Goal: Task Accomplishment & Management: Use online tool/utility

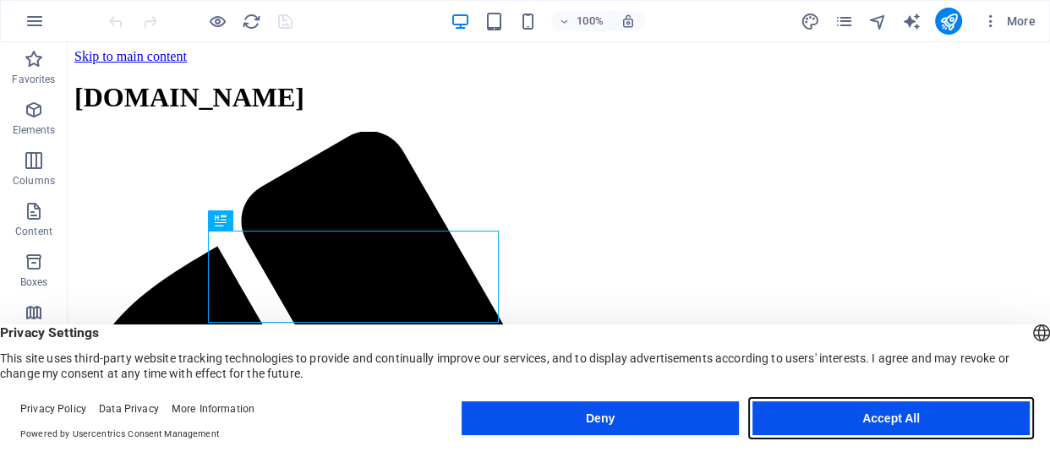
click at [941, 419] on button "Accept All" at bounding box center [890, 419] width 277 height 34
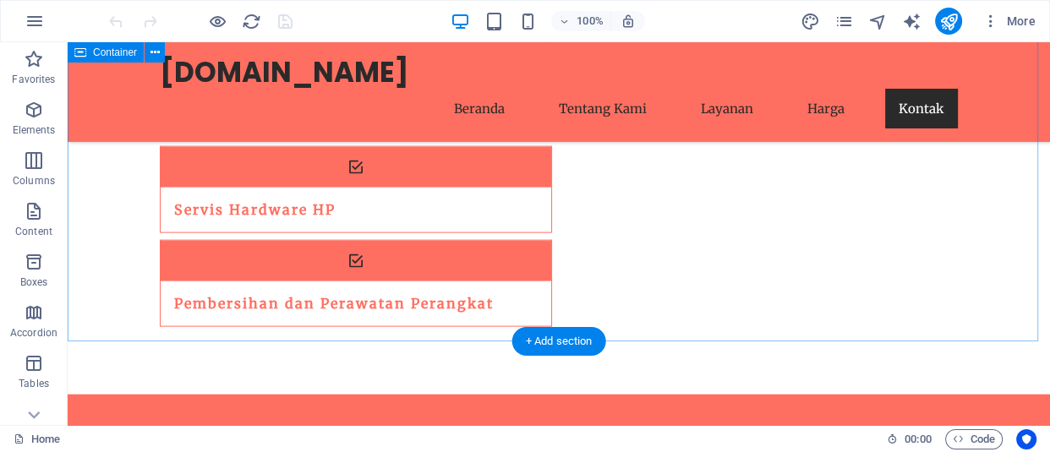
scroll to position [3588, 0]
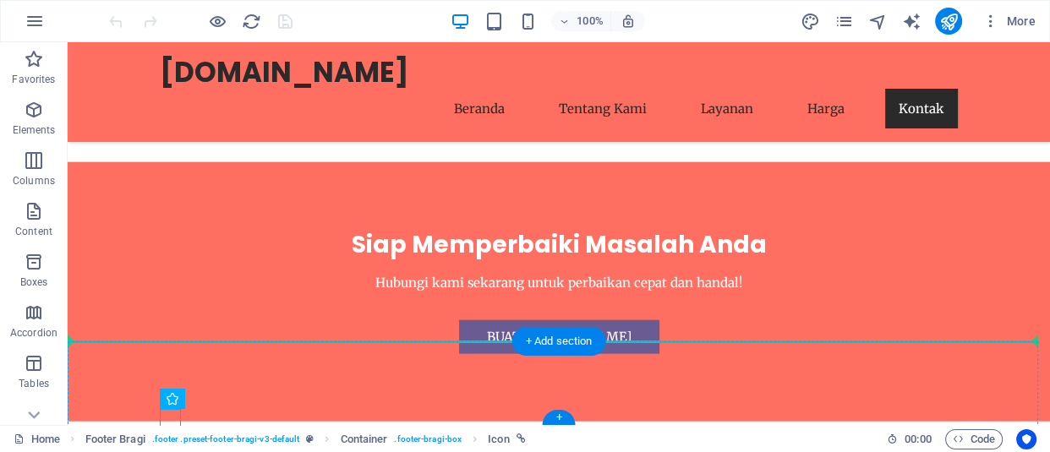
drag, startPoint x: 167, startPoint y: 414, endPoint x: 162, endPoint y: 374, distance: 40.0
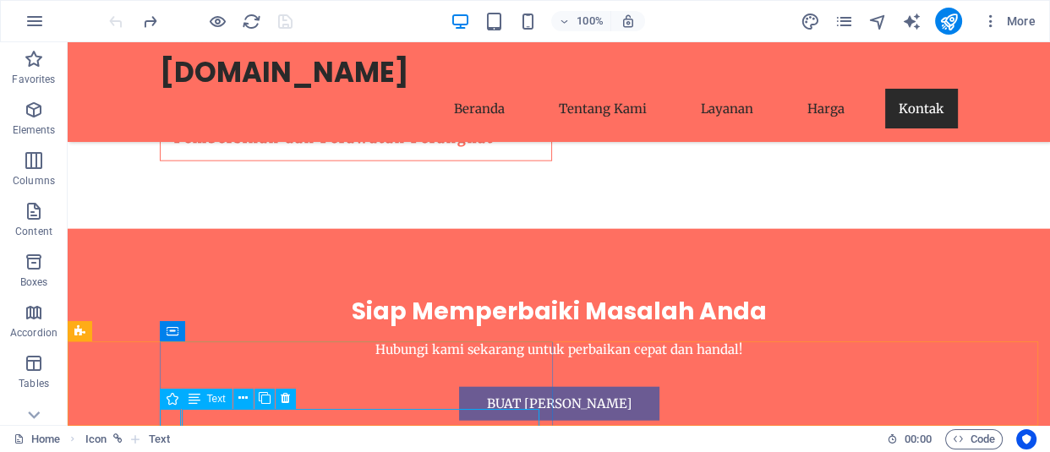
click at [254, 409] on div "Text" at bounding box center [244, 399] width 125 height 21
click at [243, 401] on icon at bounding box center [242, 399] width 9 height 18
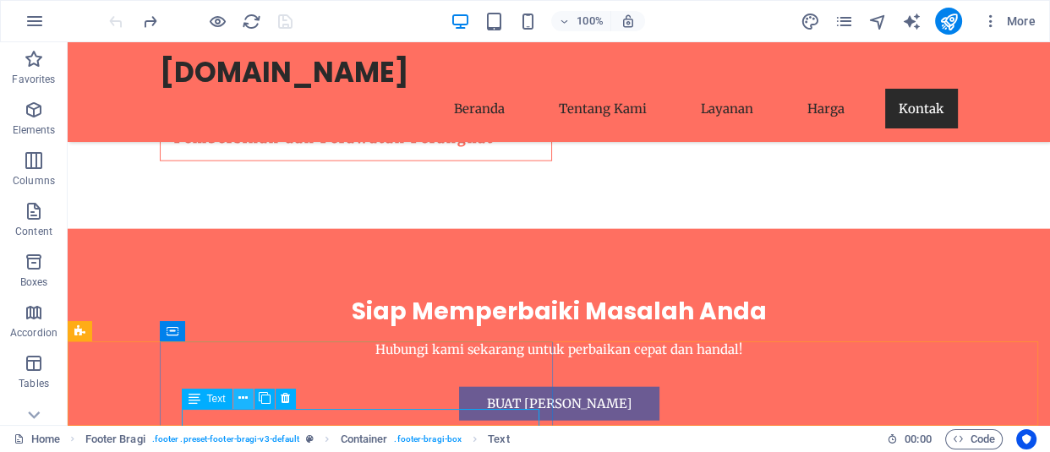
click at [236, 402] on button at bounding box center [243, 399] width 20 height 20
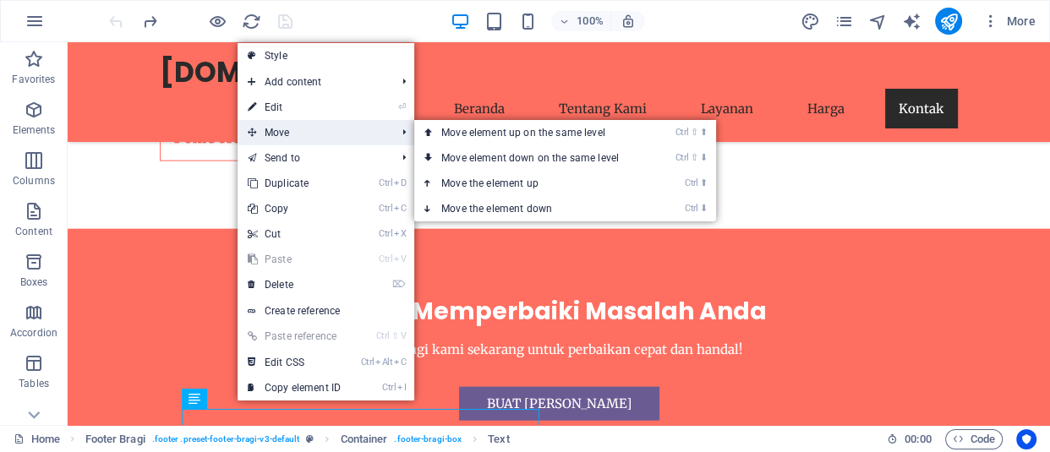
click at [313, 144] on span "Move" at bounding box center [313, 132] width 151 height 25
click at [456, 129] on link "Ctrl ⇧ ⬆ Move element up on the same level" at bounding box center [533, 132] width 238 height 25
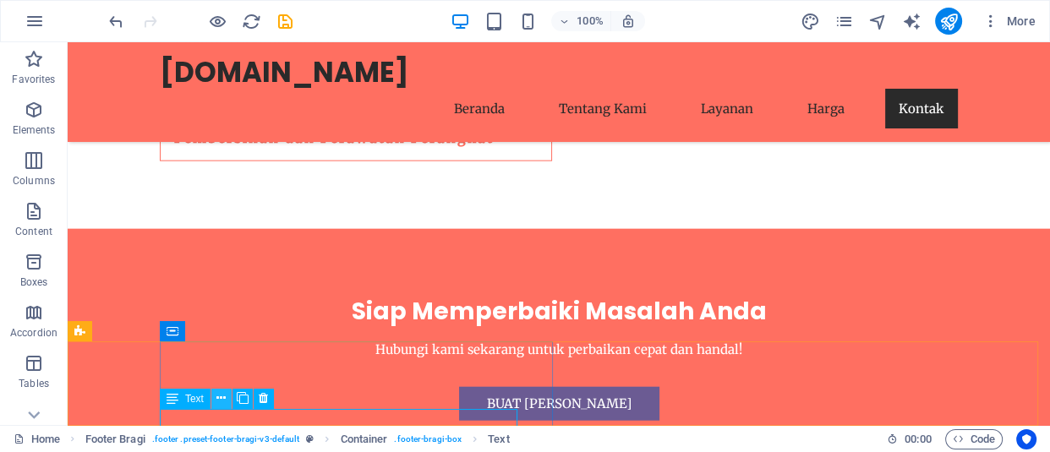
click at [227, 401] on button at bounding box center [221, 399] width 20 height 20
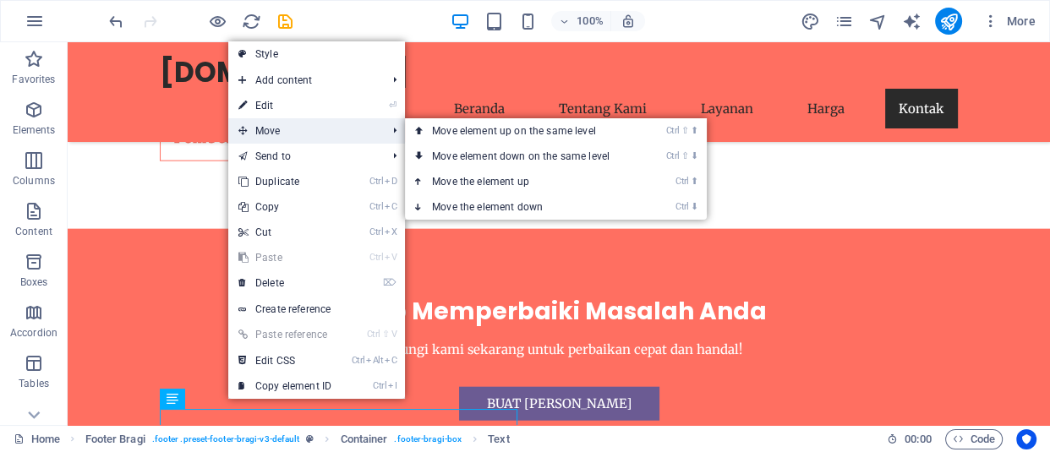
click at [334, 135] on span "Move" at bounding box center [303, 130] width 151 height 25
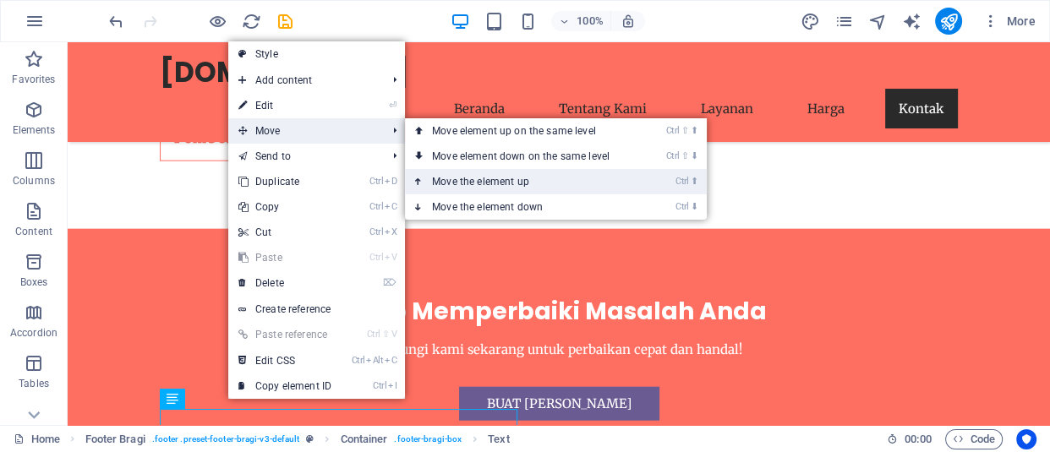
click at [456, 177] on link "Ctrl ⬆ Move the element up" at bounding box center [524, 181] width 238 height 25
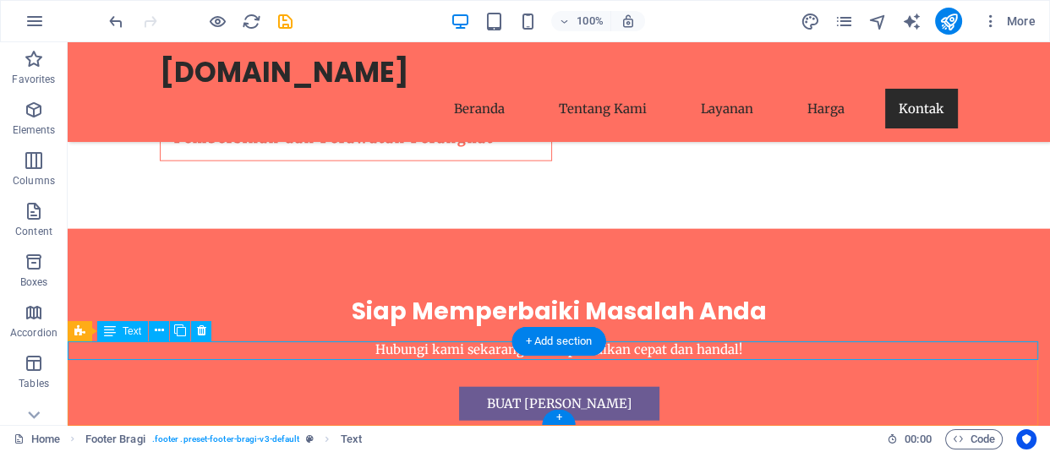
click at [158, 330] on icon at bounding box center [159, 331] width 9 height 18
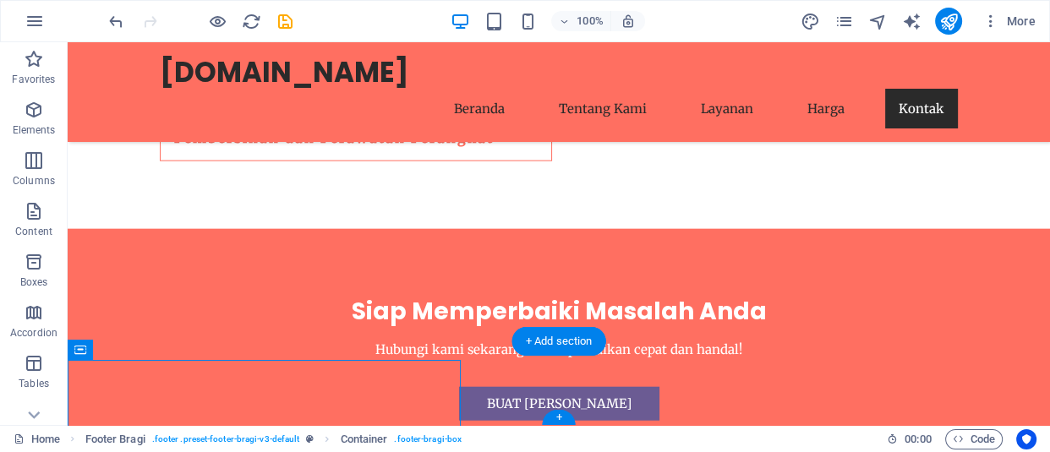
drag, startPoint x: 213, startPoint y: 392, endPoint x: 226, endPoint y: 380, distance: 17.3
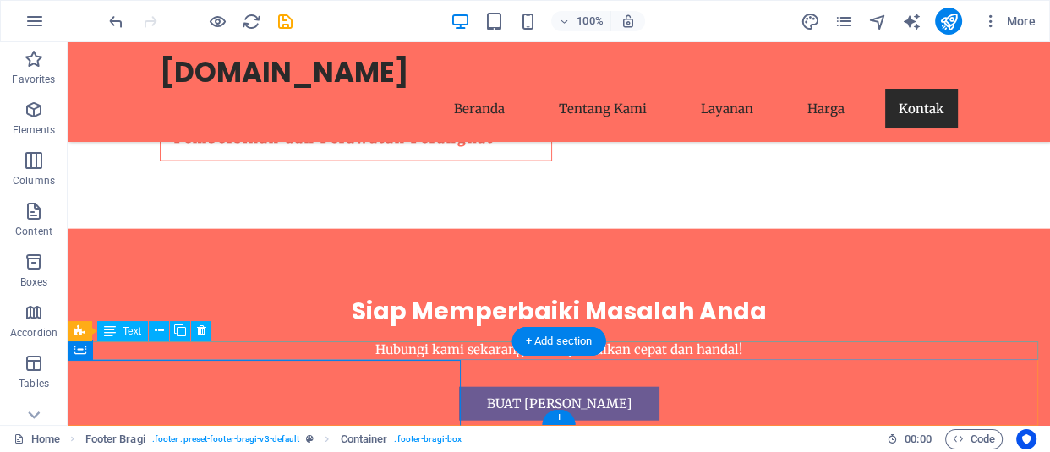
drag, startPoint x: 139, startPoint y: 346, endPoint x: 216, endPoint y: 397, distance: 93.3
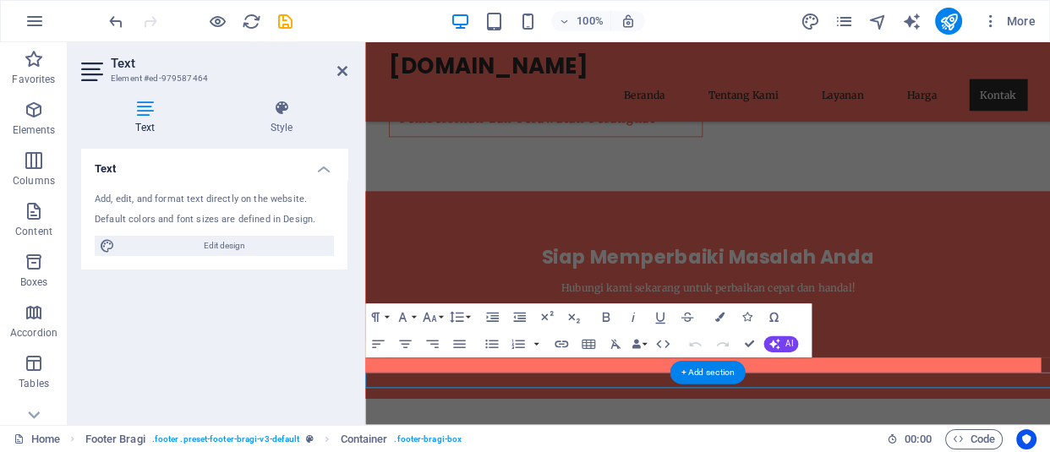
scroll to position [3474, 0]
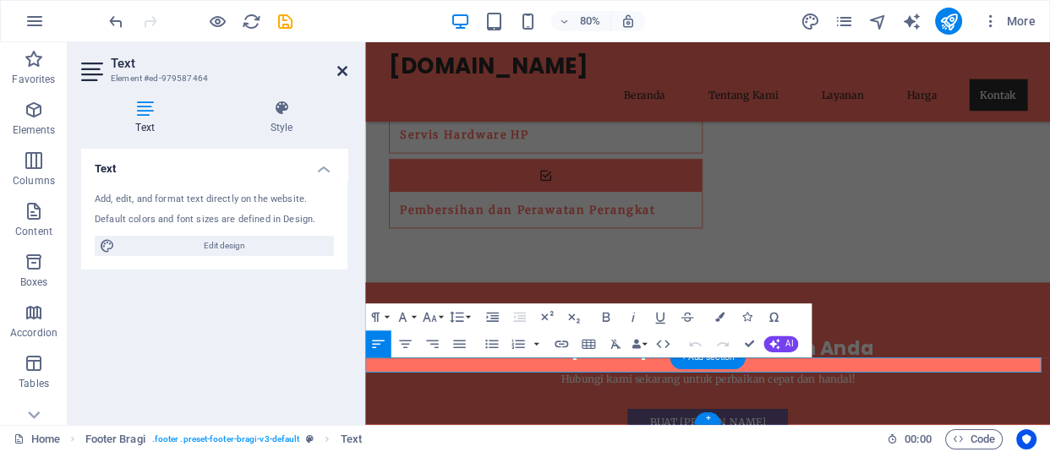
click at [347, 76] on icon at bounding box center [342, 71] width 10 height 14
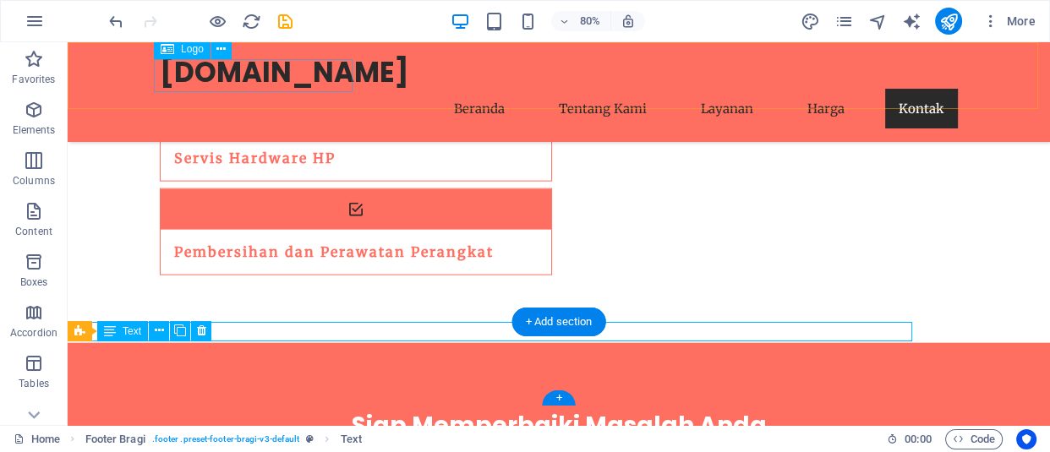
scroll to position [3588, 0]
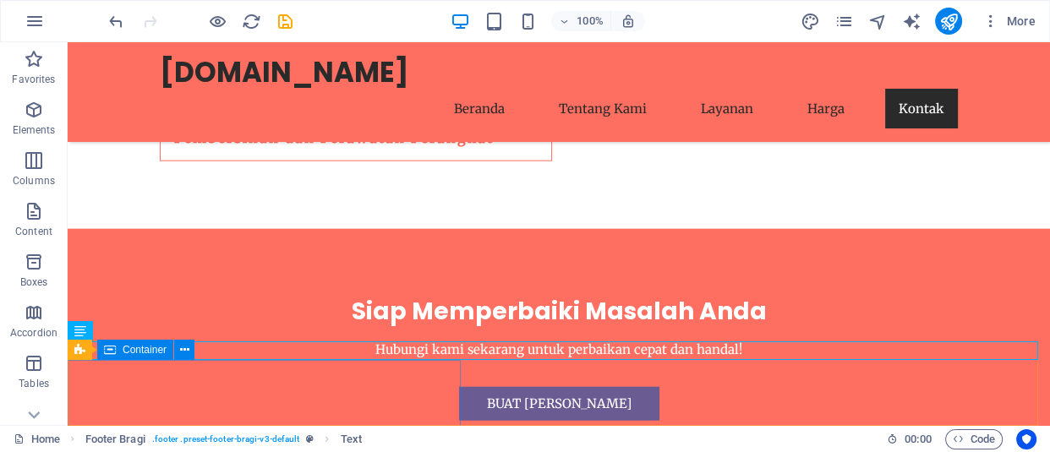
click at [165, 356] on div "Container" at bounding box center [135, 350] width 76 height 20
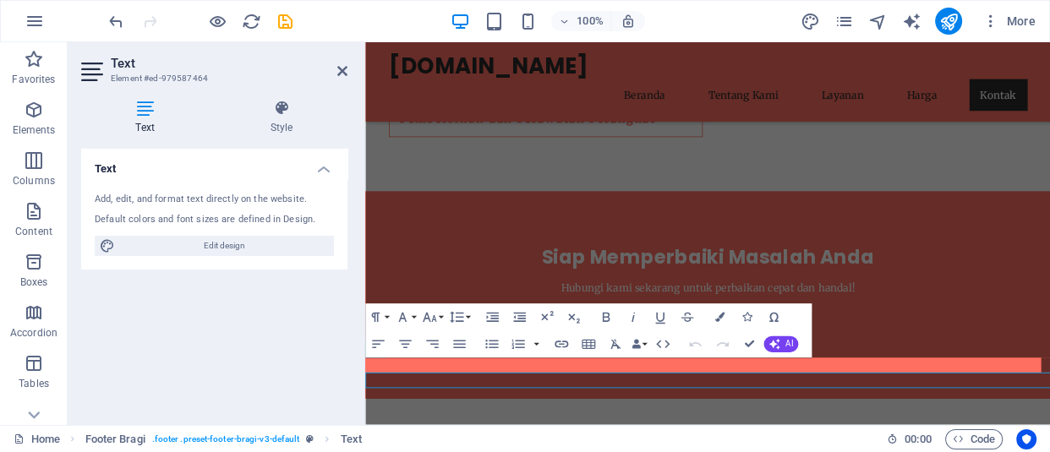
scroll to position [3474, 0]
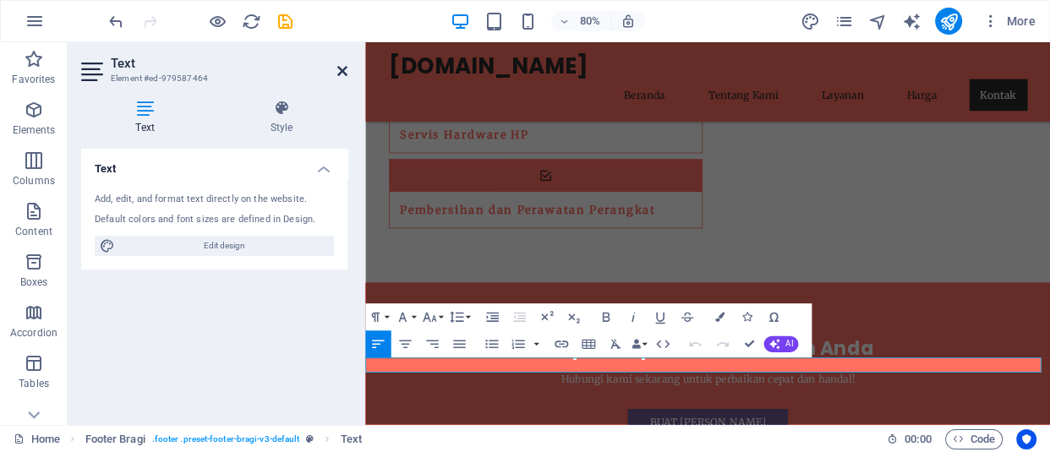
click at [347, 77] on icon at bounding box center [342, 71] width 10 height 14
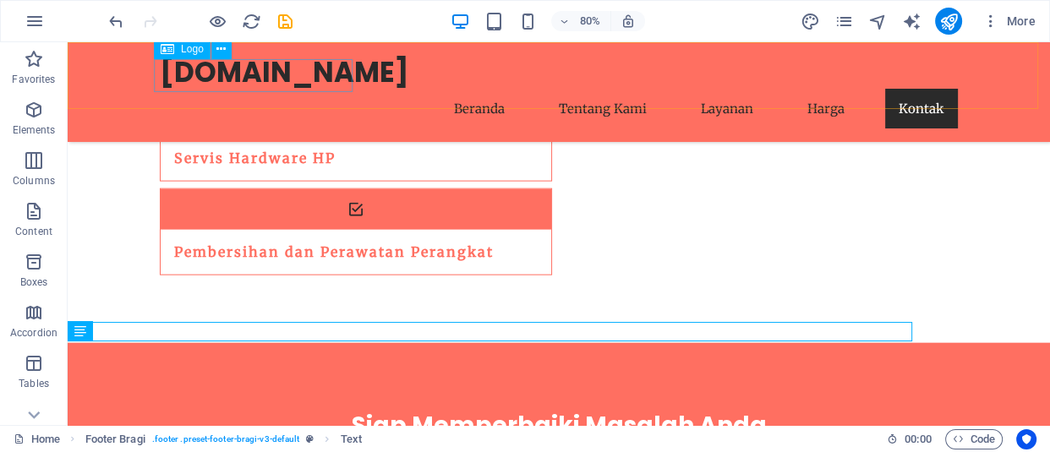
scroll to position [3588, 0]
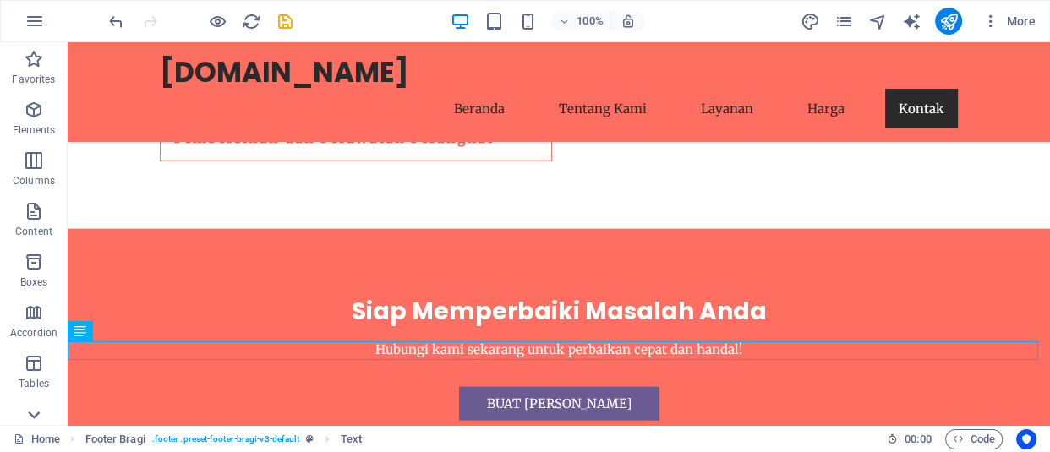
click at [8, 413] on div at bounding box center [34, 415] width 68 height 20
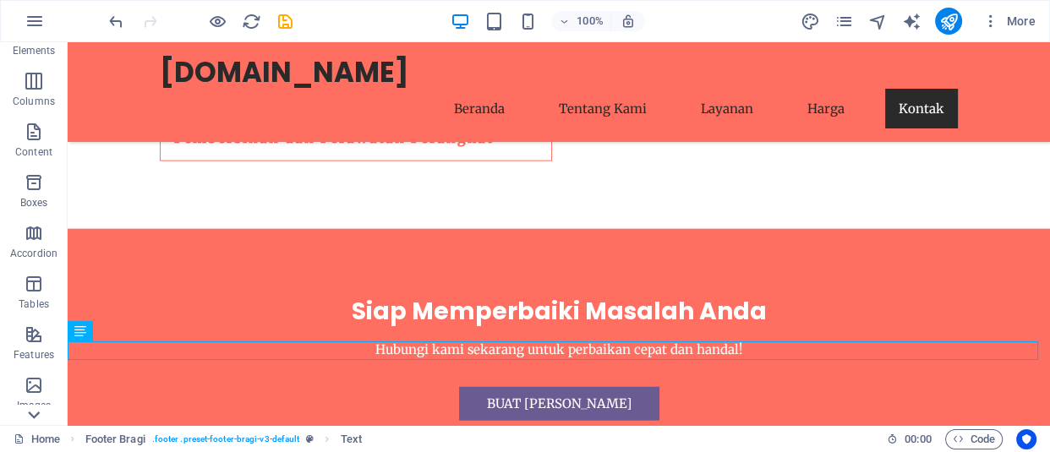
scroll to position [377, 0]
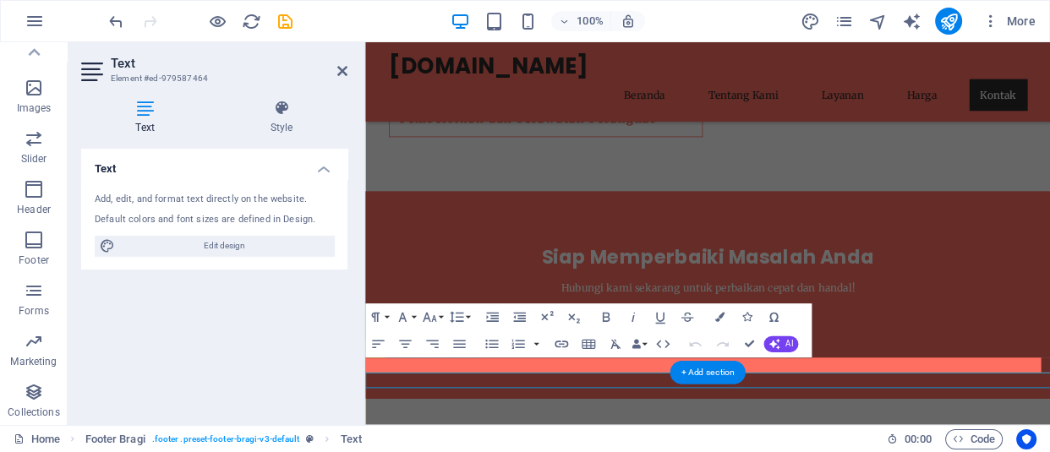
scroll to position [3474, 0]
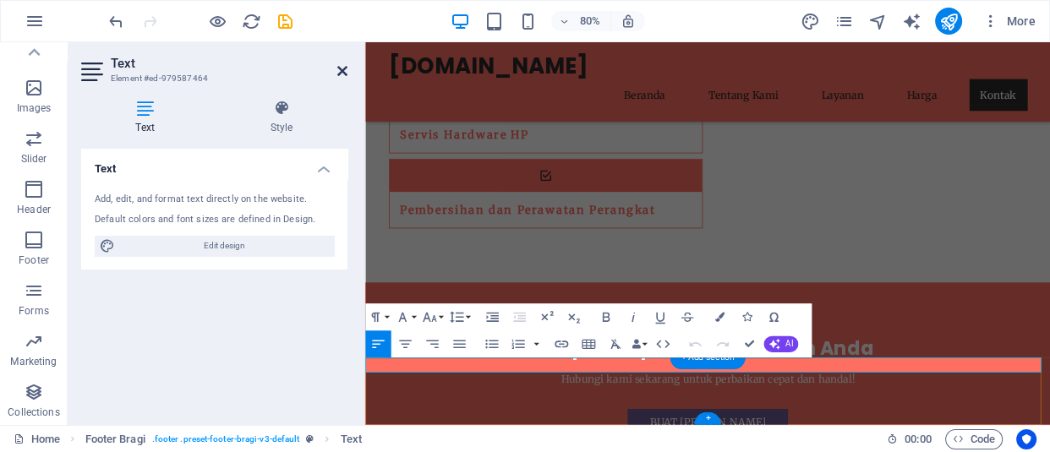
click at [337, 66] on icon at bounding box center [342, 71] width 10 height 14
click at [634, 66] on div "[DOMAIN_NAME]" at bounding box center [794, 72] width 798 height 33
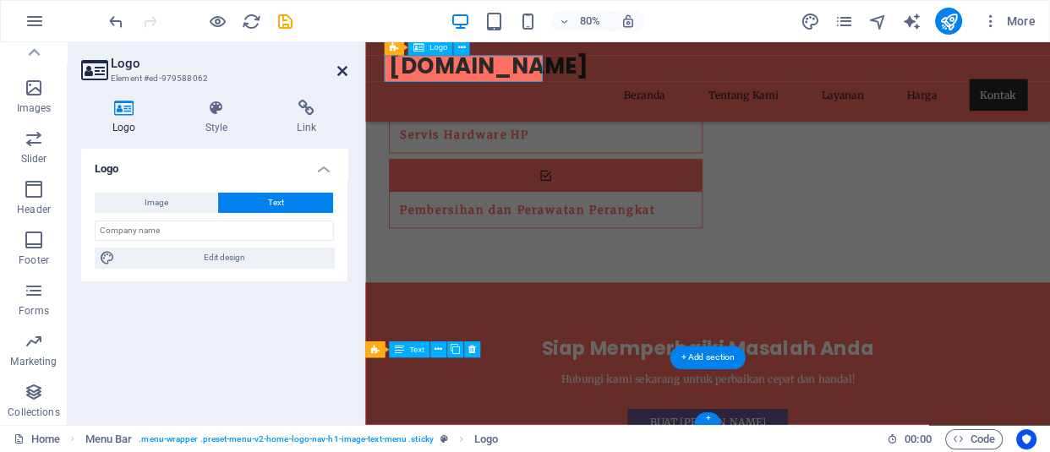
click at [338, 71] on icon at bounding box center [342, 71] width 10 height 14
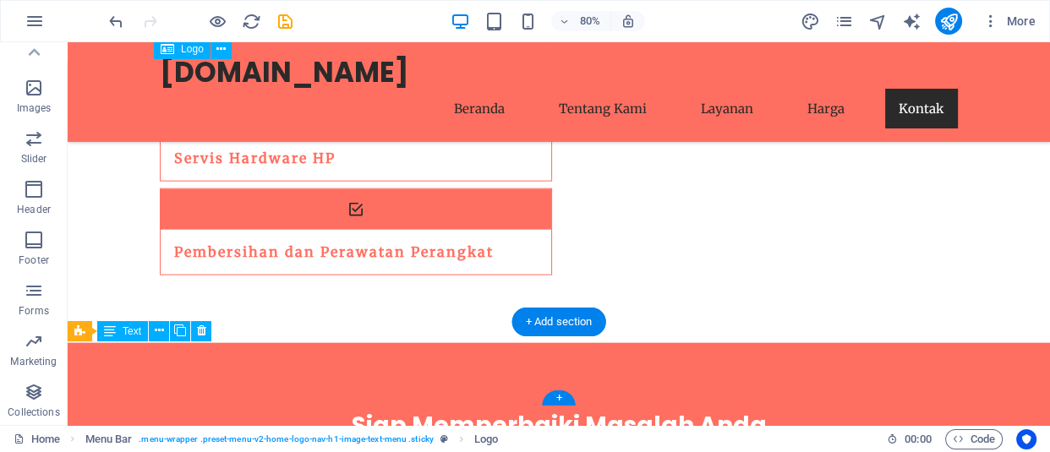
scroll to position [3588, 0]
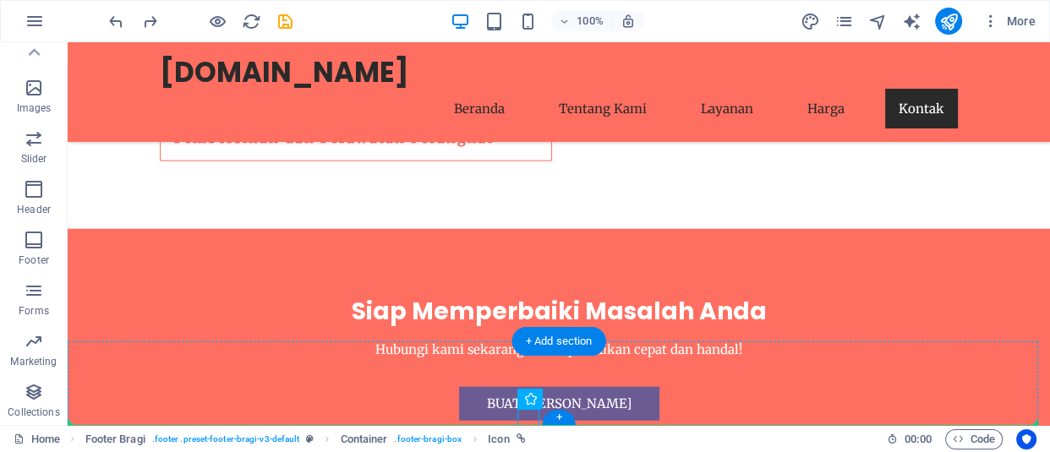
drag, startPoint x: 527, startPoint y: 415, endPoint x: 511, endPoint y: 389, distance: 30.3
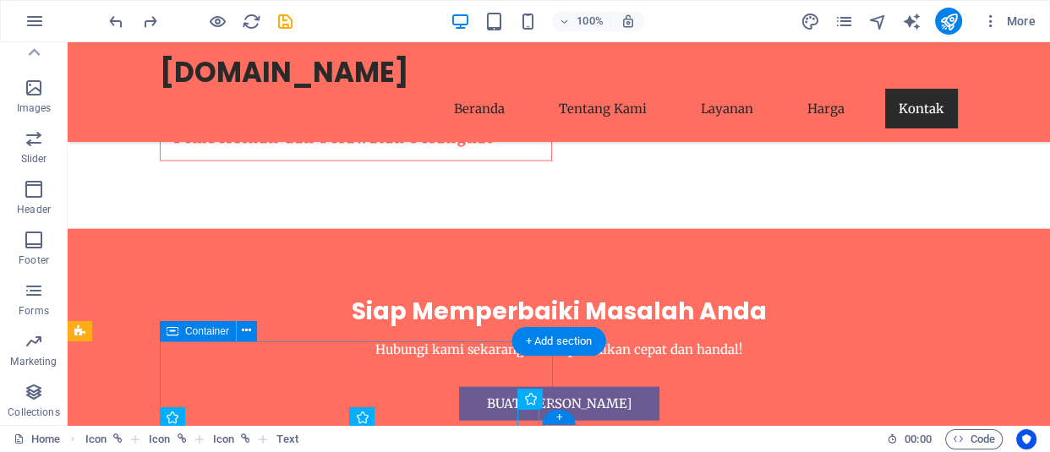
drag, startPoint x: 232, startPoint y: 418, endPoint x: 239, endPoint y: 391, distance: 28.1
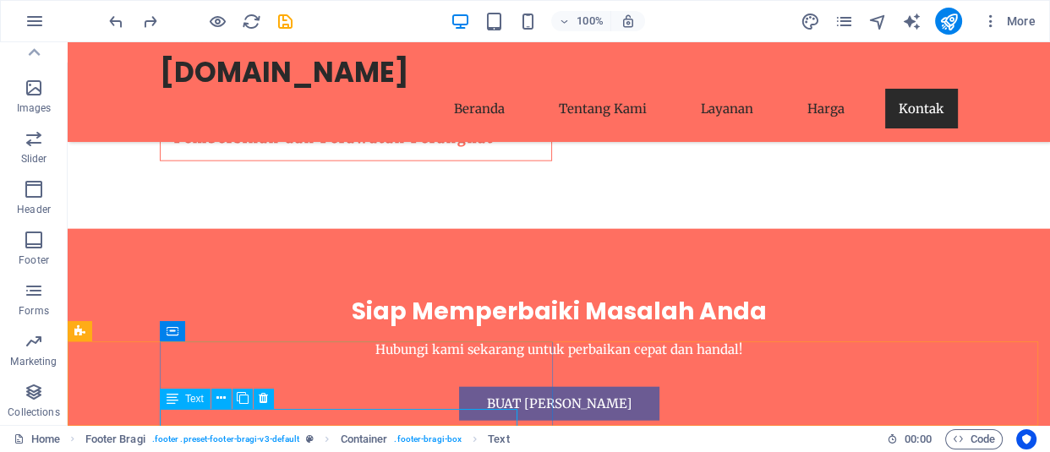
click at [198, 401] on span "Text" at bounding box center [194, 399] width 19 height 10
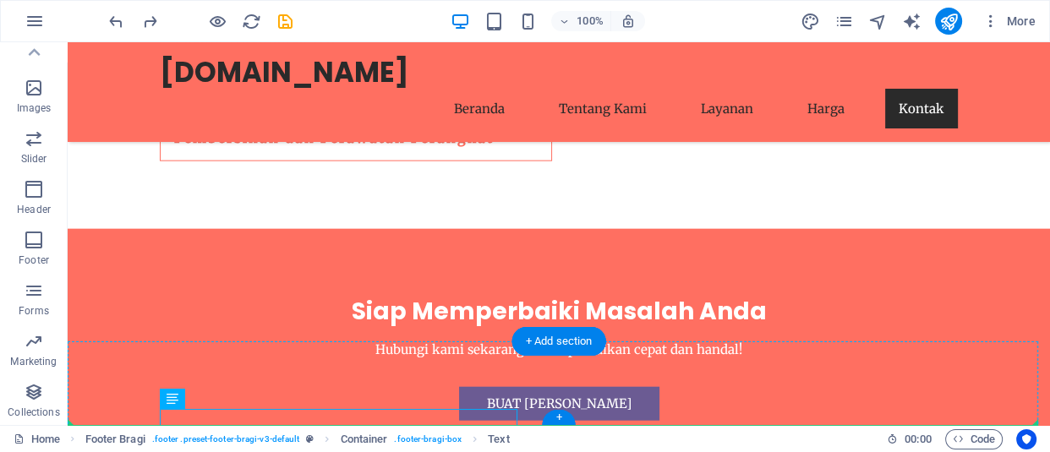
drag, startPoint x: 265, startPoint y: 443, endPoint x: 209, endPoint y: 388, distance: 78.9
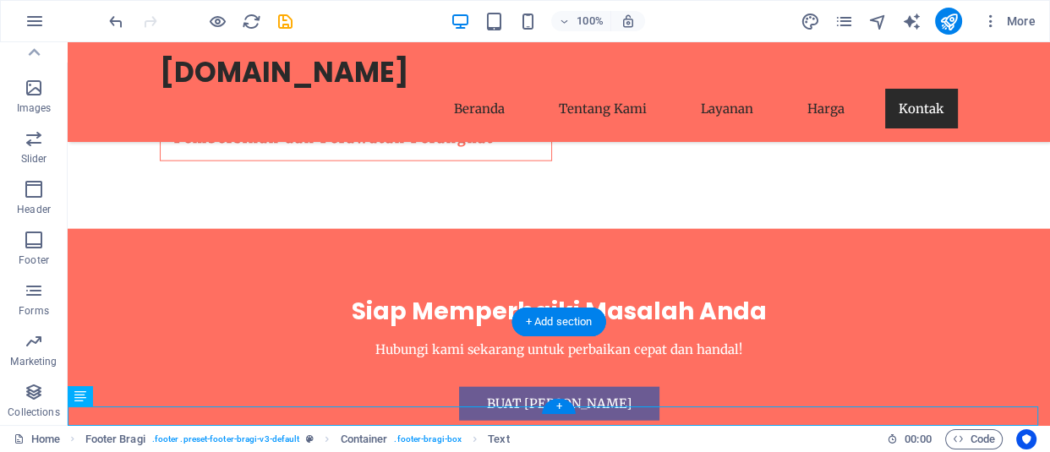
scroll to position [3608, 0]
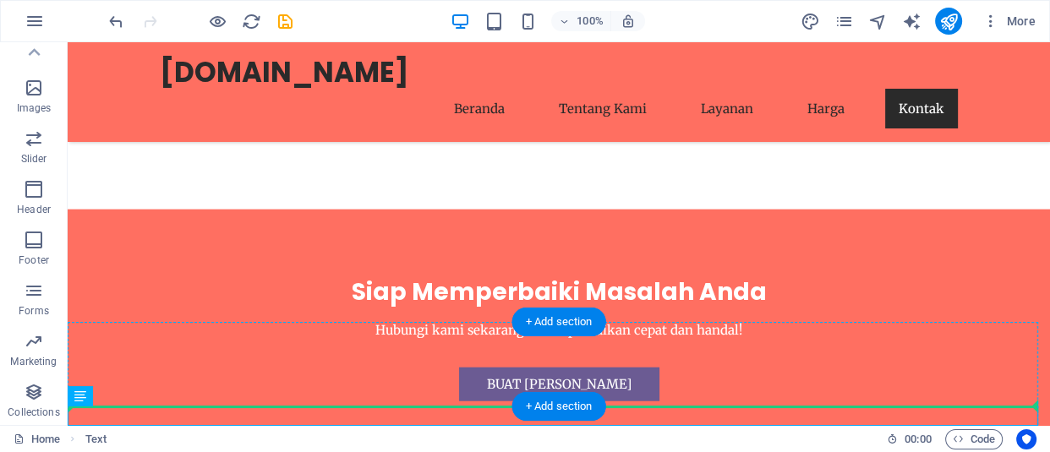
drag, startPoint x: 178, startPoint y: 413, endPoint x: 199, endPoint y: 373, distance: 45.4
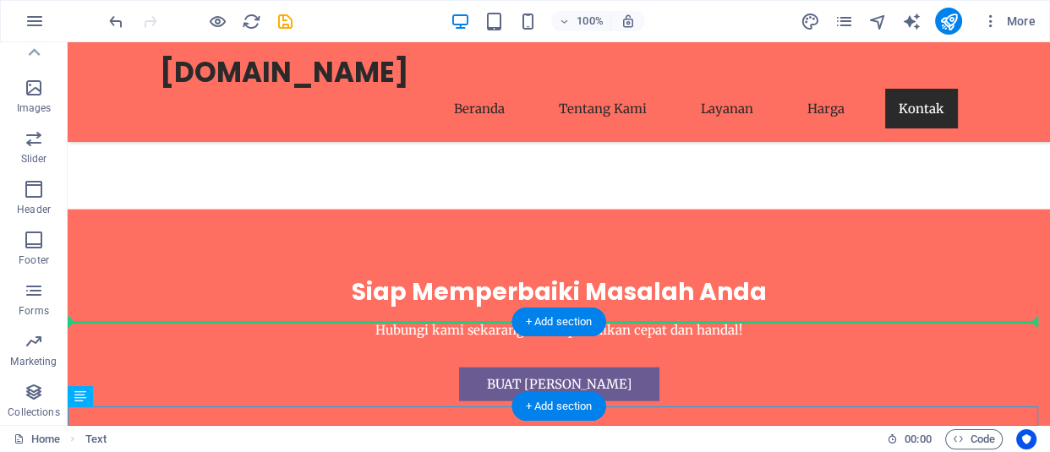
drag, startPoint x: 155, startPoint y: 440, endPoint x: 101, endPoint y: 363, distance: 93.6
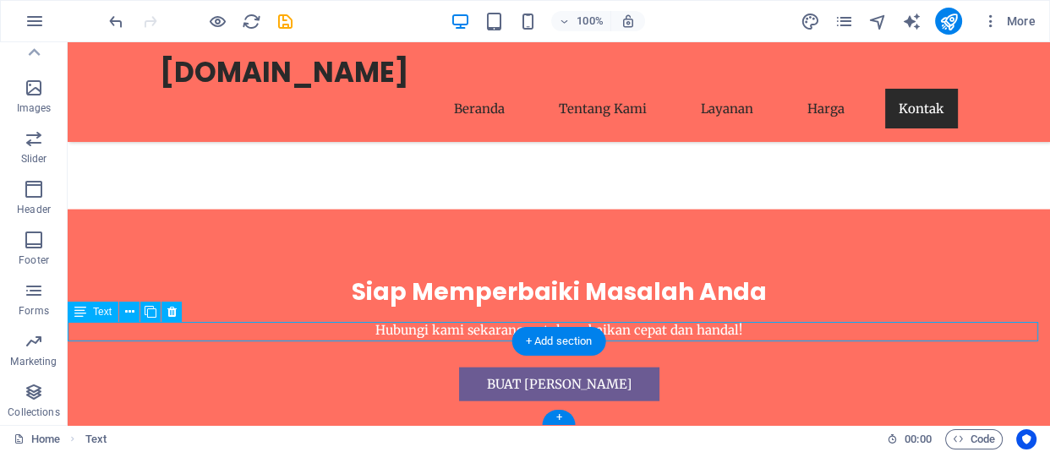
click at [566, 340] on div "+ Add section" at bounding box center [559, 341] width 94 height 29
drag, startPoint x: 634, startPoint y: 382, endPoint x: 328, endPoint y: 414, distance: 307.7
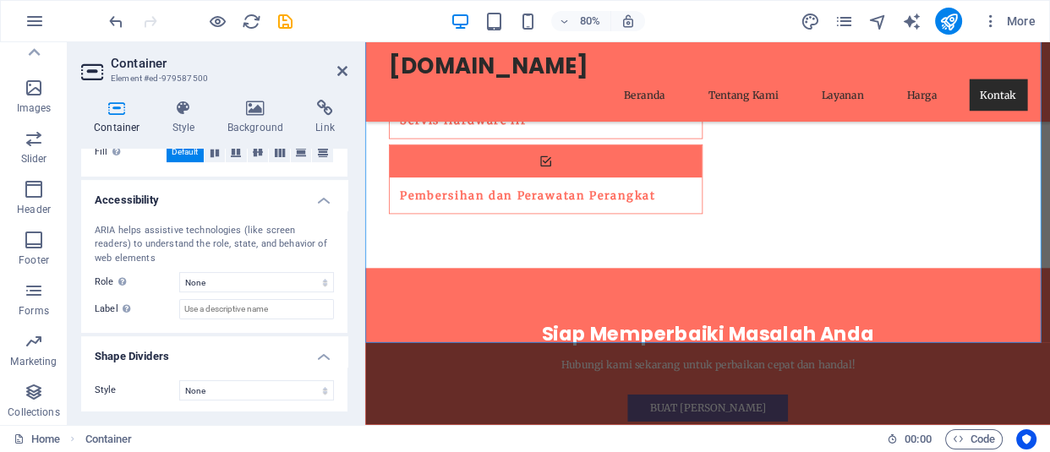
scroll to position [391, 0]
click at [183, 114] on icon at bounding box center [184, 108] width 48 height 17
drag, startPoint x: 183, startPoint y: 114, endPoint x: 211, endPoint y: 111, distance: 28.9
click at [183, 114] on icon at bounding box center [184, 108] width 48 height 17
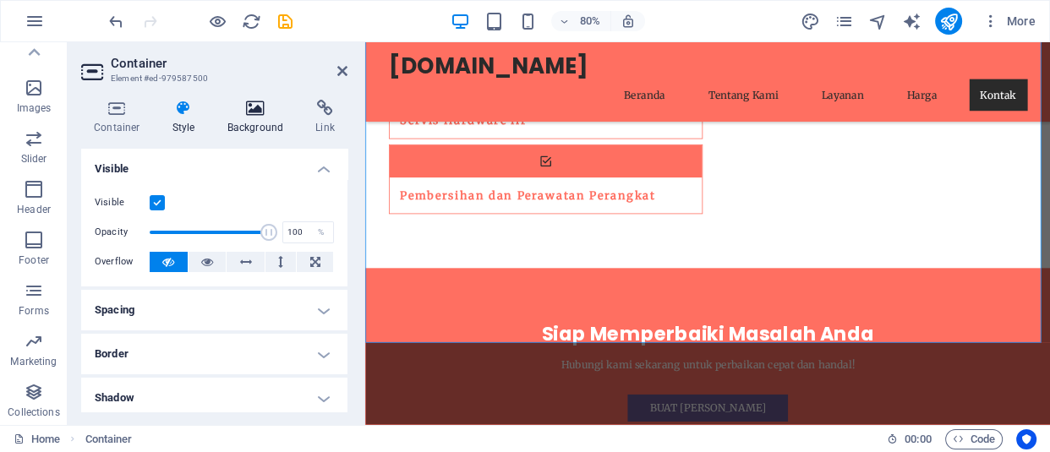
click at [268, 116] on icon at bounding box center [256, 108] width 82 height 17
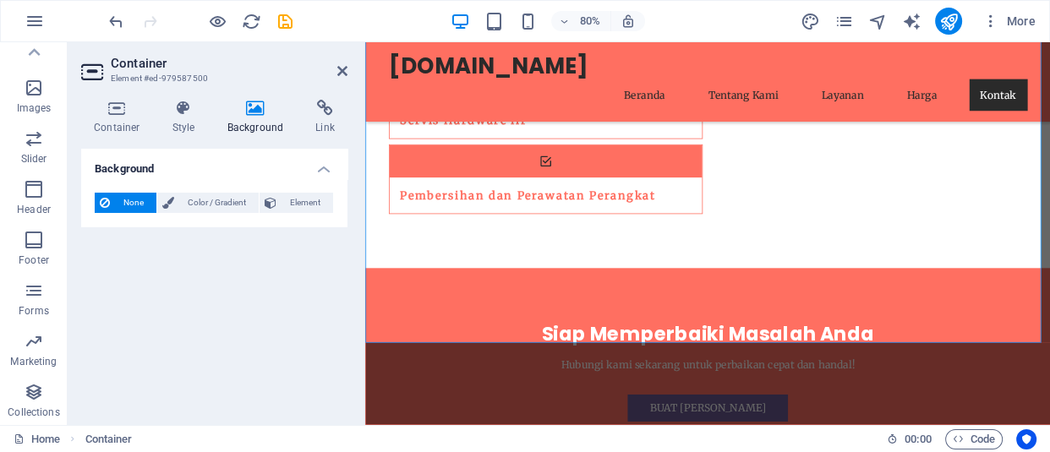
click at [349, 63] on aside "Container Element #ed-979587500 Container Style Background Link Size Height Def…" at bounding box center [217, 233] width 298 height 383
click at [346, 64] on icon at bounding box center [342, 71] width 10 height 14
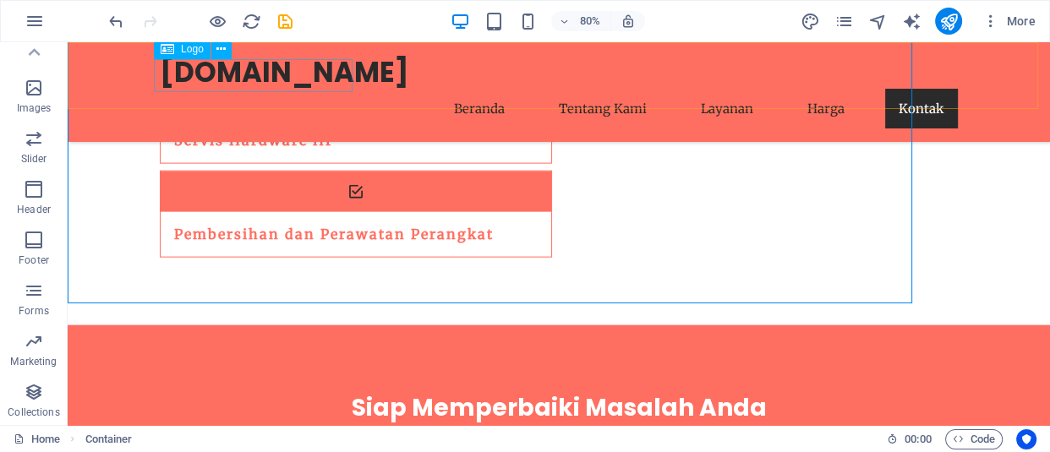
scroll to position [3608, 0]
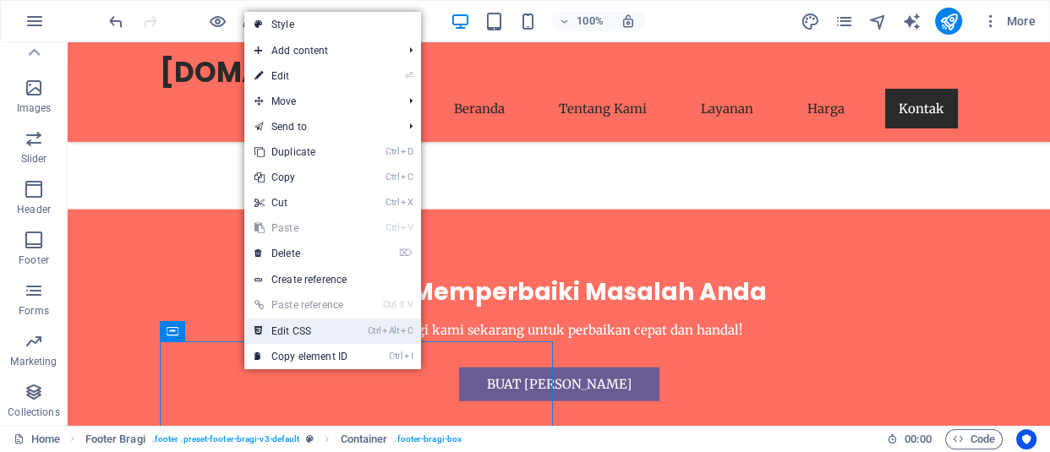
drag, startPoint x: 314, startPoint y: 336, endPoint x: 419, endPoint y: 500, distance: 193.9
click at [314, 336] on link "Ctrl Alt C Edit CSS" at bounding box center [300, 331] width 113 height 25
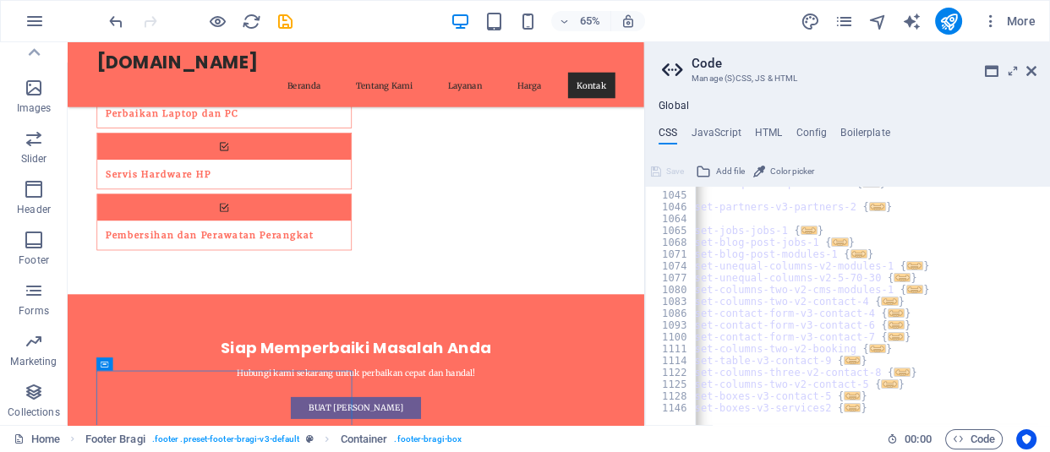
scroll to position [0, 0]
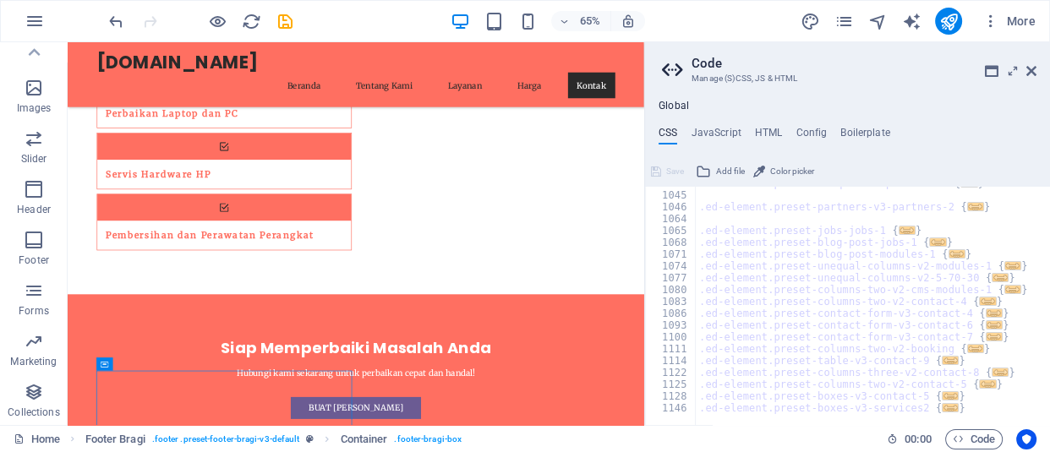
click at [768, 124] on div "Global CSS JavaScript HTML Config Boilerplate /* Custom */ 1037 1045 1046 1064 …" at bounding box center [847, 262] width 405 height 325
click at [772, 127] on h4 "HTML" at bounding box center [769, 136] width 28 height 19
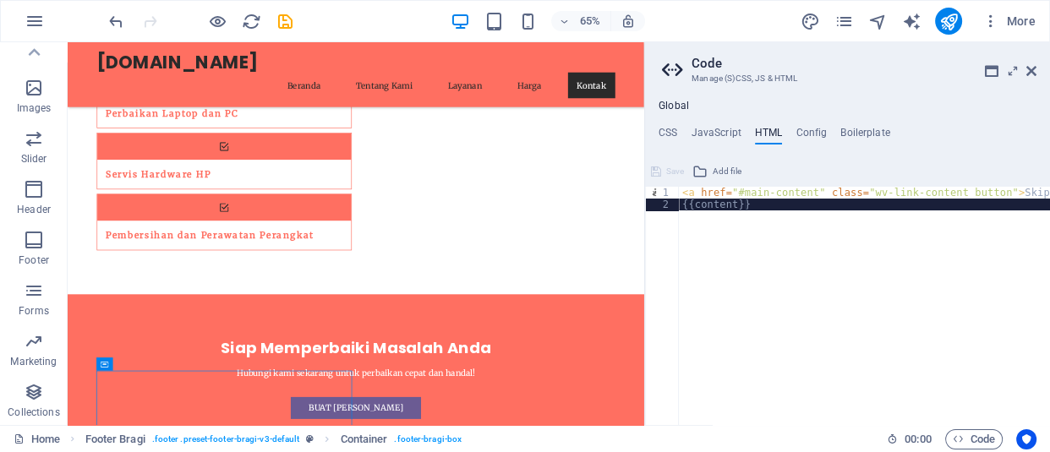
click at [782, 220] on div "< a href = "#main-content" class = "wv-link-content button" > Skip to main cont…" at bounding box center [907, 312] width 456 height 251
click at [776, 224] on div "< a href = "#main-content" class = "wv-link-content button" > Skip to main cont…" at bounding box center [907, 312] width 456 height 251
click at [777, 209] on div "< a href = "#main-content" class = "wv-link-content button" > Skip to main cont…" at bounding box center [907, 312] width 456 height 251
click at [777, 204] on div "< a href = "#main-content" class = "wv-link-content button" > Skip to main cont…" at bounding box center [907, 312] width 456 height 251
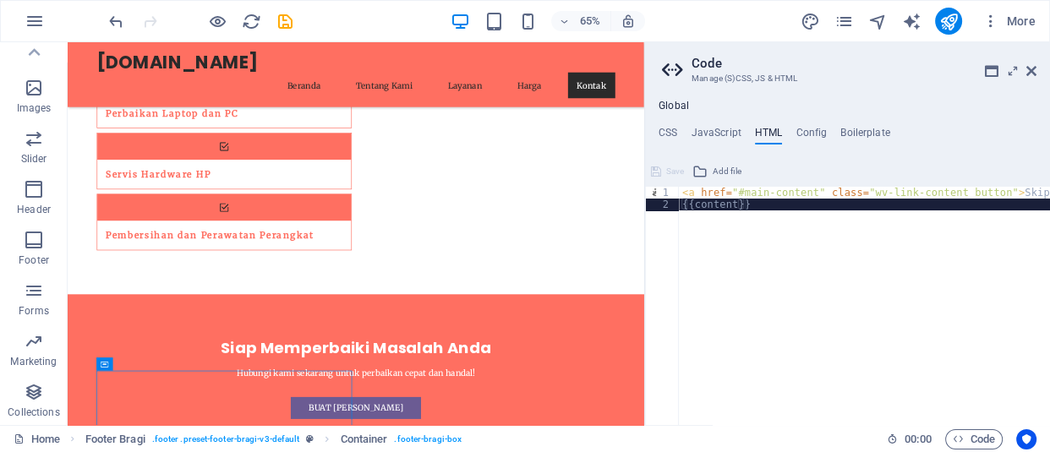
paste textarea "<a href="#main-content" class="wv-link-content button">Skip to main content</a>"
type textarea "<a href="#main-content" class="wv-link-content button">Skip to main content</a>"
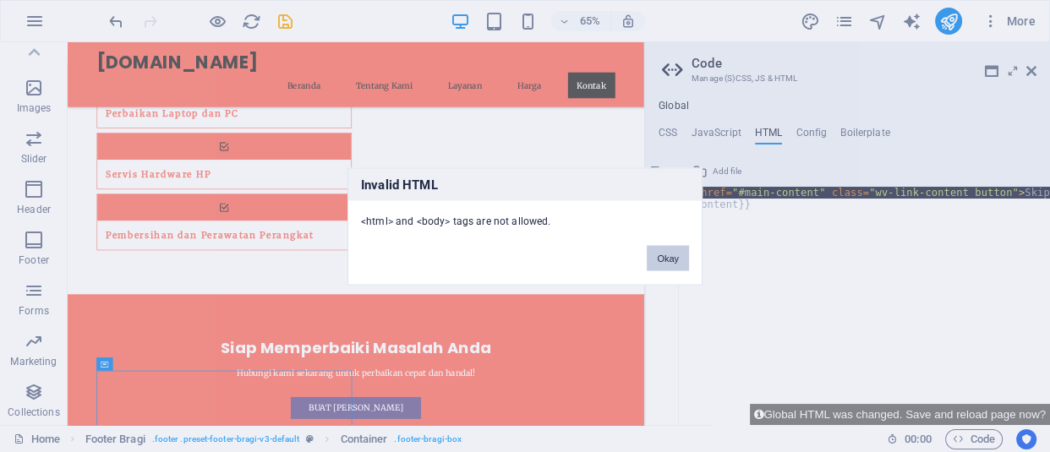
click at [679, 262] on button "Okay" at bounding box center [668, 257] width 42 height 25
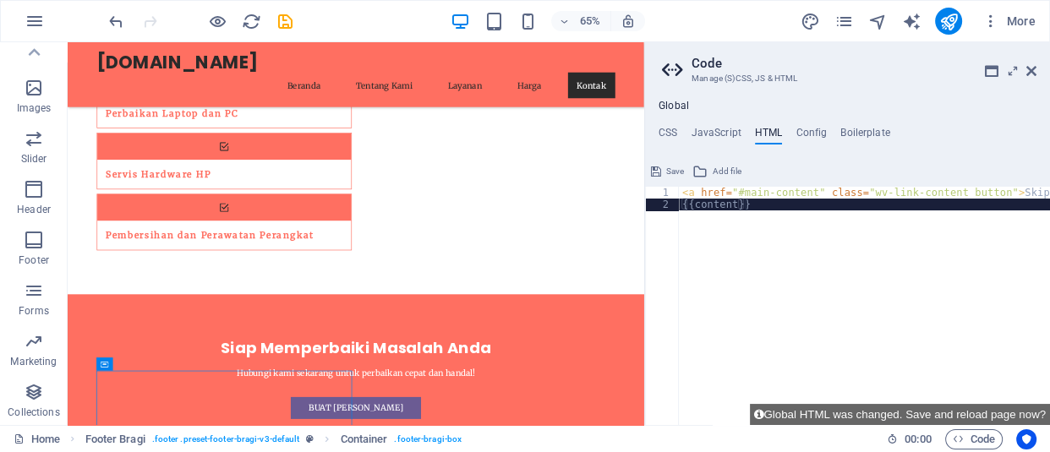
click at [768, 233] on div "< a href = "#main-content" class = "wv-link-content button" > Skip to main cont…" at bounding box center [907, 312] width 456 height 251
click at [773, 214] on div "< a href = "#main-content" class = "wv-link-content button" > Skip to main cont…" at bounding box center [907, 312] width 456 height 251
click at [768, 219] on div "< a href = "#main-content" class = "wv-link-content button" > Skip to main cont…" at bounding box center [907, 312] width 456 height 251
click at [754, 204] on div "< a href = "#main-content" class = "wv-link-content button" > Skip to main cont…" at bounding box center [907, 312] width 456 height 251
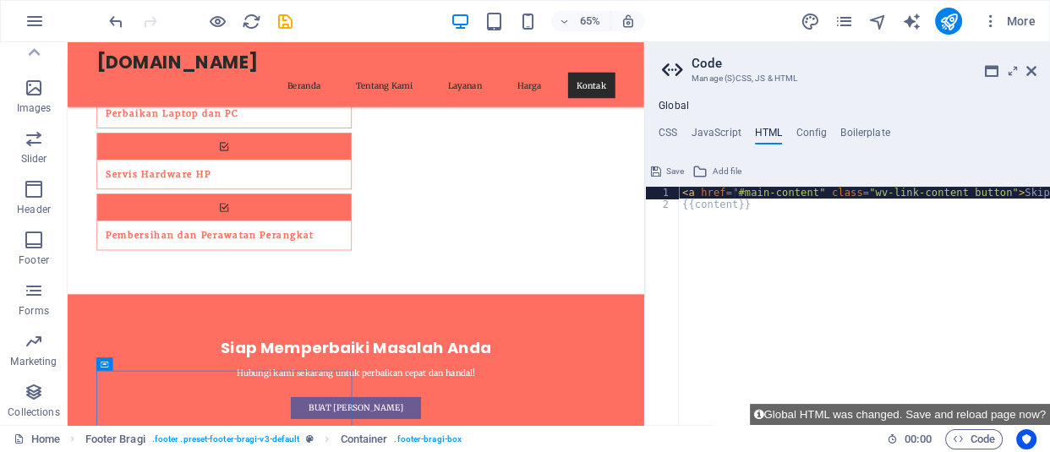
click at [732, 191] on div "< a href = "#main-content" class = "wv-link-content button" > Skip to main cont…" at bounding box center [907, 312] width 456 height 251
click at [757, 201] on div "< a href = "#main-content" class = "wv-link-content button" > Skip to main cont…" at bounding box center [907, 312] width 456 height 251
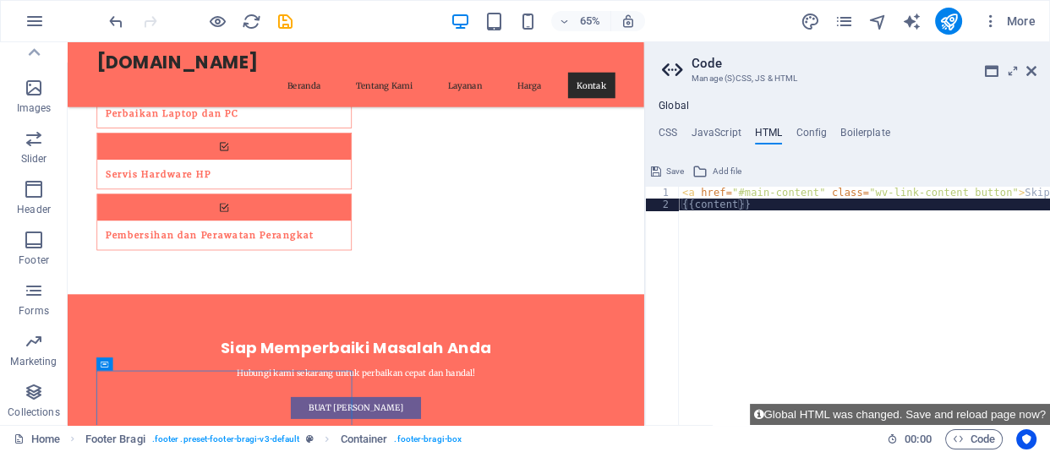
click at [763, 202] on div "< a href = "#main-content" class = "wv-link-content button" > Skip to main cont…" at bounding box center [907, 312] width 456 height 251
click at [763, 202] on div "< a href = "#main-content" class = "wv-link-content button" > Skip to main cont…" at bounding box center [864, 306] width 371 height 238
paste textarea "<a href="#main-content" class="wv-link-content button">Skip to main content</a>"
type textarea "<a href="#main-content" class="wv-link-content button">Skip to main content</a>"
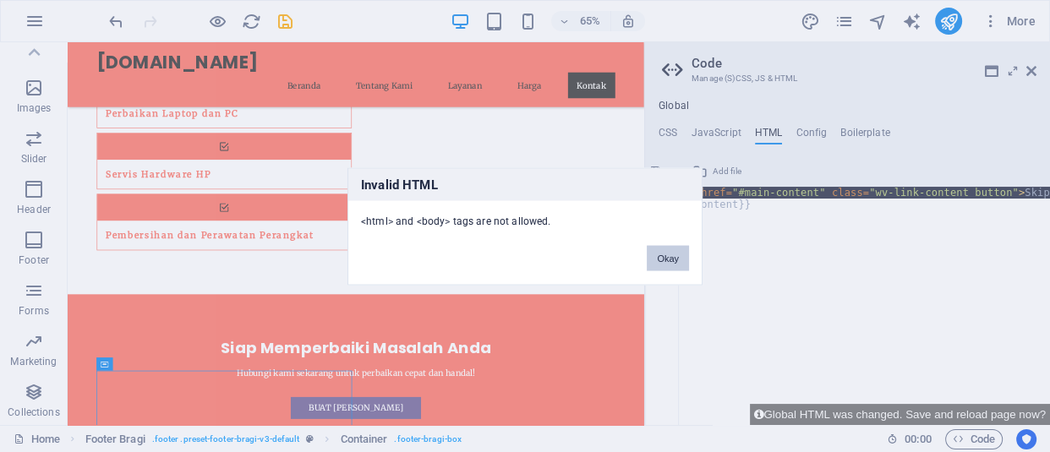
click at [676, 254] on button "Okay" at bounding box center [668, 257] width 42 height 25
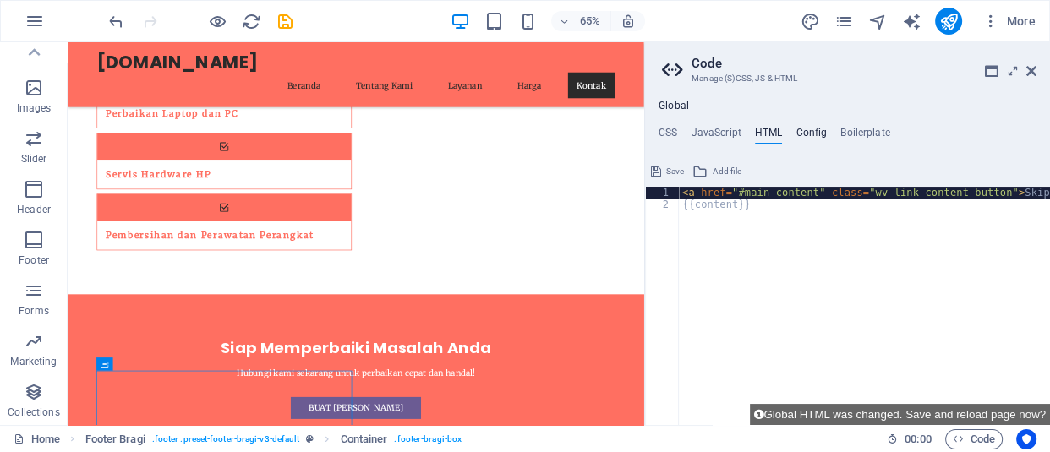
drag, startPoint x: 785, startPoint y: 136, endPoint x: 806, endPoint y: 132, distance: 20.7
click at [785, 135] on ul "CSS JavaScript HTML Config Boilerplate" at bounding box center [847, 136] width 405 height 19
click at [806, 131] on h4 "Config" at bounding box center [810, 136] width 31 height 19
type textarea "$color-background: #FFFFFF;"
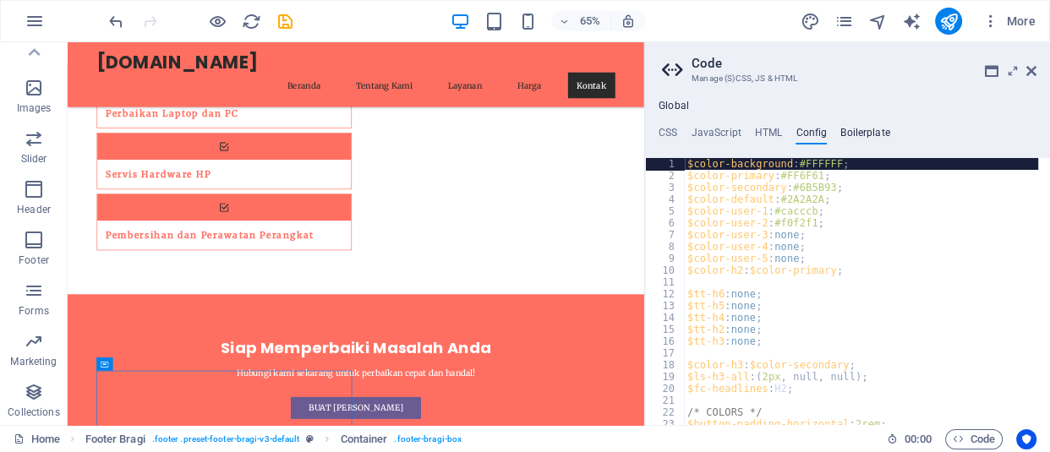
click at [861, 128] on h4 "Boilerplate" at bounding box center [865, 136] width 50 height 19
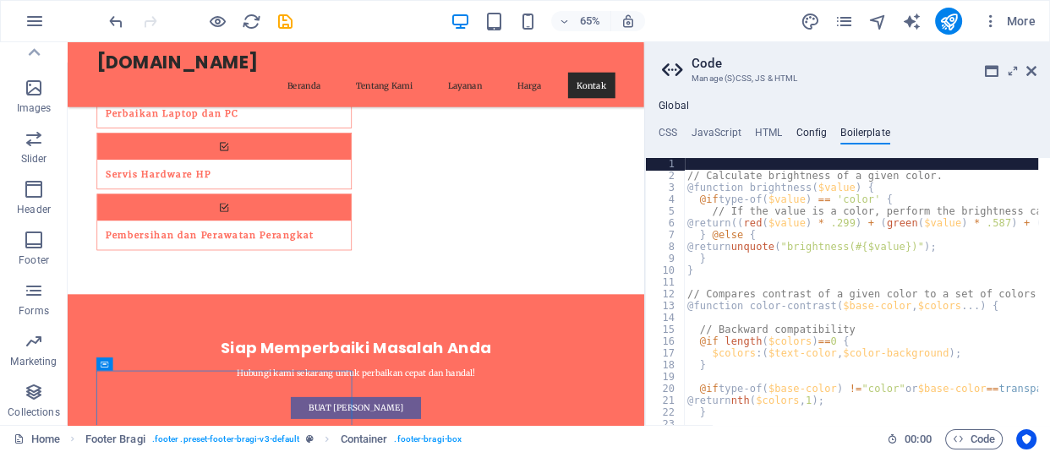
click at [809, 129] on h4 "Config" at bounding box center [810, 136] width 31 height 19
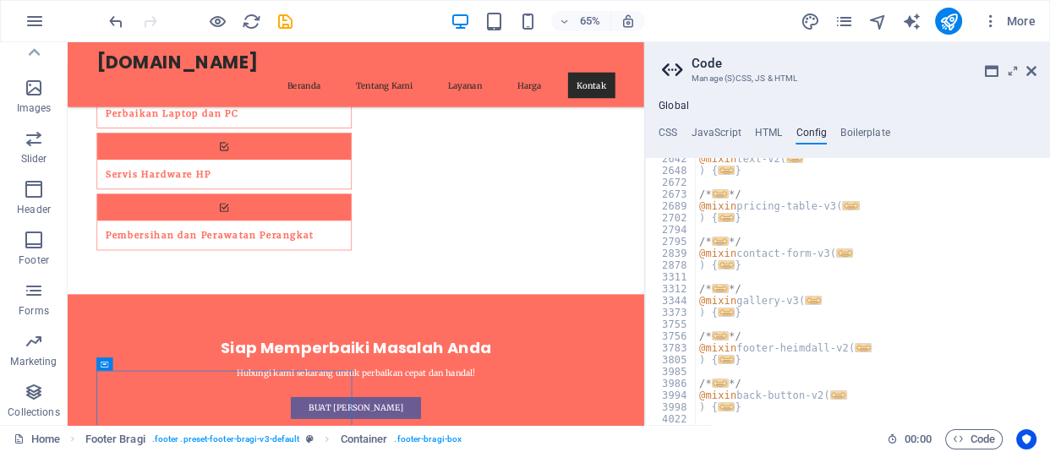
scroll to position [1106, 0]
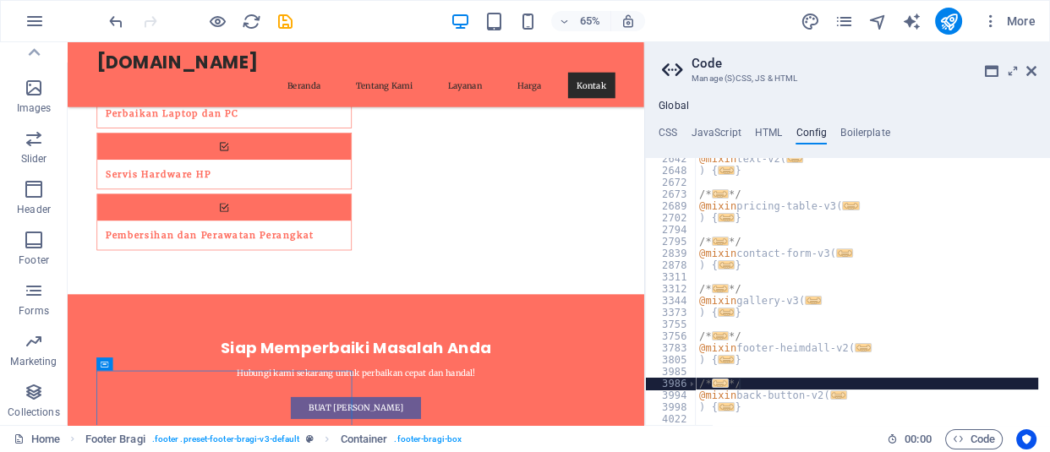
click at [843, 388] on div "@mixin text-v2 ( ... ) { ... } /* ... */ @mixin pricing-table-v3 ( ... ) { ... …" at bounding box center [933, 293] width 474 height 280
type textarea "*/"
click at [844, 387] on div "@mixin text-v2 ( ... ) { ... } /* ... */ @mixin pricing-table-v3 ( ... ) { ... …" at bounding box center [933, 293] width 474 height 280
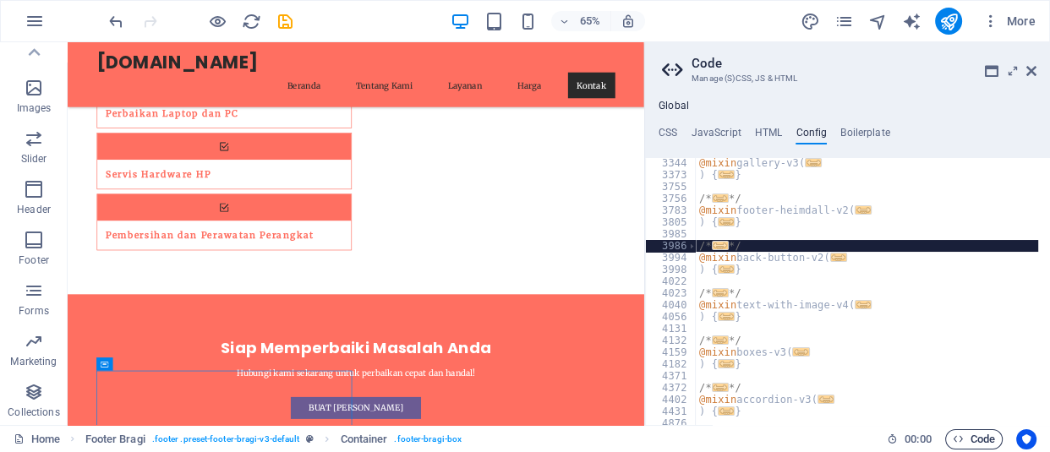
click at [976, 440] on span "Code" at bounding box center [974, 439] width 42 height 20
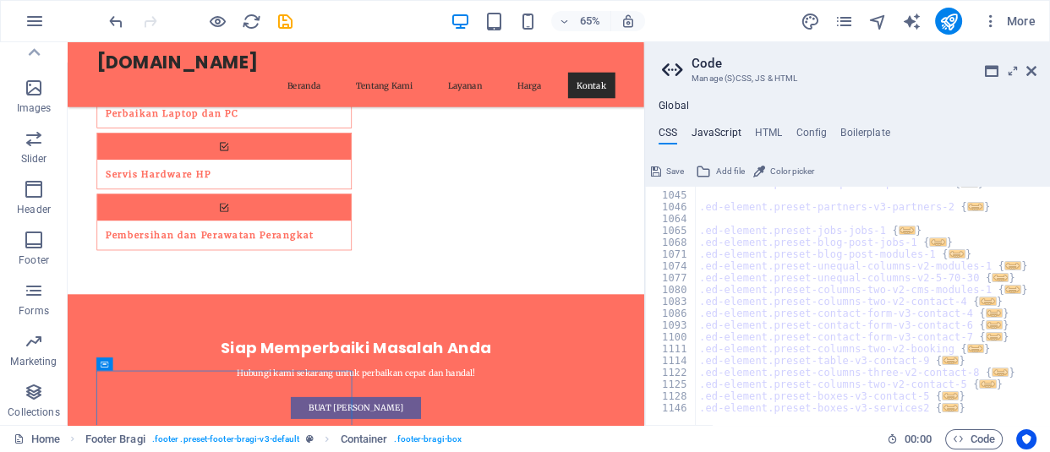
click at [726, 128] on h4 "JavaScript" at bounding box center [716, 136] width 50 height 19
type textarea "/* JS for preset "Menu V2" */"
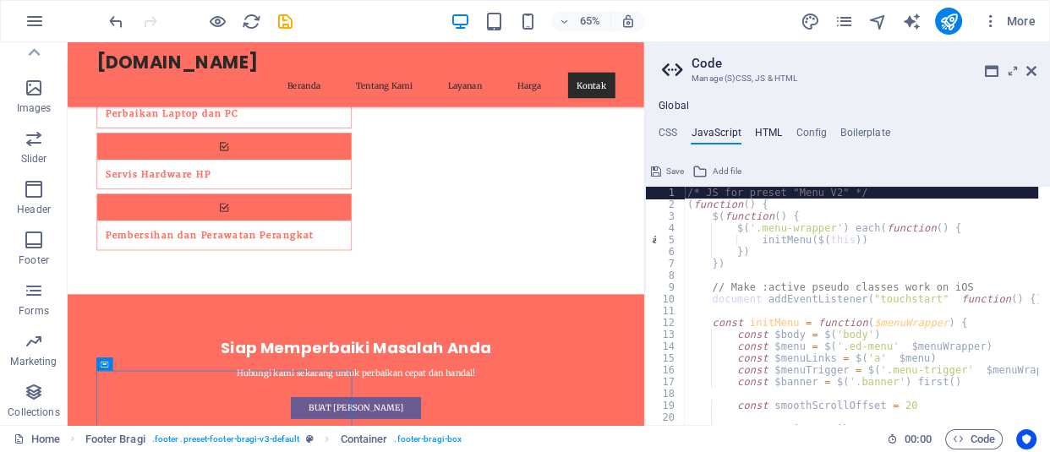
click at [765, 127] on h4 "HTML" at bounding box center [769, 136] width 28 height 19
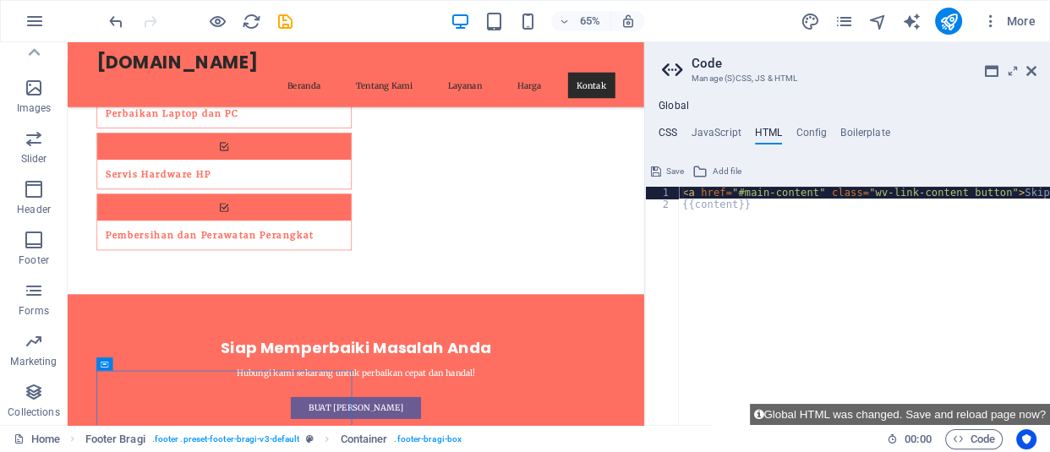
click at [663, 127] on h4 "CSS" at bounding box center [667, 136] width 19 height 19
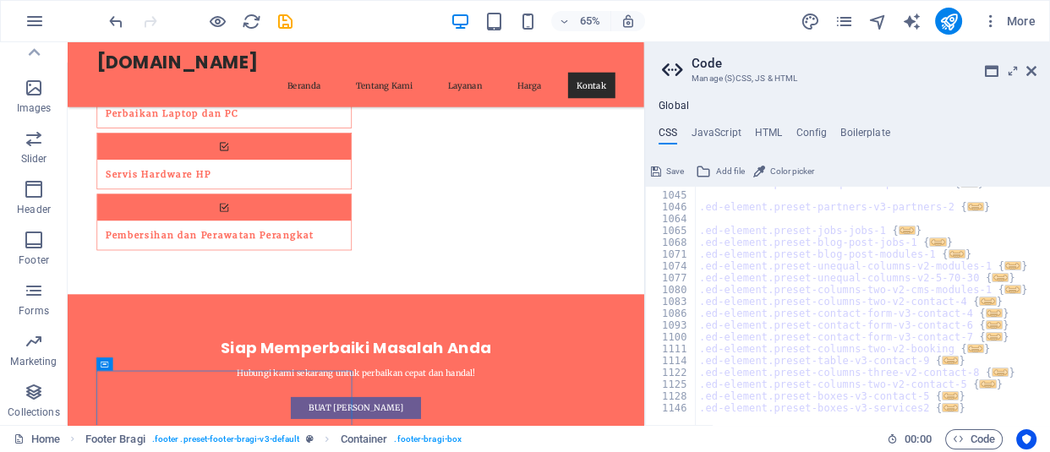
click at [772, 169] on span "Color picker" at bounding box center [792, 171] width 44 height 20
click at [1048, 177] on div "Save Add file Color picker" at bounding box center [847, 169] width 405 height 25
click at [722, 131] on h4 "JavaScript" at bounding box center [716, 136] width 50 height 19
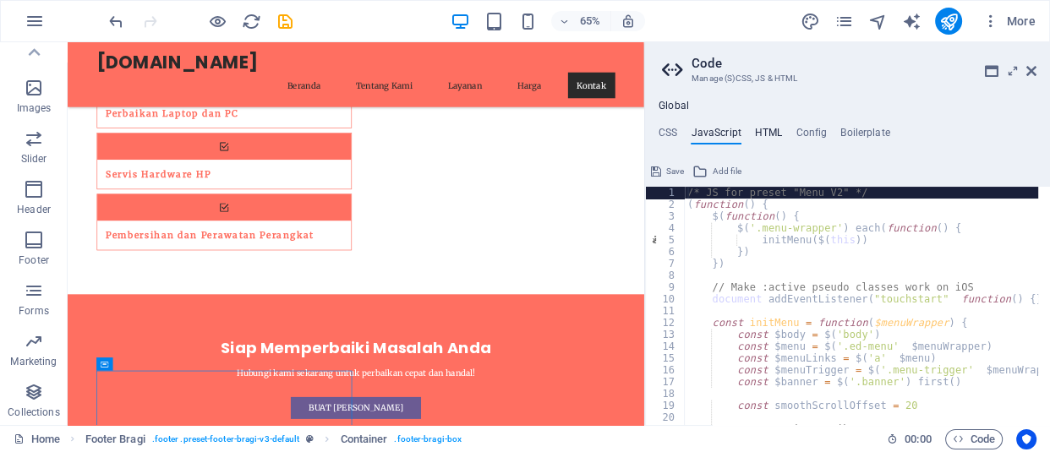
click at [759, 134] on h4 "HTML" at bounding box center [769, 136] width 28 height 19
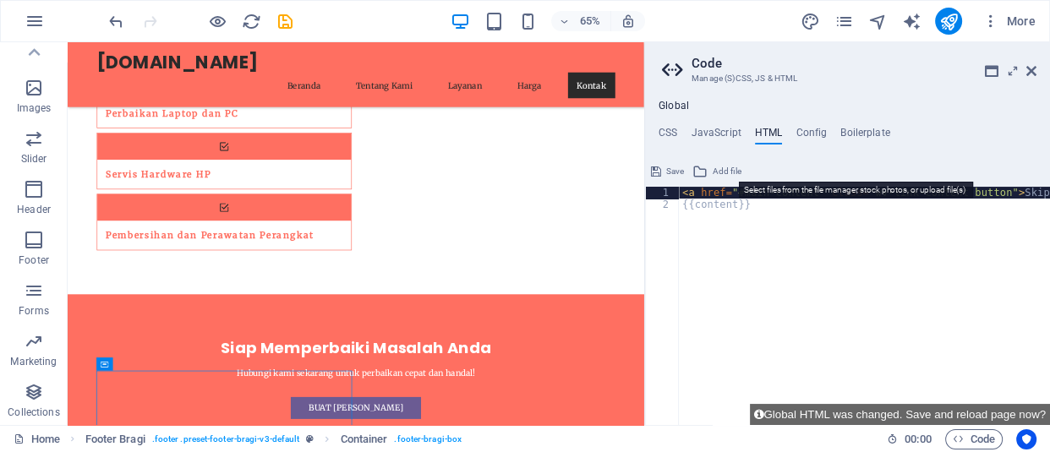
click at [710, 169] on button "Add file" at bounding box center [717, 171] width 54 height 20
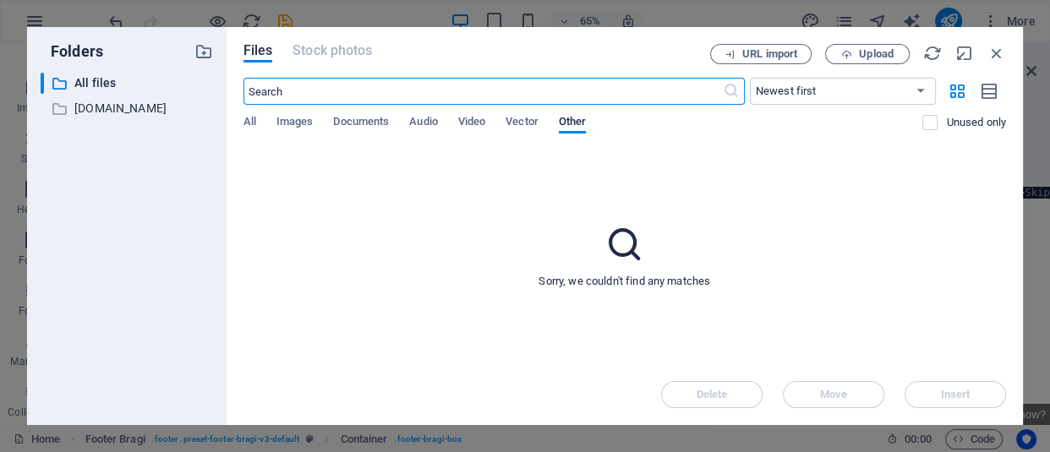
scroll to position [2022, 0]
click at [108, 109] on p "[DOMAIN_NAME]" at bounding box center [127, 108] width 107 height 19
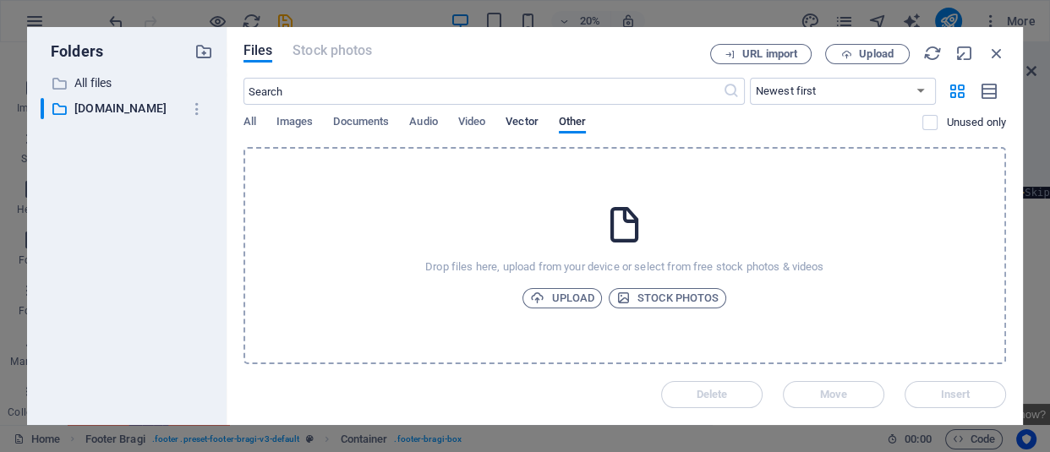
click at [529, 114] on span "Vector" at bounding box center [521, 124] width 33 height 24
click at [990, 52] on icon "button" at bounding box center [996, 53] width 19 height 19
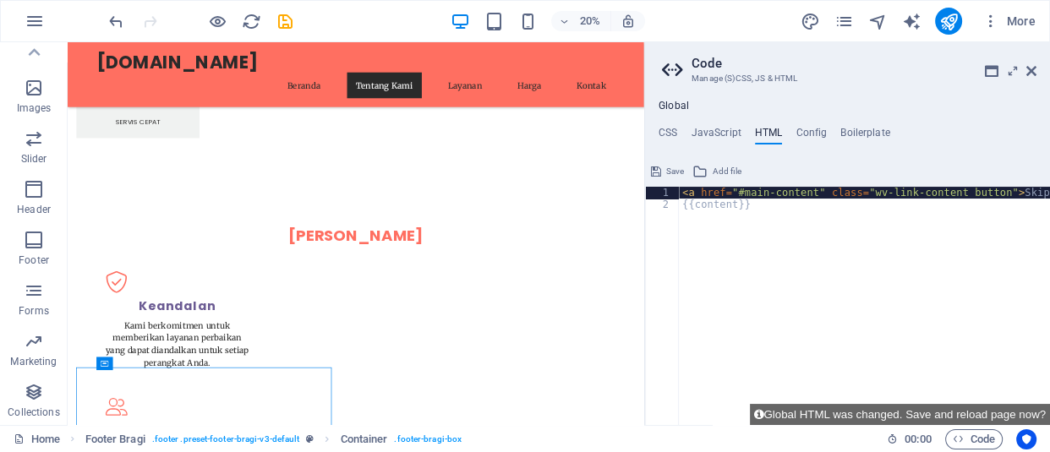
scroll to position [3369, 0]
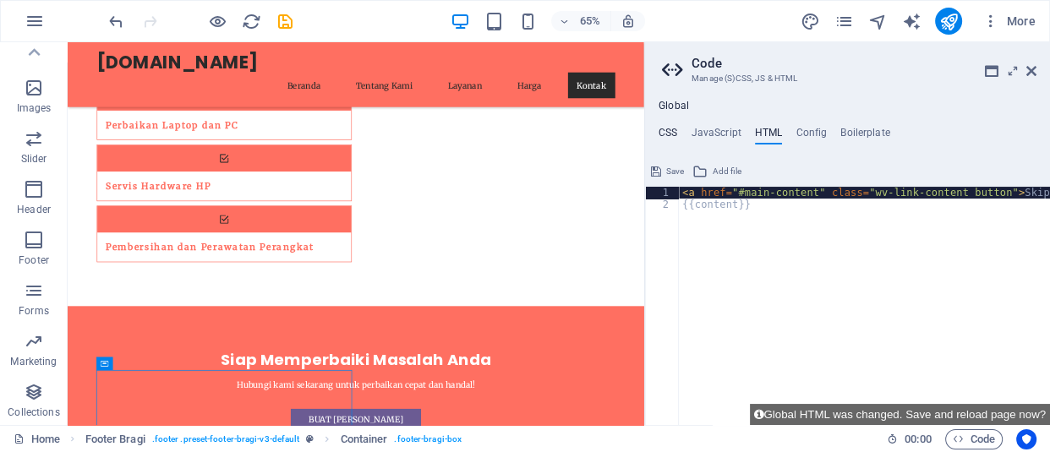
click at [662, 127] on h4 "CSS" at bounding box center [667, 136] width 19 height 19
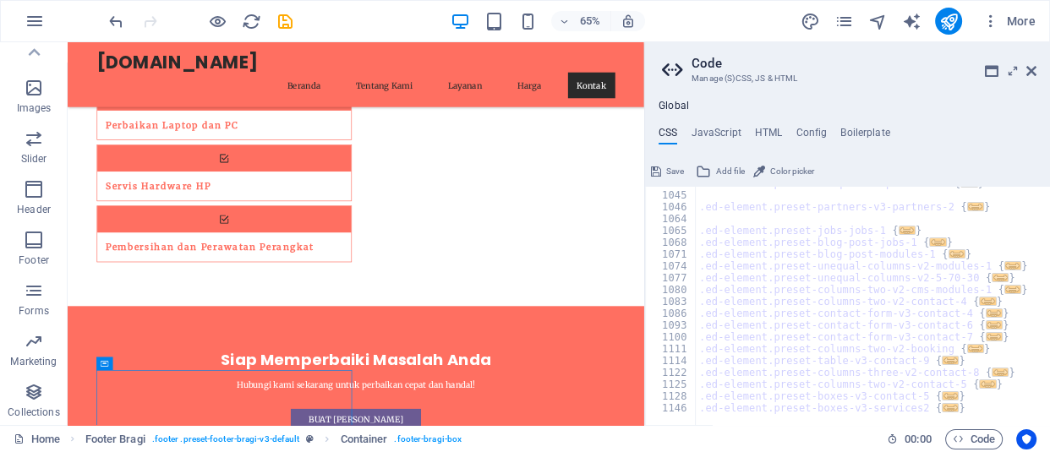
click at [811, 252] on div ".ed-element.preset-marquee-v2-partners-1 { ... } .ed-element.preset-partners-v3…" at bounding box center [1044, 303] width 696 height 251
type textarea ".ed-element.preset-blog-post-modules-1 {"
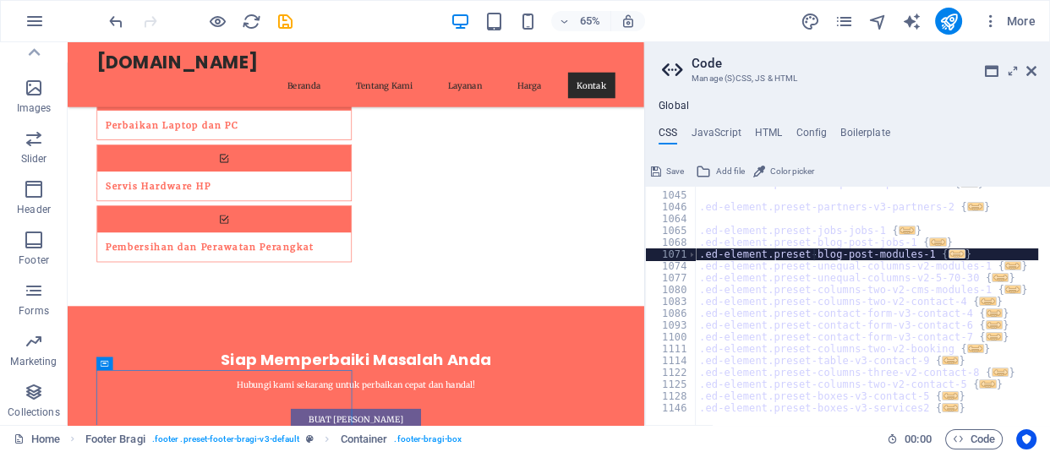
click at [811, 252] on div ".ed-element.preset-marquee-v2-partners-1 { ... } .ed-element.preset-partners-v3…" at bounding box center [1044, 303] width 696 height 251
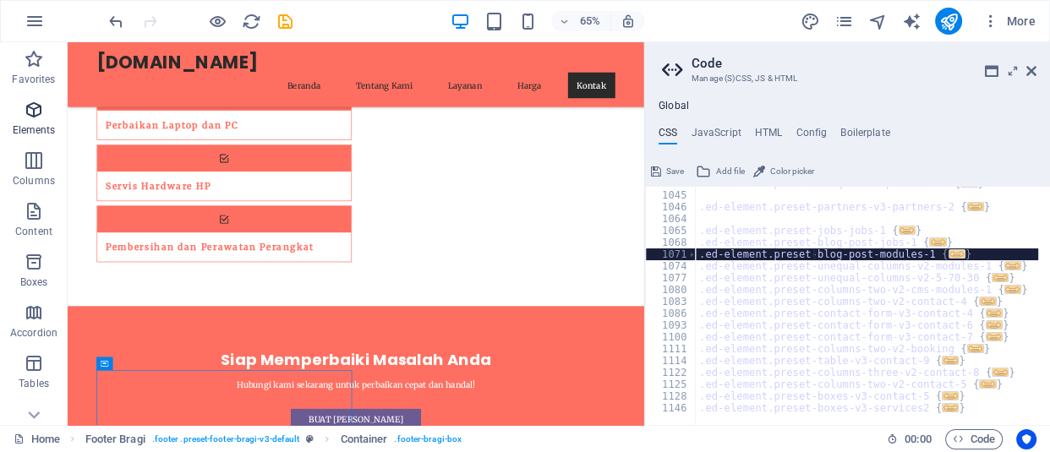
click at [34, 113] on icon "button" at bounding box center [34, 110] width 20 height 20
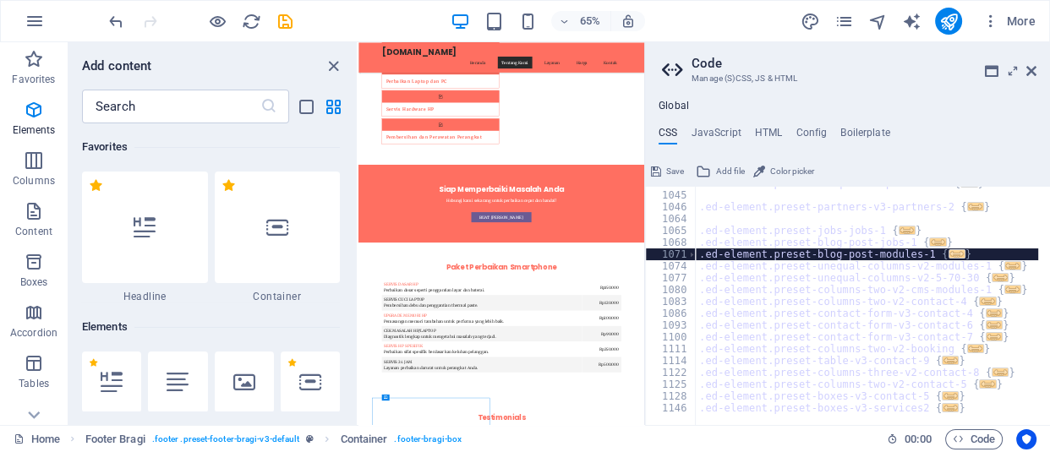
click at [1030, 62] on h2 "Code" at bounding box center [863, 63] width 345 height 15
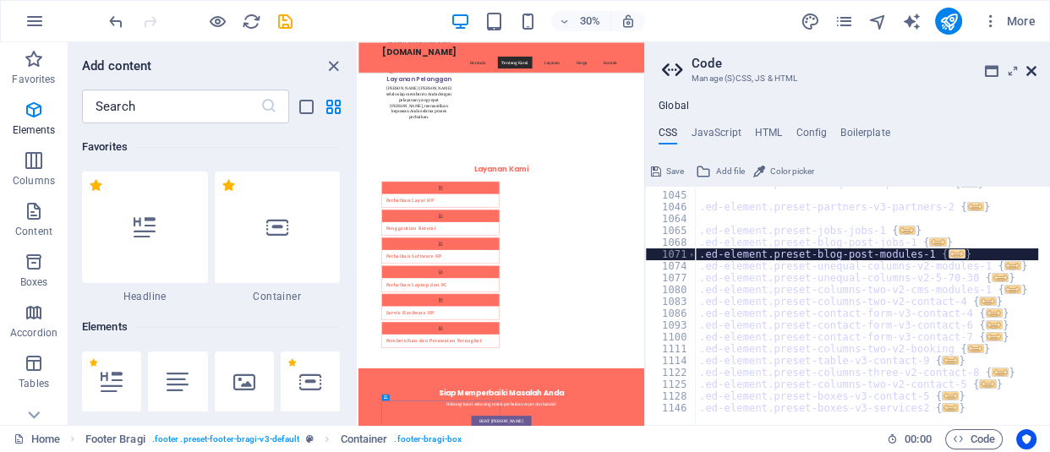
click at [1031, 70] on icon at bounding box center [1031, 71] width 10 height 14
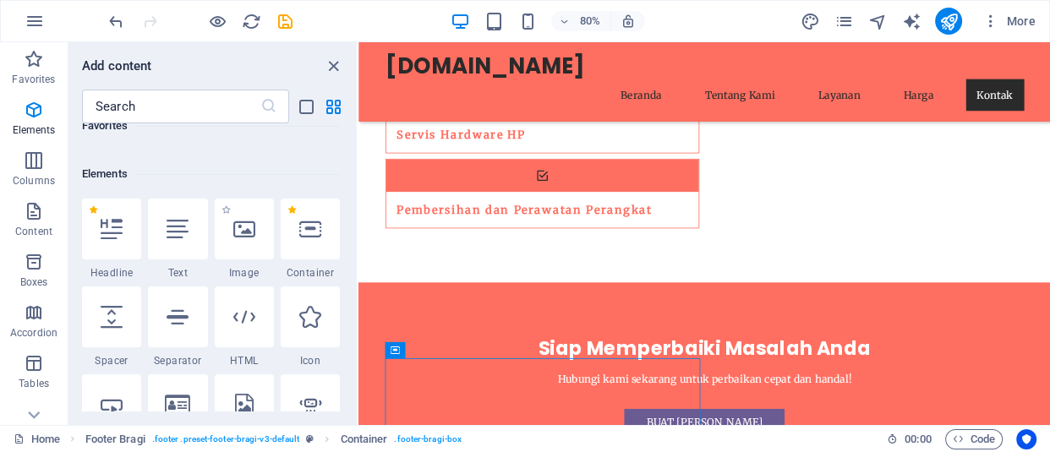
scroll to position [230, 0]
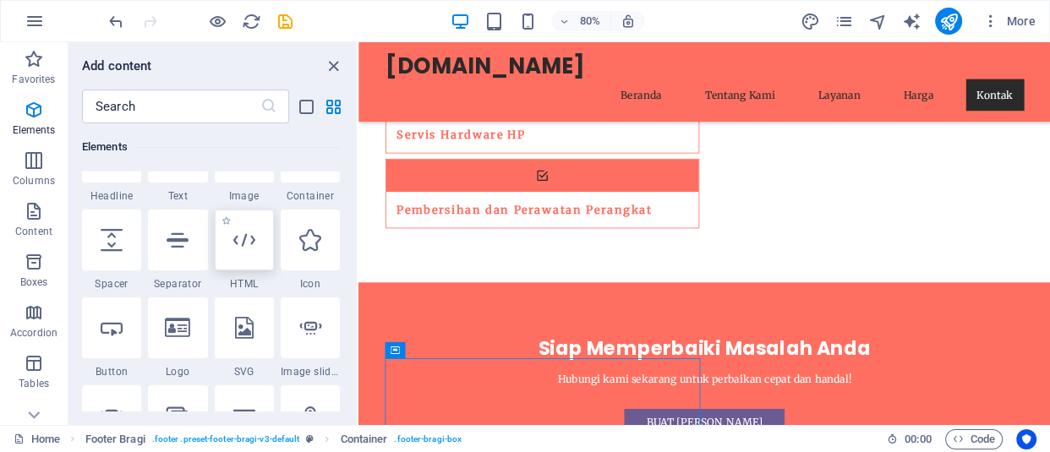
click at [252, 256] on div at bounding box center [244, 240] width 59 height 61
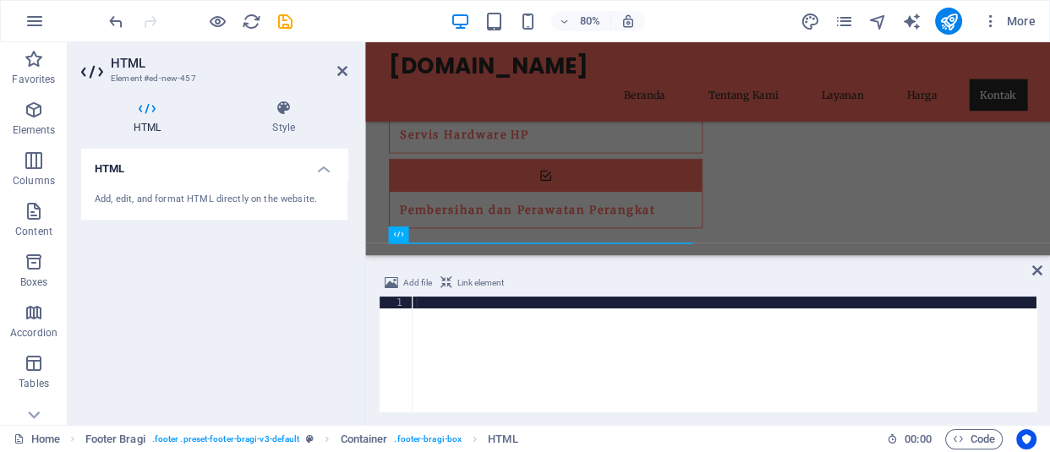
scroll to position [3686, 0]
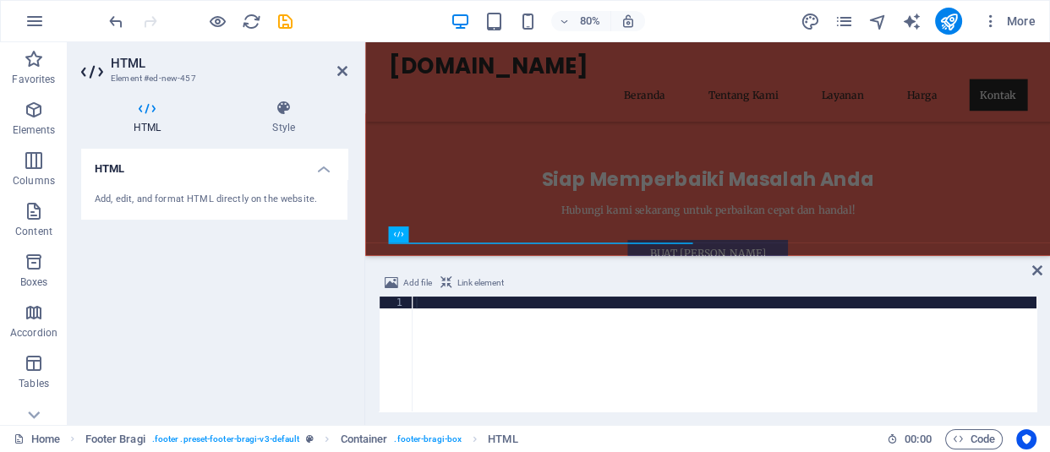
click at [497, 324] on div at bounding box center [725, 366] width 624 height 139
paste textarea "</html>"
type textarea "</html>"
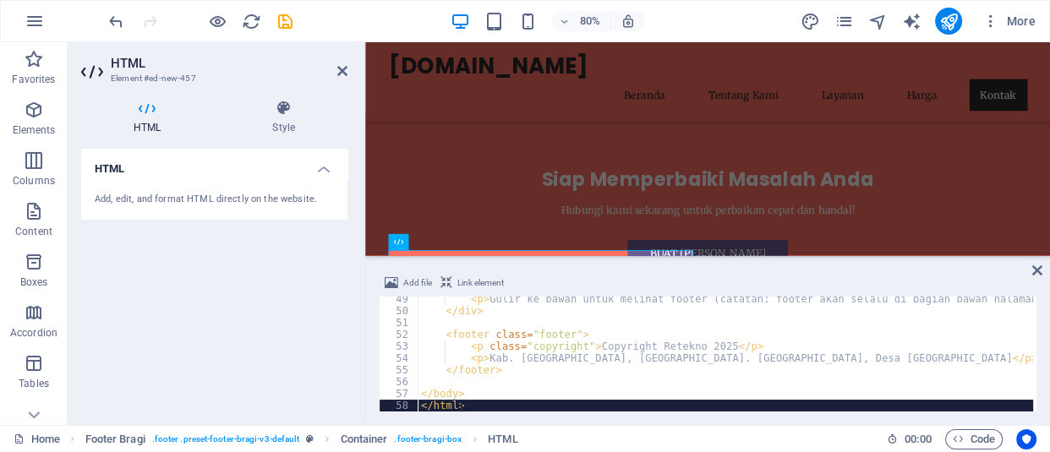
scroll to position [575, 0]
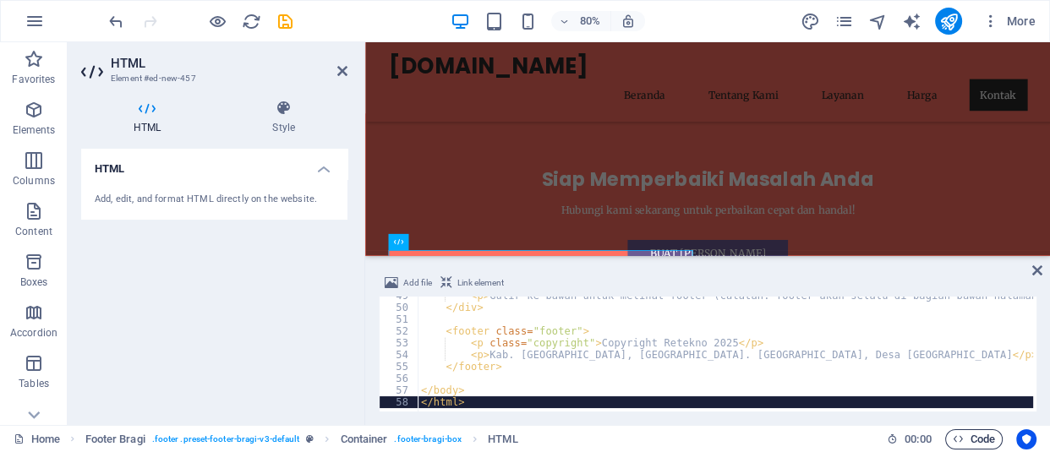
click at [964, 434] on span "Code" at bounding box center [974, 439] width 42 height 20
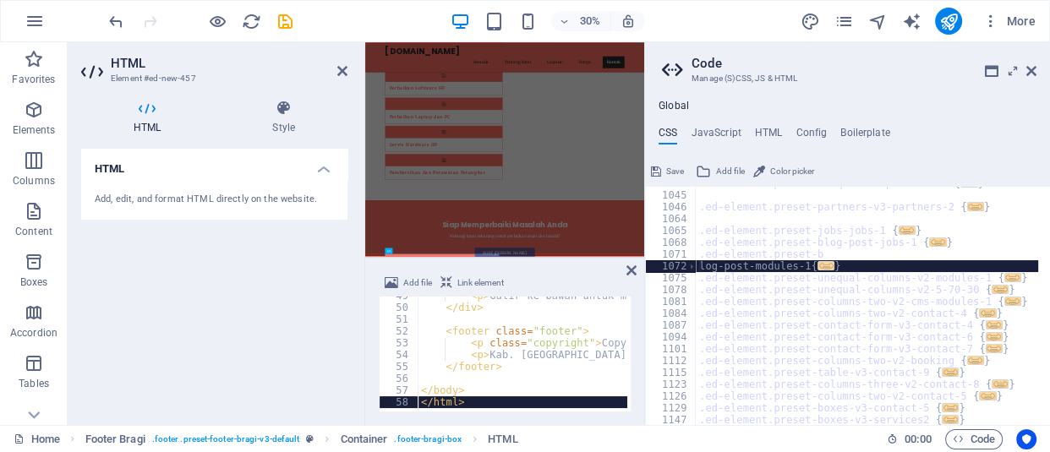
scroll to position [1157, 0]
type textarea "log-post-modules-1 {"
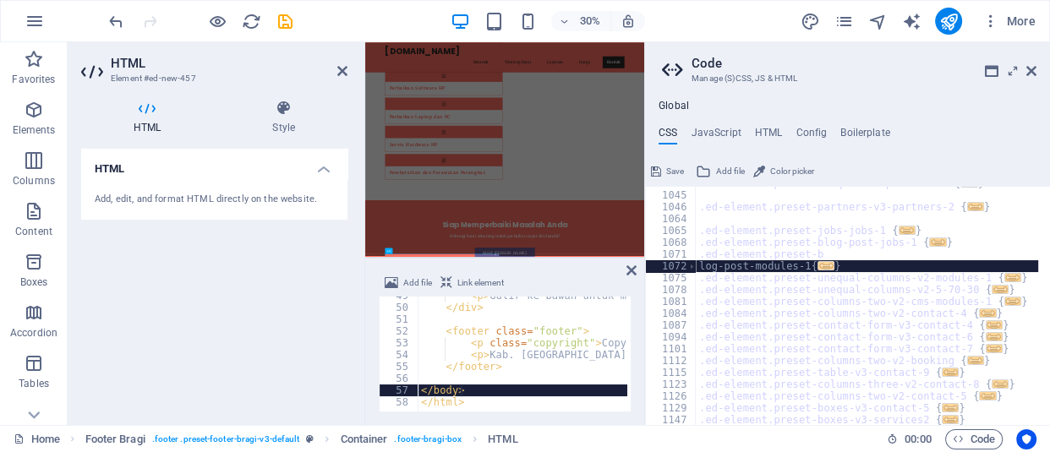
click at [485, 387] on div "< p > Gulir ke bawah untuk melihat footer (catatan: footer akan selalu di bagia…" at bounding box center [808, 357] width 781 height 135
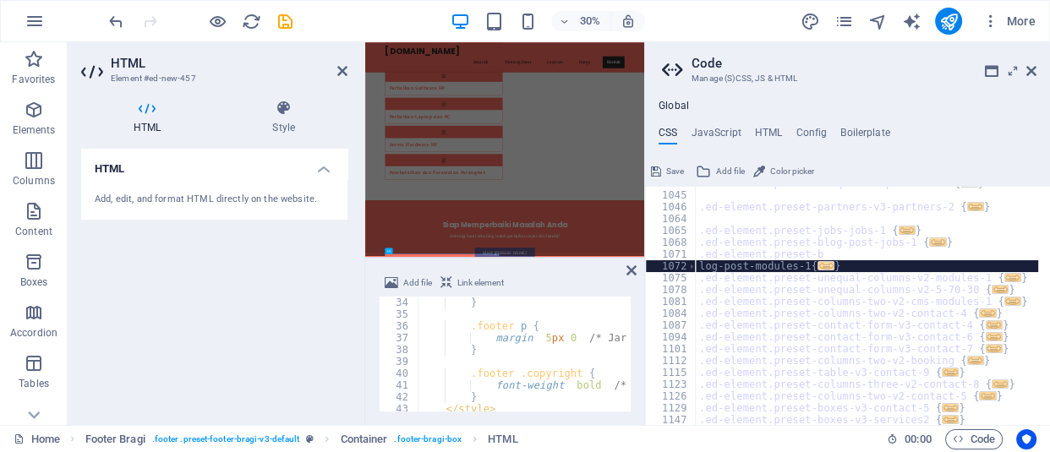
scroll to position [205, 0]
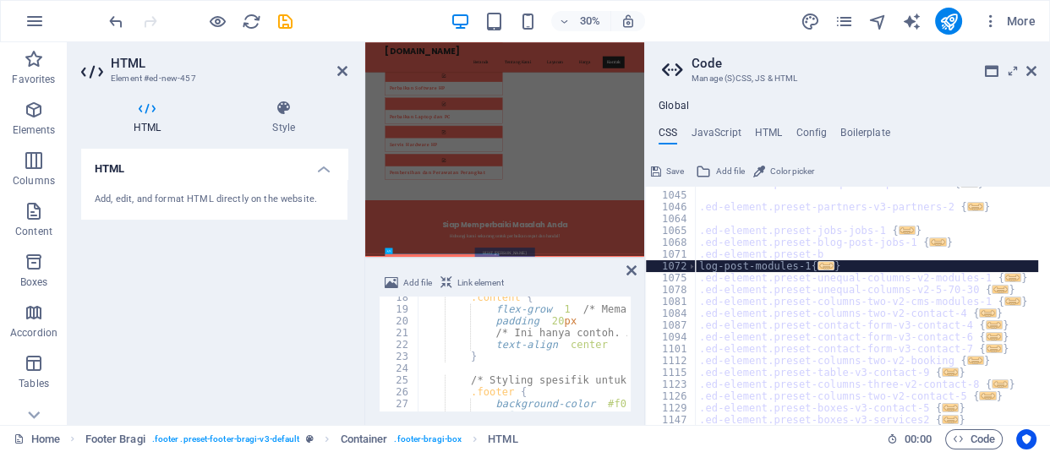
click at [473, 282] on span "Link element" at bounding box center [480, 283] width 46 height 20
click at [442, 281] on icon at bounding box center [446, 283] width 12 height 20
click at [304, 158] on h4 "HTML" at bounding box center [214, 164] width 266 height 30
click at [327, 169] on h4 "HTML" at bounding box center [214, 169] width 266 height 41
click at [1027, 68] on icon at bounding box center [1031, 71] width 10 height 14
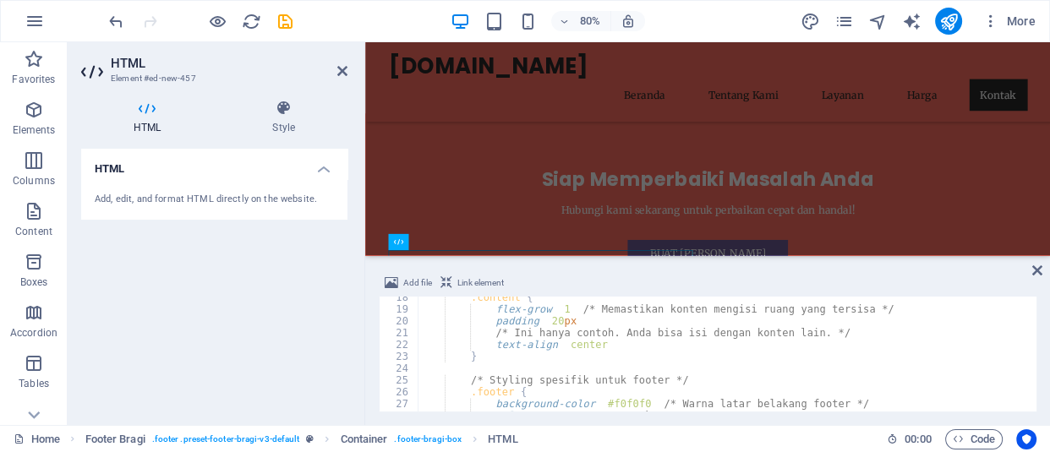
scroll to position [344, 0]
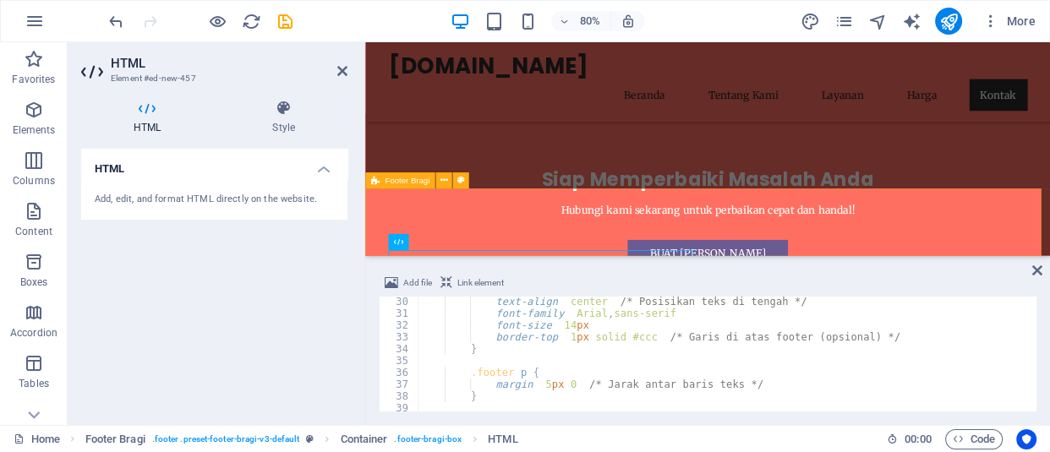
type textarea "</body><a href="#ed-979587456" class="wv-link-elm"></a>"
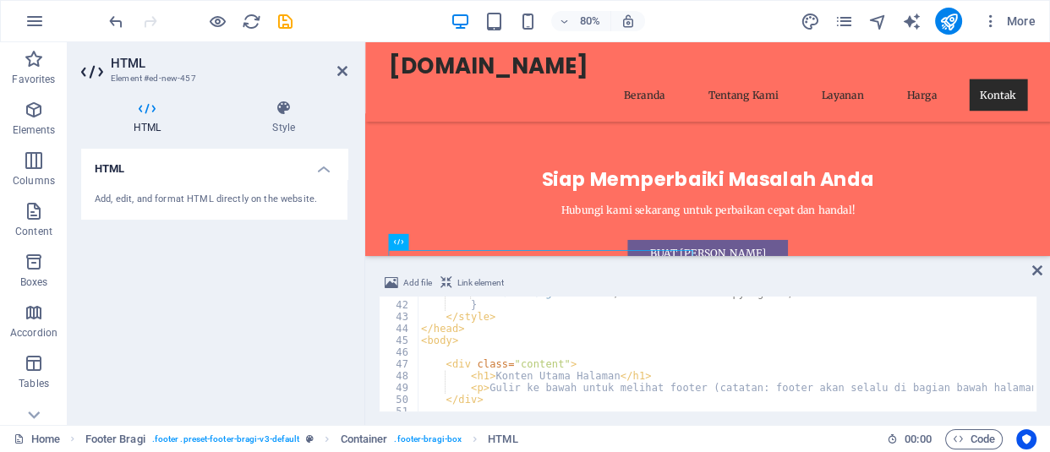
scroll to position [482, 0]
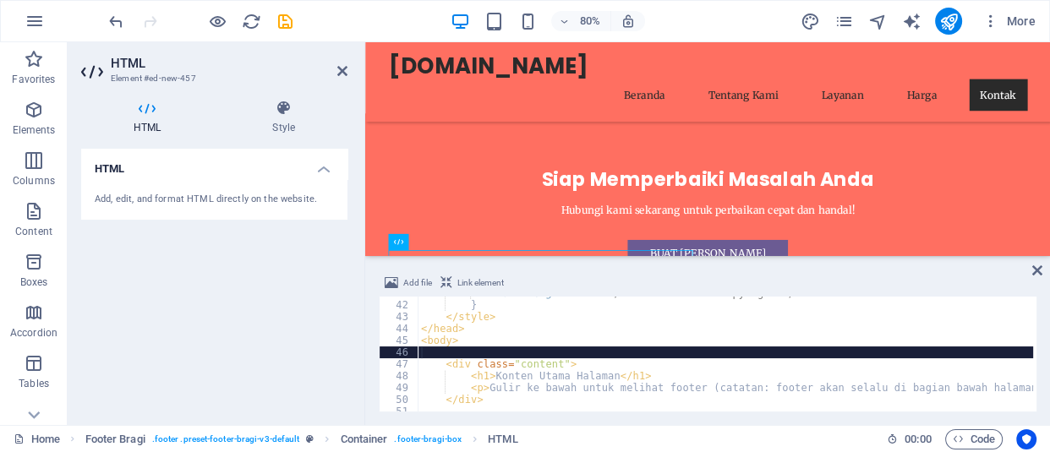
click at [512, 352] on div "font-weight : bold ; /* Tebalkan teks copyright */ } </ style > </ head > < bod…" at bounding box center [808, 354] width 781 height 135
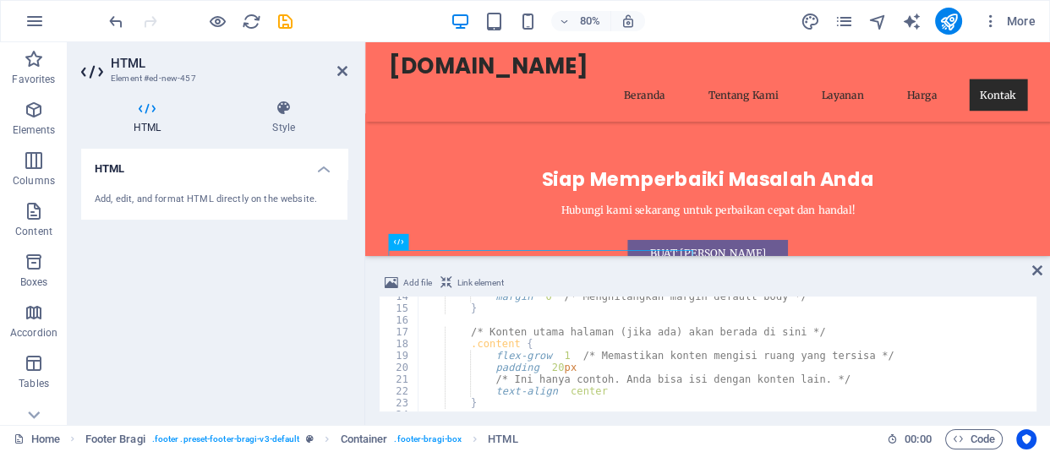
scroll to position [0, 0]
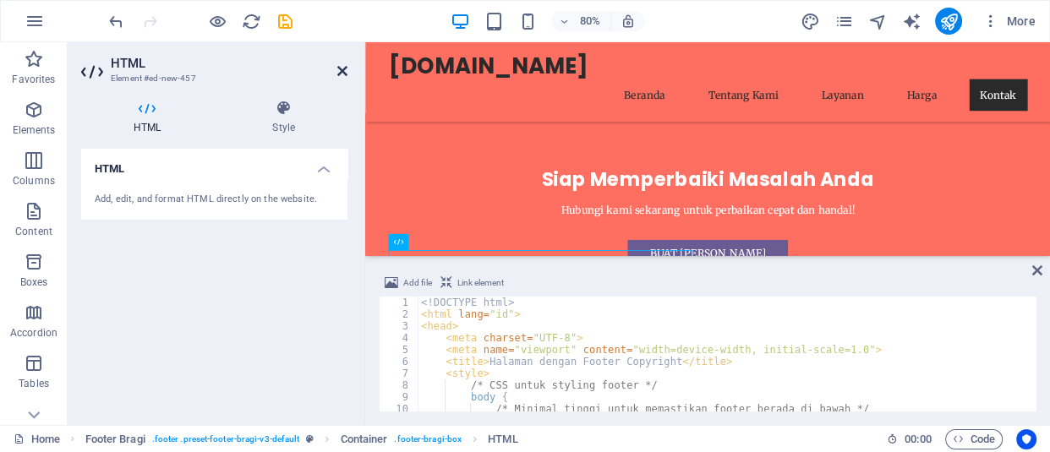
click at [346, 69] on icon at bounding box center [342, 71] width 10 height 14
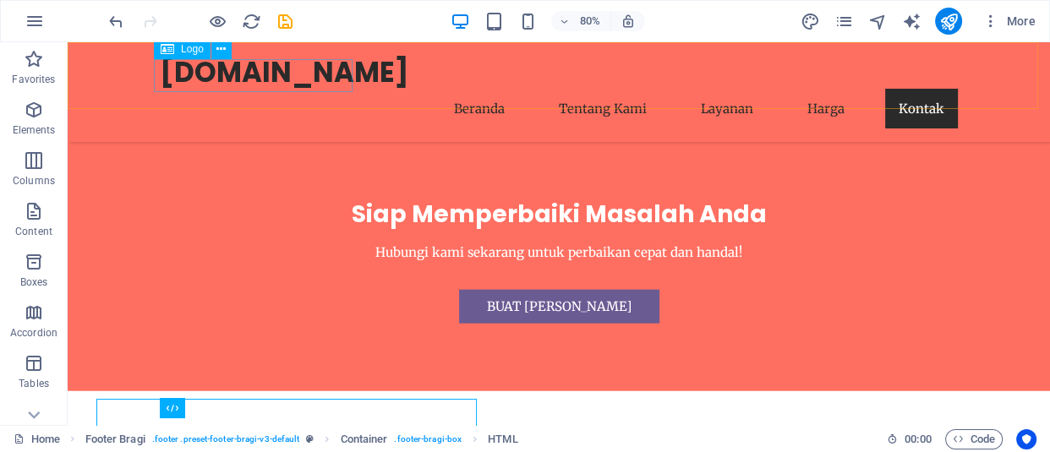
scroll to position [3588, 0]
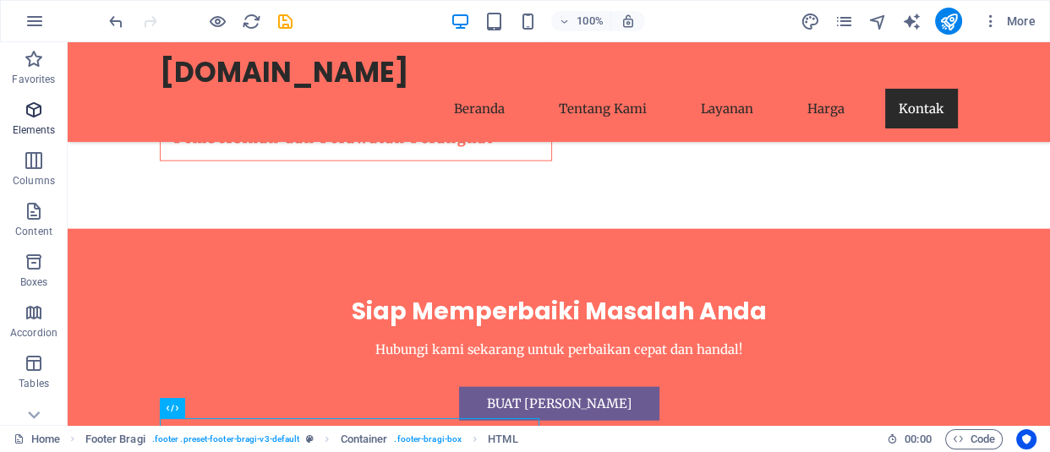
click at [35, 103] on icon "button" at bounding box center [34, 110] width 20 height 20
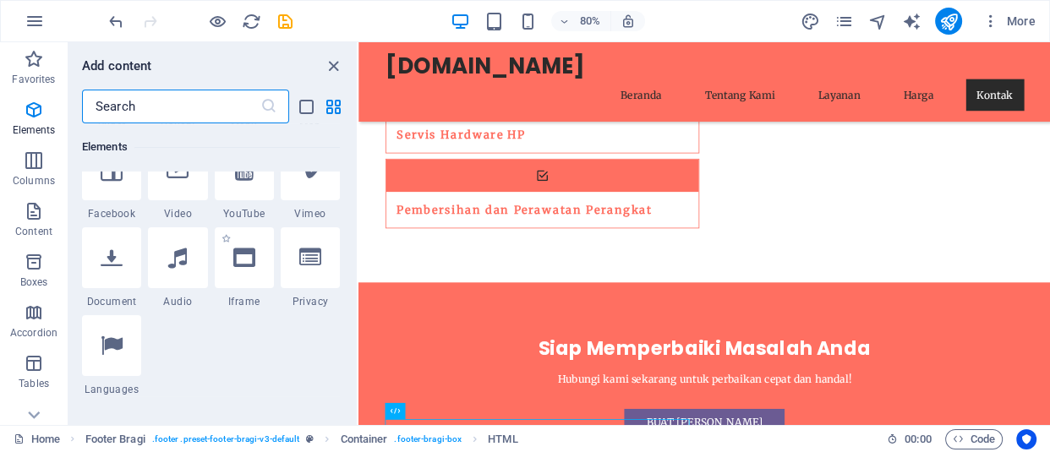
scroll to position [256, 0]
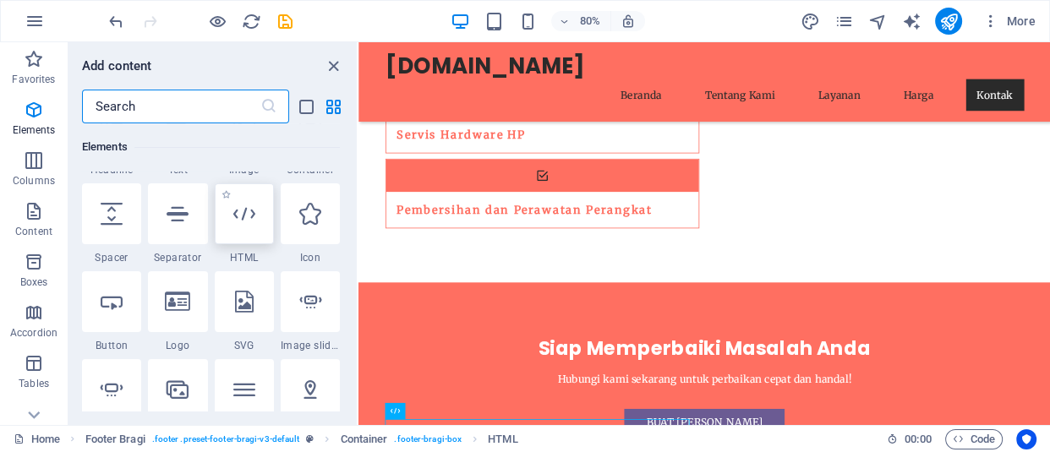
click at [250, 233] on div at bounding box center [244, 213] width 59 height 61
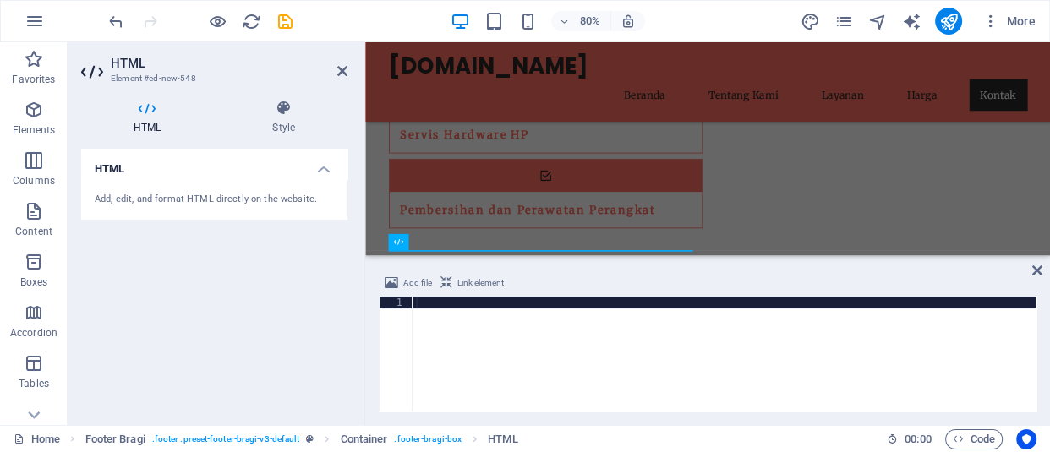
scroll to position [3686, 0]
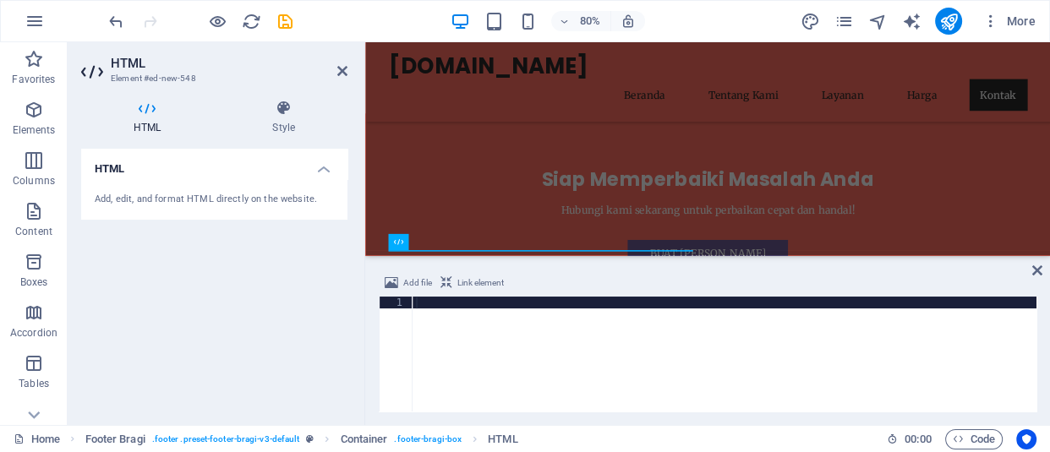
click at [465, 330] on div at bounding box center [725, 366] width 624 height 139
type textarea "</div>"
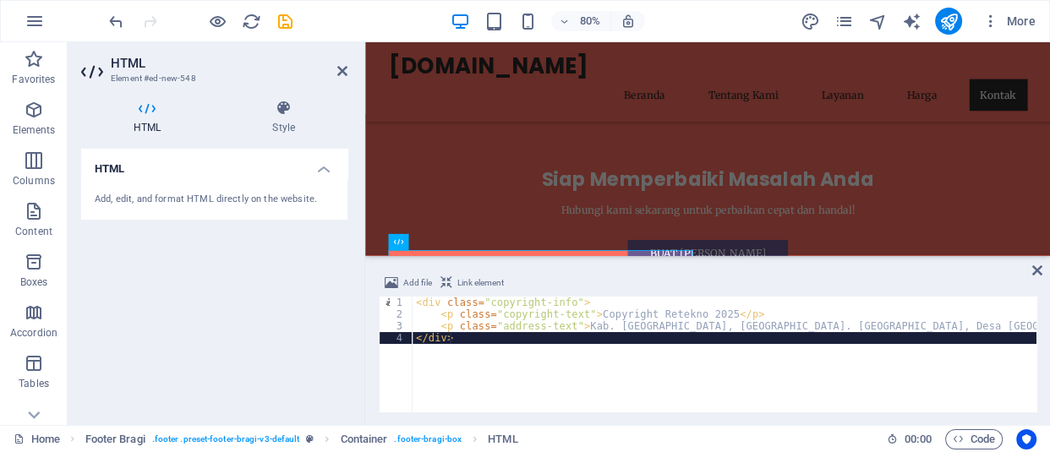
click at [472, 342] on div "< div class = "copyright-info" > < p class = "copyright-text" > Copyright Retek…" at bounding box center [725, 366] width 624 height 139
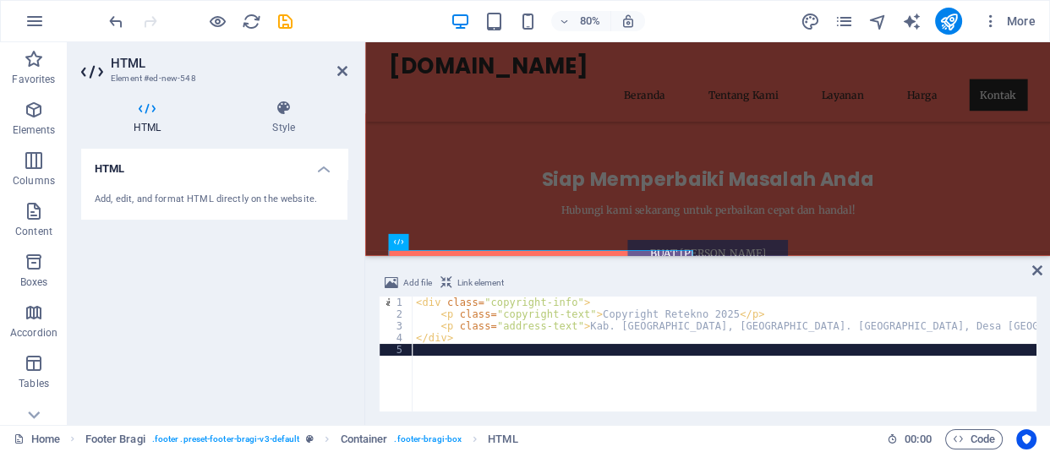
click at [223, 195] on div "Add, edit, and format HTML directly on the website." at bounding box center [214, 200] width 239 height 14
drag, startPoint x: 591, startPoint y: 373, endPoint x: 693, endPoint y: 403, distance: 106.7
click at [690, 404] on div "< div class = "copyright-info" > < p class = "copyright-text" > Copyright Retek…" at bounding box center [725, 366] width 624 height 139
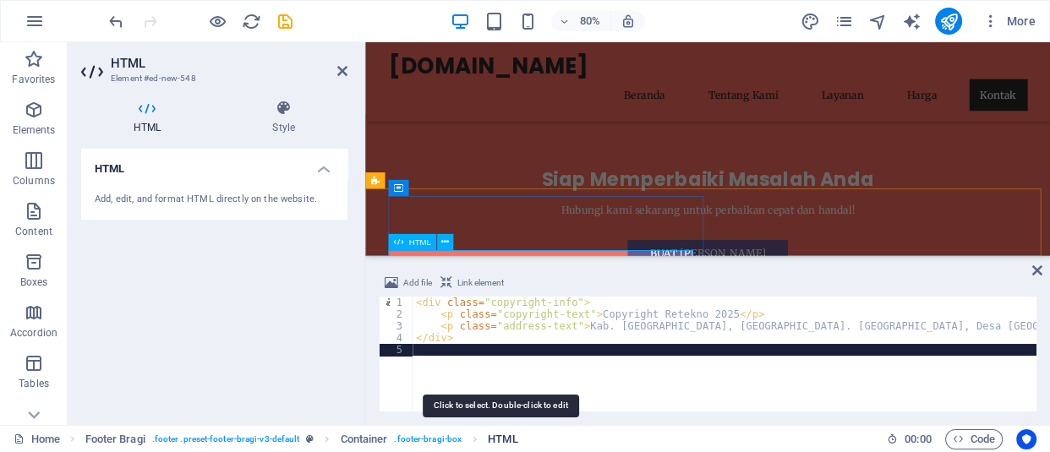
click at [499, 433] on span "HTML" at bounding box center [503, 439] width 30 height 20
click at [506, 434] on span "HTML" at bounding box center [503, 439] width 30 height 20
click at [511, 436] on span "HTML" at bounding box center [503, 439] width 30 height 20
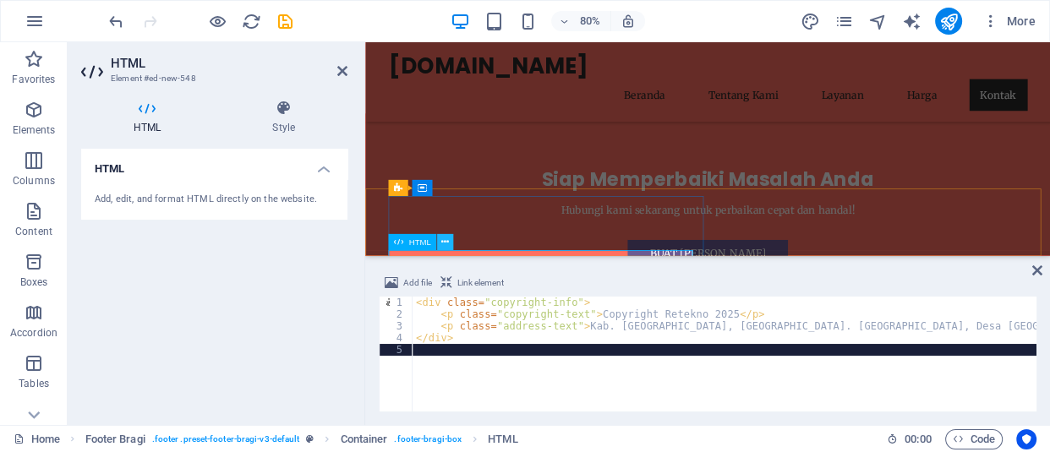
click at [448, 245] on icon at bounding box center [445, 242] width 8 height 14
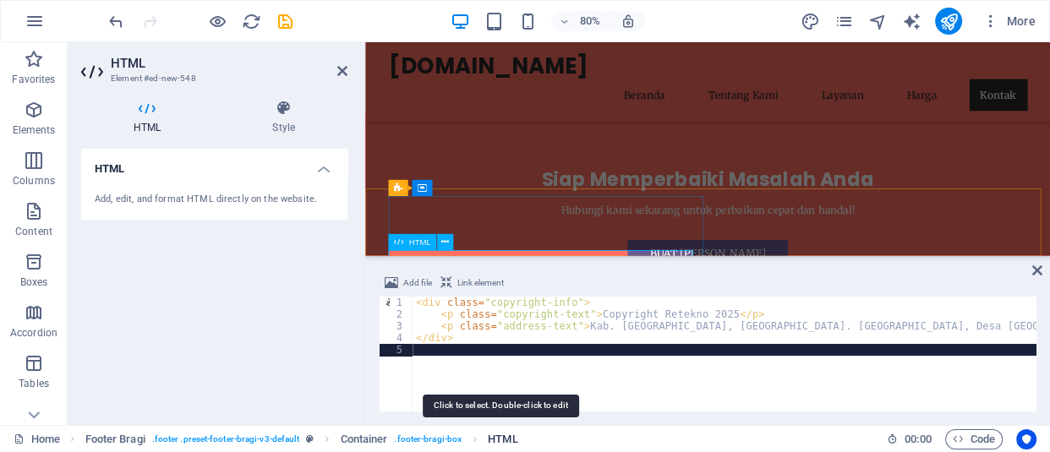
click at [504, 440] on span "HTML" at bounding box center [503, 439] width 30 height 20
click at [495, 435] on span "HTML" at bounding box center [503, 439] width 30 height 20
click at [490, 438] on span "HTML" at bounding box center [503, 439] width 30 height 20
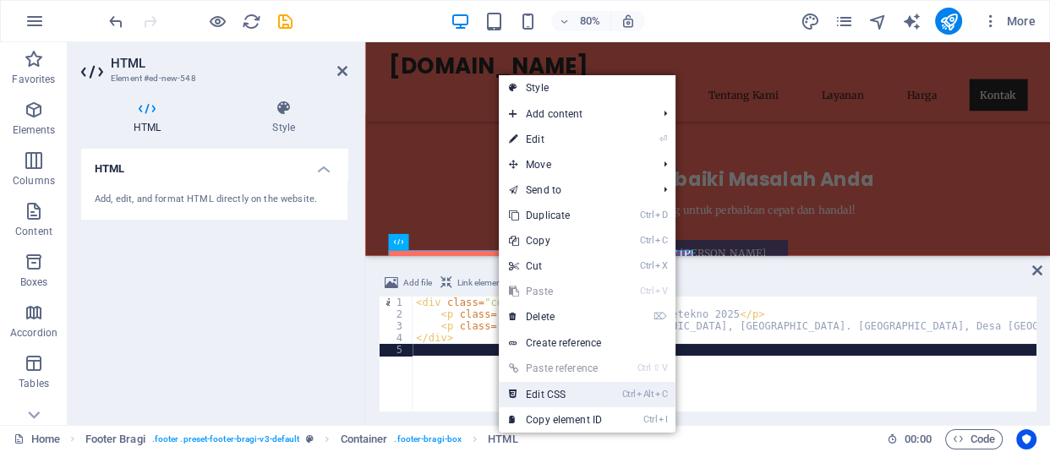
click at [553, 391] on link "Ctrl Alt C Edit CSS" at bounding box center [555, 394] width 113 height 25
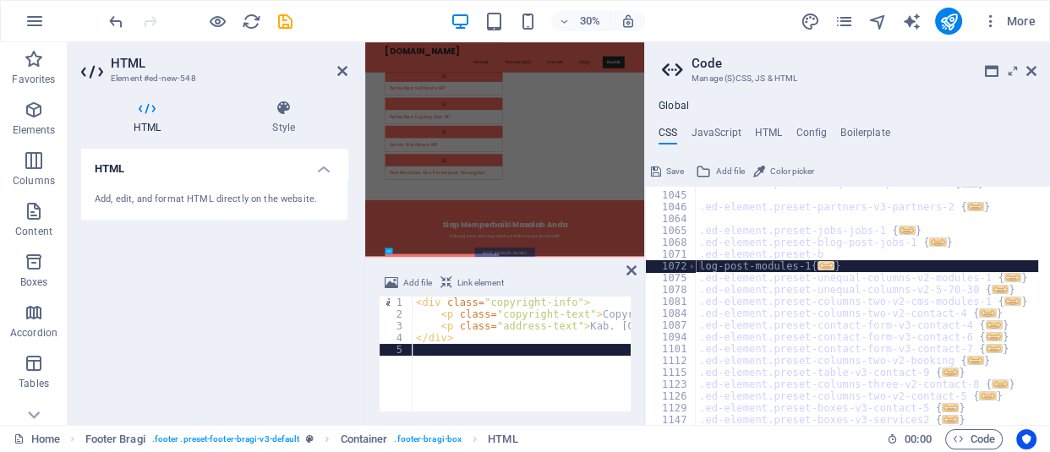
scroll to position [1168, 0]
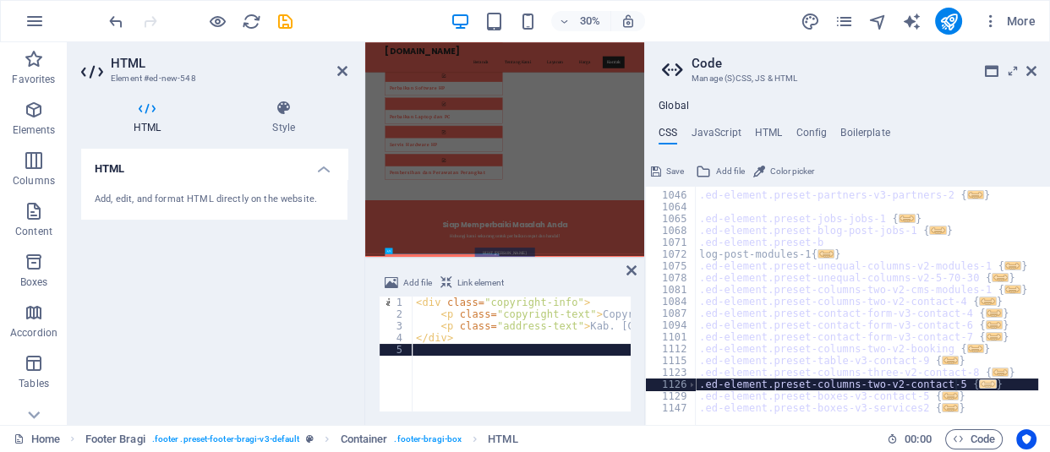
click at [979, 384] on span "..." at bounding box center [987, 384] width 17 height 9
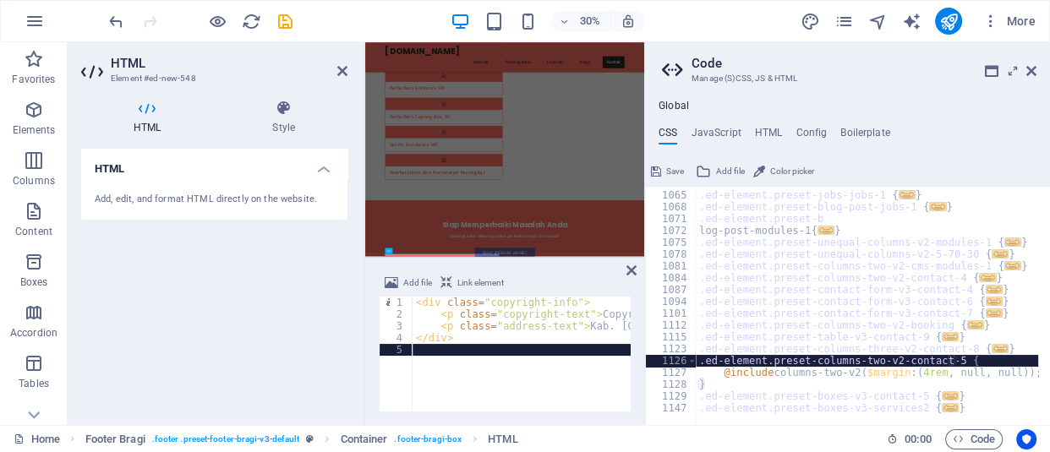
click at [943, 409] on div at bounding box center [1044, 417] width 696 height 16
type textarea "}"
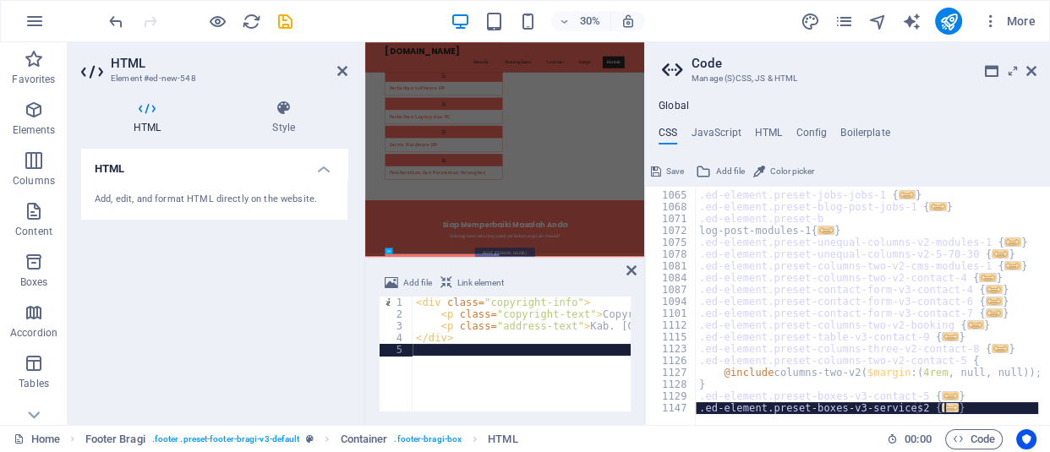
click at [951, 407] on div ".ed-element.preset-jobs-jobs-1 { ... } .ed-element.preset-blog-post-jobs-1 { ..…" at bounding box center [1044, 303] width 696 height 251
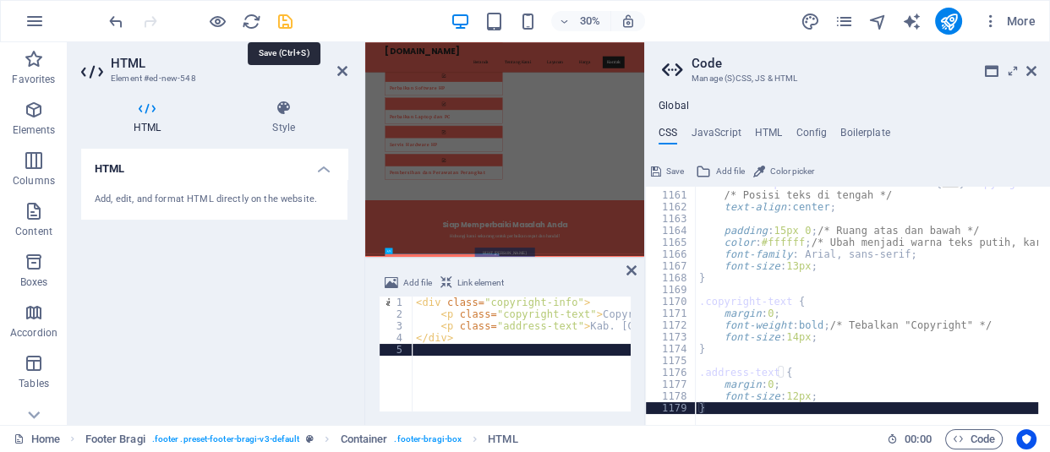
click at [283, 23] on icon "save" at bounding box center [285, 21] width 19 height 19
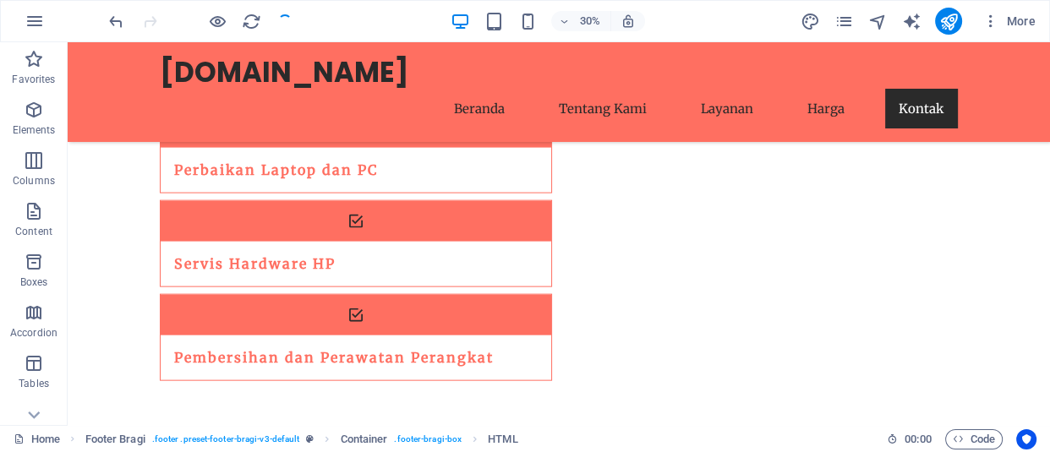
checkbox input "false"
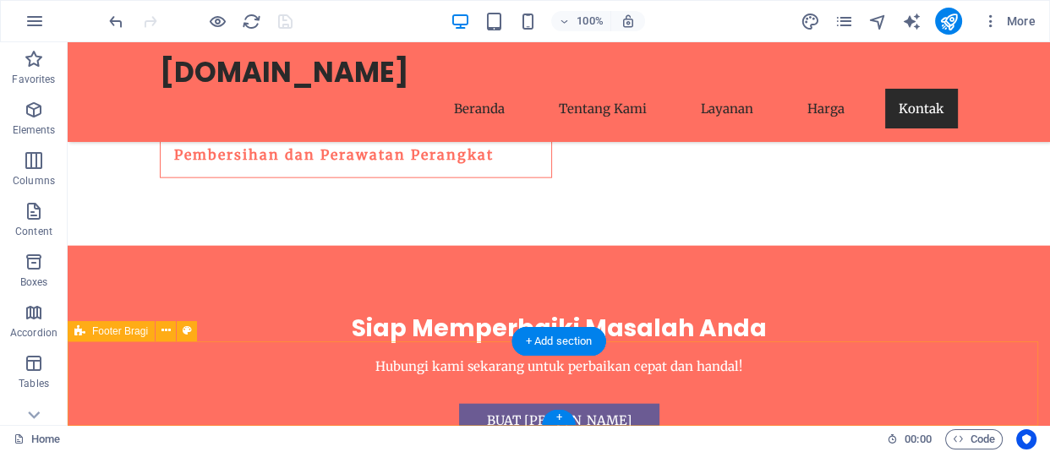
scroll to position [3588, 0]
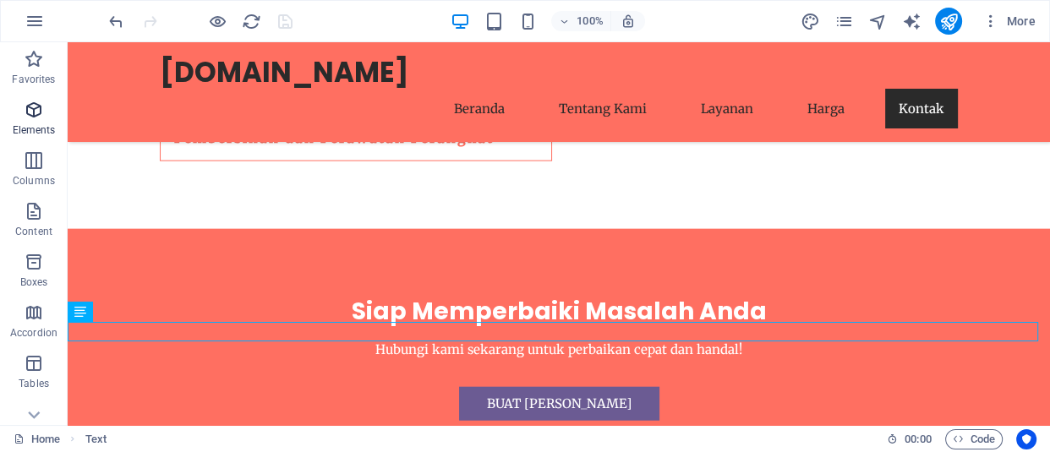
click at [25, 103] on icon "button" at bounding box center [34, 110] width 20 height 20
click at [38, 111] on icon "button" at bounding box center [34, 110] width 20 height 20
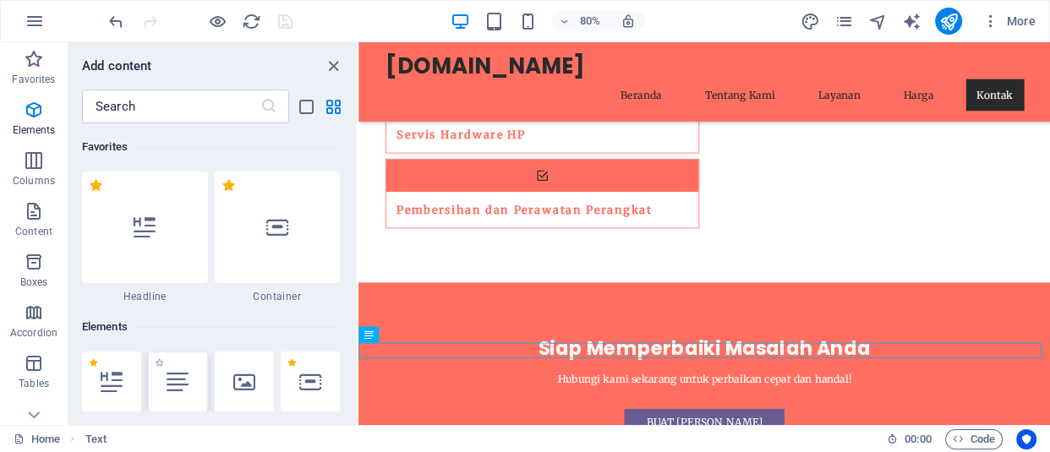
scroll to position [179, 0]
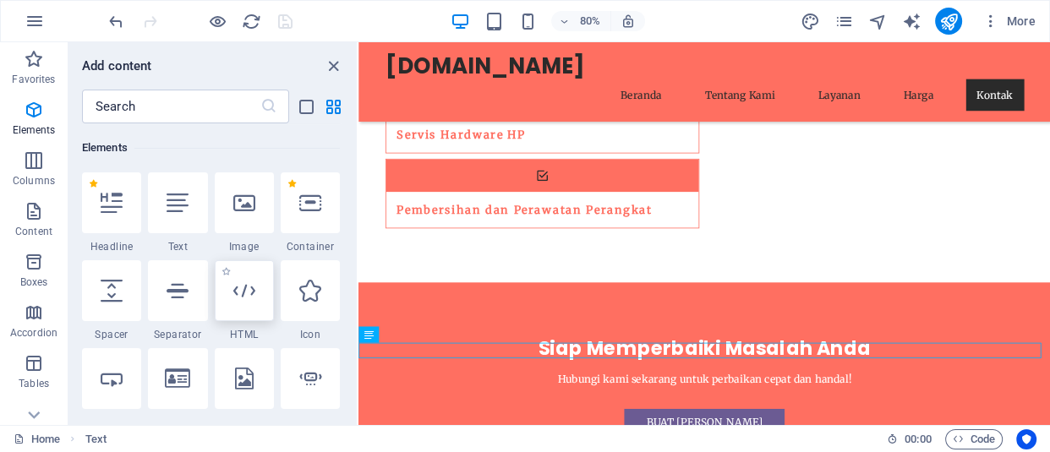
click at [242, 313] on div at bounding box center [244, 290] width 59 height 61
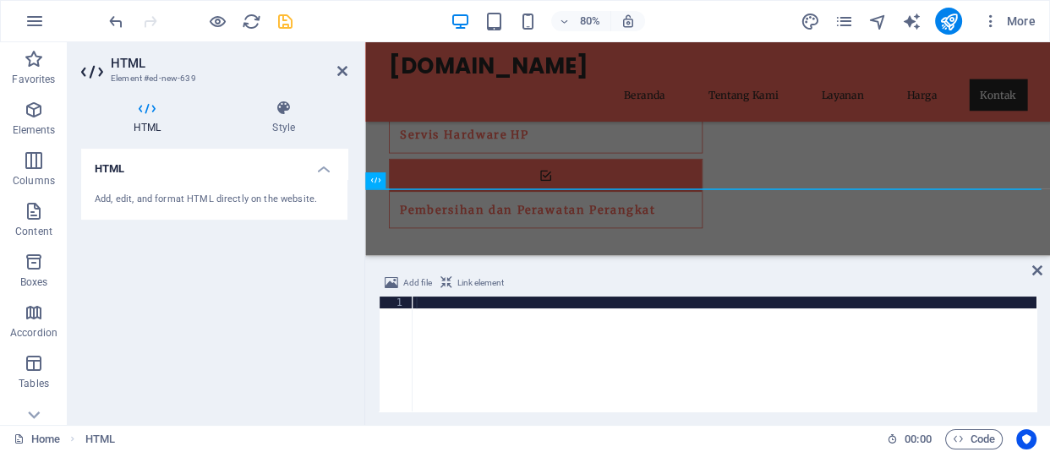
scroll to position [3686, 0]
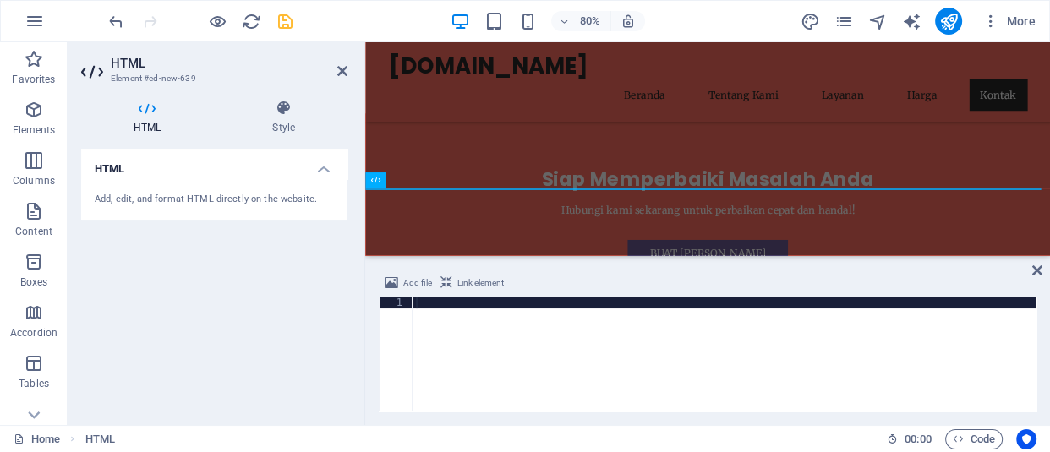
click at [481, 312] on div at bounding box center [725, 366] width 624 height 139
click at [468, 297] on div at bounding box center [725, 366] width 624 height 139
click at [474, 303] on div at bounding box center [725, 366] width 624 height 139
paste textarea "</div>"
type textarea "</div>"
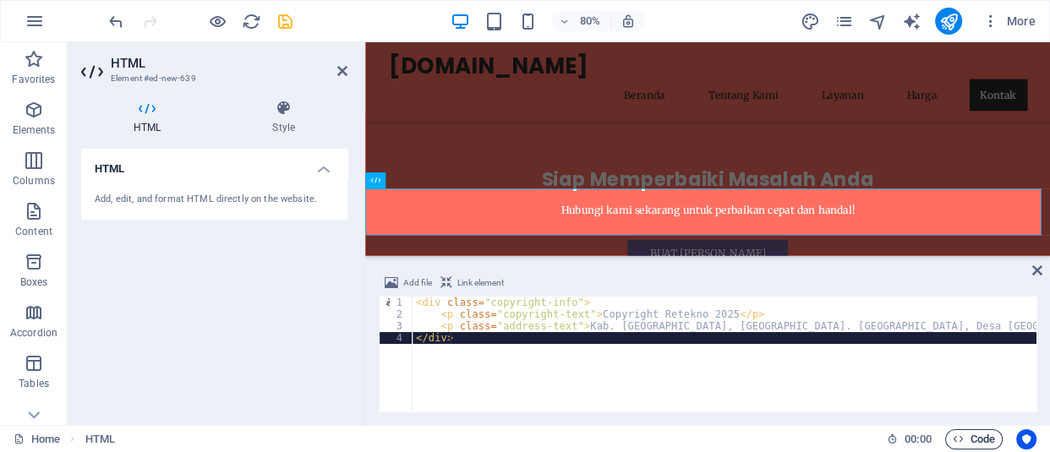
click at [959, 439] on icon "button" at bounding box center [958, 439] width 11 height 11
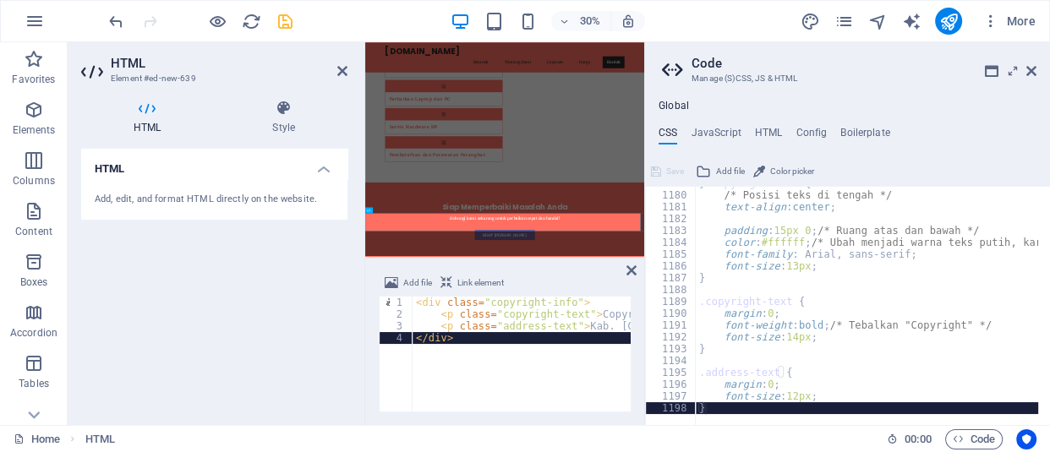
scroll to position [1642, 0]
click at [785, 405] on div "} .copyright-info { /* Posisi teks di tengah */ text-align : center ; padding :…" at bounding box center [1044, 303] width 696 height 251
drag, startPoint x: 516, startPoint y: 402, endPoint x: 524, endPoint y: 396, distance: 9.1
click at [516, 401] on div "< div class = "copyright-info" > < p class = "copyright-text" > Copyright Retek…" at bounding box center [725, 366] width 624 height 139
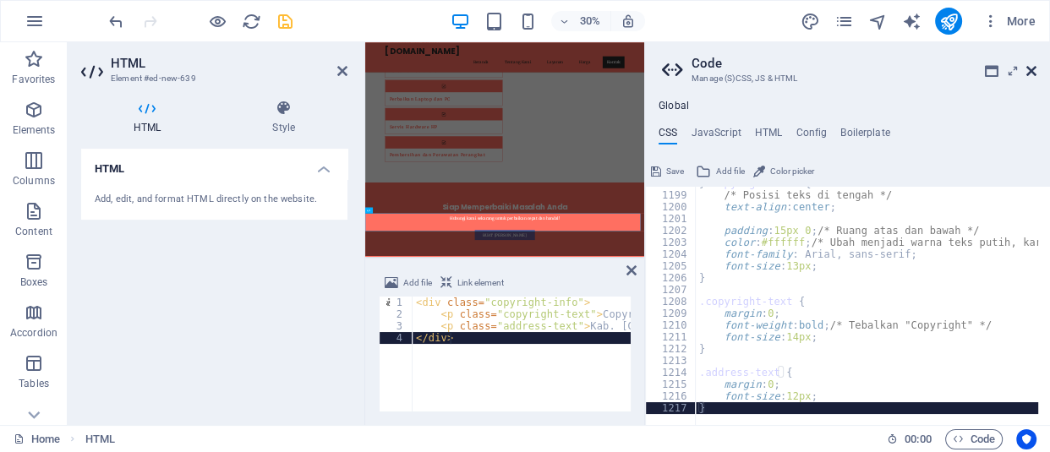
click at [1031, 67] on icon at bounding box center [1031, 71] width 10 height 14
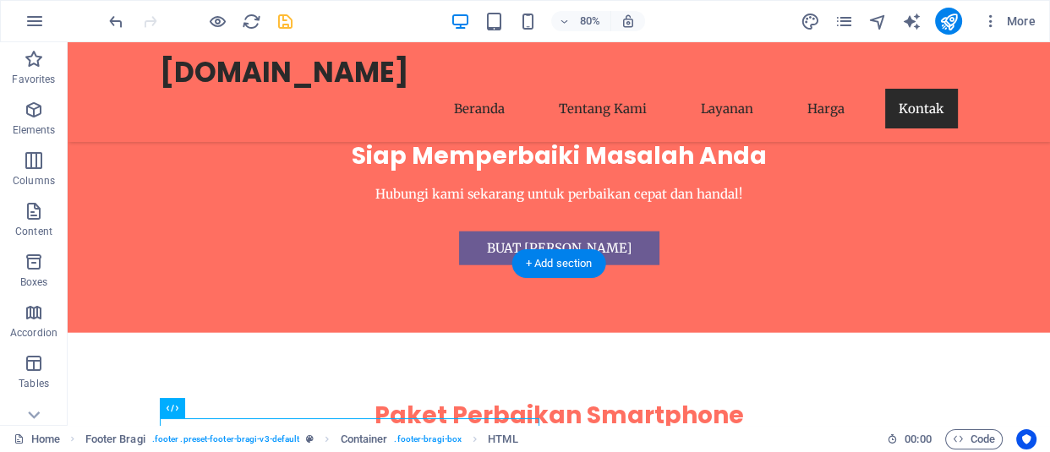
scroll to position [3647, 0]
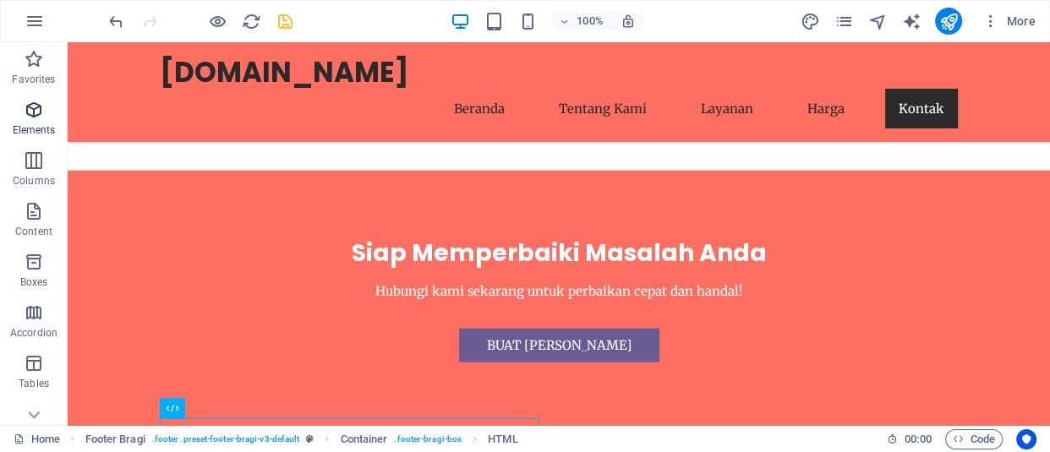
click at [42, 117] on icon "button" at bounding box center [34, 110] width 20 height 20
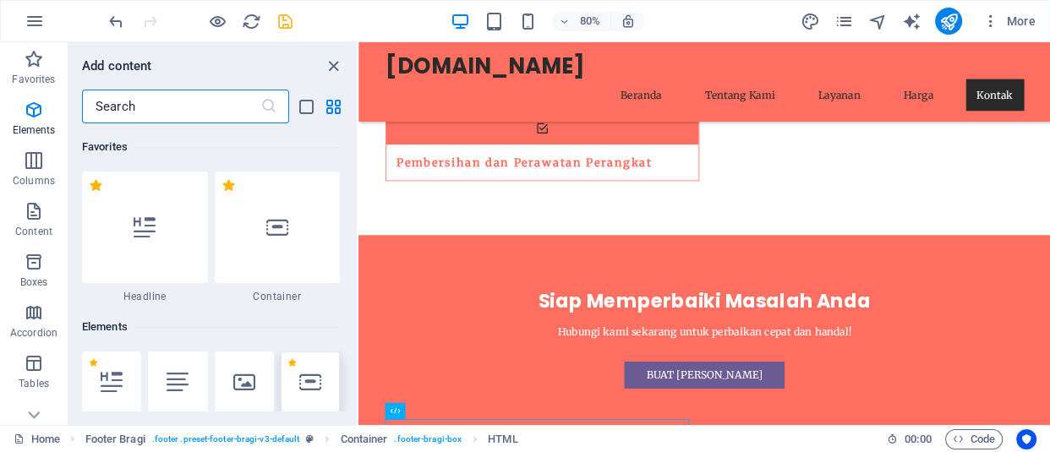
scroll to position [179, 0]
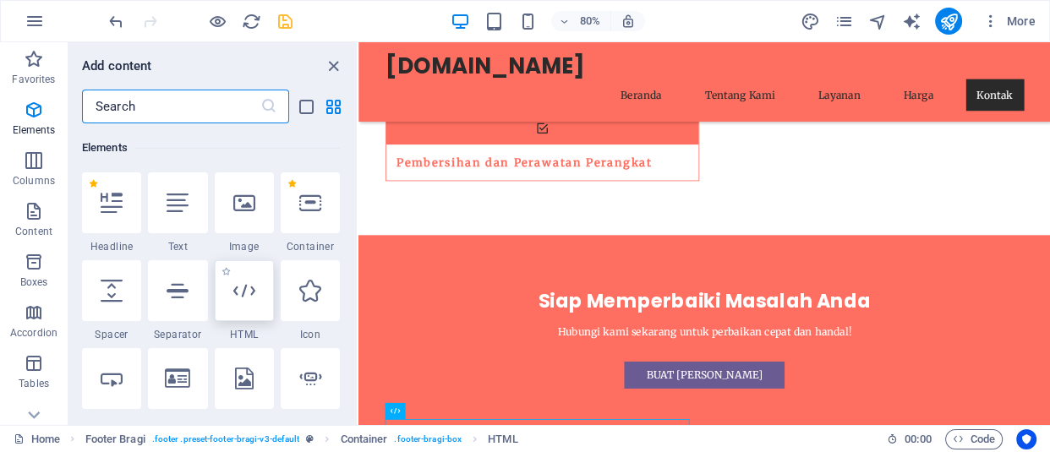
click at [239, 298] on icon at bounding box center [244, 291] width 22 height 22
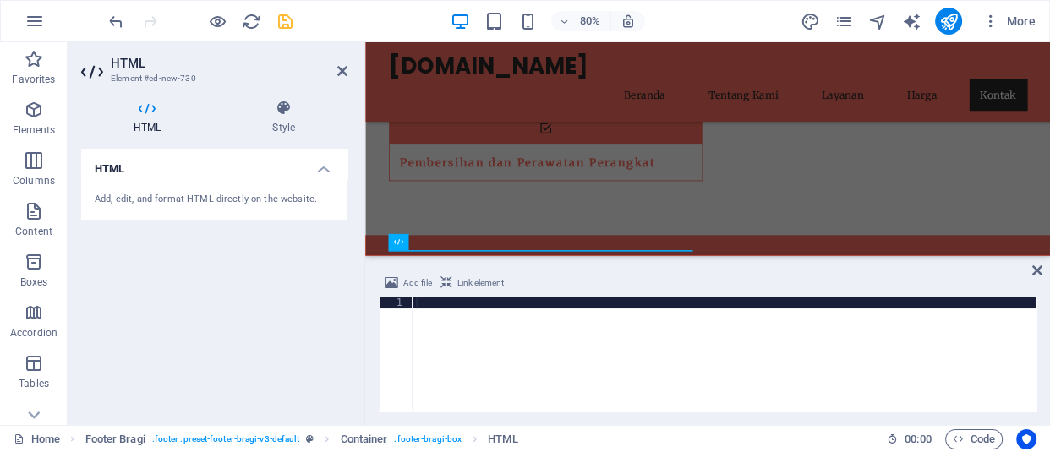
scroll to position [3744, 0]
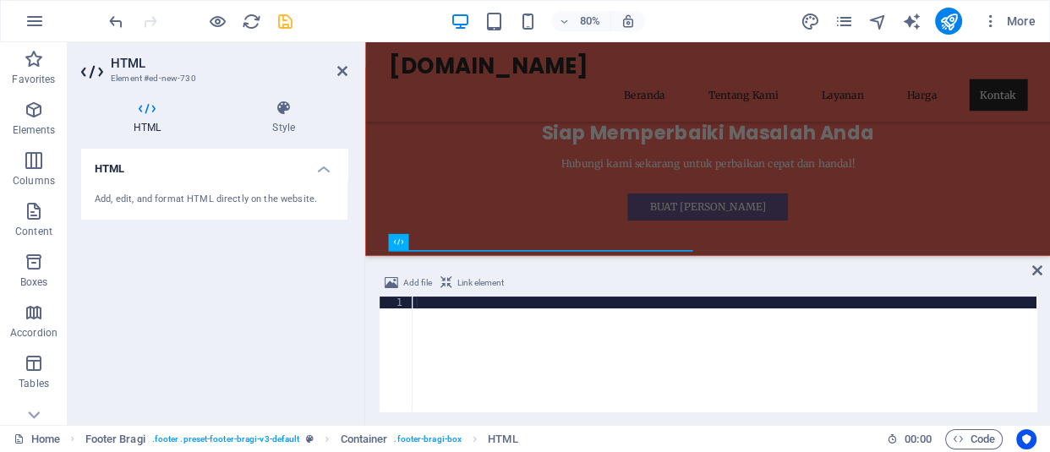
paste textarea "</div>"
type textarea "</div>"
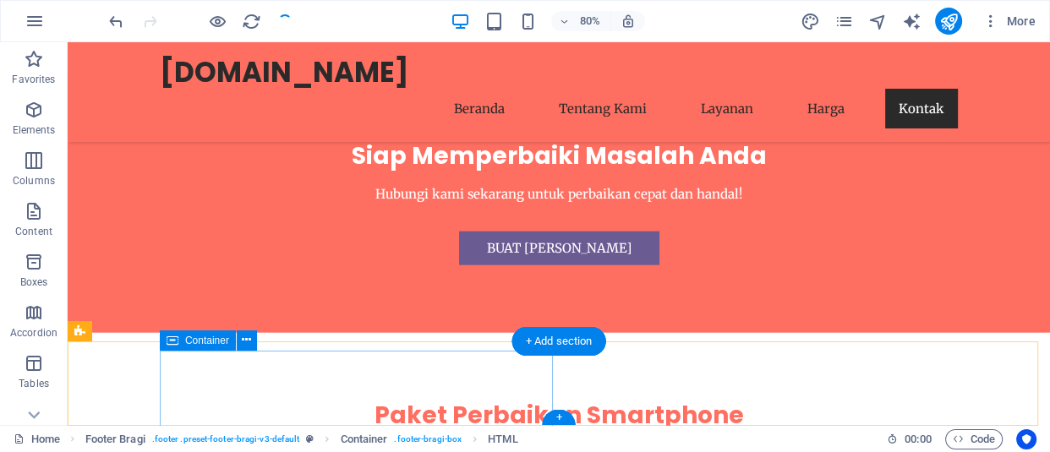
checkbox input "false"
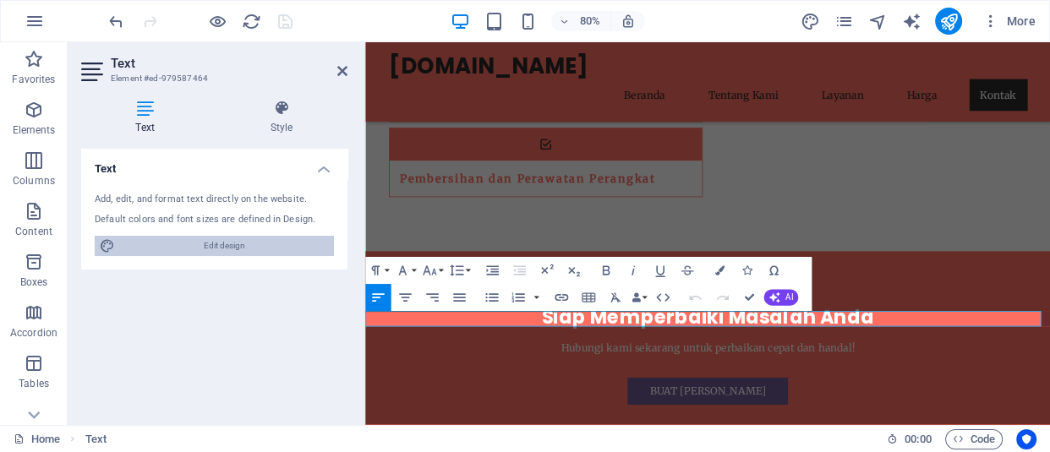
click at [268, 244] on span "Edit design" at bounding box center [224, 246] width 209 height 20
select select "px"
select select "200"
select select "px"
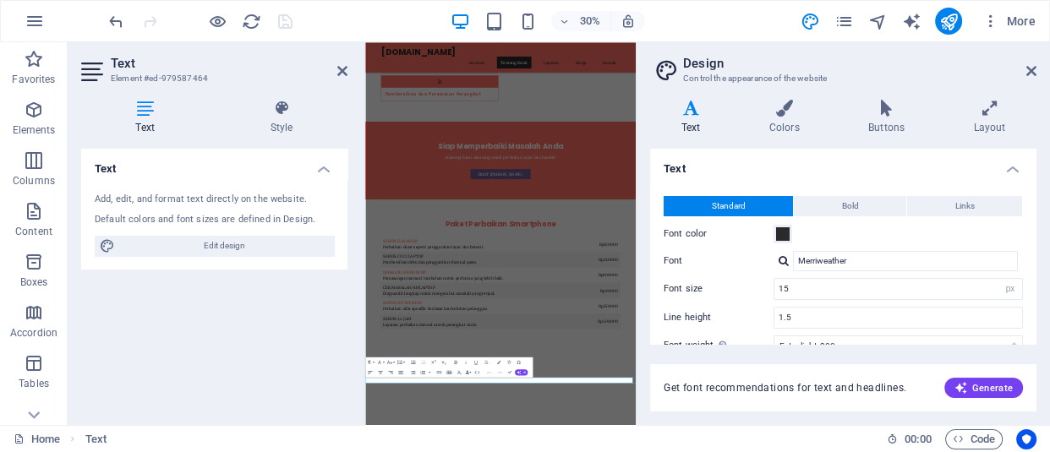
scroll to position [2740, 0]
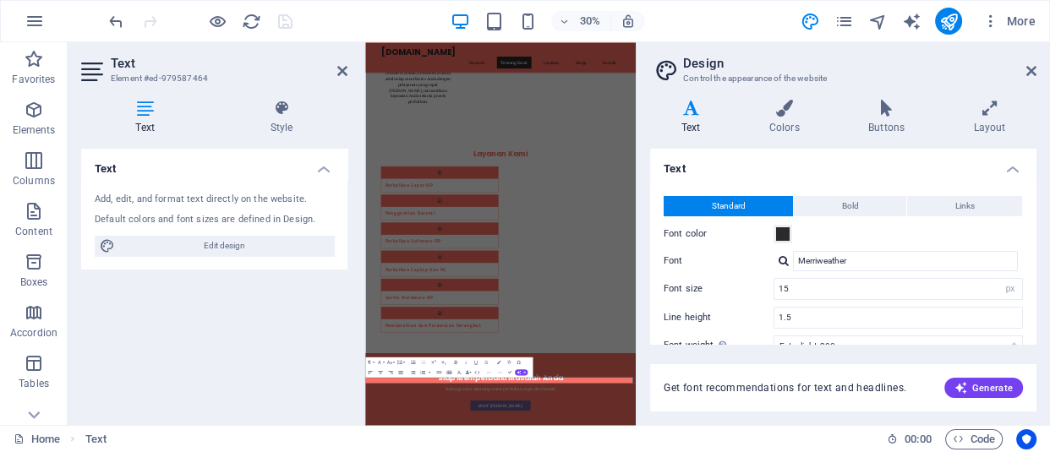
click at [1036, 74] on aside "Design Control the appearance of the website Variants Text Colors Buttons Layou…" at bounding box center [843, 233] width 414 height 383
click at [1036, 73] on aside "Design Control the appearance of the website Variants Text Colors Buttons Layou…" at bounding box center [843, 233] width 414 height 383
click at [1034, 71] on icon at bounding box center [1031, 71] width 10 height 14
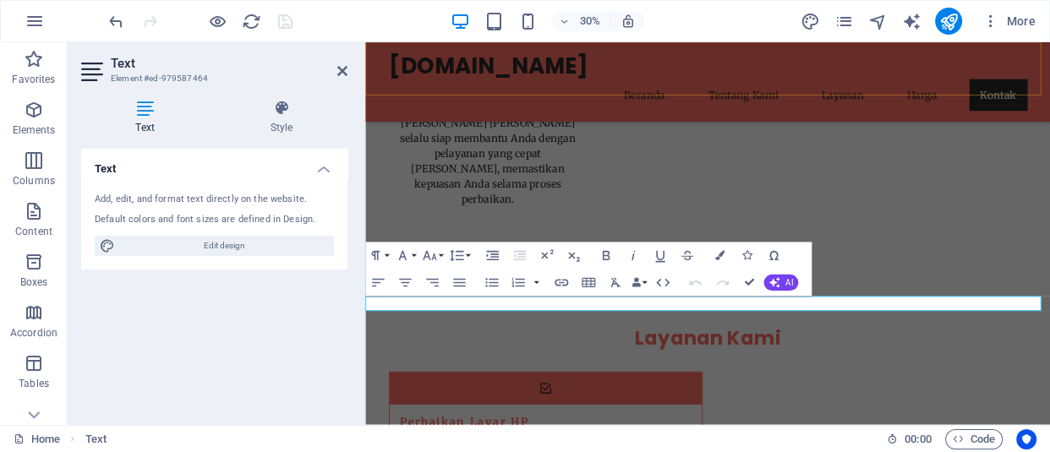
scroll to position [3550, 0]
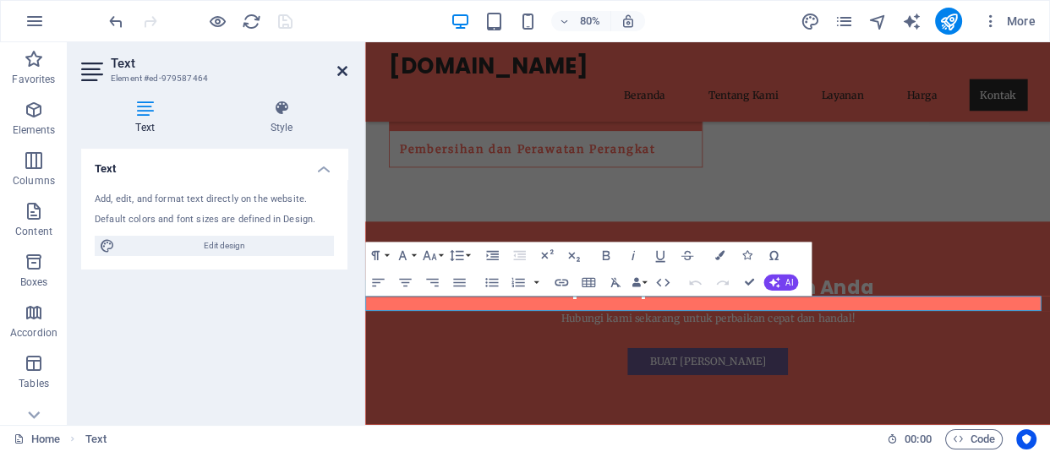
click at [345, 70] on icon at bounding box center [342, 71] width 10 height 14
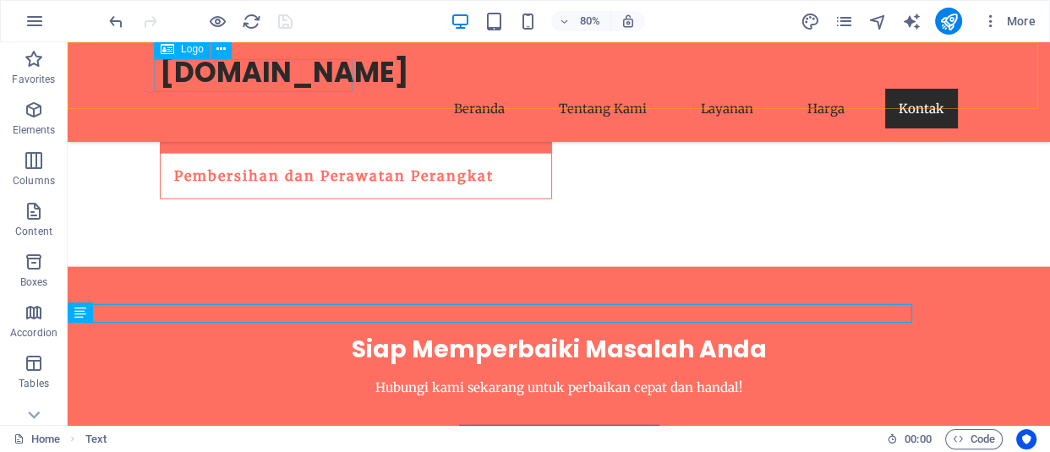
scroll to position [3607, 0]
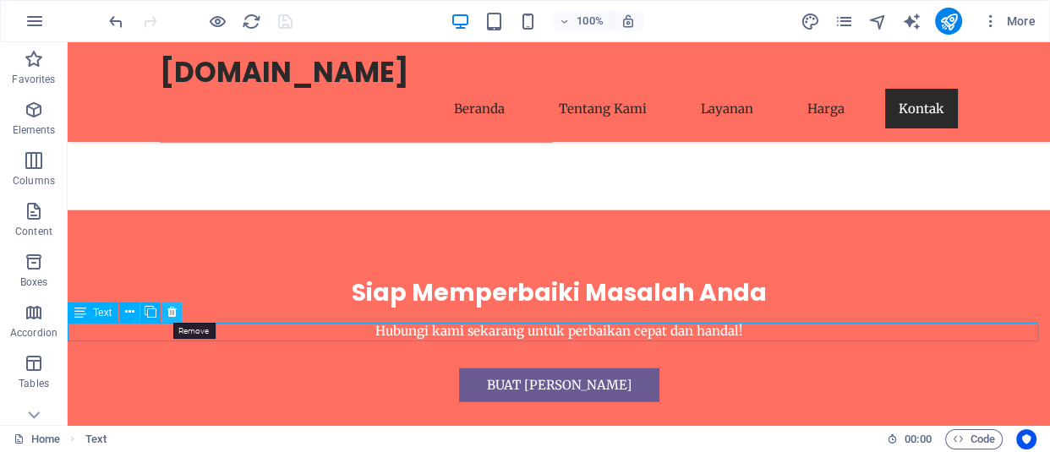
click at [171, 312] on icon at bounding box center [171, 312] width 9 height 18
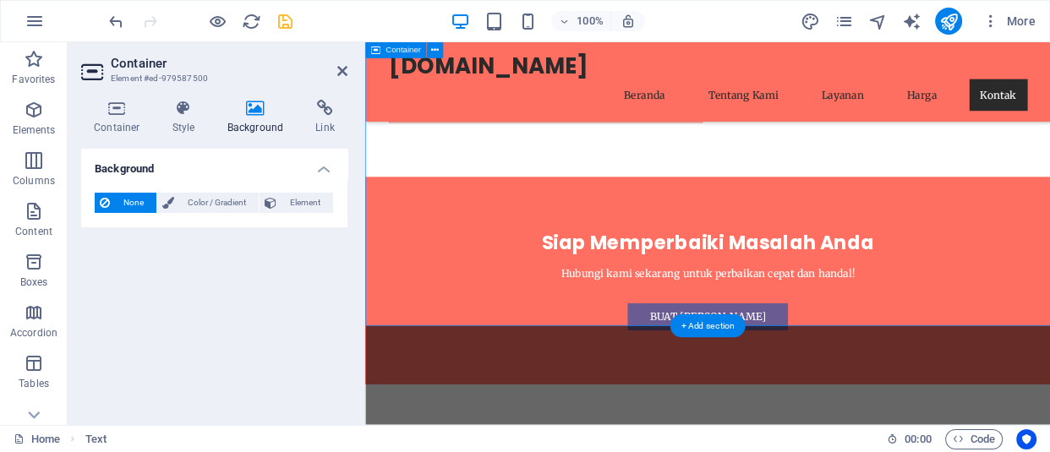
scroll to position [3533, 0]
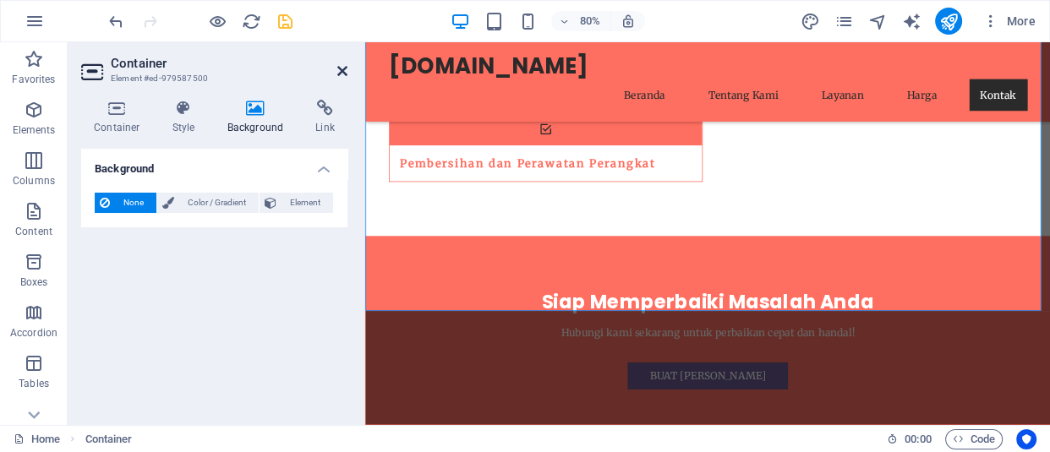
click at [343, 77] on icon at bounding box center [342, 71] width 10 height 14
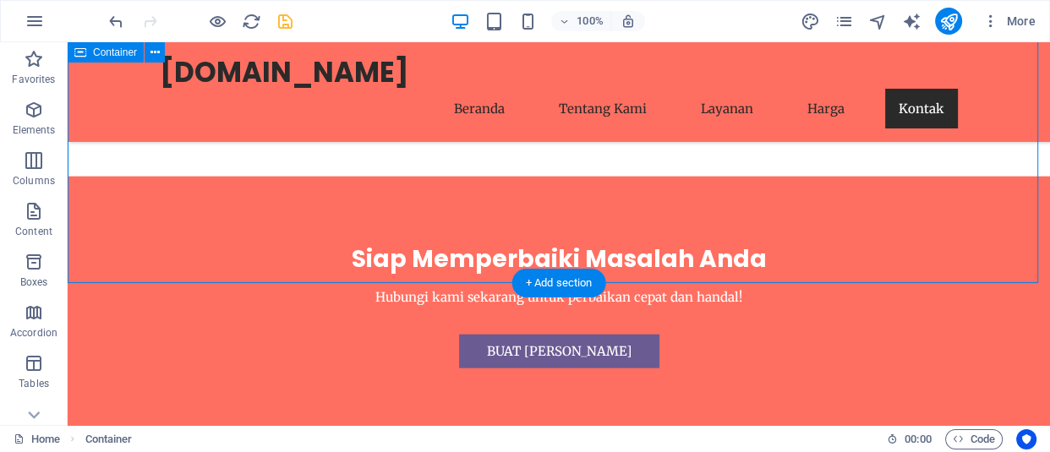
scroll to position [3647, 0]
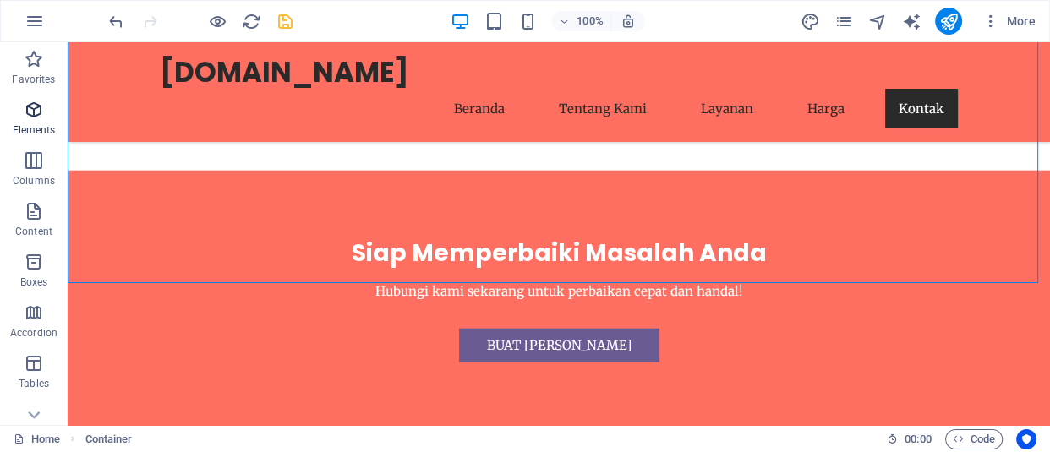
click at [35, 119] on icon "button" at bounding box center [34, 110] width 20 height 20
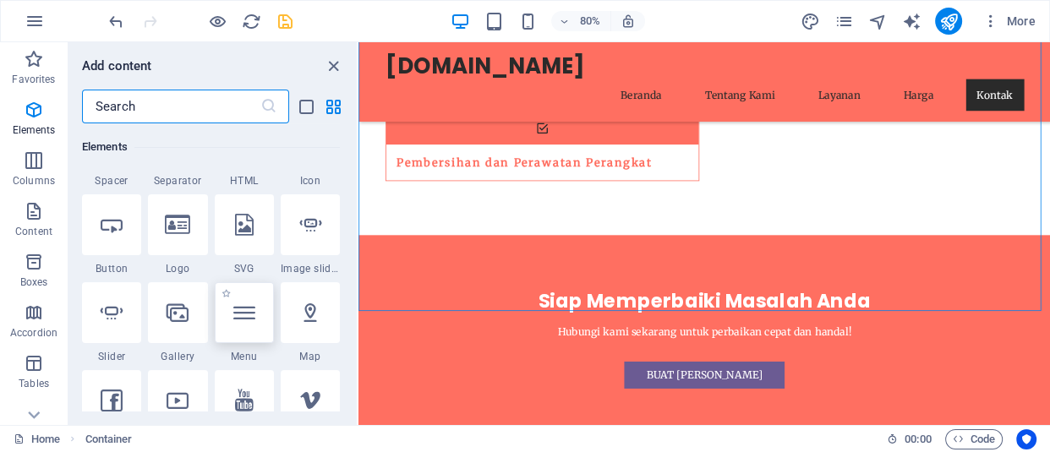
scroll to position [487, 0]
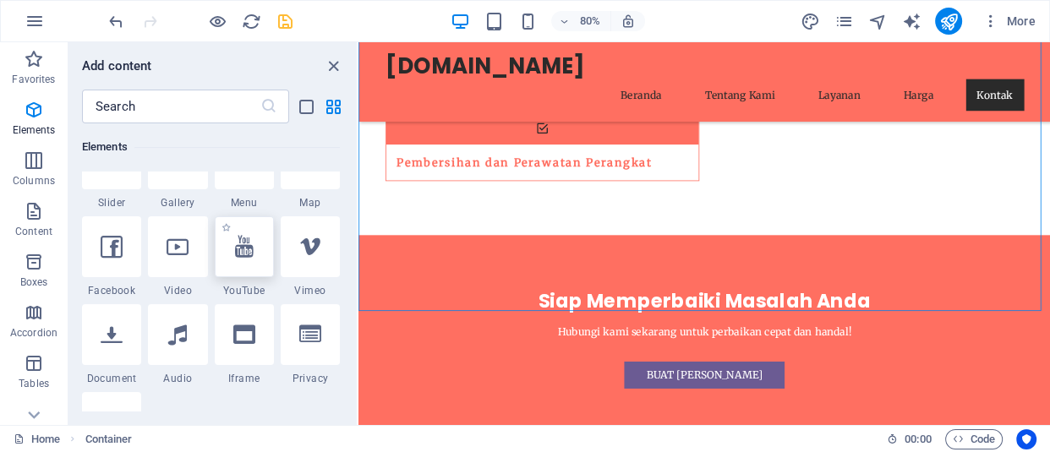
click at [250, 248] on icon at bounding box center [244, 247] width 19 height 22
select select "ar16_9"
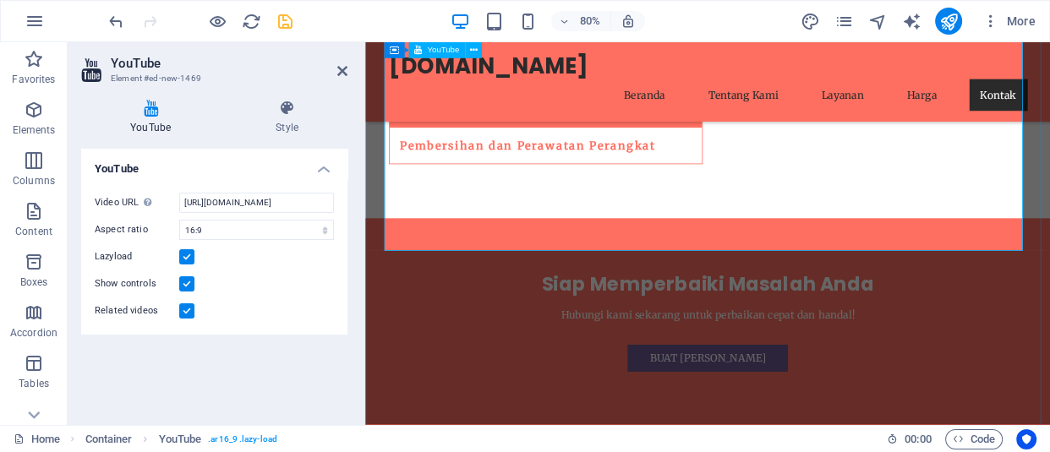
scroll to position [3708, 0]
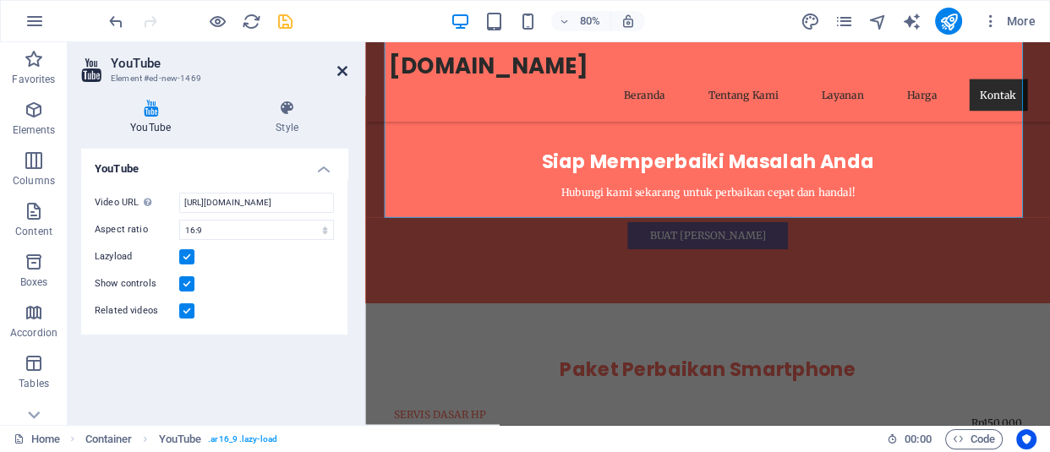
click at [347, 68] on icon at bounding box center [342, 71] width 10 height 14
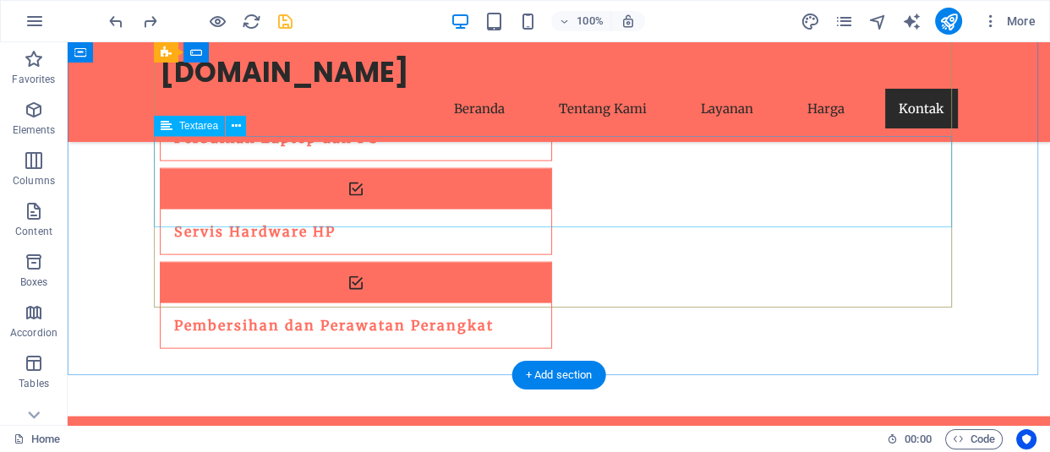
scroll to position [3555, 0]
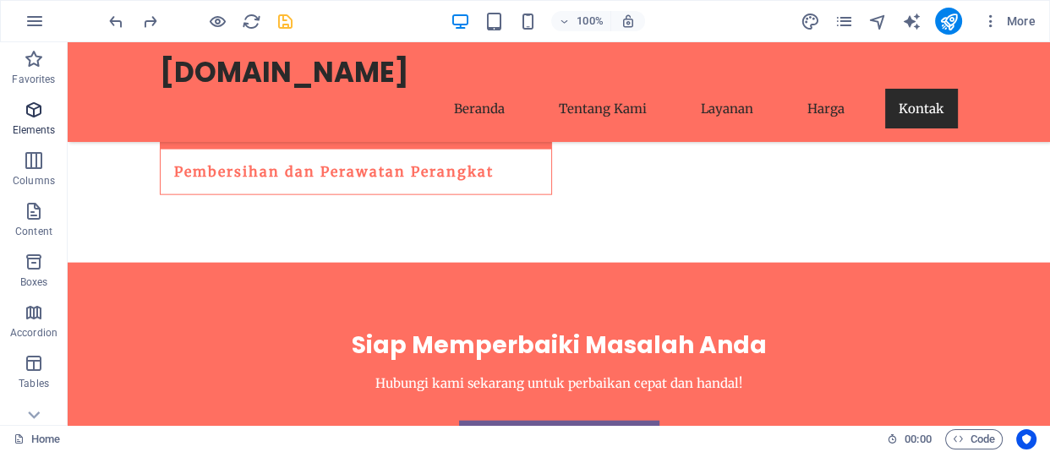
click at [40, 128] on p "Elements" at bounding box center [34, 130] width 43 height 14
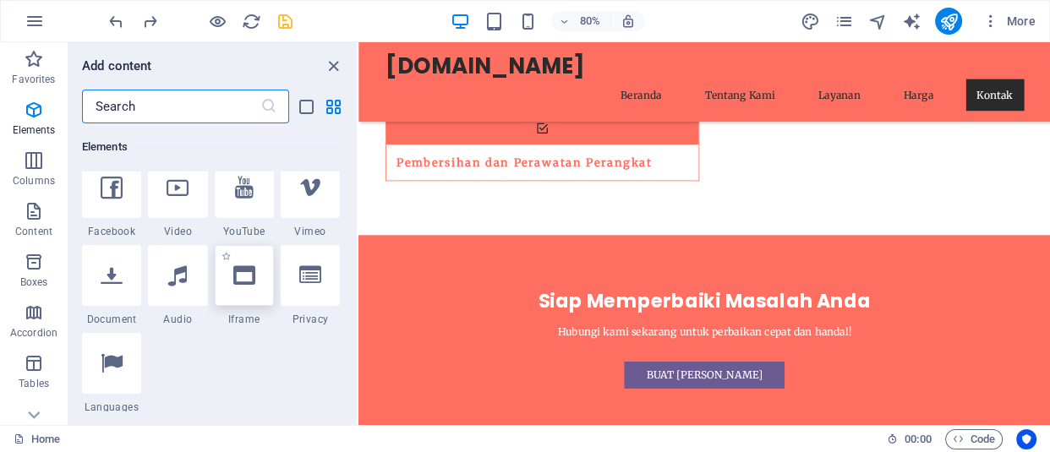
scroll to position [238, 0]
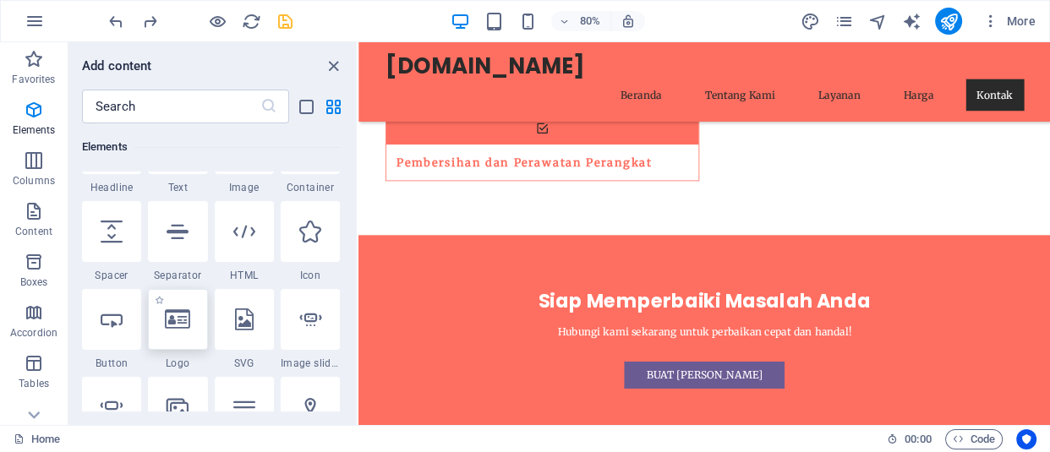
click at [196, 321] on div at bounding box center [177, 319] width 59 height 61
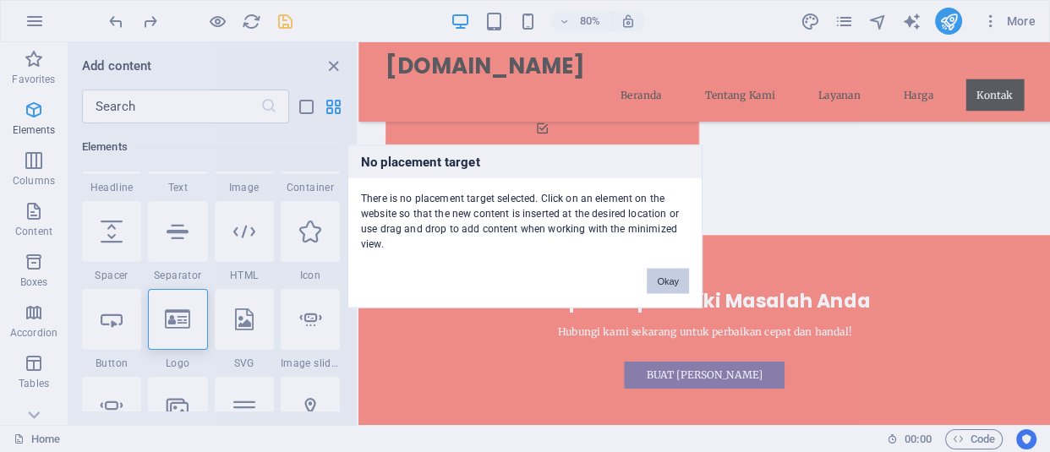
click at [685, 279] on button "Okay" at bounding box center [668, 280] width 42 height 25
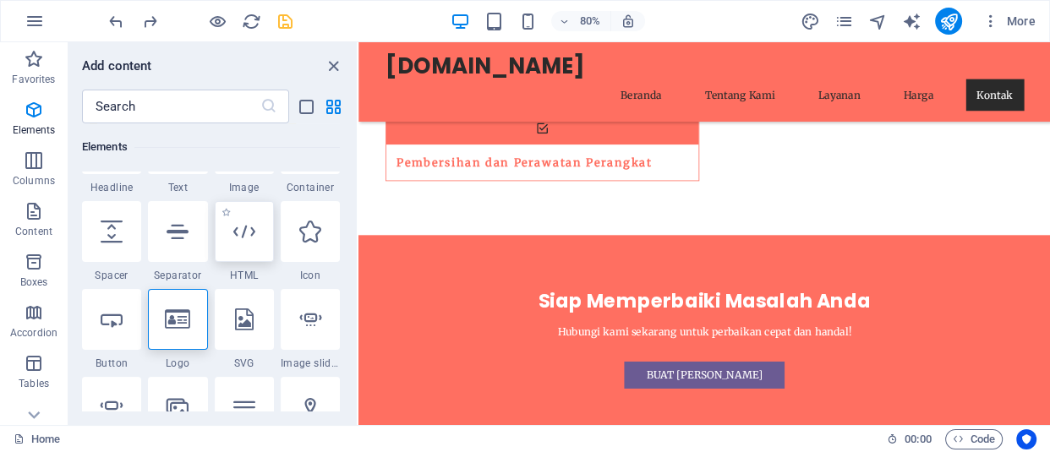
click at [254, 233] on icon at bounding box center [244, 232] width 22 height 22
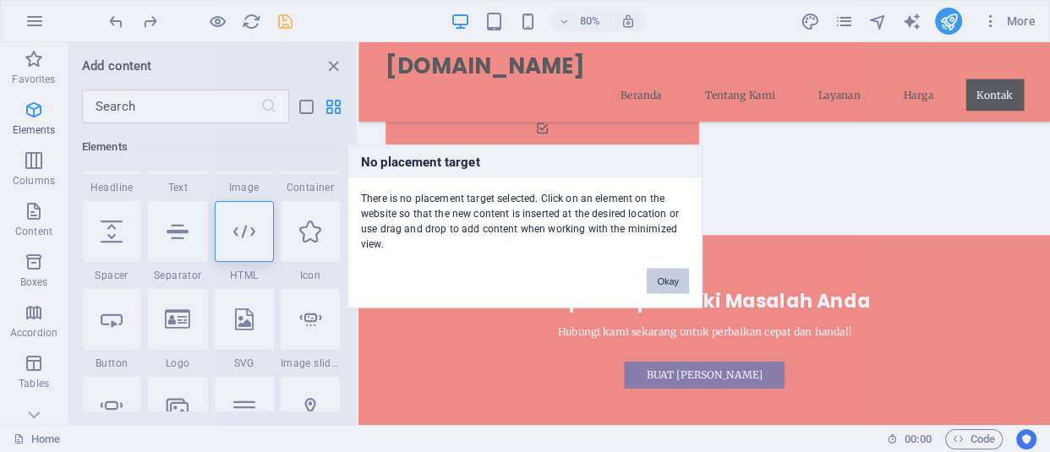
click at [686, 278] on button "Okay" at bounding box center [668, 280] width 42 height 25
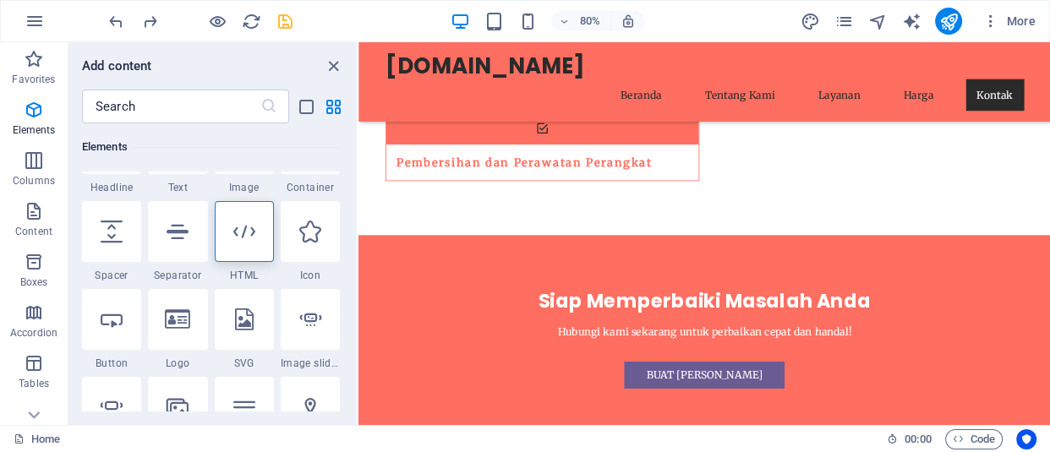
click at [343, 68] on div "Add content" at bounding box center [212, 66] width 288 height 20
click at [331, 68] on icon "close panel" at bounding box center [333, 66] width 19 height 19
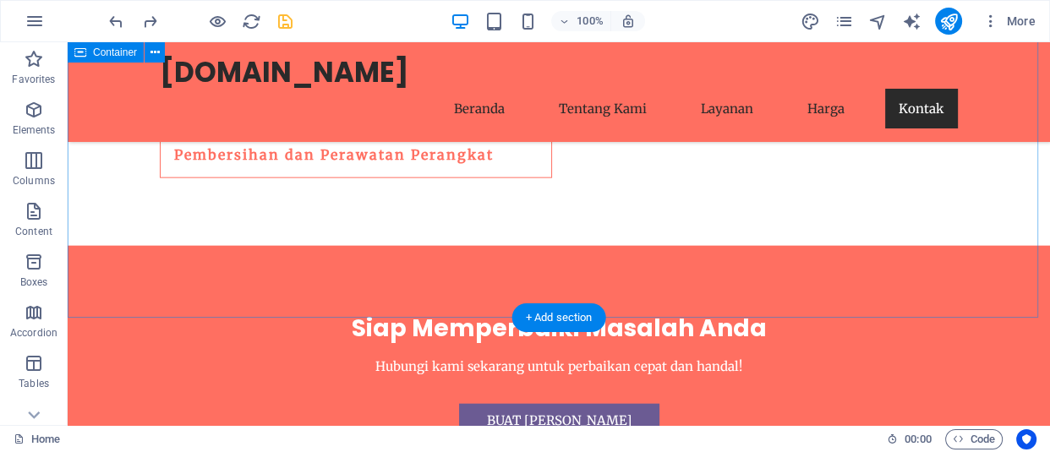
scroll to position [3647, 0]
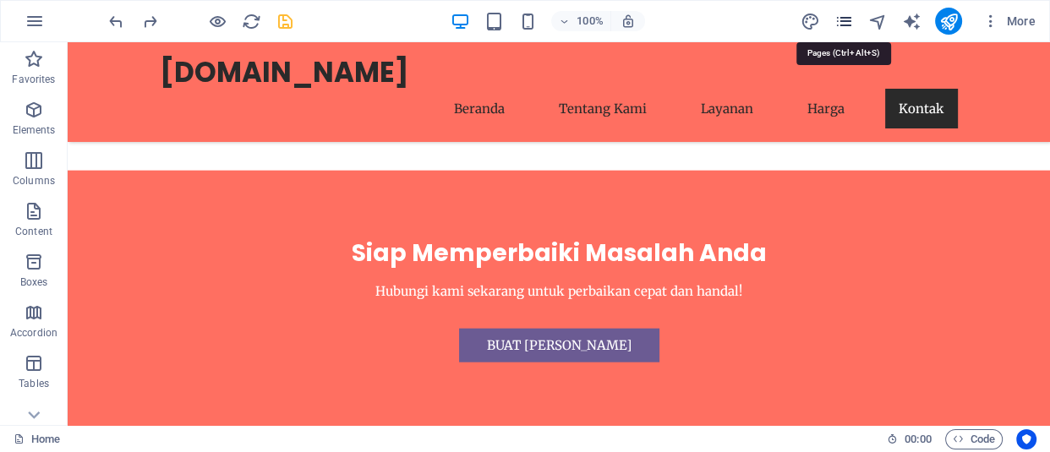
click at [850, 22] on icon "pages" at bounding box center [842, 21] width 19 height 19
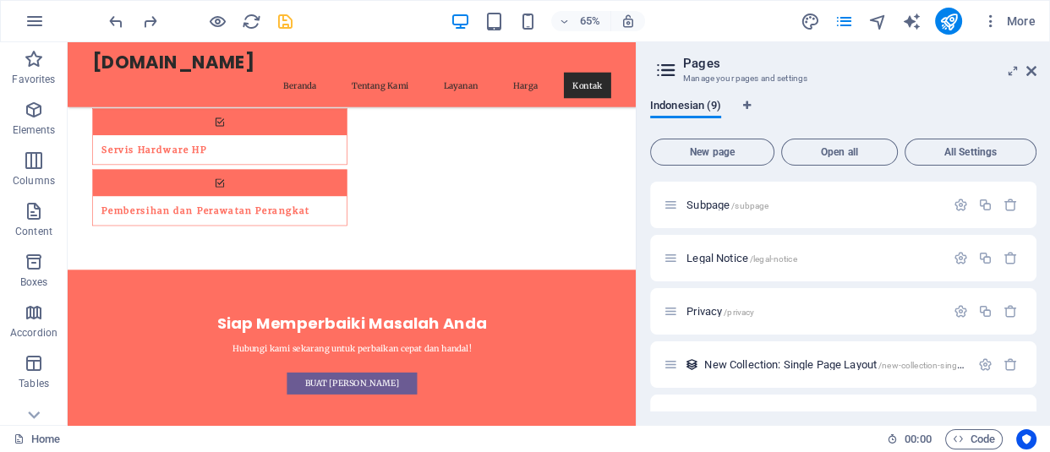
scroll to position [0, 0]
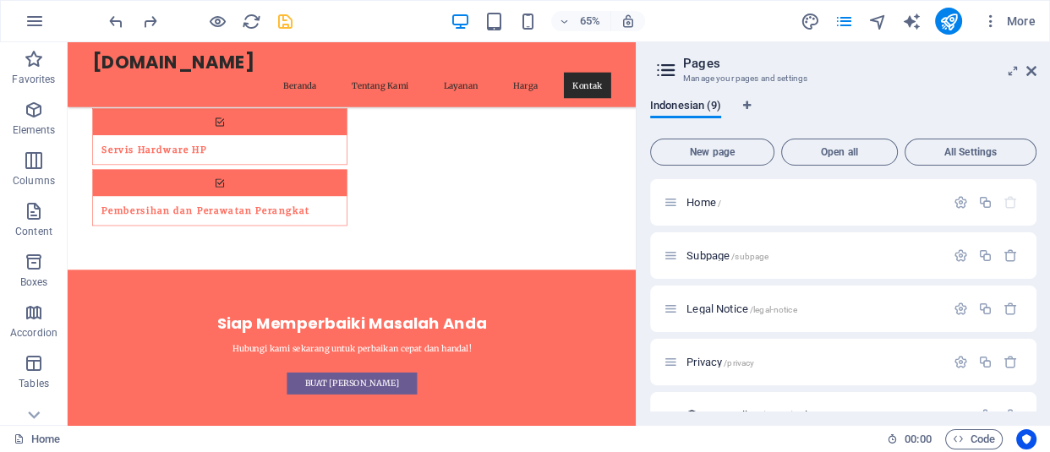
click at [1024, 68] on h2 "Pages" at bounding box center [859, 63] width 353 height 15
click at [1028, 68] on icon at bounding box center [1031, 71] width 10 height 14
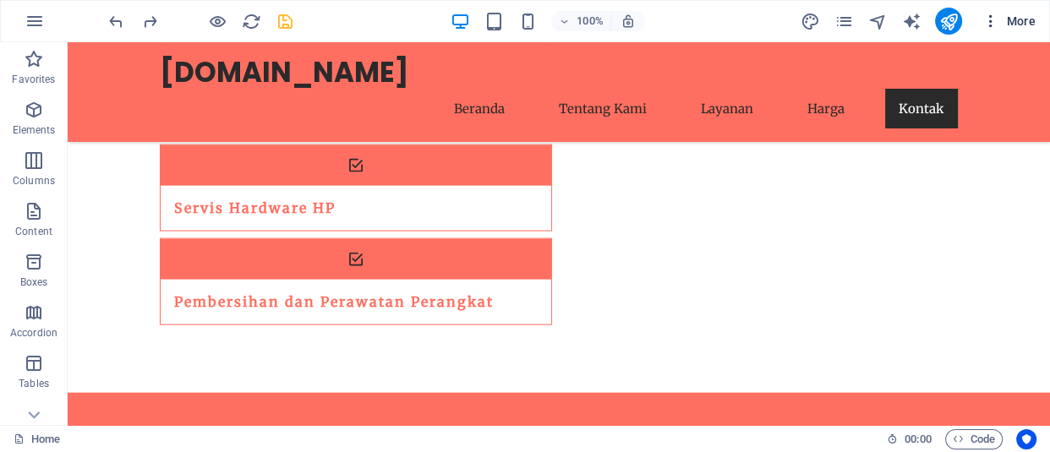
click at [994, 16] on icon "button" at bounding box center [990, 21] width 17 height 17
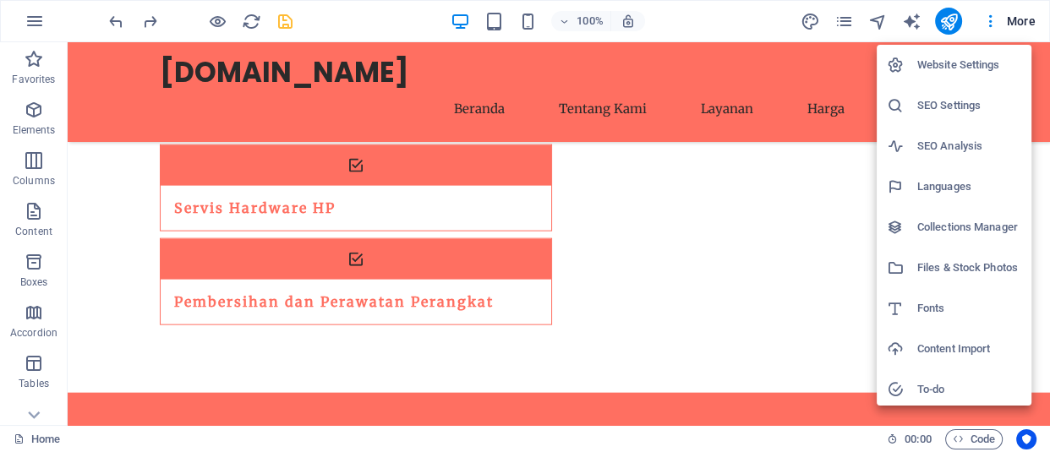
click at [981, 52] on li "Website Settings" at bounding box center [954, 65] width 155 height 41
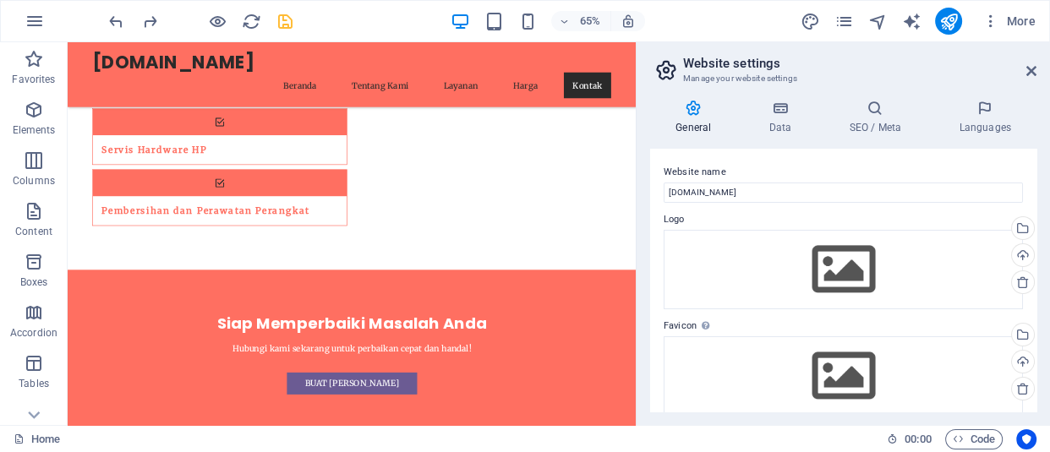
click at [1039, 63] on aside "Website settings Manage your website settings General Data SEO / Meta Languages…" at bounding box center [843, 233] width 414 height 383
click at [1031, 67] on icon at bounding box center [1031, 71] width 10 height 14
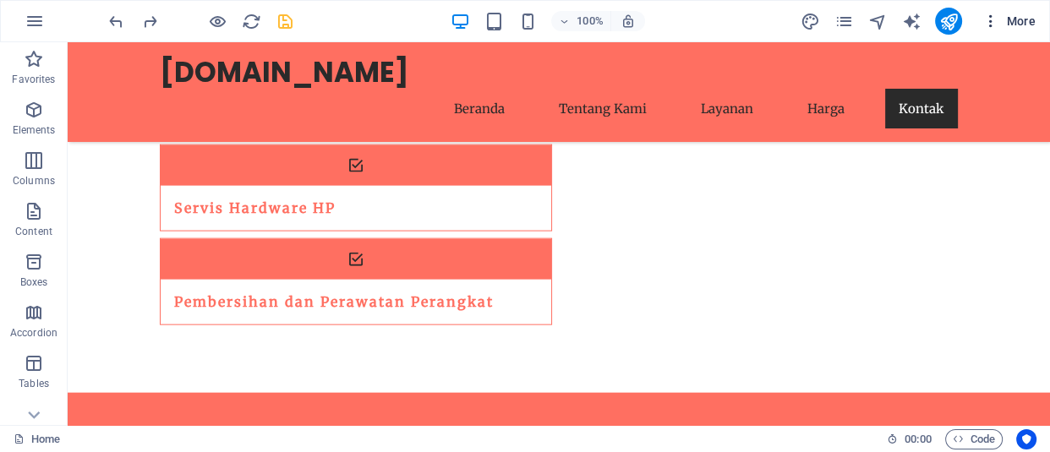
click at [985, 19] on icon "button" at bounding box center [990, 21] width 17 height 17
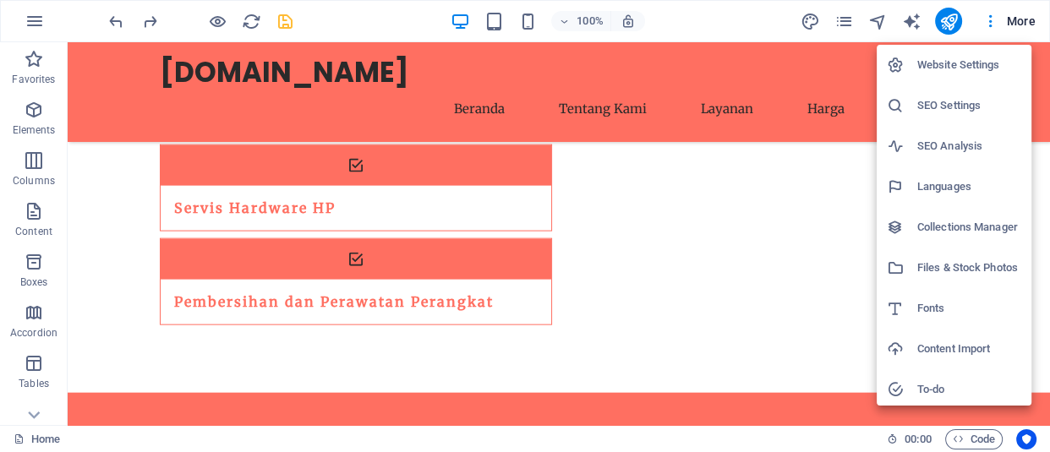
click at [982, 413] on div at bounding box center [525, 226] width 1050 height 452
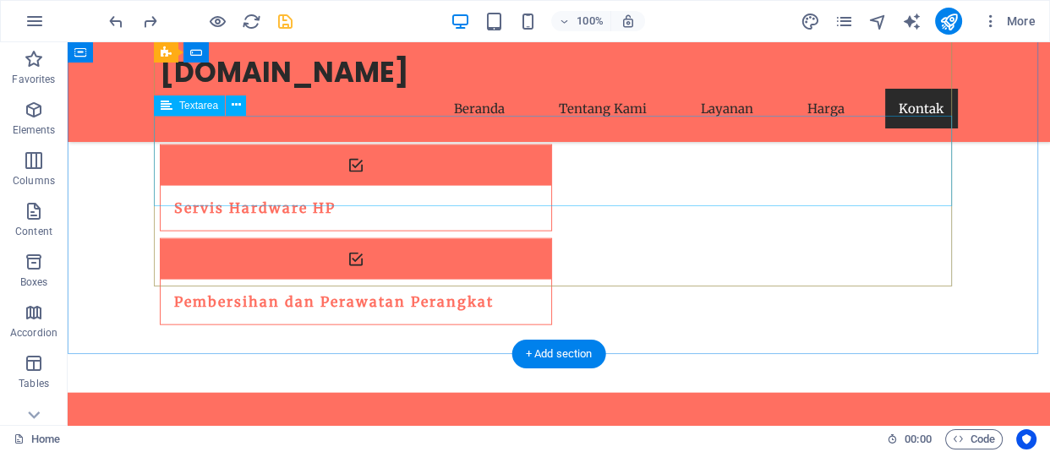
scroll to position [3647, 0]
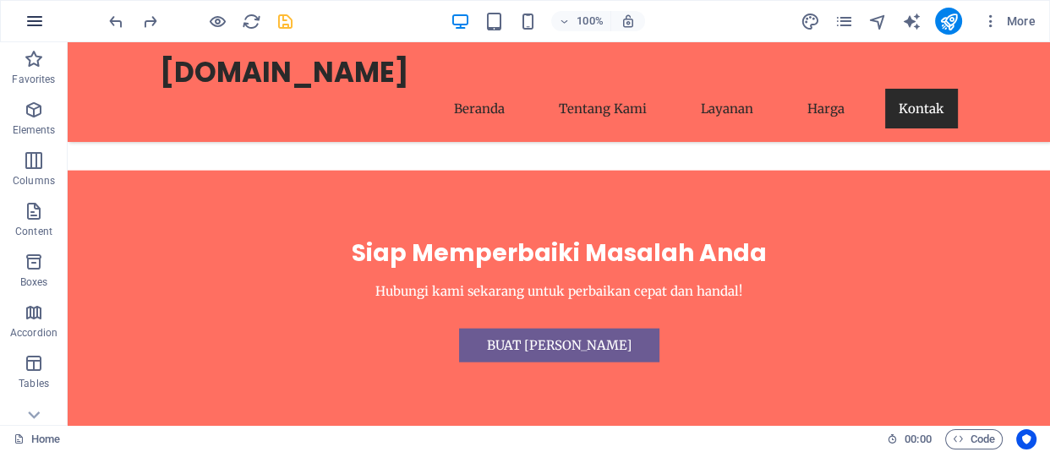
click at [34, 3] on button "button" at bounding box center [34, 21] width 41 height 41
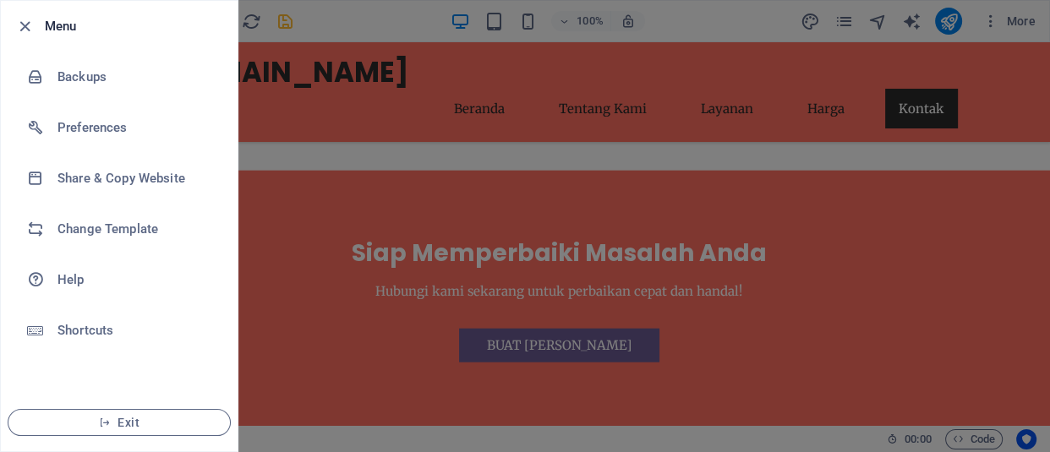
click at [359, 48] on div at bounding box center [525, 226] width 1050 height 452
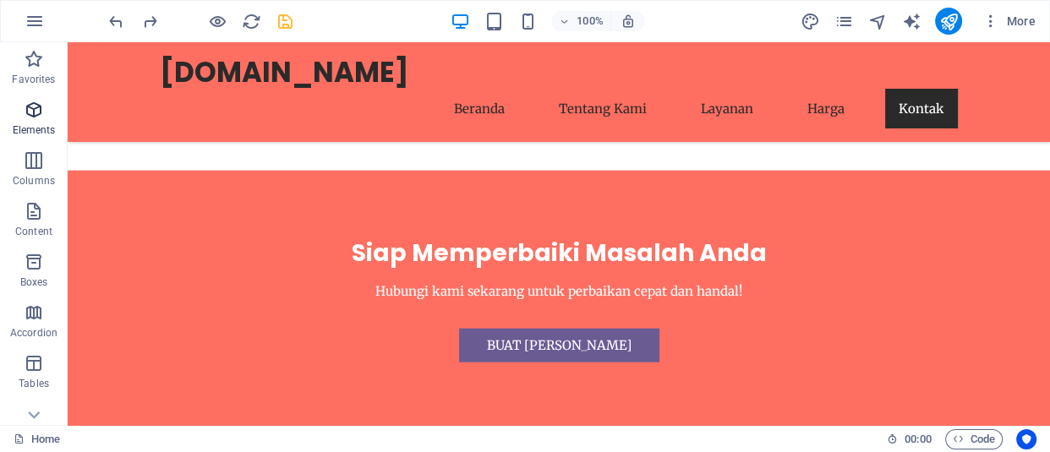
drag, startPoint x: 43, startPoint y: 112, endPoint x: 35, endPoint y: 114, distance: 8.6
click at [44, 112] on span "Elements" at bounding box center [34, 120] width 68 height 41
click at [35, 114] on icon "button" at bounding box center [34, 110] width 20 height 20
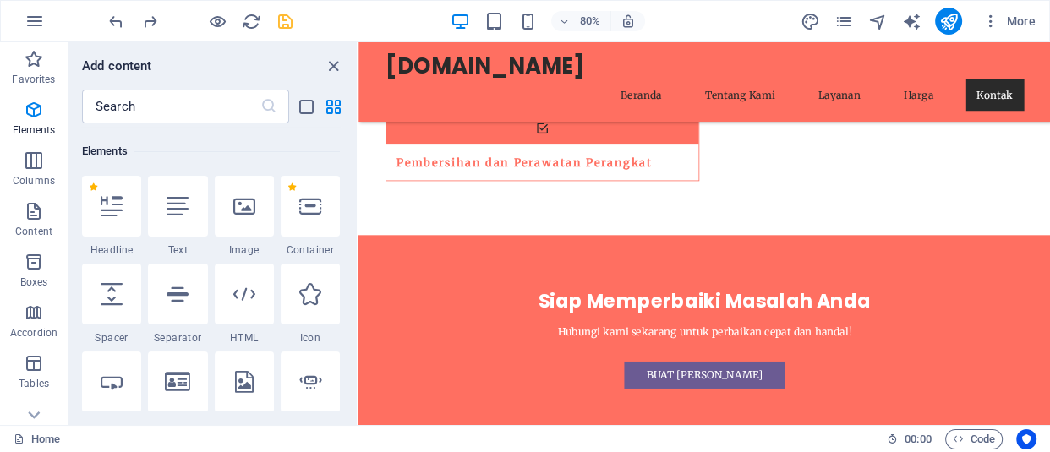
scroll to position [179, 0]
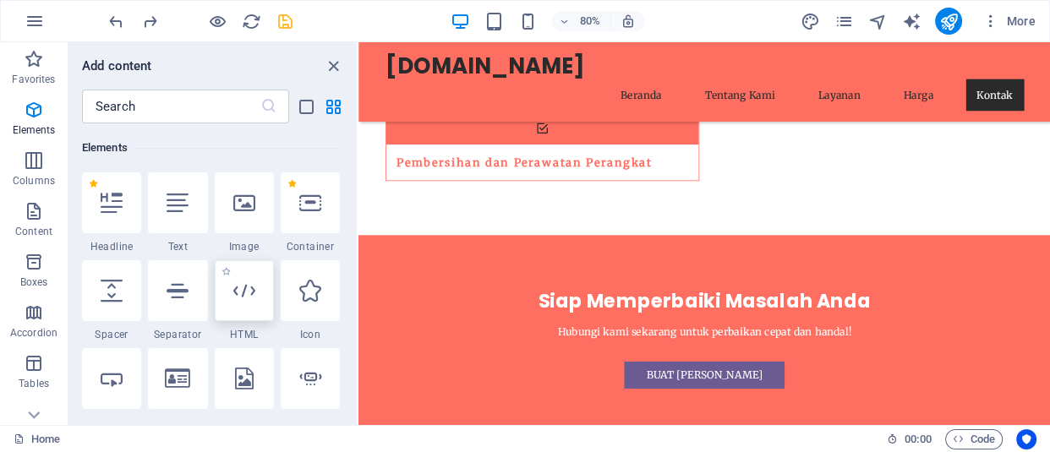
click at [252, 305] on div at bounding box center [244, 290] width 59 height 61
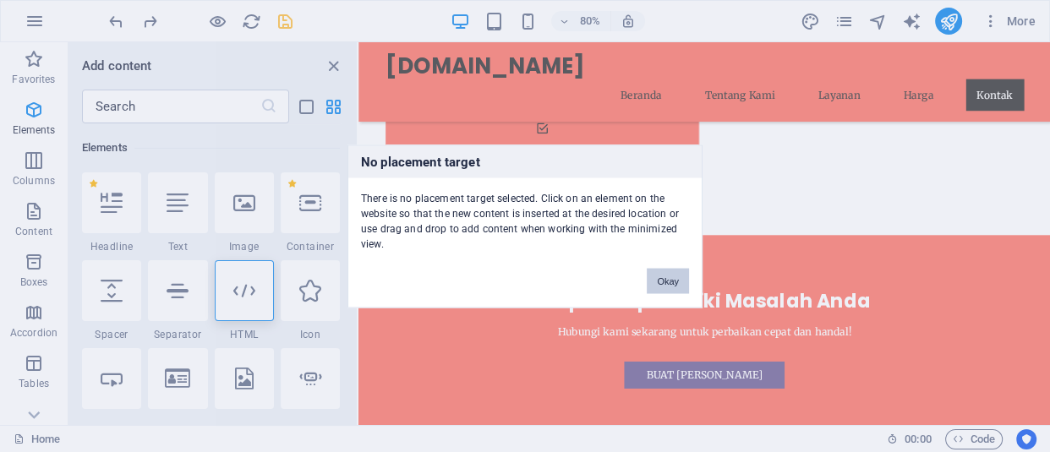
click at [670, 285] on button "Okay" at bounding box center [668, 280] width 42 height 25
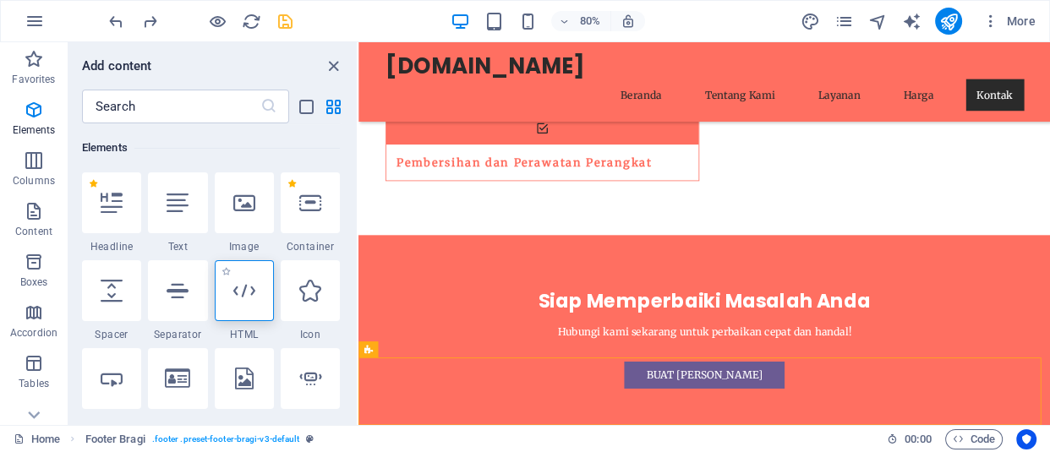
click at [227, 293] on div at bounding box center [244, 290] width 59 height 61
click at [358, 293] on div "Drag here to replace the existing content. Press “Ctrl” if you want to create a…" at bounding box center [703, 233] width 691 height 383
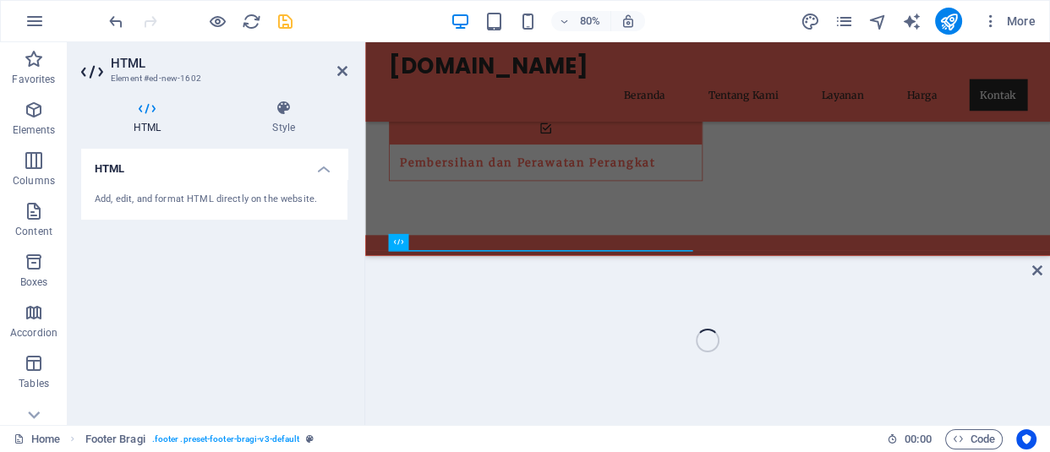
click at [249, 292] on div "HTML Add, edit, and format HTML directly on the website." at bounding box center [214, 280] width 266 height 263
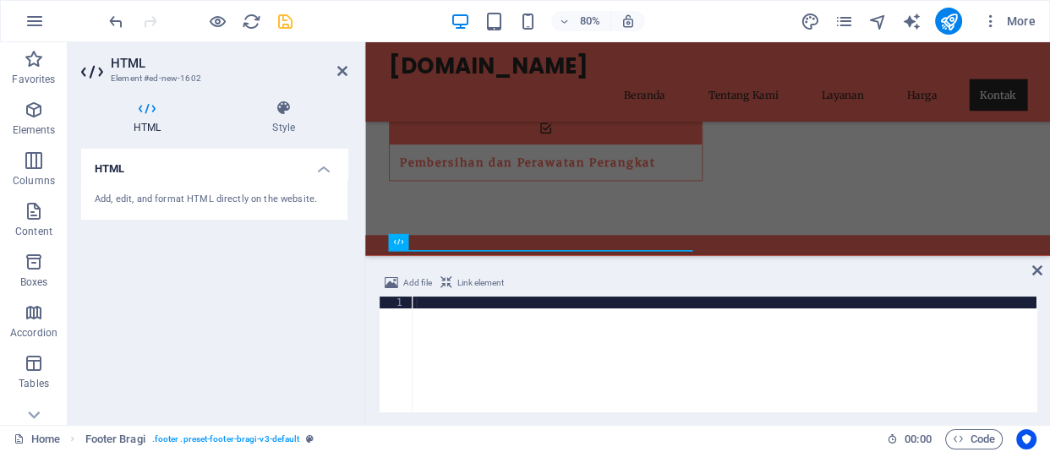
scroll to position [3744, 0]
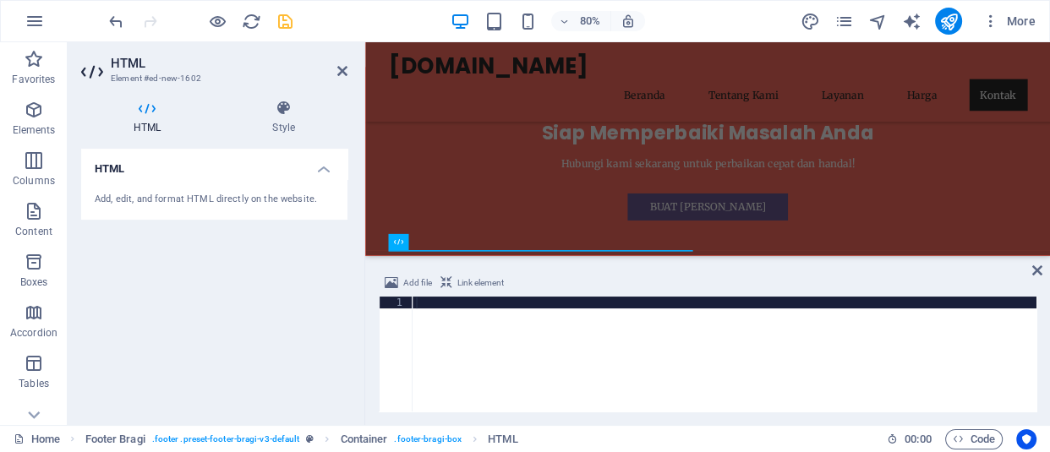
click at [499, 318] on div at bounding box center [725, 366] width 624 height 139
click at [497, 302] on div at bounding box center [725, 366] width 624 height 139
click at [489, 309] on div at bounding box center [725, 366] width 624 height 139
paste textarea "</div>"
type textarea "</div>"
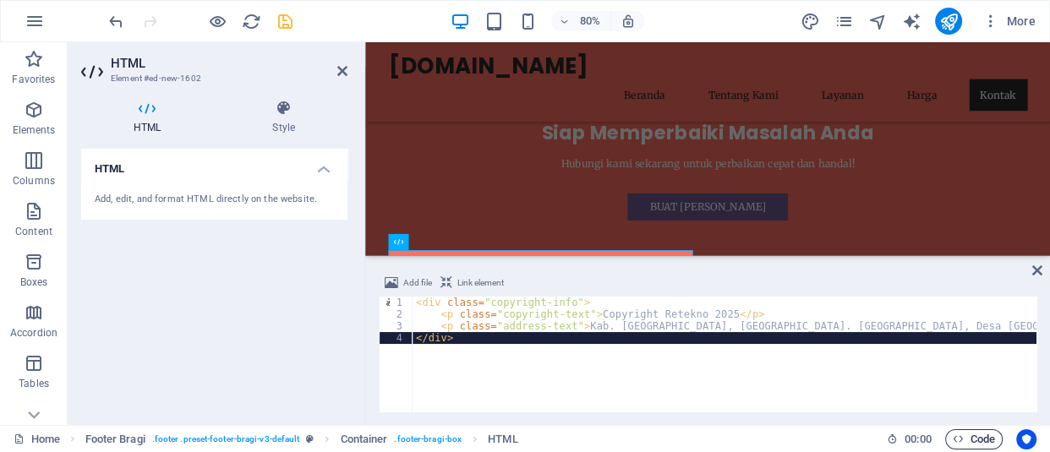
click at [970, 444] on span "Code" at bounding box center [974, 439] width 42 height 20
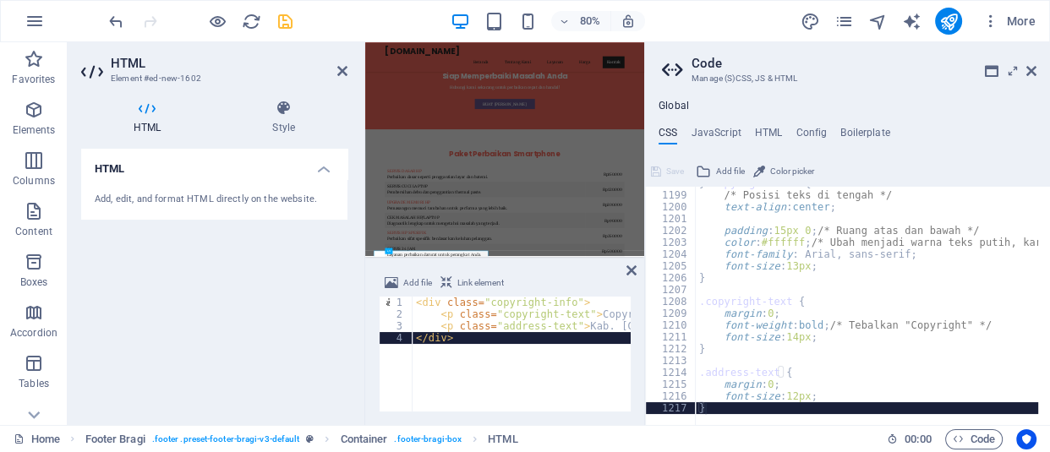
scroll to position [3309, 0]
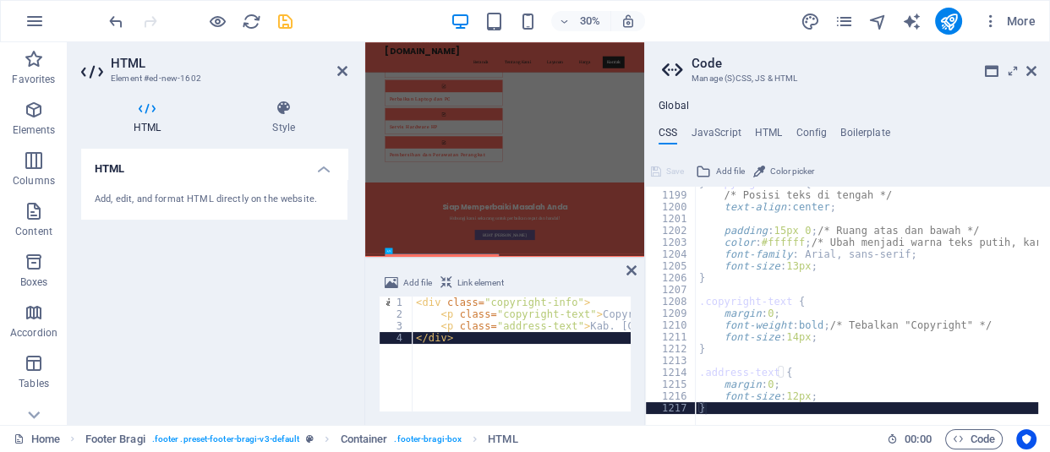
click at [793, 324] on div "} .copyright-info { /* Posisi teks di tengah */ text-align : center ; padding :…" at bounding box center [1044, 303] width 696 height 251
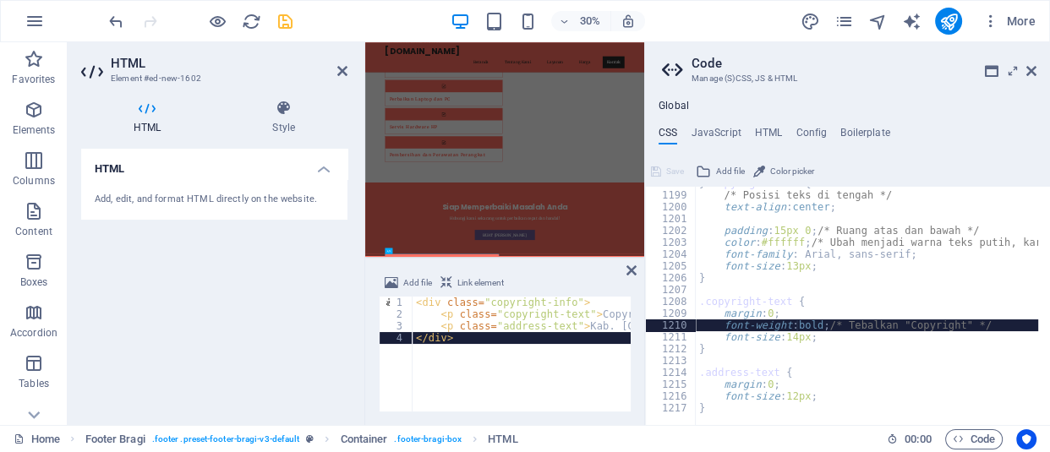
click at [806, 325] on div "} .copyright-info { /* Posisi teks di tengah */ text-align : center ; padding :…" at bounding box center [1044, 303] width 696 height 251
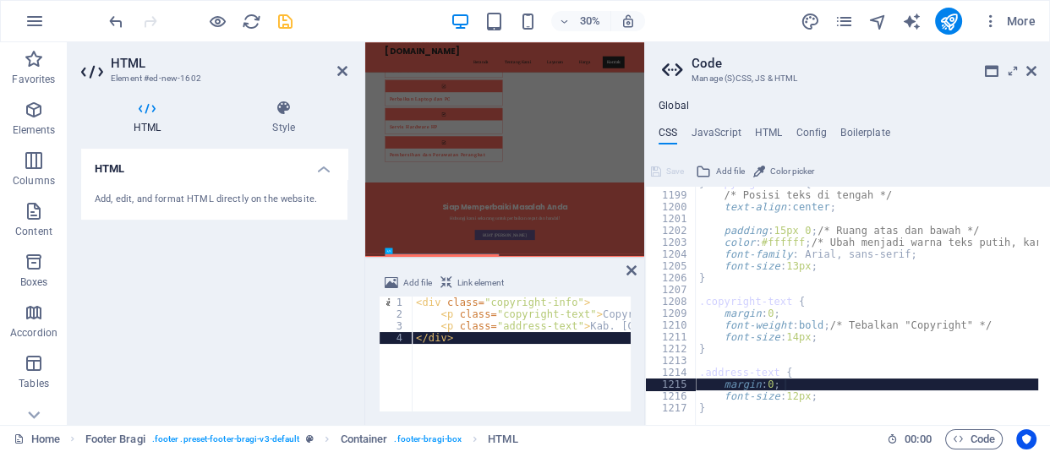
click at [819, 385] on div "} .copyright-info { /* Posisi teks di tengah */ text-align : center ; padding :…" at bounding box center [1044, 303] width 696 height 251
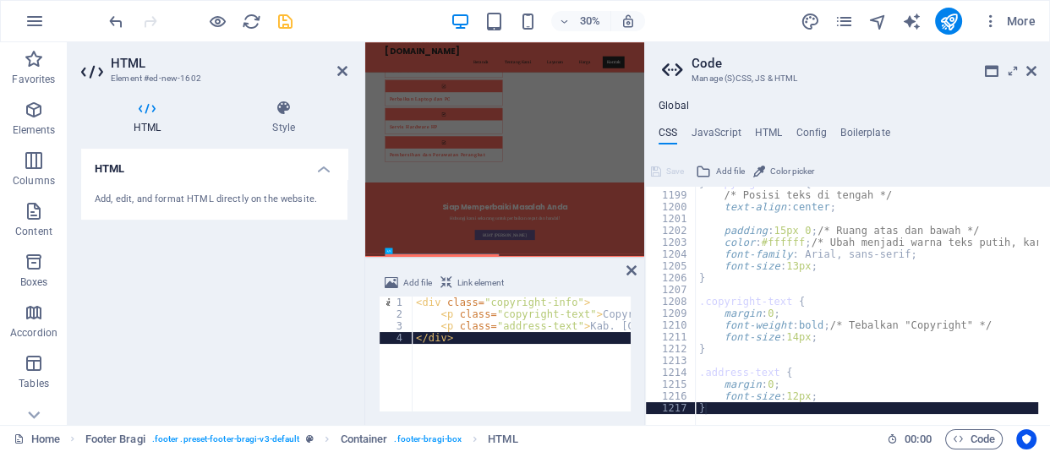
click at [739, 407] on div "} .copyright-info { /* Posisi teks di tengah */ text-align : center ; padding :…" at bounding box center [1044, 303] width 696 height 251
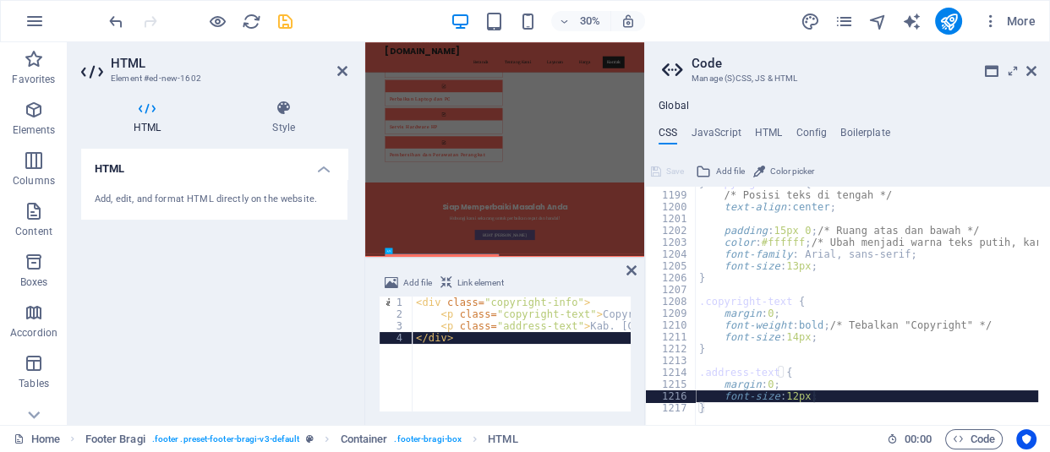
click at [833, 399] on div "} .copyright-info { /* Posisi teks di tengah */ text-align : center ; padding :…" at bounding box center [1044, 303] width 696 height 251
click at [833, 399] on div "} .copyright-info { /* Posisi teks di tengah */ text-align : center ; padding :…" at bounding box center [867, 306] width 342 height 238
click at [840, 395] on div "} .copyright-info { /* Posisi teks di tengah */ text-align : center ; padding :…" at bounding box center [1044, 303] width 696 height 251
paste textarea "}"
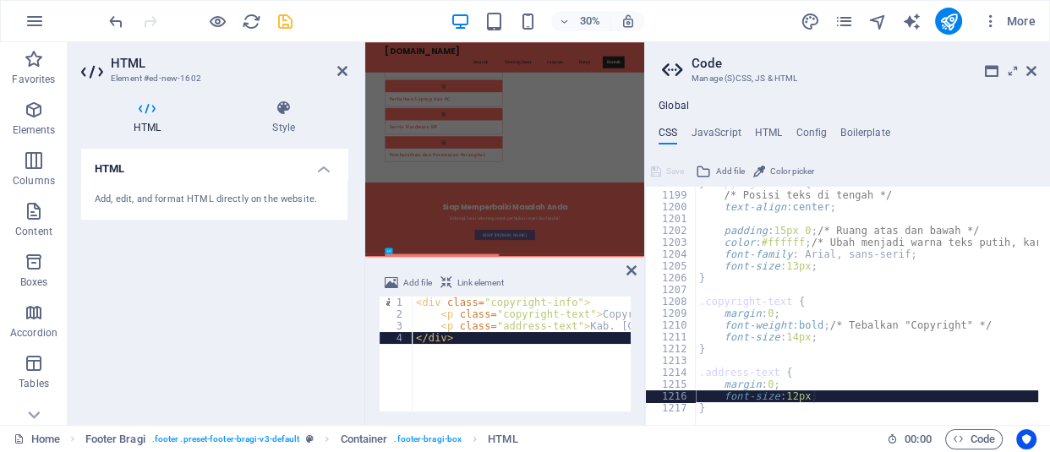
type textarea "}"
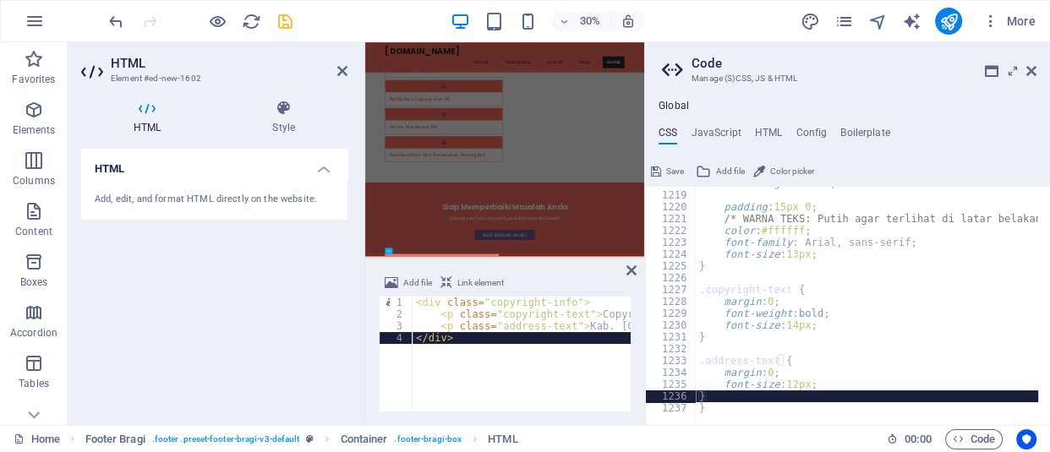
scroll to position [2104, 0]
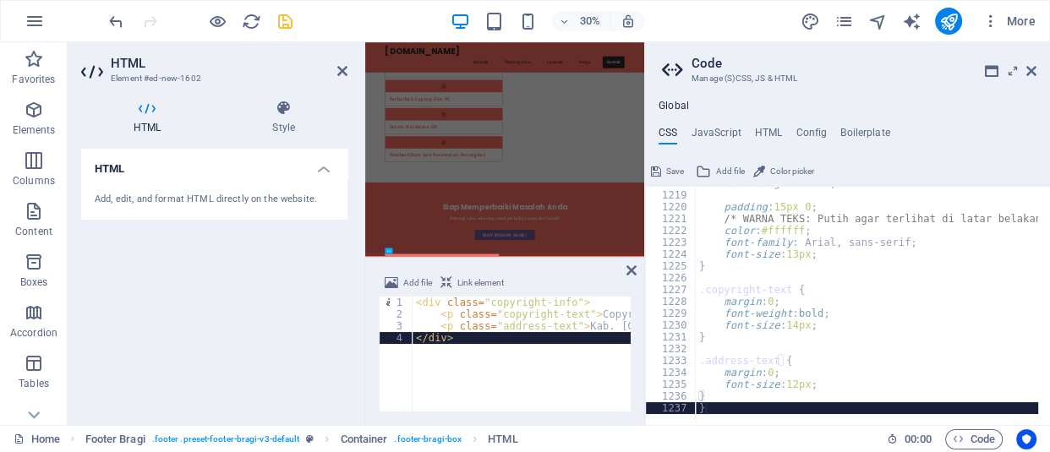
click at [757, 410] on div at bounding box center [1044, 417] width 696 height 16
type textarea "}"
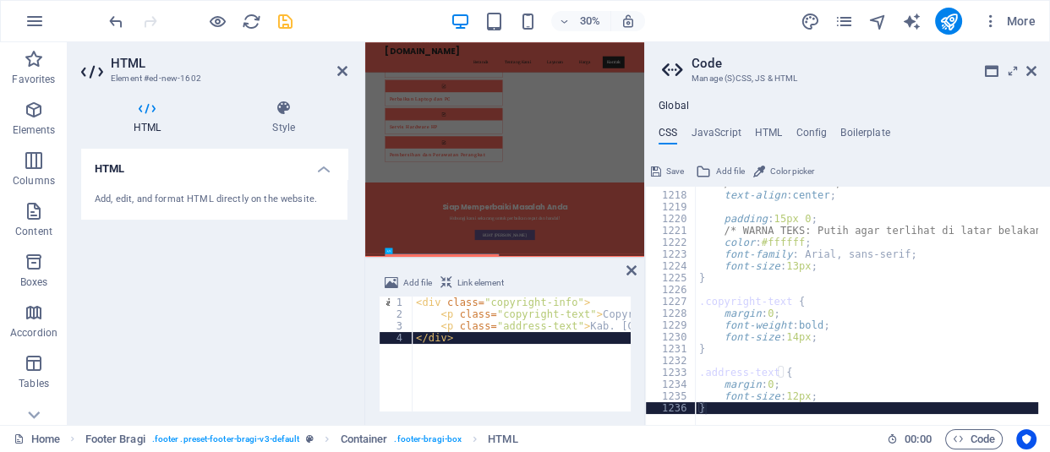
scroll to position [2092, 0]
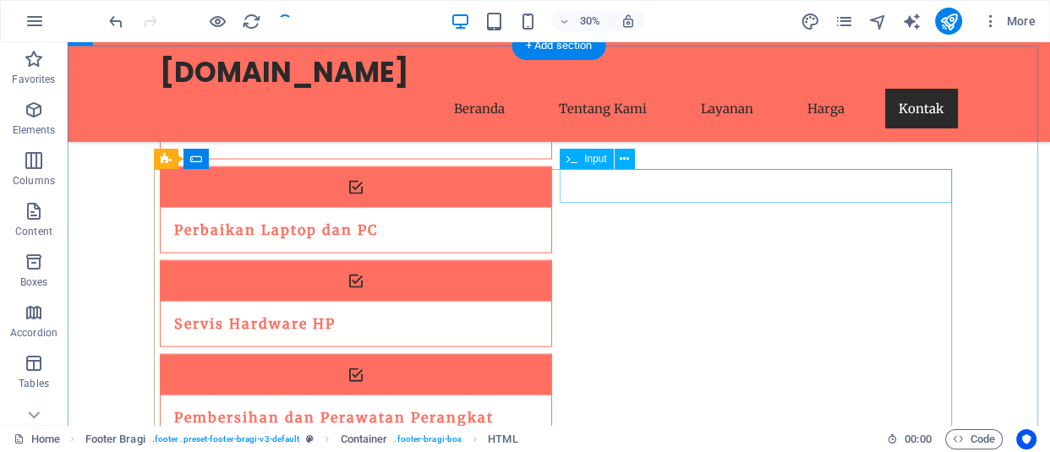
checkbox input "false"
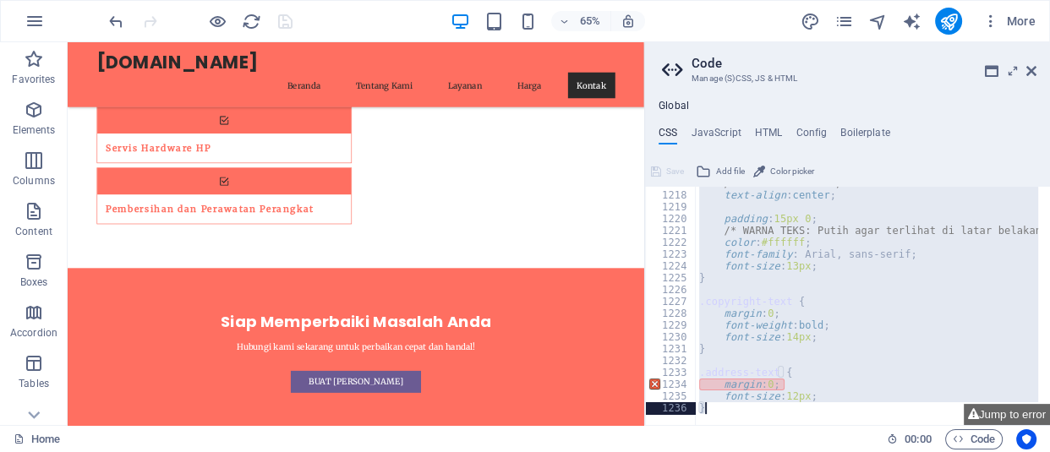
drag, startPoint x: 946, startPoint y: 336, endPoint x: 1003, endPoint y: 482, distance: 157.1
click at [1003, 451] on html "retekno.my.id Home Favorites Elements Columns Content Boxes Accordion Tables Fe…" at bounding box center [525, 226] width 1050 height 452
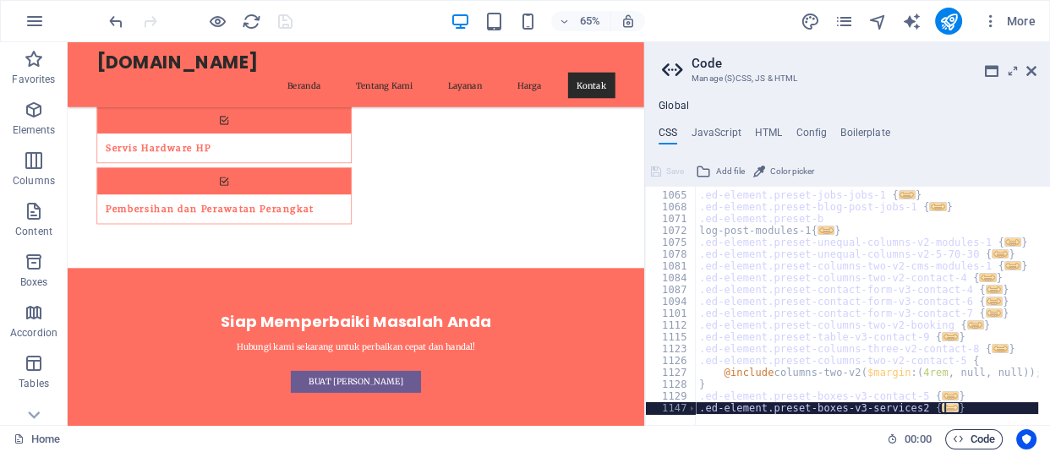
scroll to position [1192, 0]
click at [940, 411] on div at bounding box center [1044, 417] width 696 height 16
click at [956, 413] on div at bounding box center [1044, 417] width 696 height 16
click at [801, 342] on div ".ed-element.preset-jobs-jobs-1 { ... } .ed-element.preset-blog-post-jobs-1 { ..…" at bounding box center [1044, 303] width 696 height 251
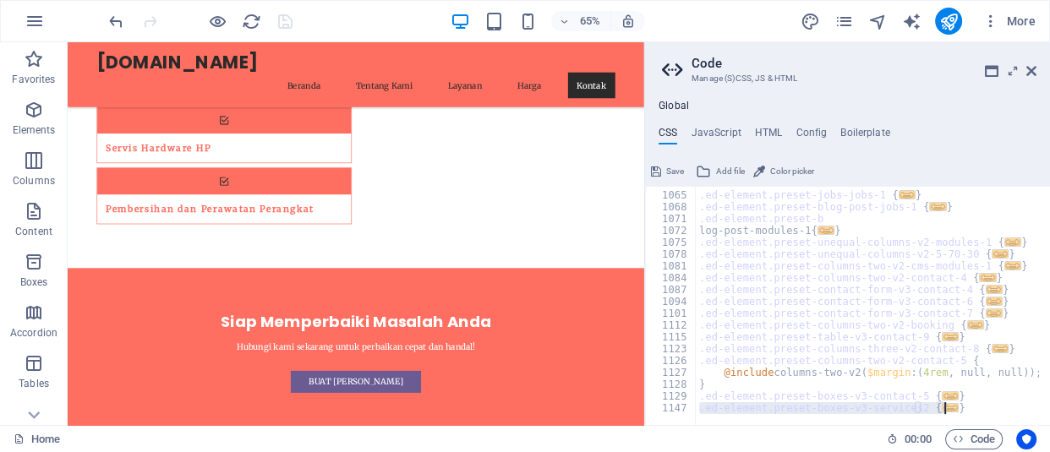
type textarea "); }"
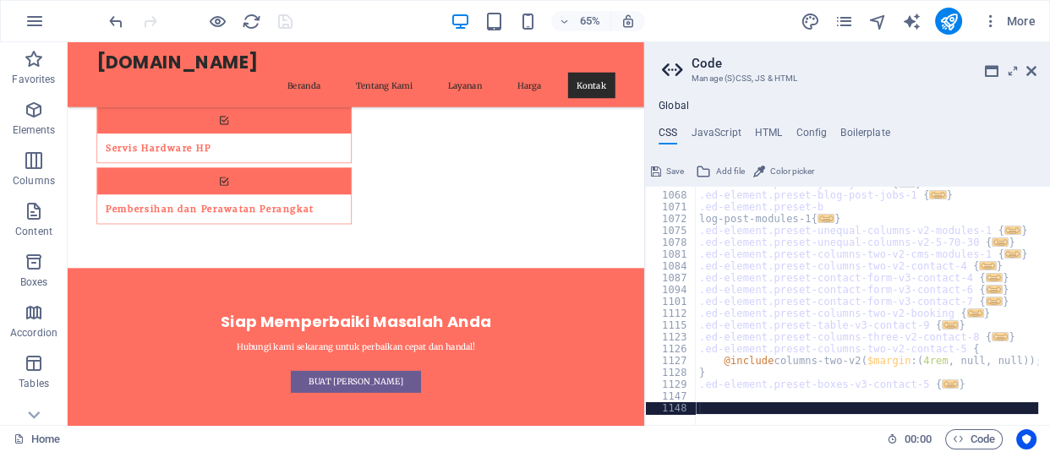
scroll to position [1205, 0]
paste textarea "}"
type textarea "}"
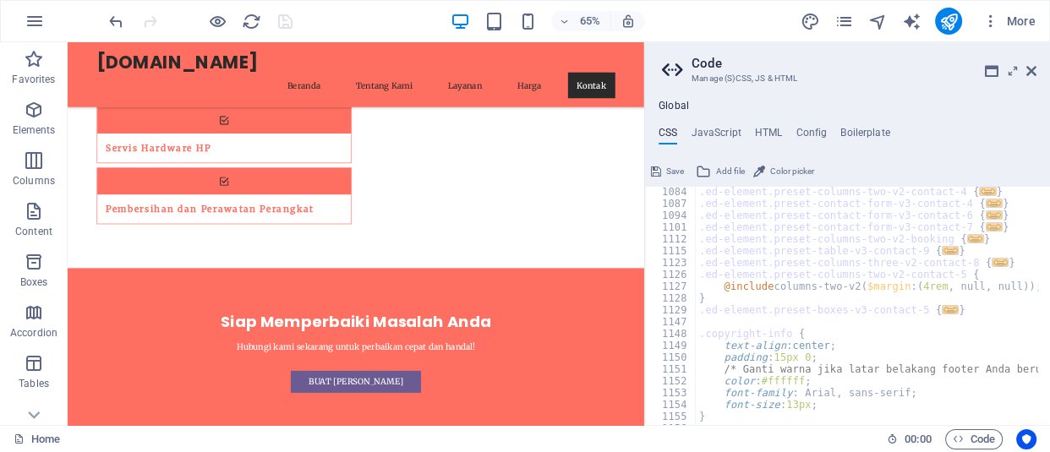
scroll to position [1279, 0]
click at [719, 327] on div ".ed-element.preset-columns-two-v2-contact-4 { ... } .ed-element.preset-contact-…" at bounding box center [1044, 311] width 696 height 251
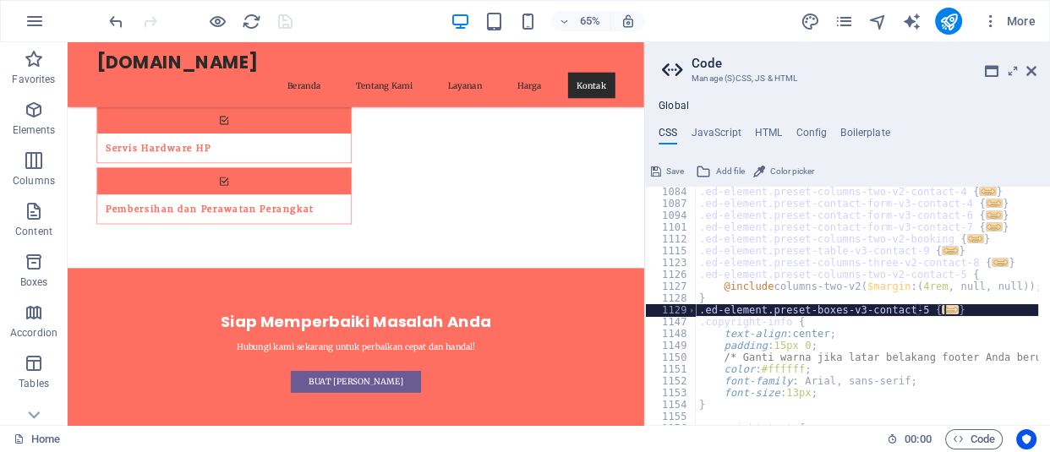
scroll to position [1405, 0]
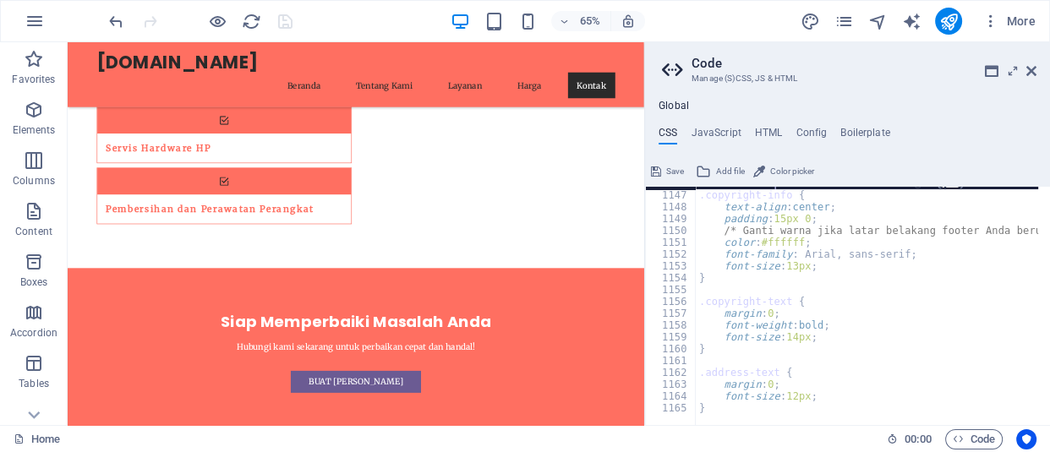
type textarea "}"
click at [280, 19] on div at bounding box center [200, 21] width 189 height 27
click at [281, 17] on icon "save" at bounding box center [285, 21] width 19 height 19
click at [281, 17] on div at bounding box center [200, 21] width 189 height 27
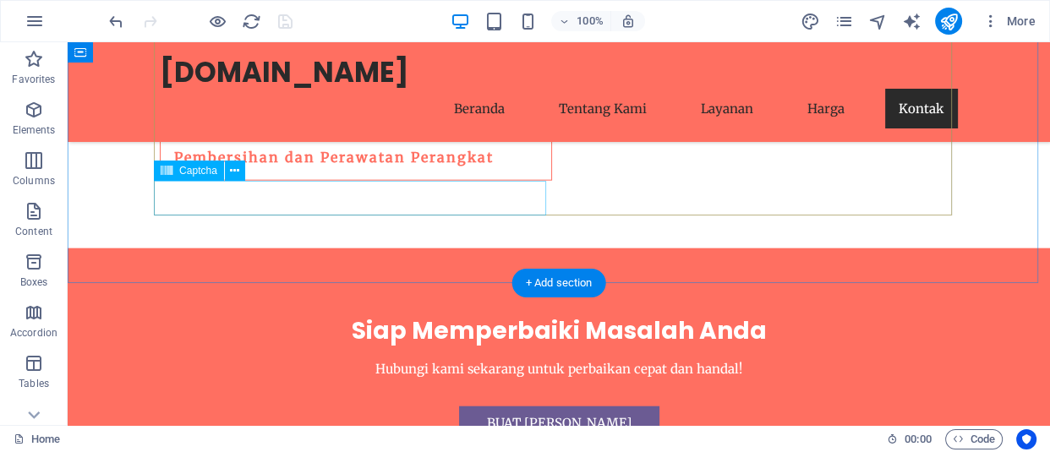
scroll to position [3647, 0]
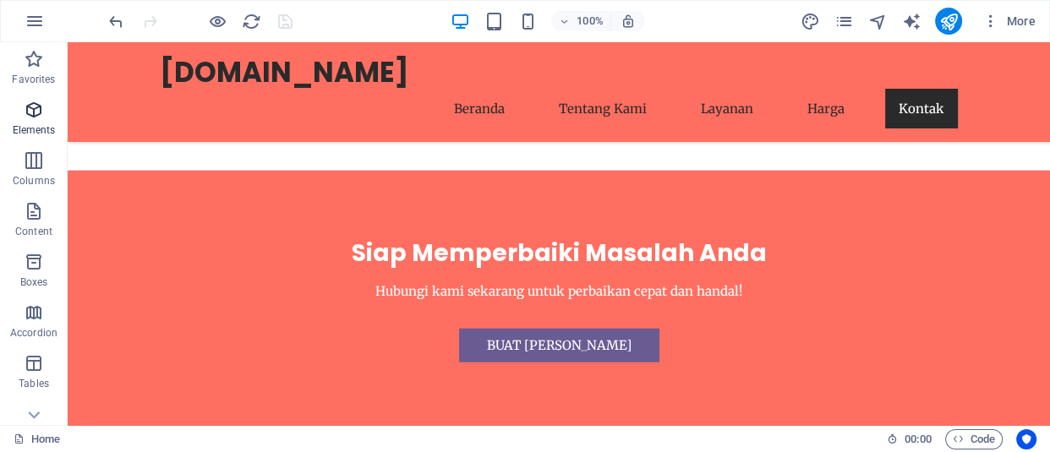
click at [41, 113] on icon "button" at bounding box center [34, 110] width 20 height 20
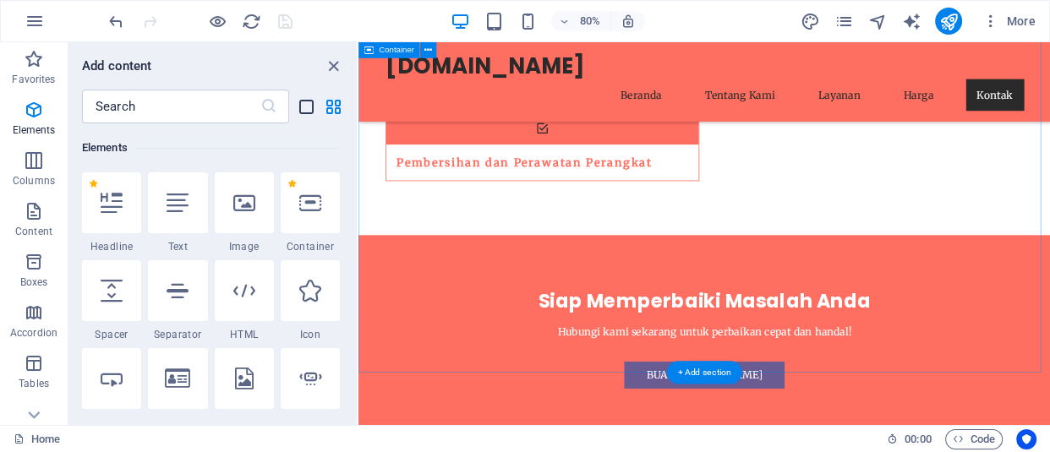
scroll to position [3456, 0]
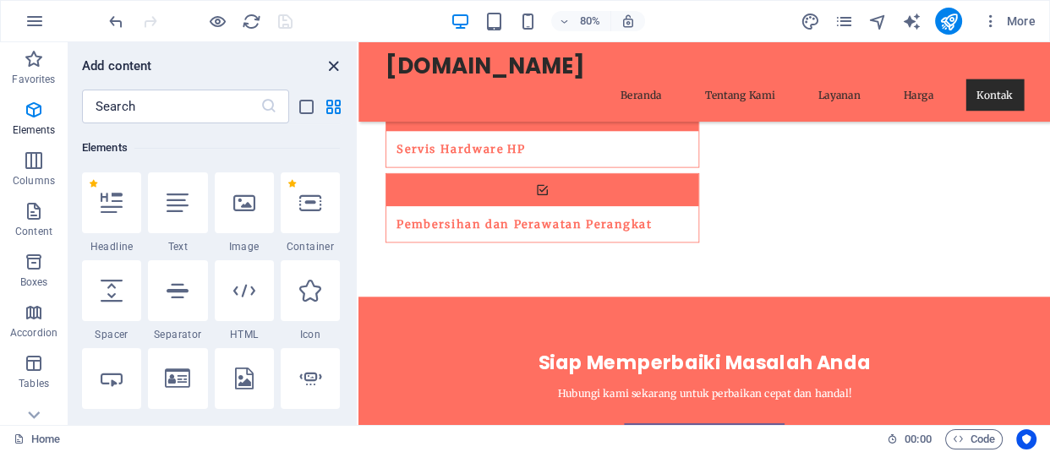
click at [338, 58] on icon "close panel" at bounding box center [333, 66] width 19 height 19
click at [697, 63] on div "retekno.my.id" at bounding box center [791, 72] width 798 height 33
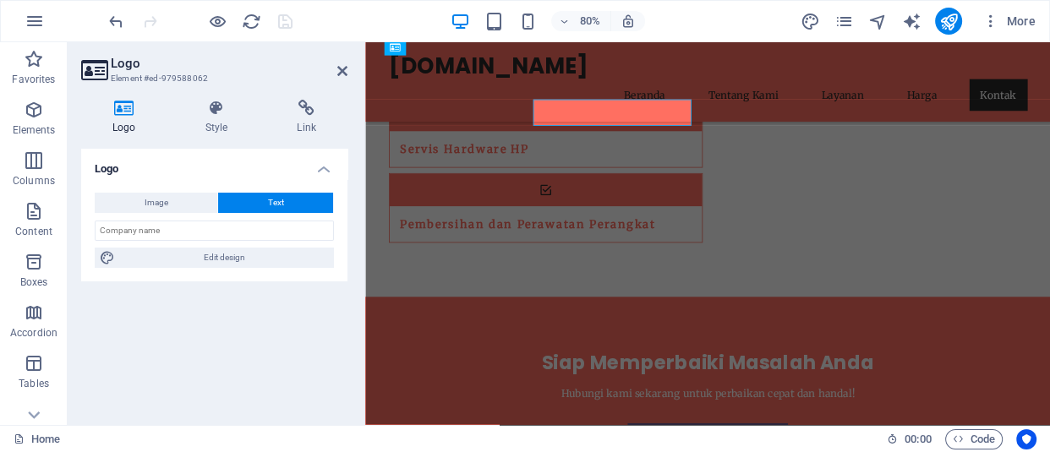
scroll to position [3456, 0]
click at [331, 63] on h2 "Logo" at bounding box center [229, 63] width 237 height 15
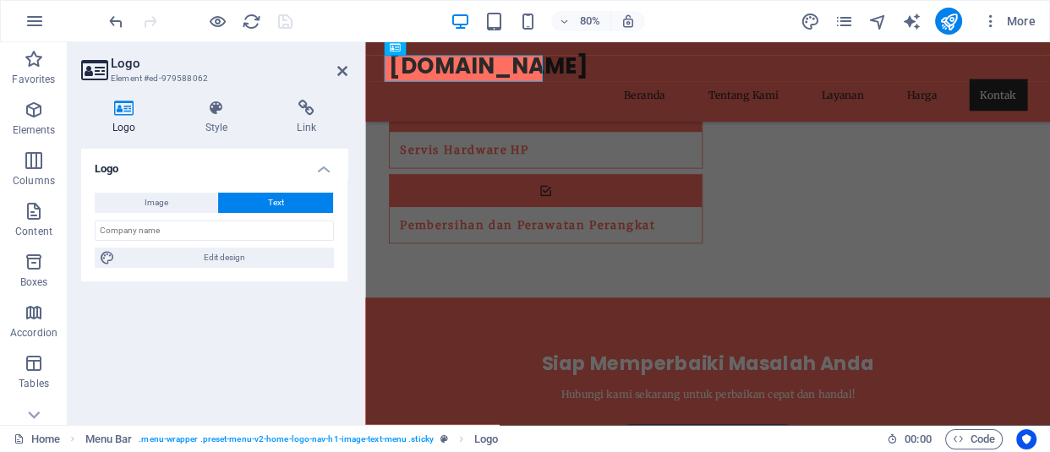
click at [331, 64] on h2 "Logo" at bounding box center [229, 63] width 237 height 15
click at [343, 68] on icon at bounding box center [342, 71] width 10 height 14
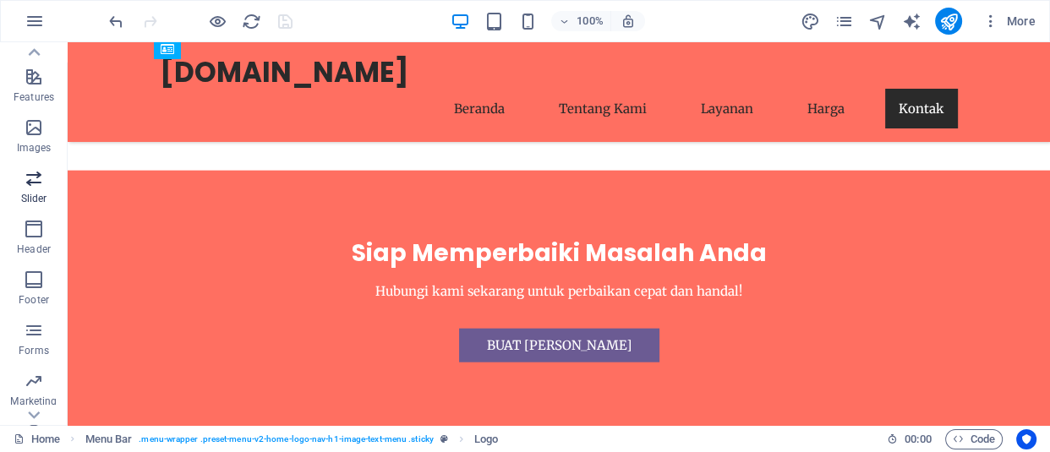
scroll to position [377, 0]
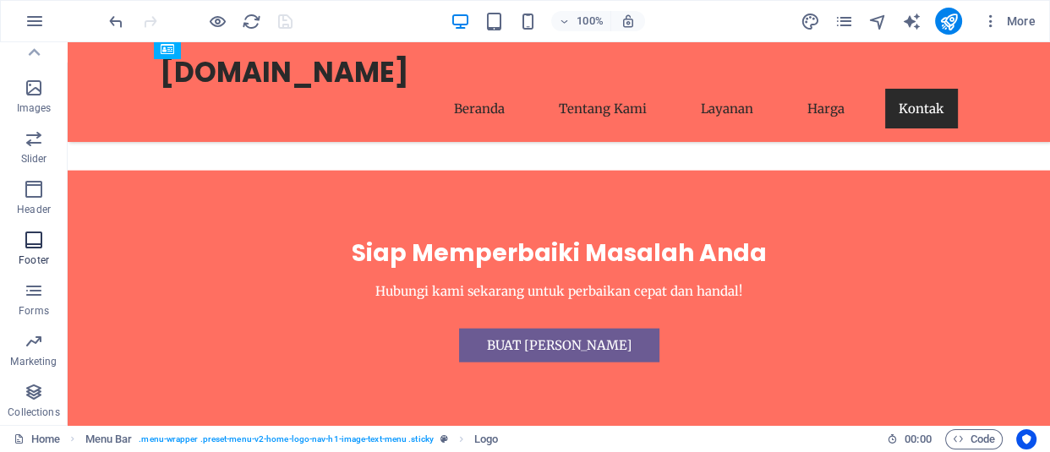
click at [34, 224] on button "Footer" at bounding box center [34, 248] width 68 height 51
click at [35, 235] on icon "button" at bounding box center [34, 240] width 20 height 20
click at [31, 240] on icon "button" at bounding box center [34, 240] width 20 height 20
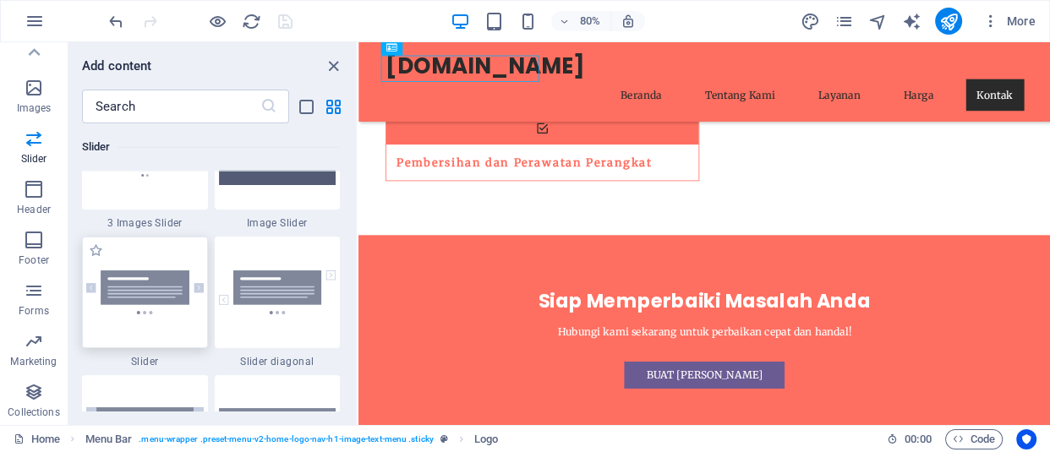
scroll to position [9653, 0]
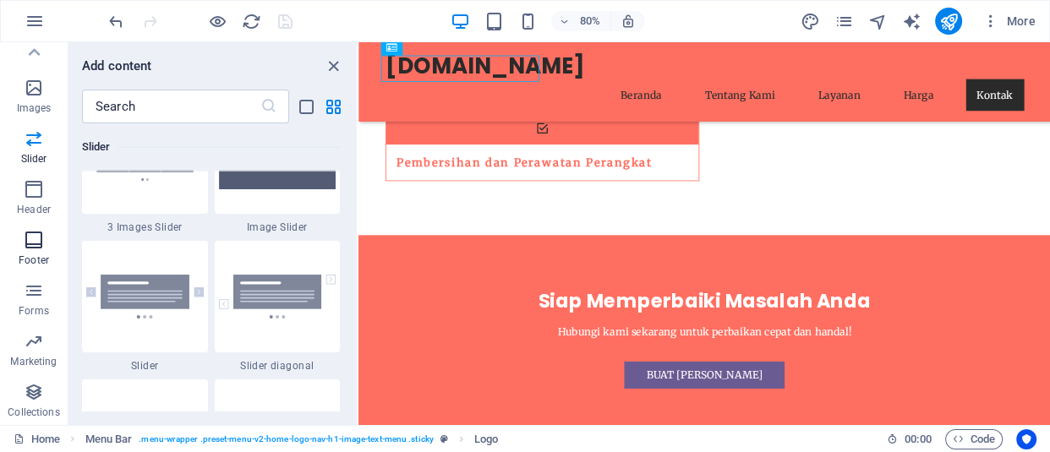
click at [42, 256] on p "Footer" at bounding box center [34, 261] width 30 height 14
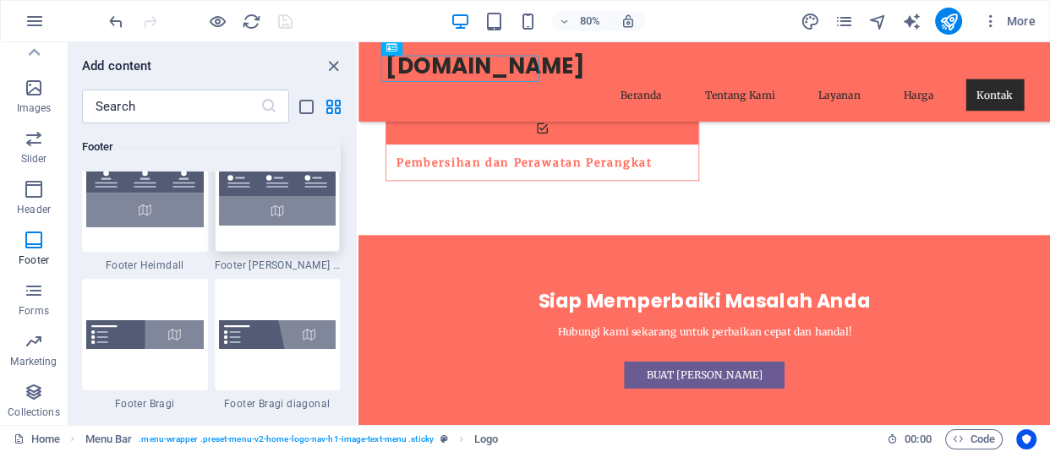
scroll to position [11573, 0]
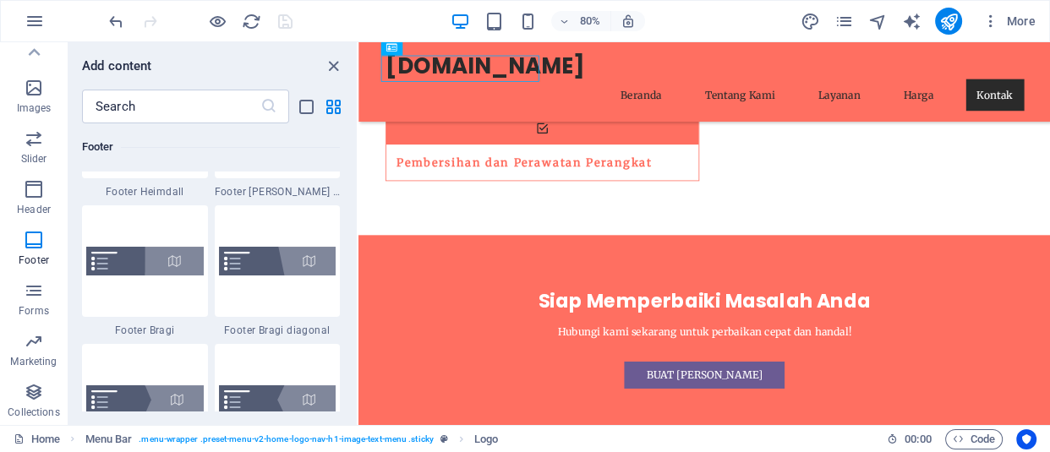
drag, startPoint x: 175, startPoint y: 292, endPoint x: 189, endPoint y: 276, distance: 21.0
click at [175, 292] on div at bounding box center [145, 261] width 126 height 112
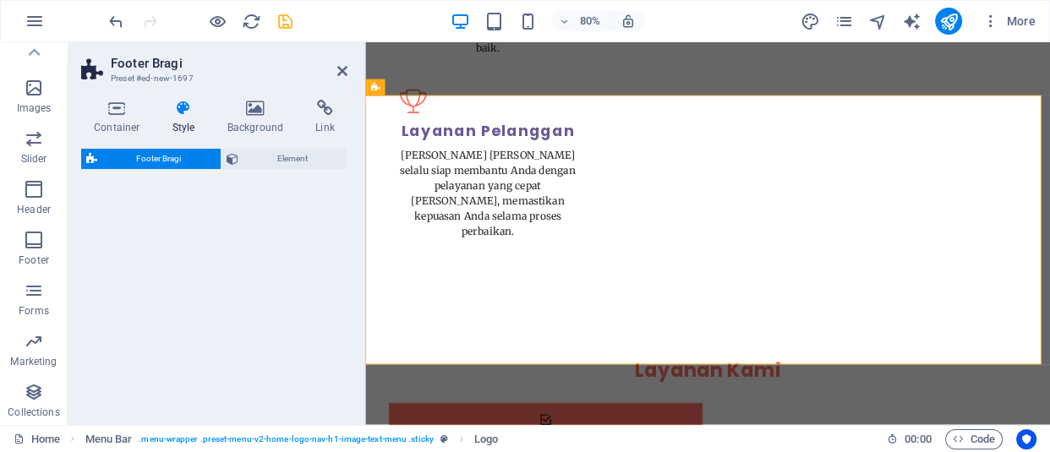
select select "%"
select select "rem"
select select "px"
select select "rem"
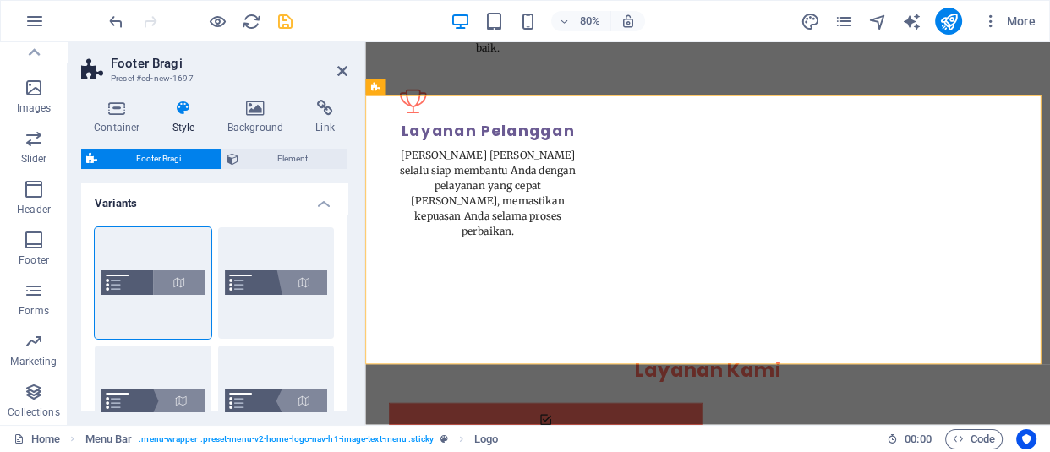
scroll to position [0, 0]
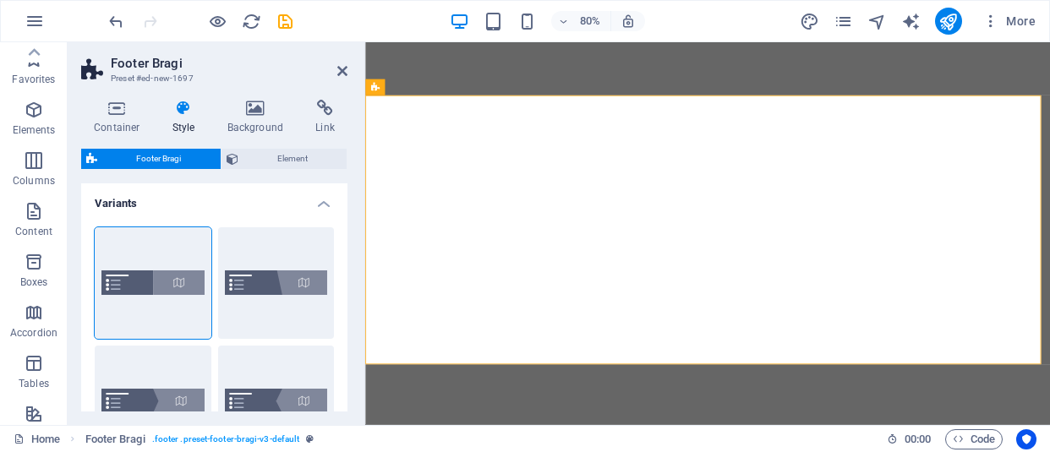
select select "%"
select select "rem"
select select "px"
select select "rem"
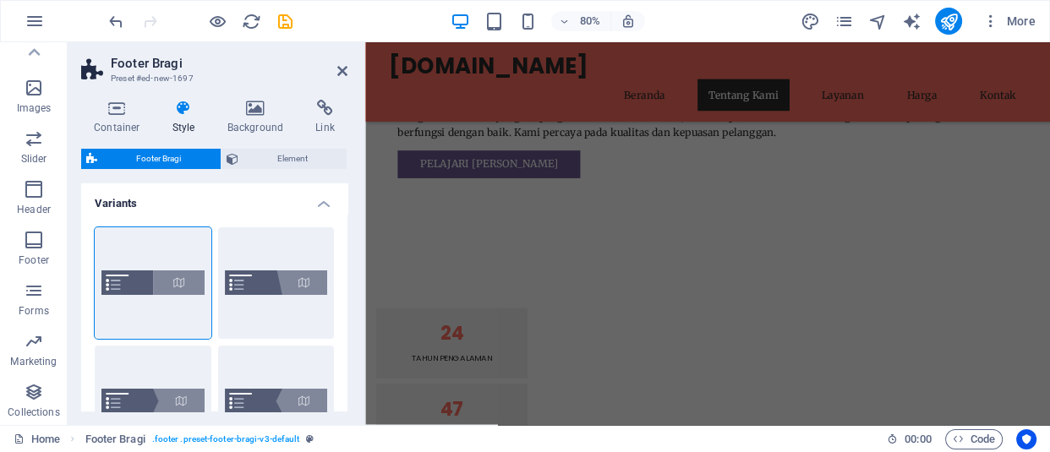
scroll to position [3869, 0]
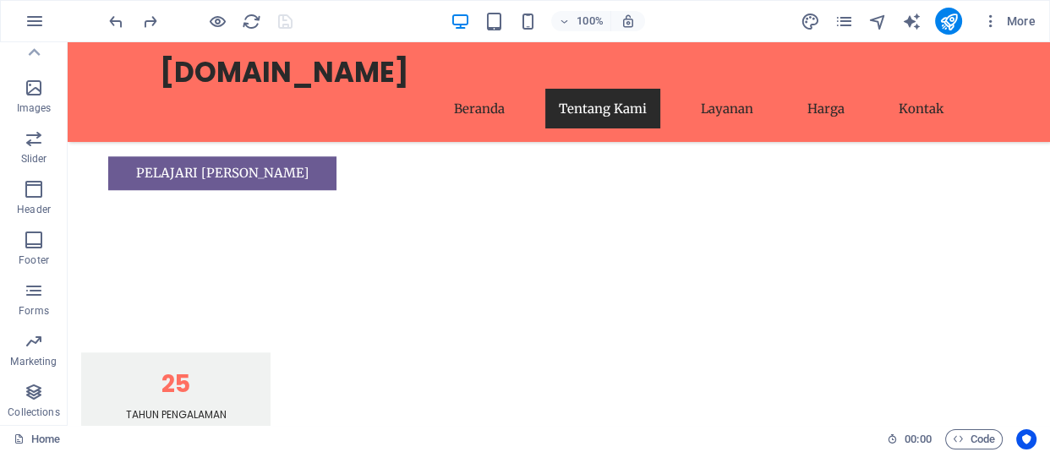
scroll to position [3647, 0]
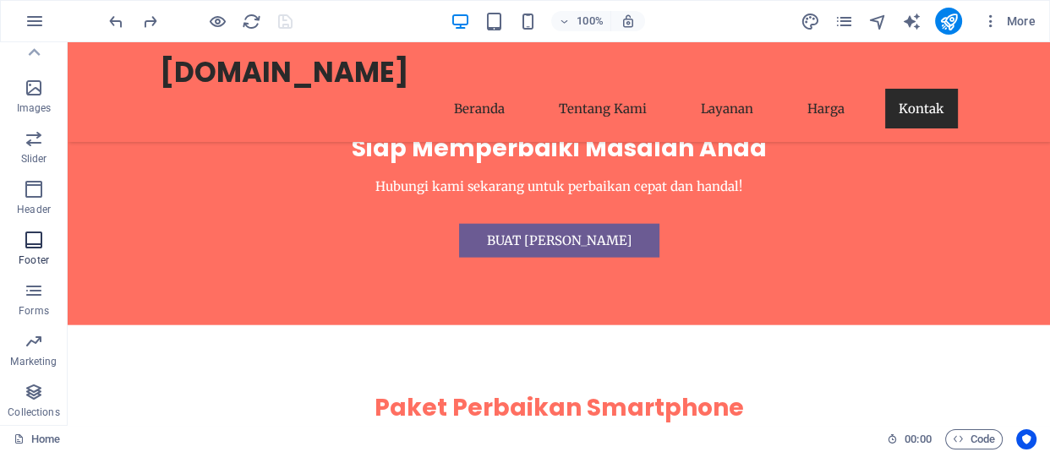
click at [30, 243] on icon "button" at bounding box center [34, 240] width 20 height 20
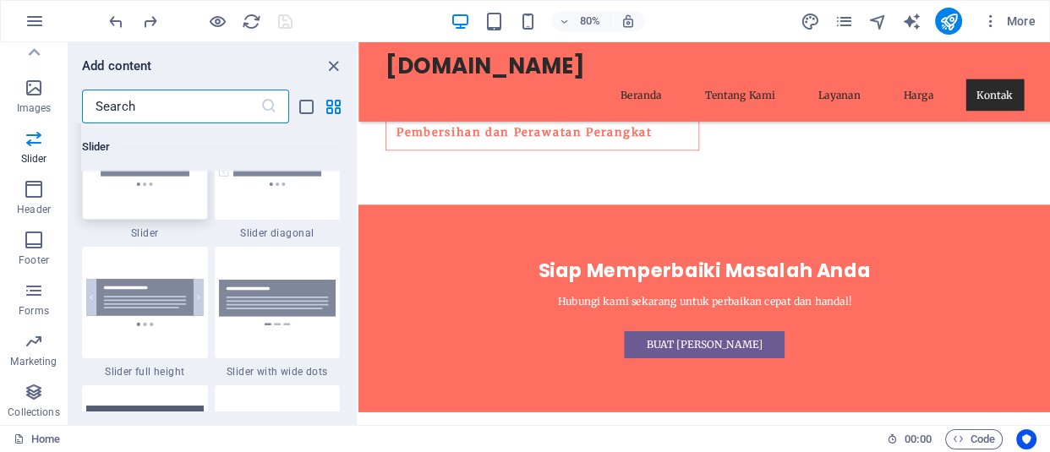
scroll to position [9876, 0]
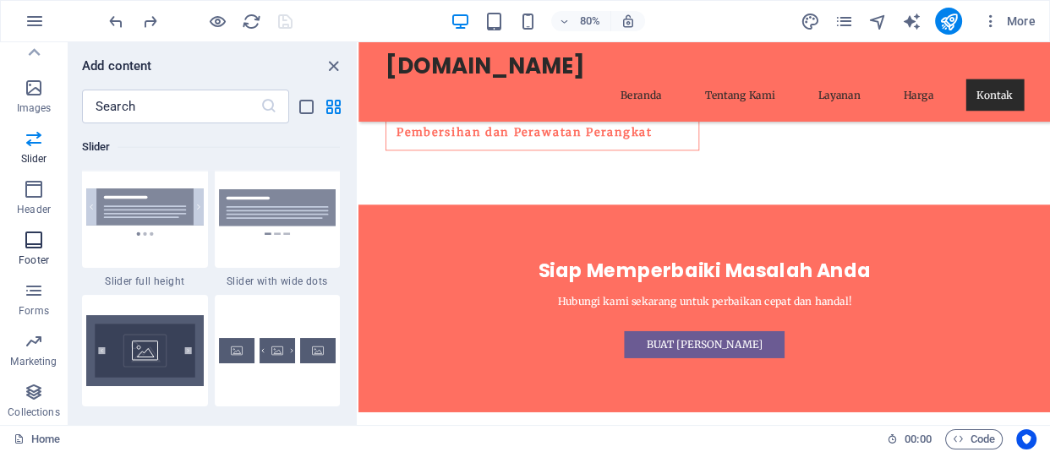
click at [40, 254] on p "Footer" at bounding box center [34, 261] width 30 height 14
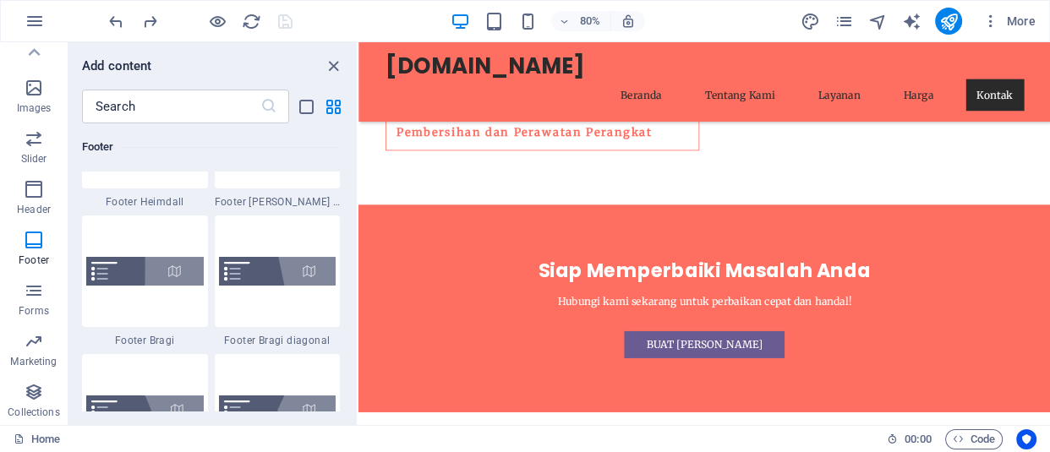
scroll to position [11572, 0]
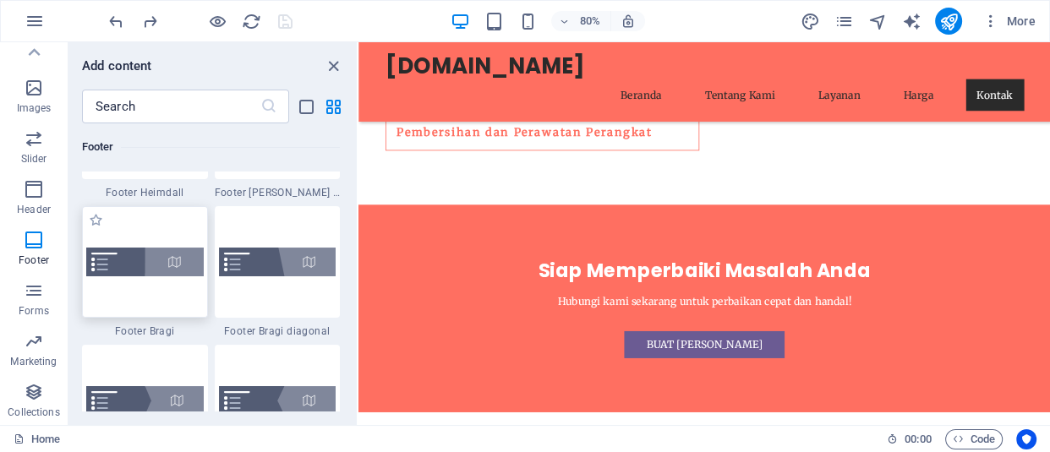
click at [144, 262] on img at bounding box center [144, 262] width 117 height 29
click at [148, 270] on div at bounding box center [145, 262] width 126 height 112
click at [142, 325] on span "Footer Bragi" at bounding box center [145, 332] width 126 height 14
click at [161, 287] on div at bounding box center [145, 262] width 126 height 112
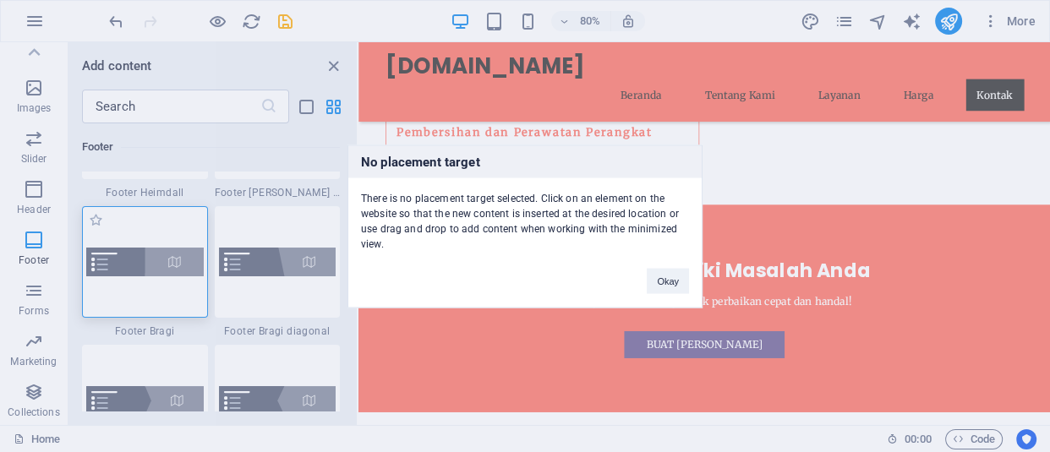
click at [482, 377] on div "No placement target There is no placement target selected. Click on an element …" at bounding box center [525, 226] width 1050 height 452
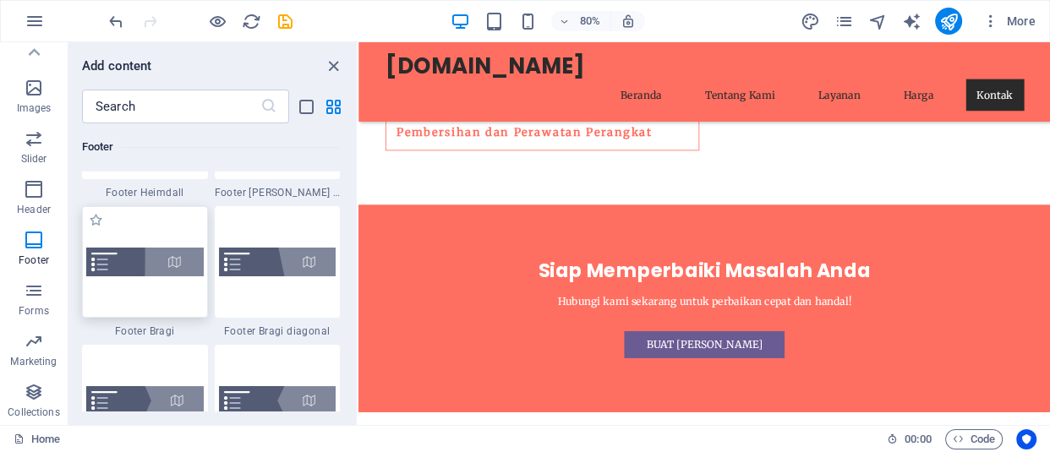
click at [123, 270] on div at bounding box center [145, 262] width 126 height 112
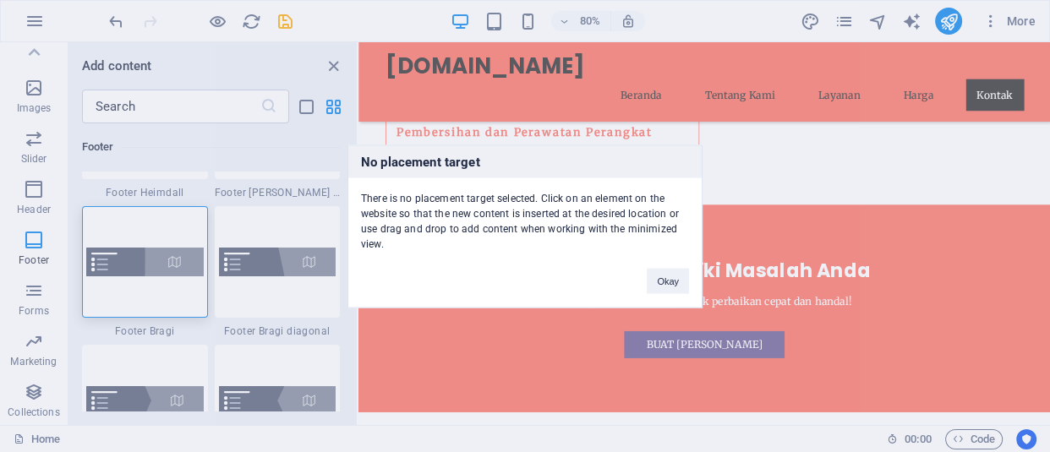
drag, startPoint x: 117, startPoint y: 385, endPoint x: 452, endPoint y: 350, distance: 336.5
click at [452, 350] on div "No placement target There is no placement target selected. Click on an element …" at bounding box center [525, 226] width 1050 height 452
drag, startPoint x: 481, startPoint y: 313, endPoint x: 476, endPoint y: 427, distance: 114.2
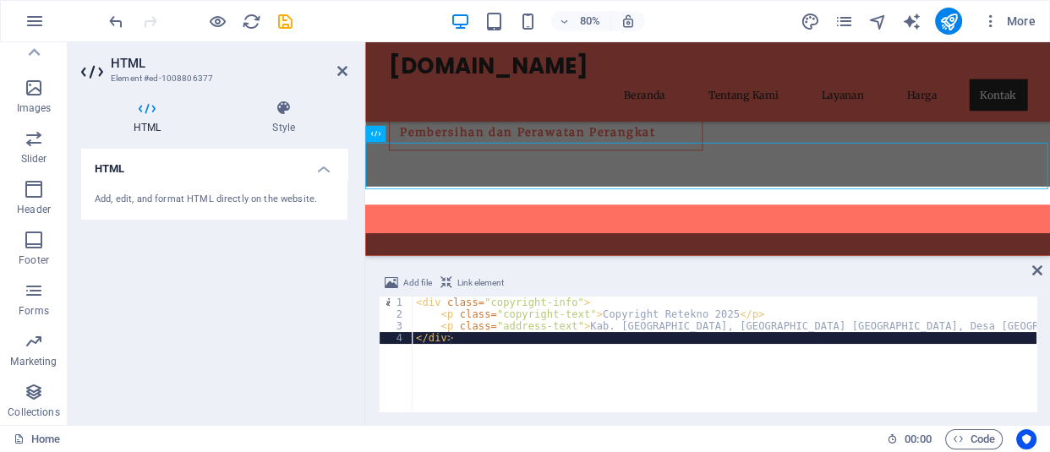
scroll to position [3744, 0]
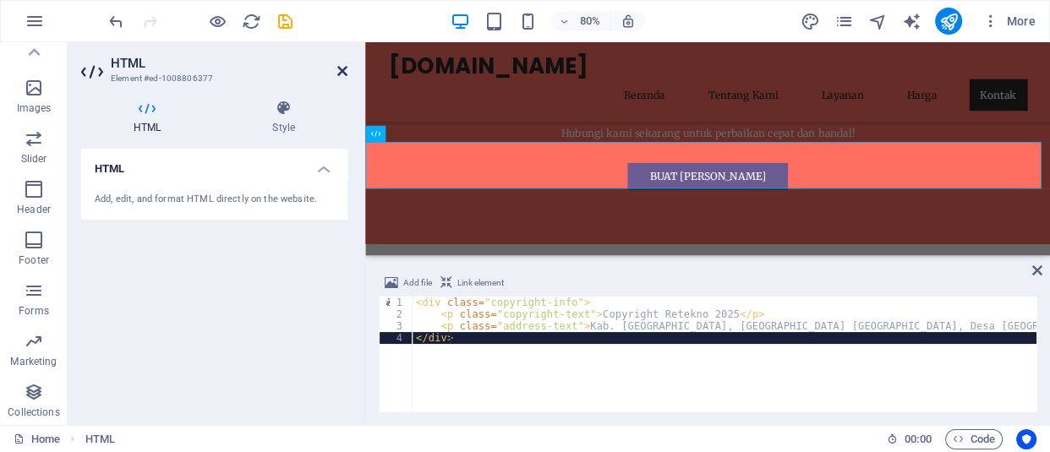
click at [347, 73] on icon at bounding box center [342, 71] width 10 height 14
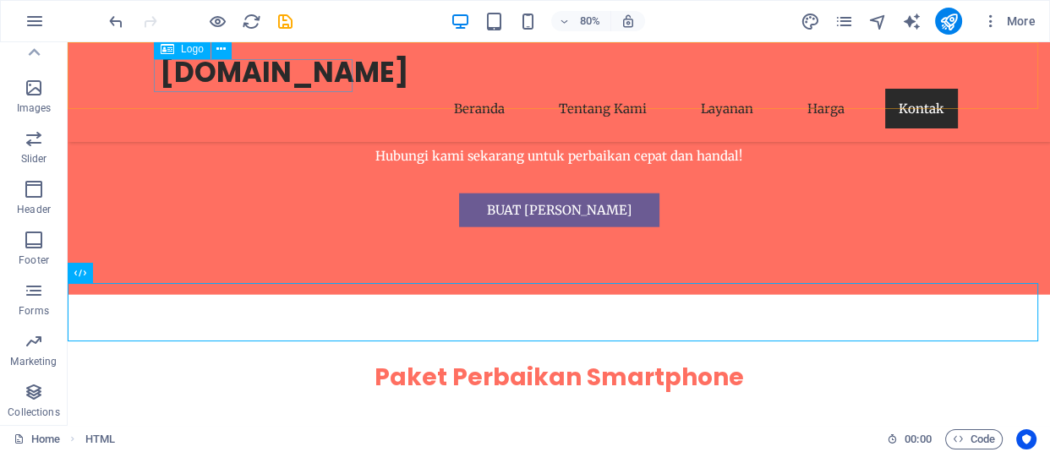
scroll to position [3647, 0]
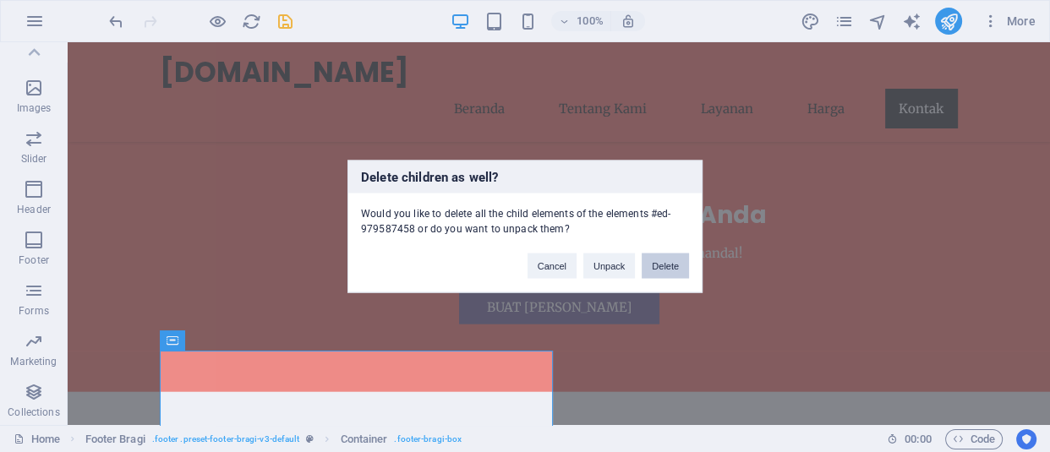
click at [664, 265] on button "Delete" at bounding box center [665, 265] width 47 height 25
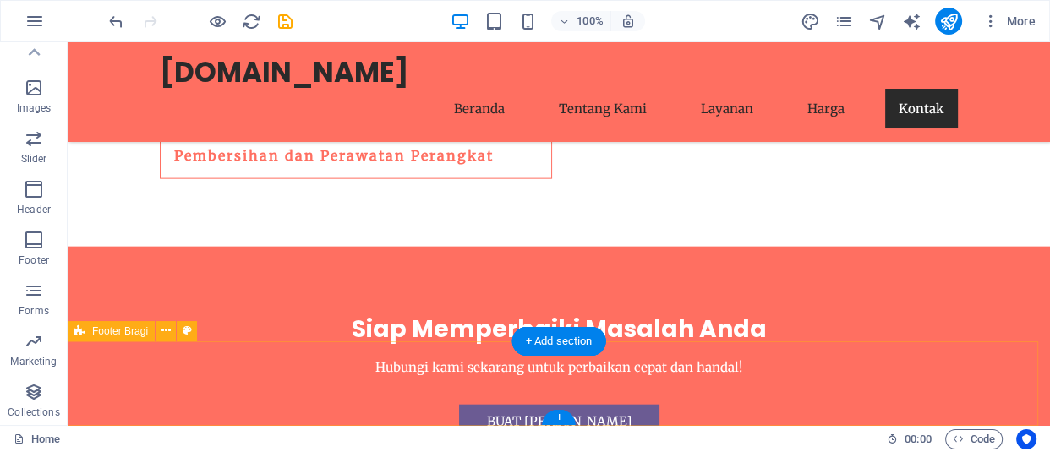
select select "px"
select select "footer"
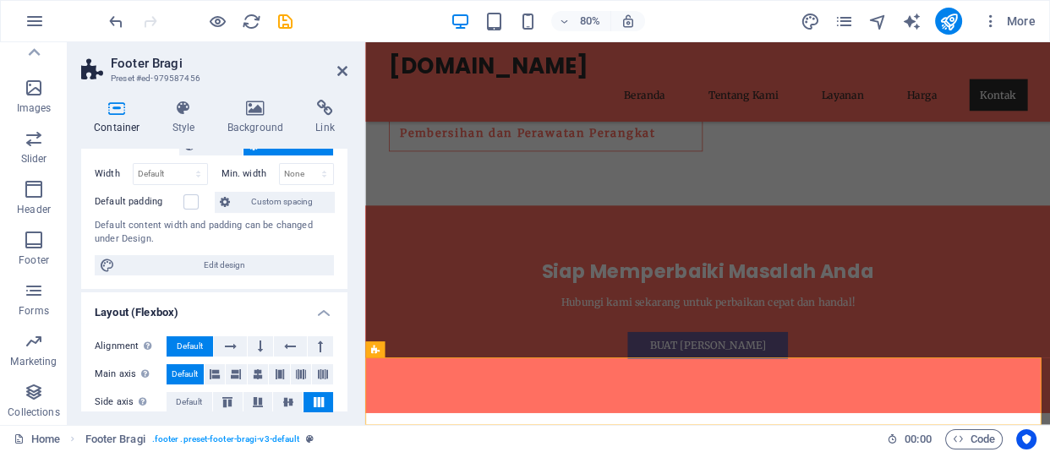
scroll to position [0, 0]
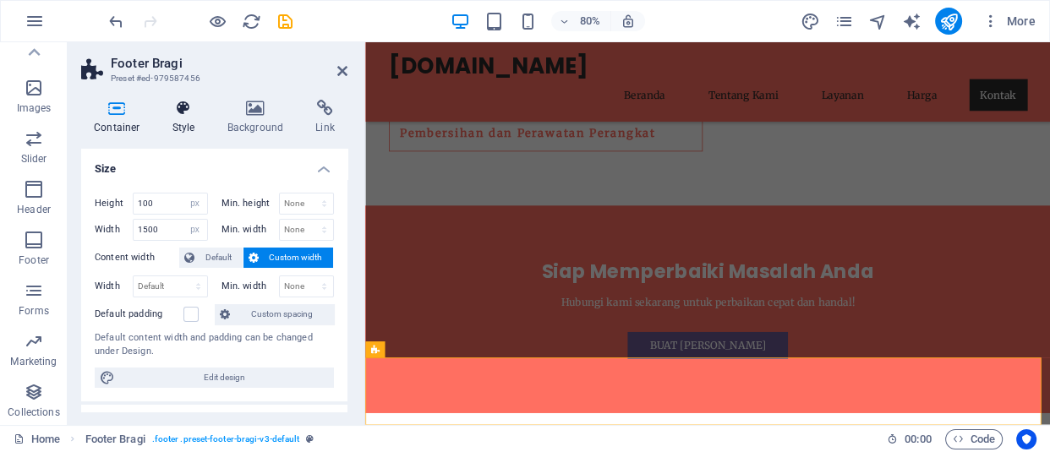
click at [189, 106] on icon at bounding box center [184, 108] width 48 height 17
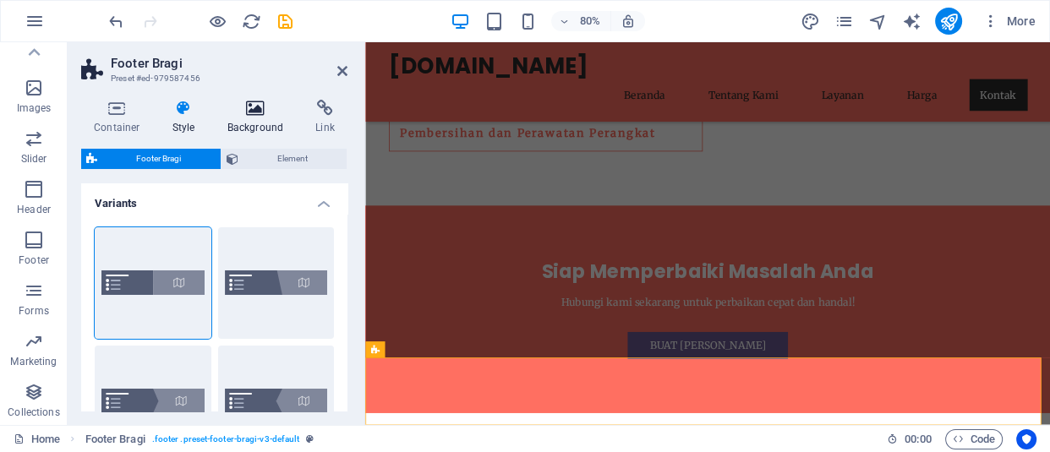
click at [258, 107] on icon at bounding box center [256, 108] width 82 height 17
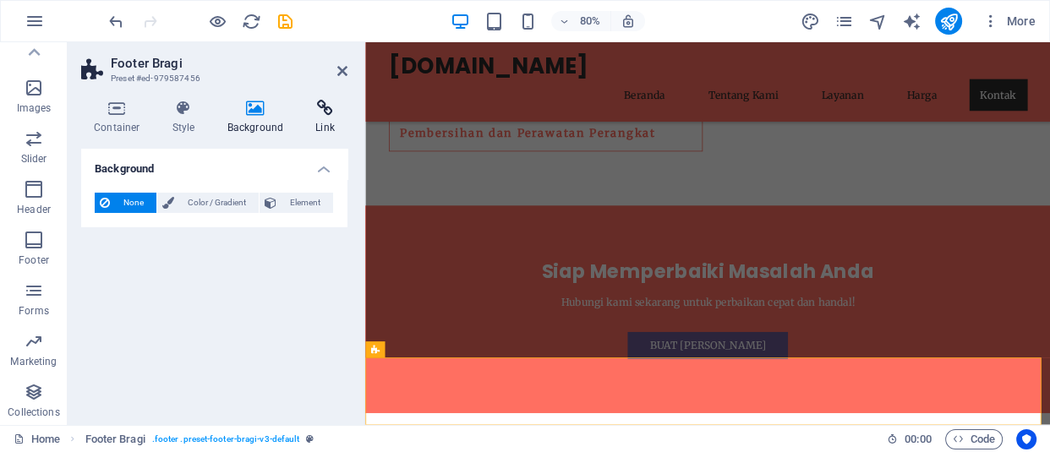
click at [318, 108] on icon at bounding box center [325, 108] width 45 height 17
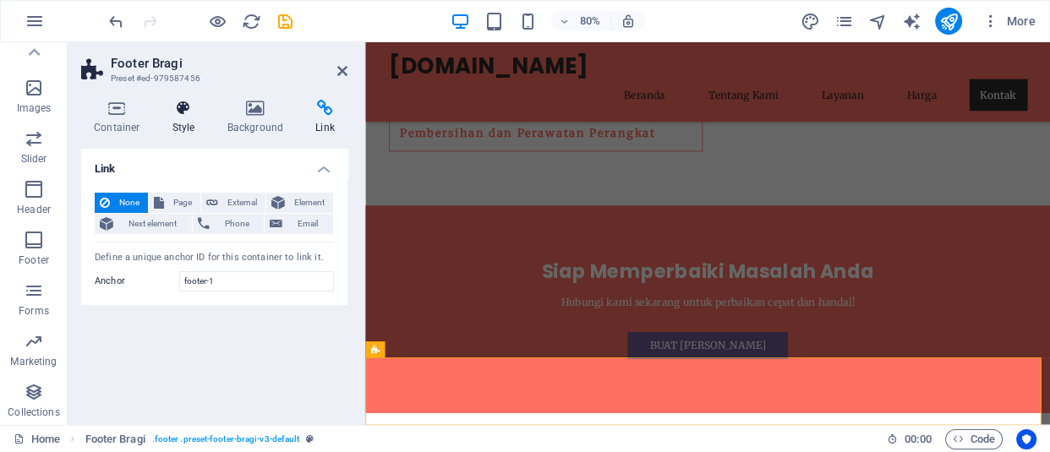
click at [191, 107] on icon at bounding box center [184, 108] width 48 height 17
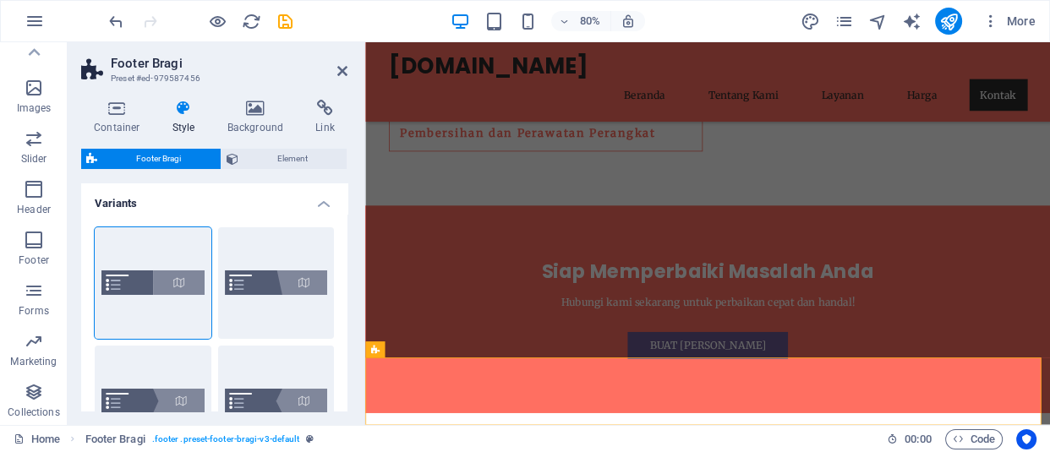
click at [145, 287] on div "Default" at bounding box center [153, 283] width 117 height 112
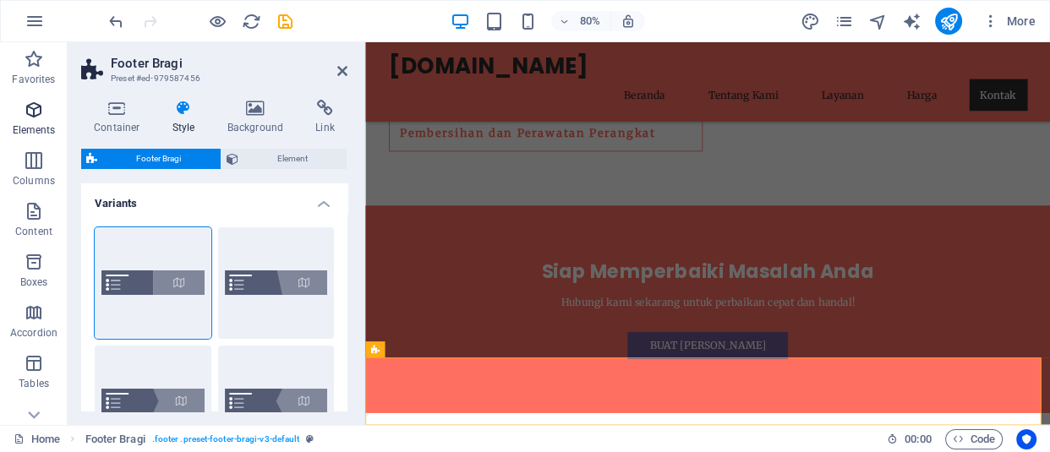
click at [36, 109] on icon "button" at bounding box center [34, 110] width 20 height 20
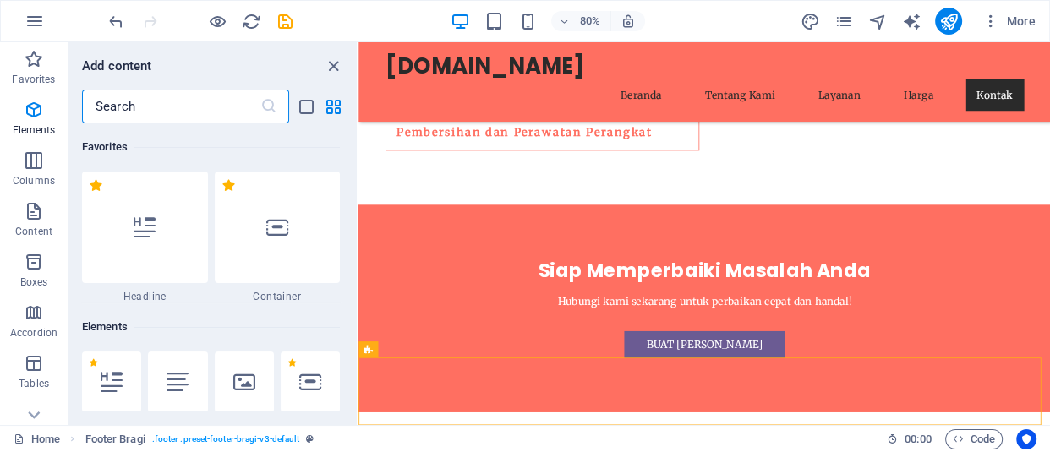
scroll to position [179, 0]
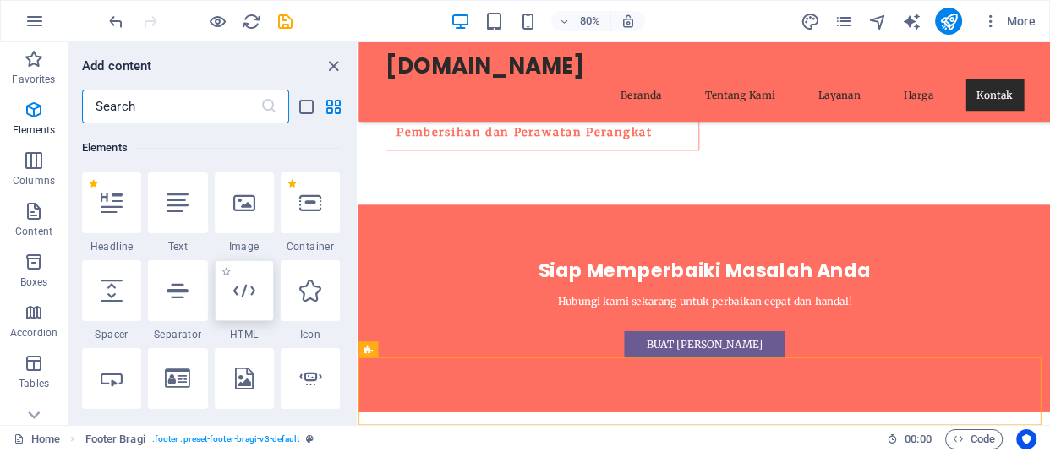
drag, startPoint x: 248, startPoint y: 289, endPoint x: 25, endPoint y: 157, distance: 259.2
click at [248, 289] on icon at bounding box center [244, 291] width 22 height 22
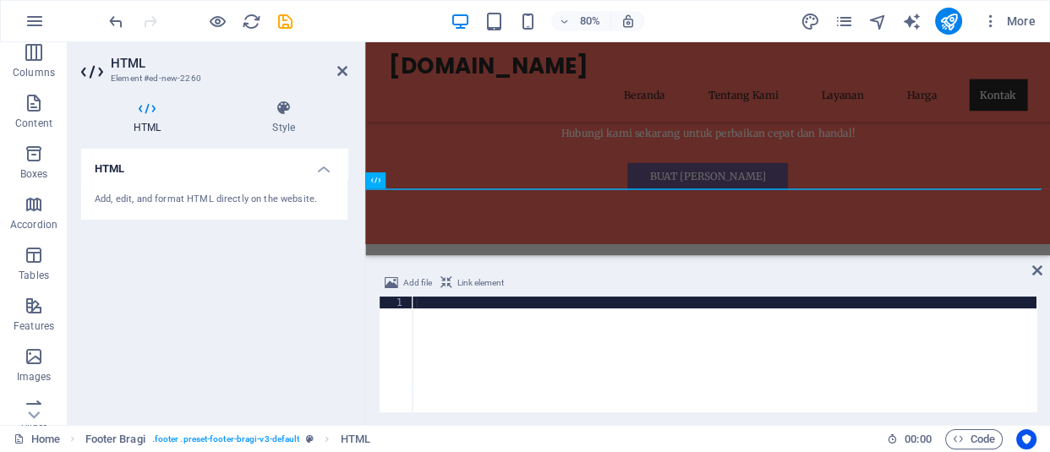
scroll to position [230, 0]
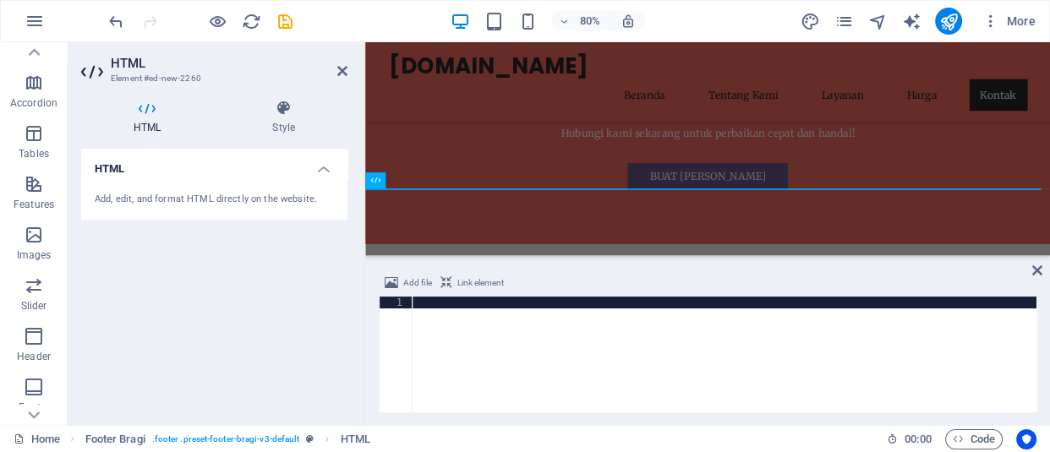
click at [345, 63] on h2 "HTML" at bounding box center [229, 63] width 237 height 15
click at [344, 72] on icon at bounding box center [342, 71] width 10 height 14
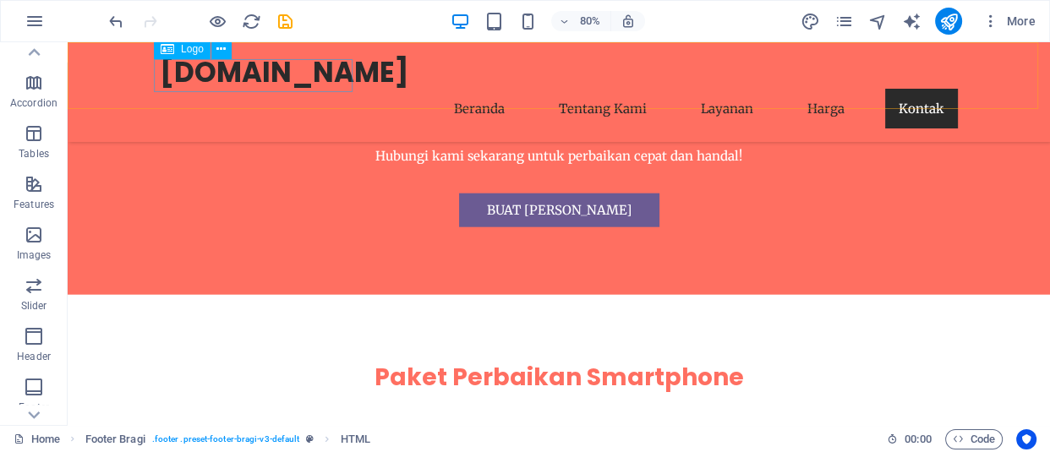
scroll to position [3647, 0]
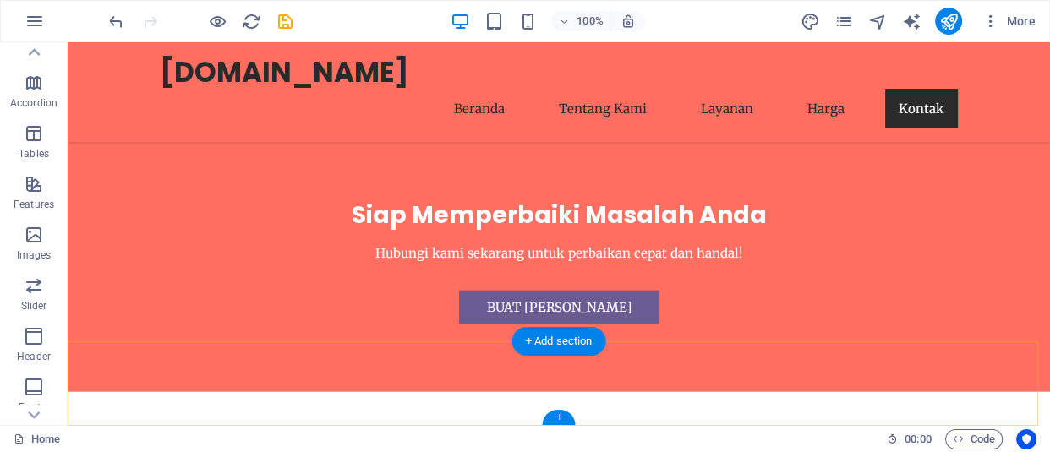
drag, startPoint x: 555, startPoint y: 413, endPoint x: 197, endPoint y: 371, distance: 360.1
click at [555, 413] on div "+" at bounding box center [558, 417] width 33 height 15
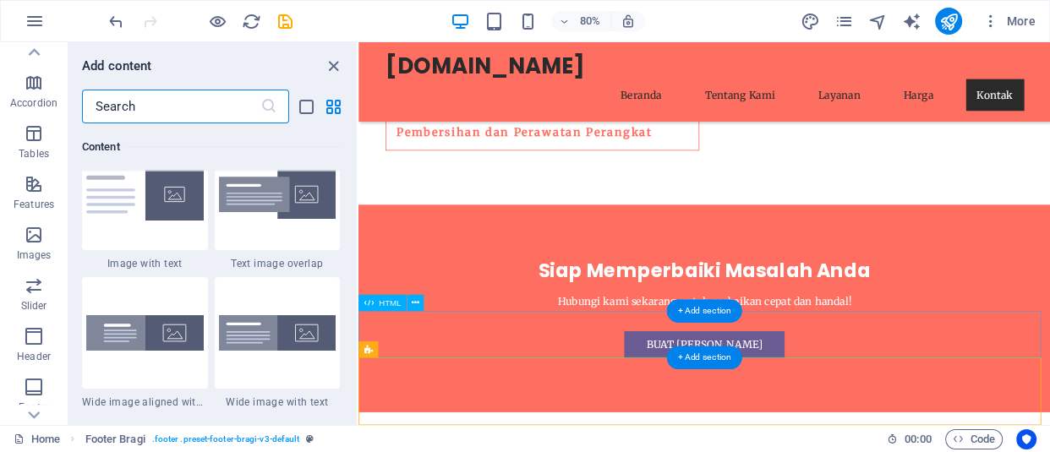
scroll to position [3264, 0]
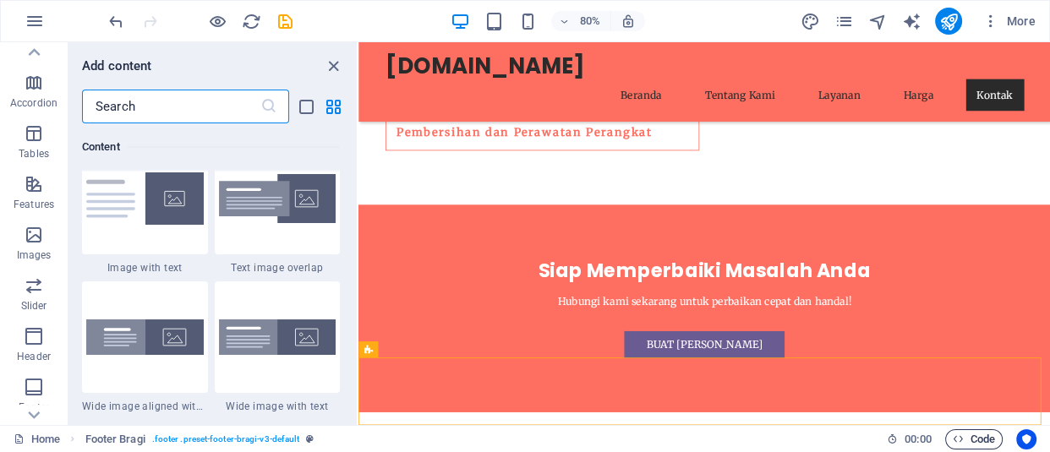
click at [961, 434] on span "Code" at bounding box center [974, 439] width 42 height 20
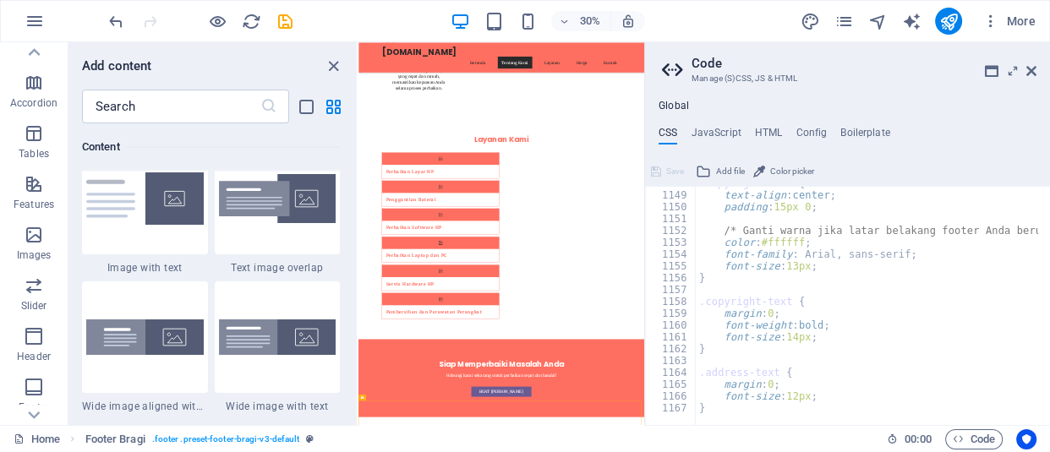
scroll to position [1429, 0]
click at [818, 391] on div ".copyright-info { text-align : center ; padding : 15px 0 ; /* Ganti warna jika …" at bounding box center [1044, 303] width 696 height 251
type textarea "font-size: 12px;"
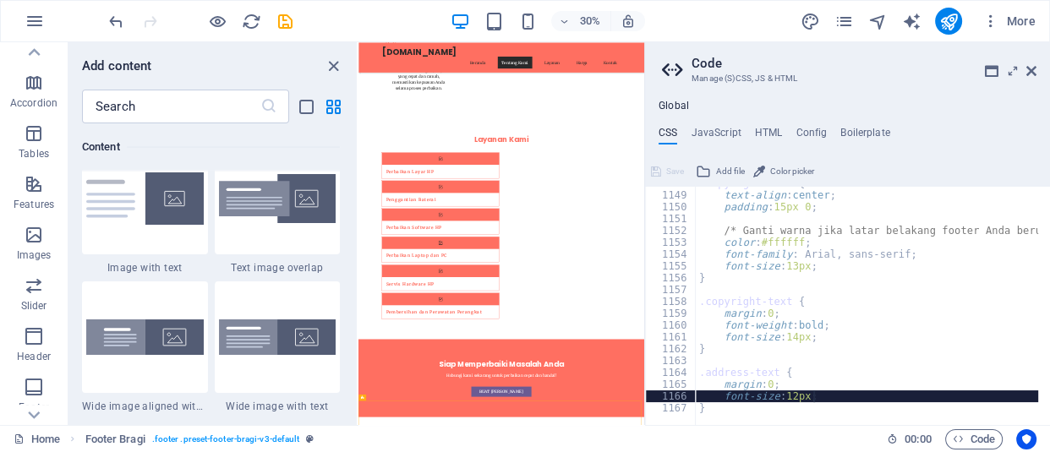
click at [820, 396] on div ".copyright-info { text-align : center ; padding : 15px 0 ; /* Ganti warna jika …" at bounding box center [1044, 303] width 696 height 251
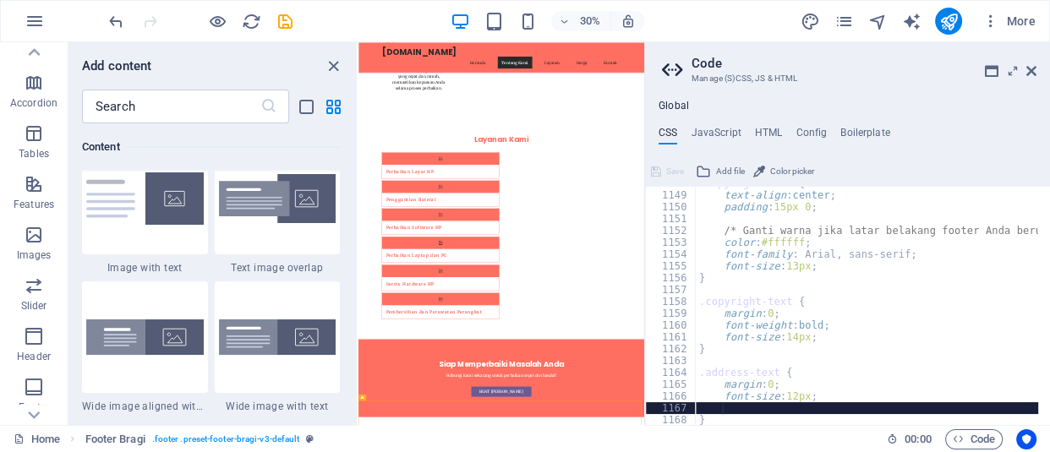
scroll to position [0, 2]
paste textarea "/* ... dan seterusnya untuk .copyright-text dan .address-text */"
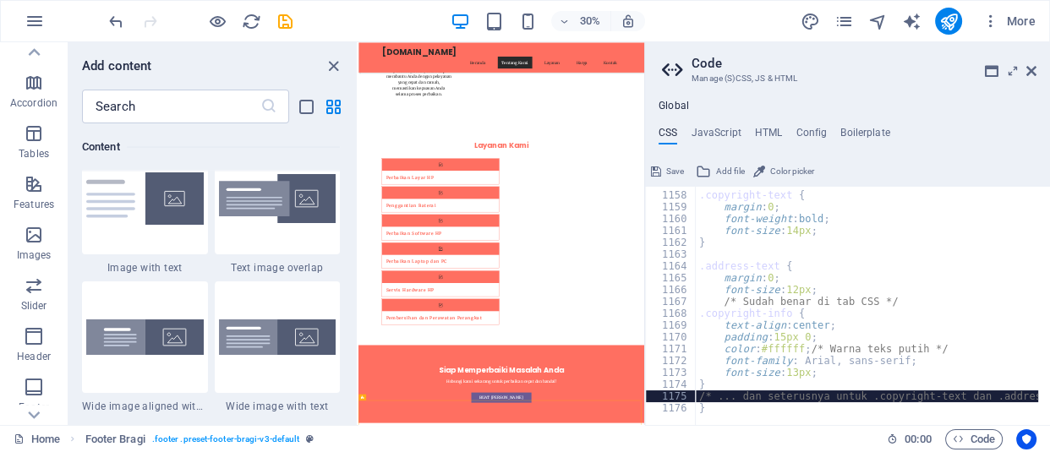
scroll to position [0, 0]
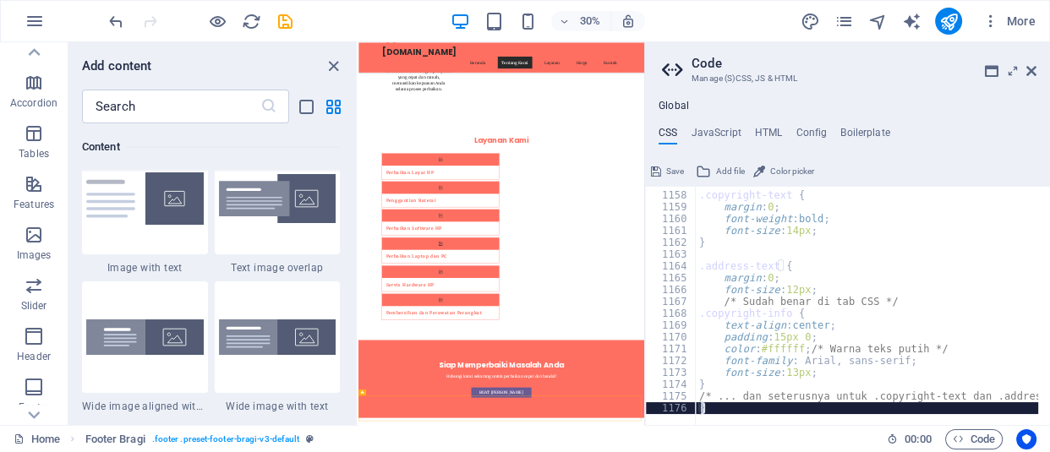
scroll to position [2747, 0]
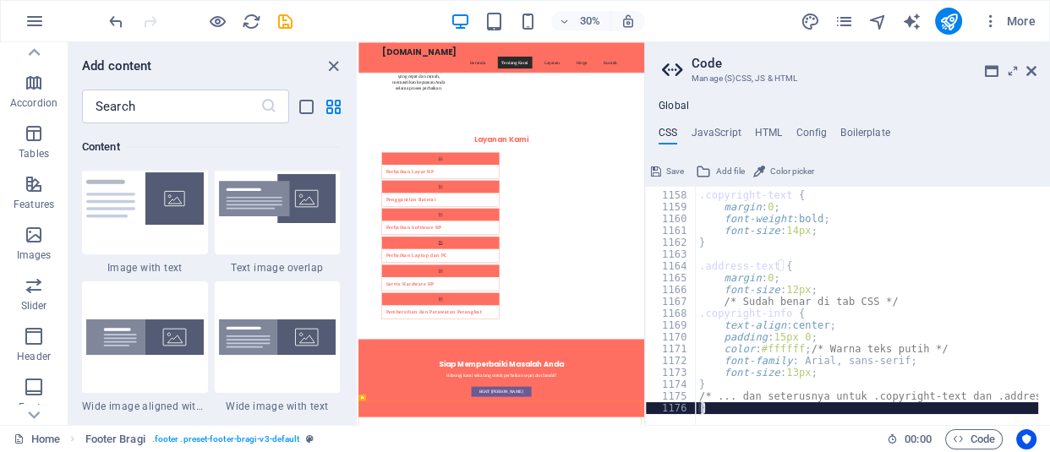
type textarea "}"
click at [768, 134] on h4 "HTML" at bounding box center [769, 136] width 28 height 19
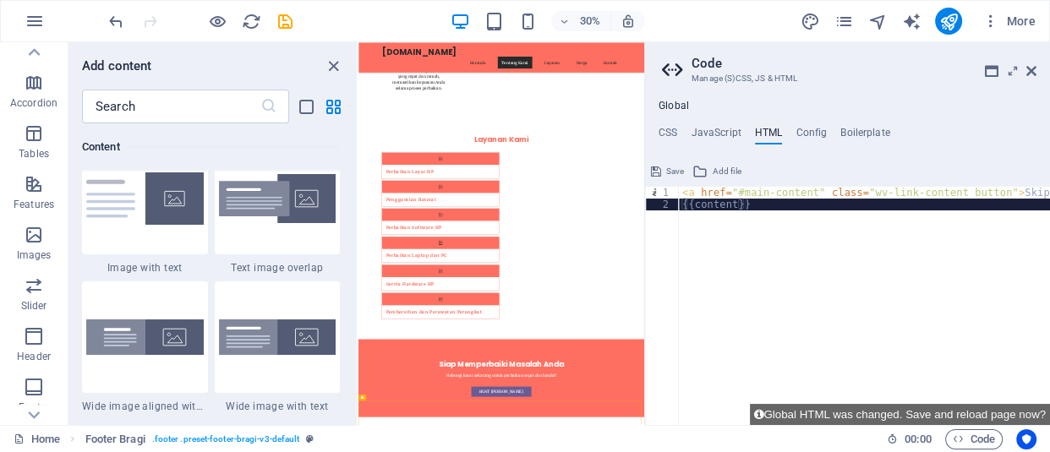
click at [760, 206] on div "< a href = "#main-content" class = "wv-link-content button" > Skip to main cont…" at bounding box center [907, 312] width 456 height 251
click at [759, 206] on div "< a href = "#main-content" class = "wv-link-content button" > Skip to main cont…" at bounding box center [907, 312] width 456 height 251
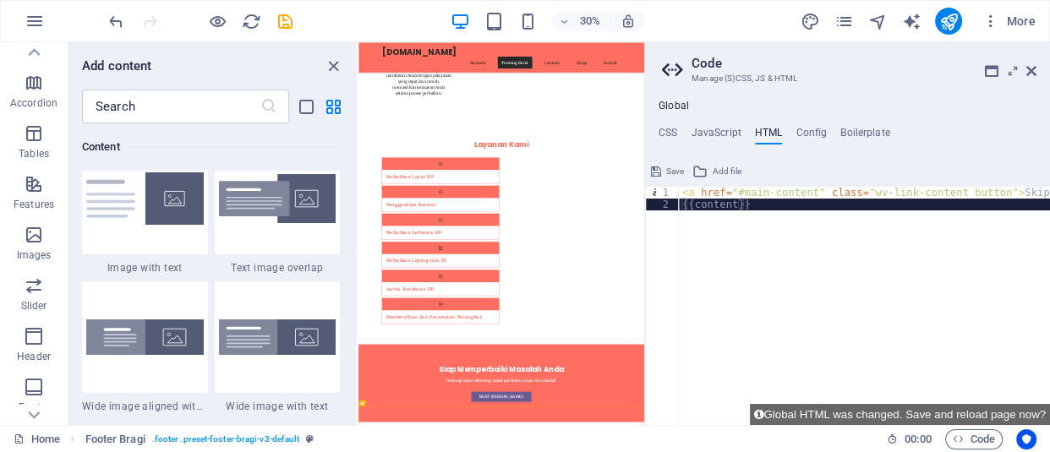
scroll to position [2729, 0]
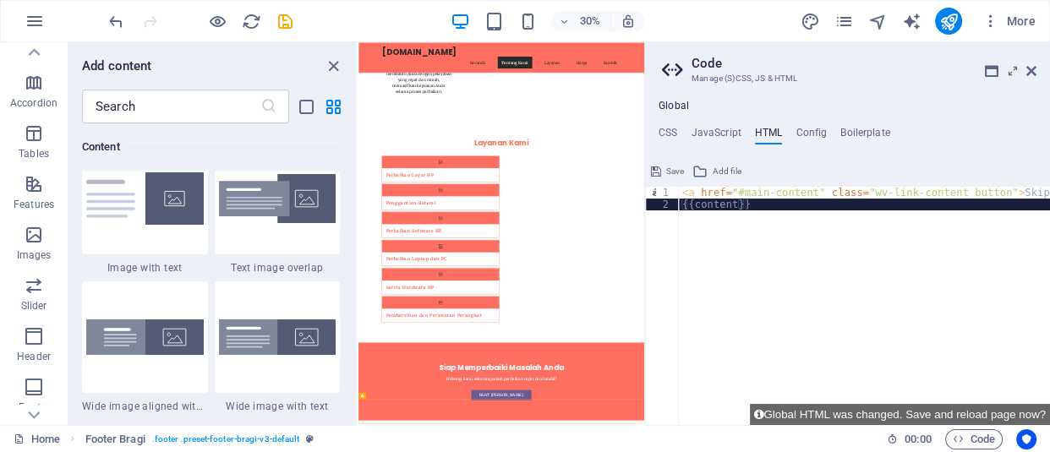
paste textarea "</div>"
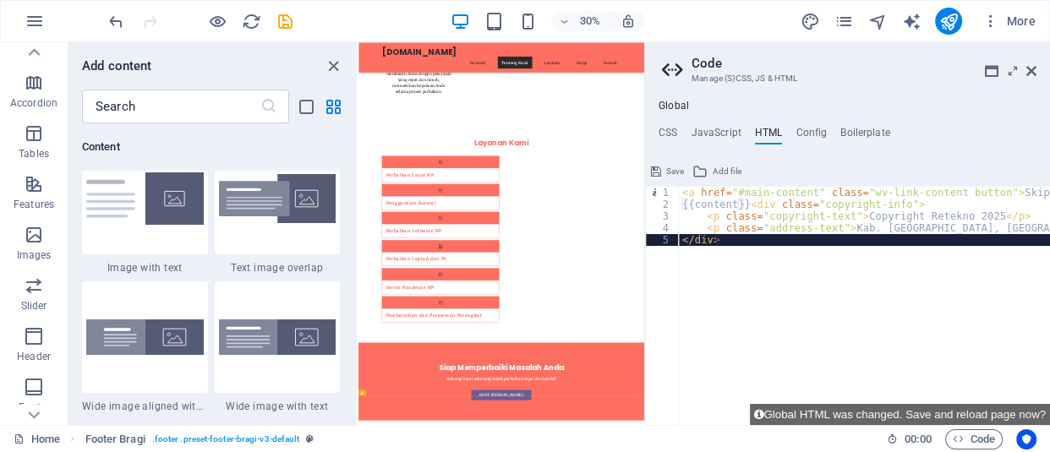
type textarea "</div>"
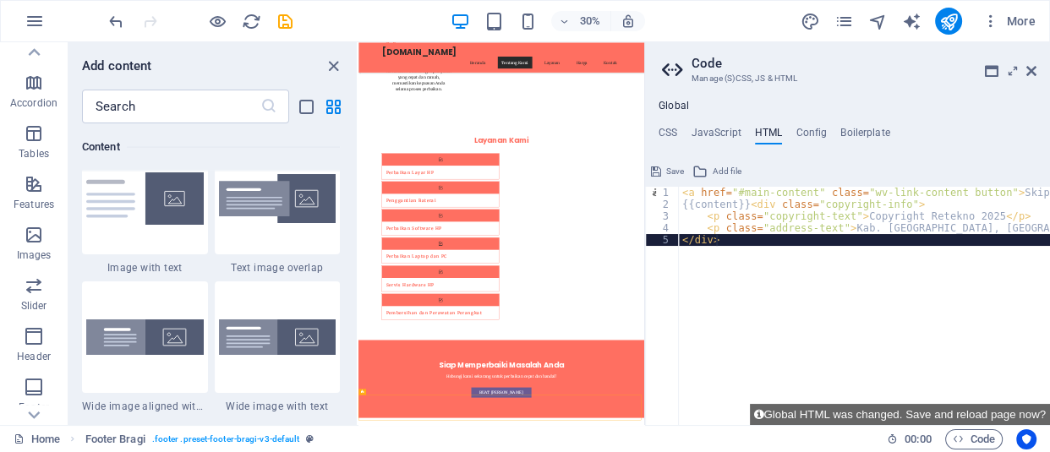
scroll to position [2747, 0]
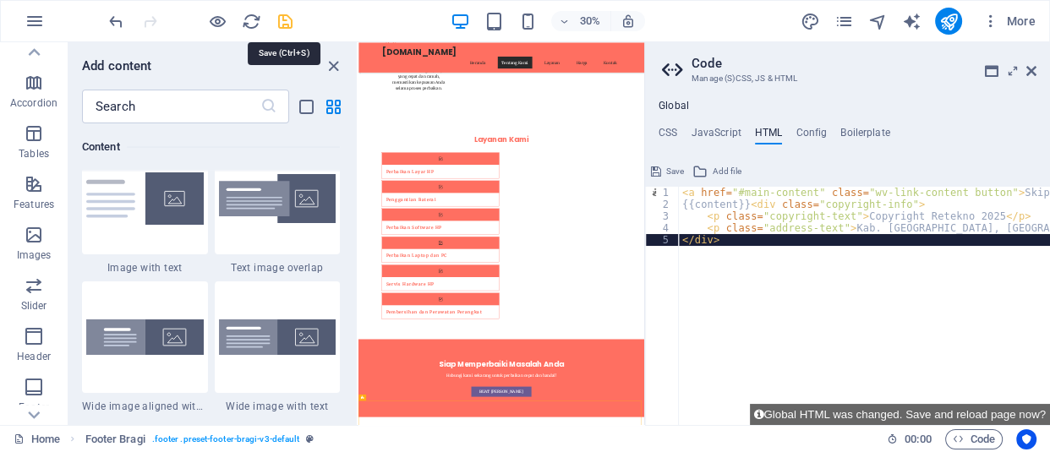
click at [285, 20] on icon "save" at bounding box center [285, 21] width 19 height 19
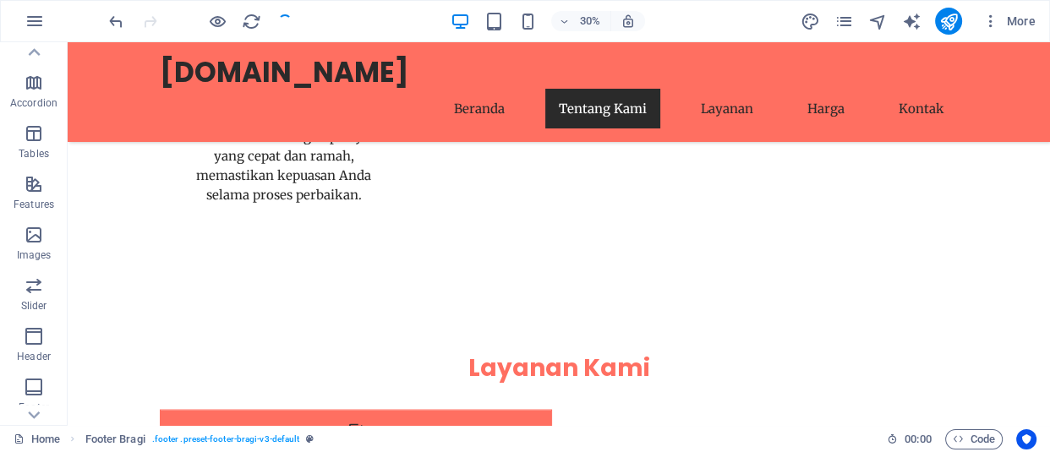
checkbox input "false"
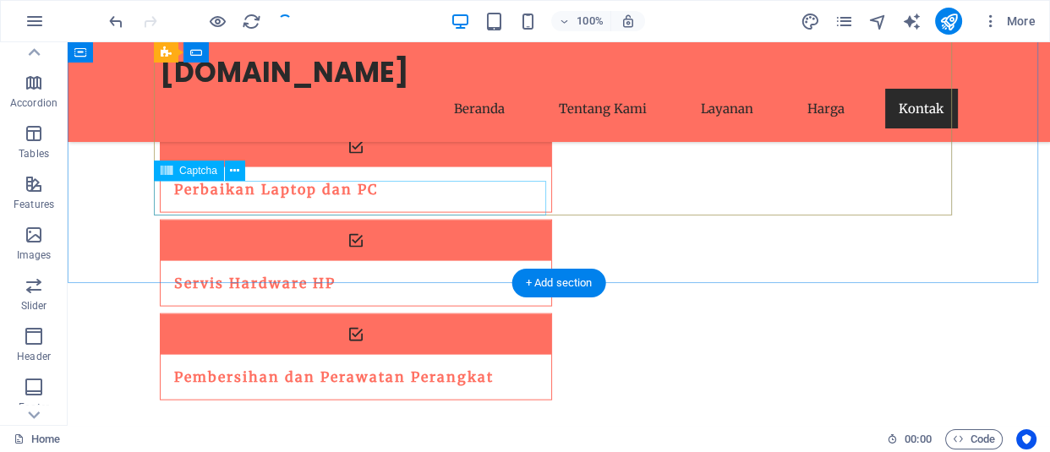
scroll to position [3647, 0]
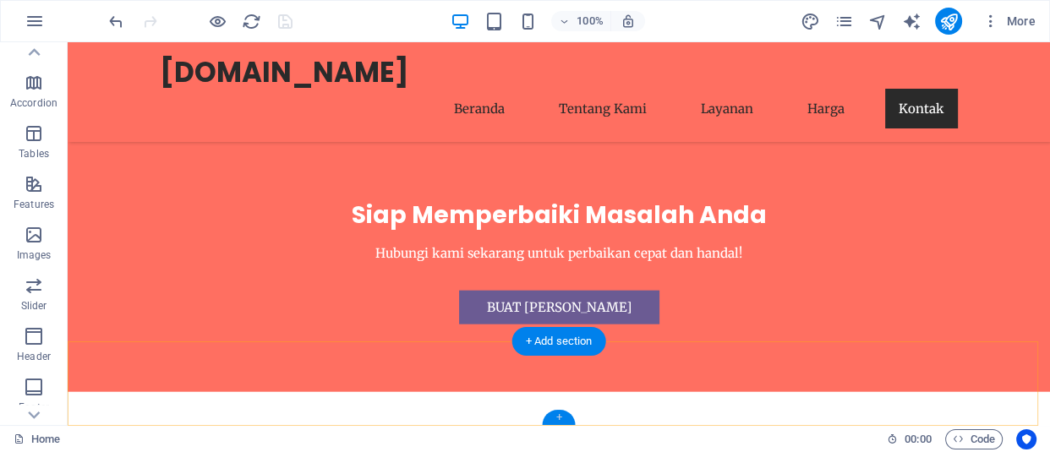
click at [560, 415] on div "+" at bounding box center [558, 417] width 33 height 15
select select "%"
select select "rem"
select select "px"
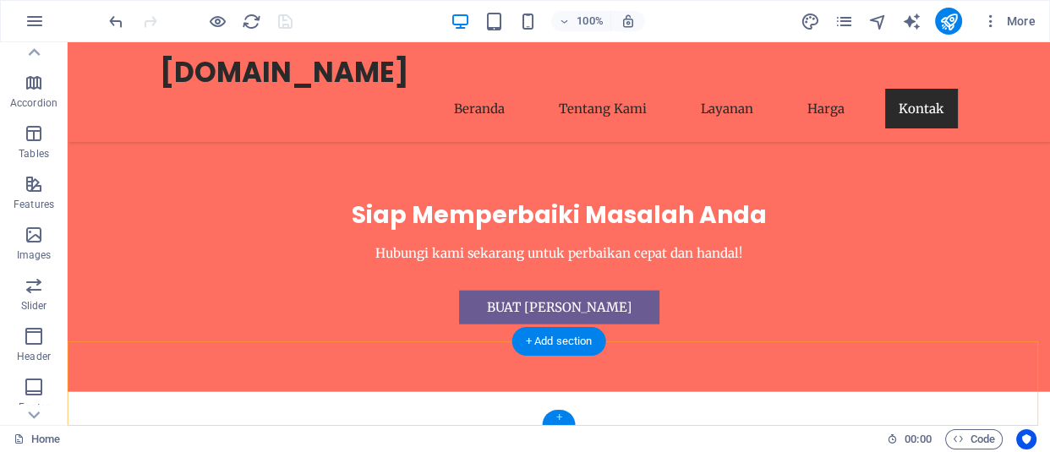
select select "px"
select select "rem"
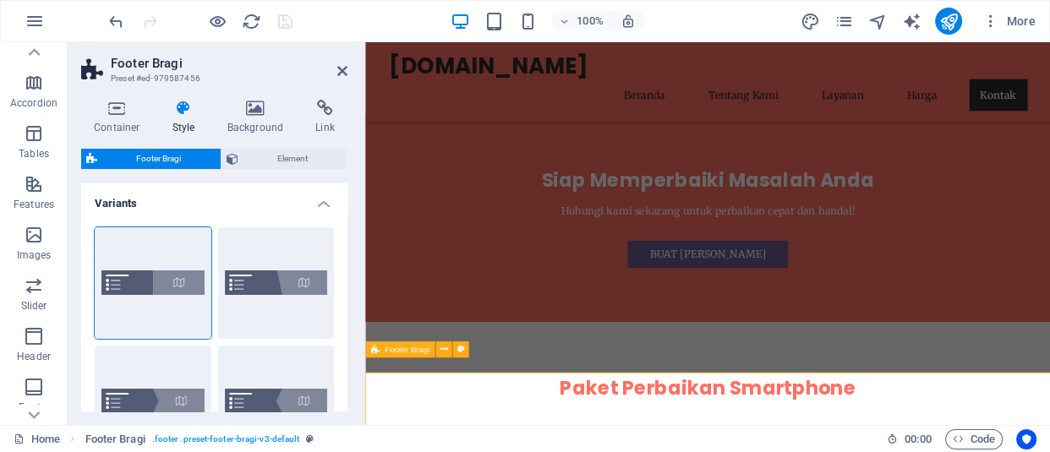
scroll to position [3533, 0]
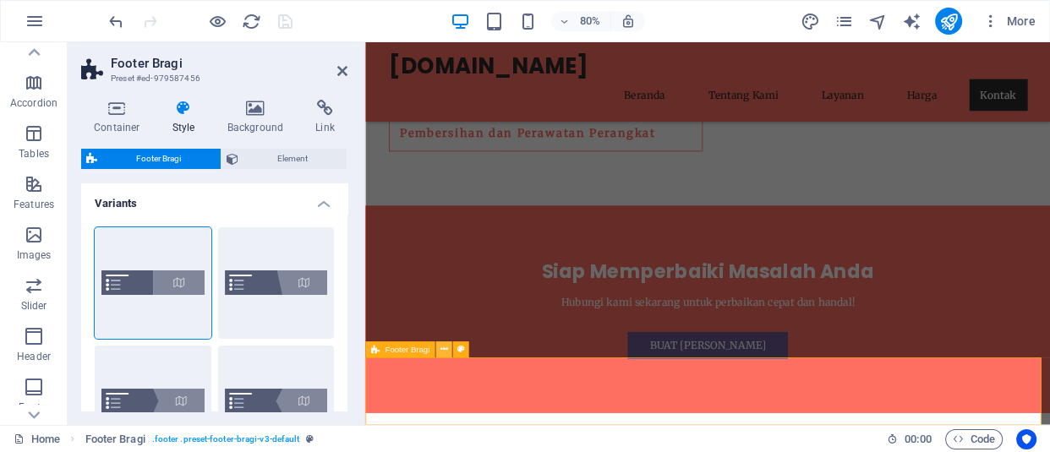
click at [443, 352] on icon at bounding box center [444, 349] width 8 height 14
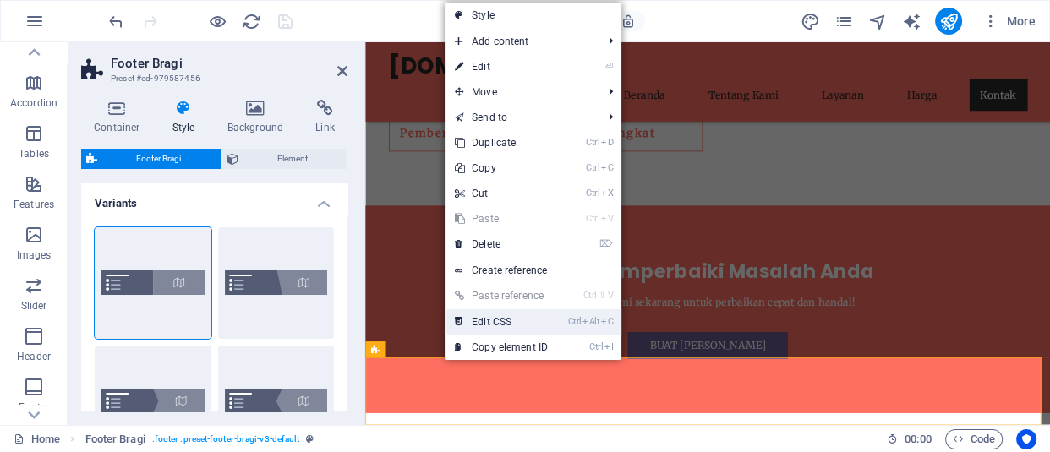
click at [472, 321] on link "Ctrl Alt C Edit CSS" at bounding box center [501, 321] width 113 height 25
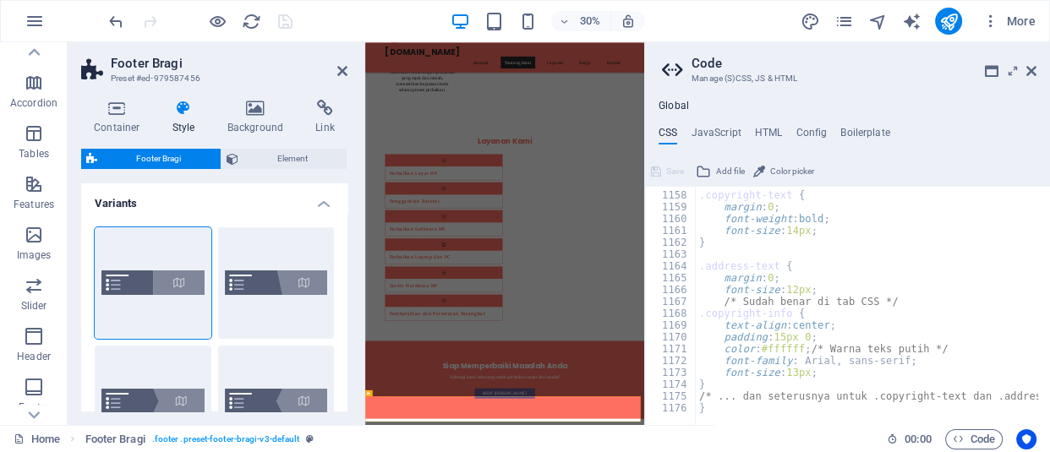
scroll to position [2745, 0]
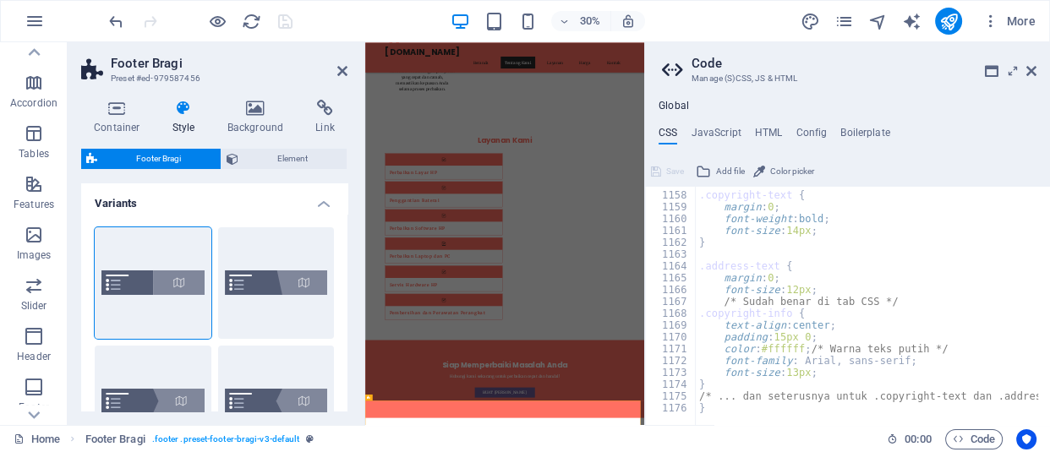
click at [785, 309] on div ".copyright-text { margin : 0 ; font-weight : bold ; font-size : 14px ; } .addre…" at bounding box center [1044, 303] width 696 height 251
click at [789, 356] on div ".copyright-text { margin : 0 ; font-weight : bold ; font-size : 14px ; } .addre…" at bounding box center [1044, 303] width 696 height 251
type textarea "font-family: Arial, sans-serif;"
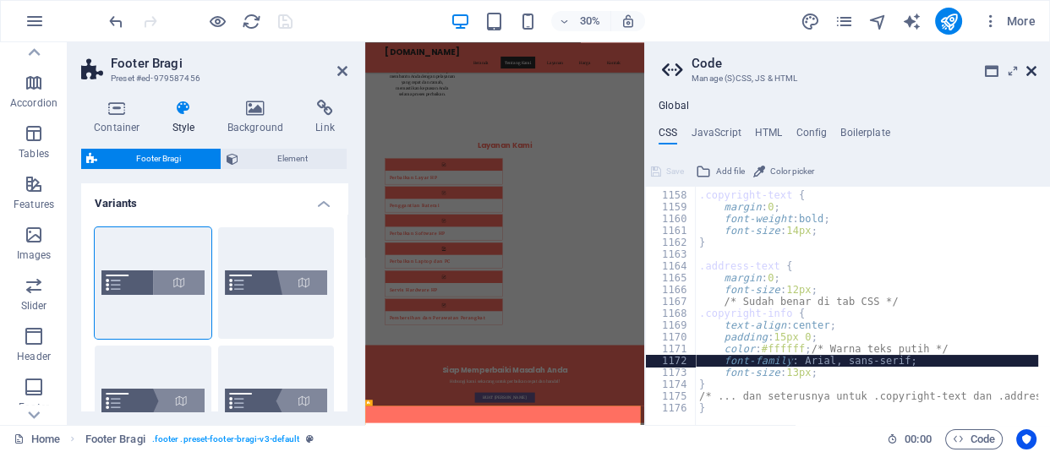
scroll to position [2725, 0]
drag, startPoint x: 1035, startPoint y: 63, endPoint x: 837, endPoint y: 30, distance: 200.5
click at [1035, 64] on icon at bounding box center [1031, 71] width 10 height 14
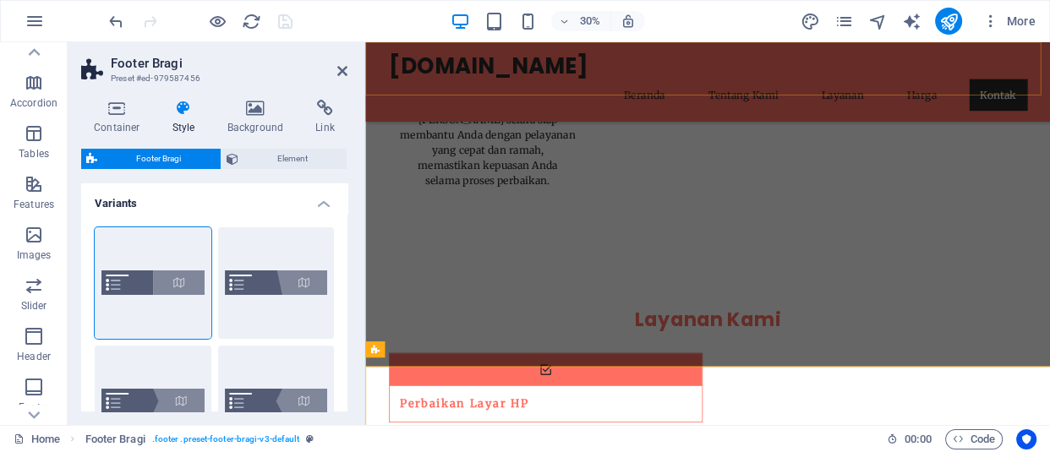
scroll to position [3513, 0]
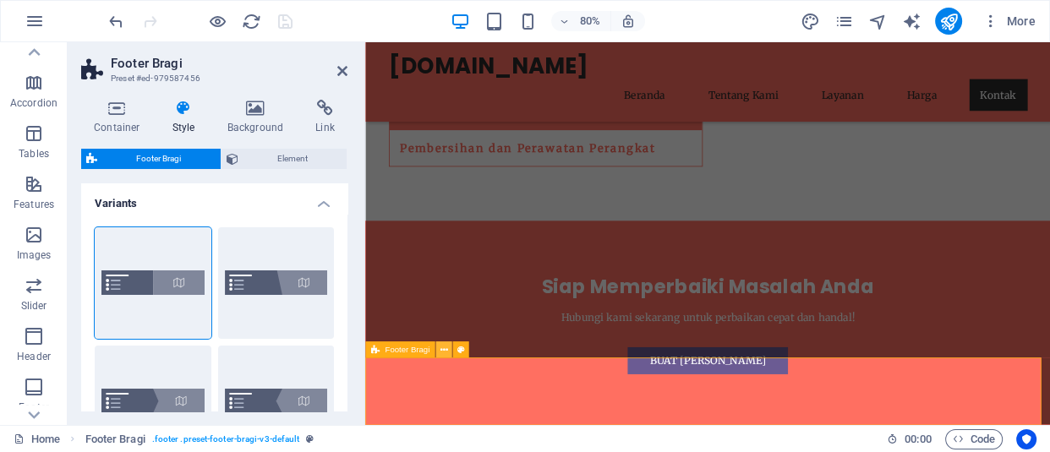
click at [444, 347] on icon at bounding box center [444, 350] width 8 height 14
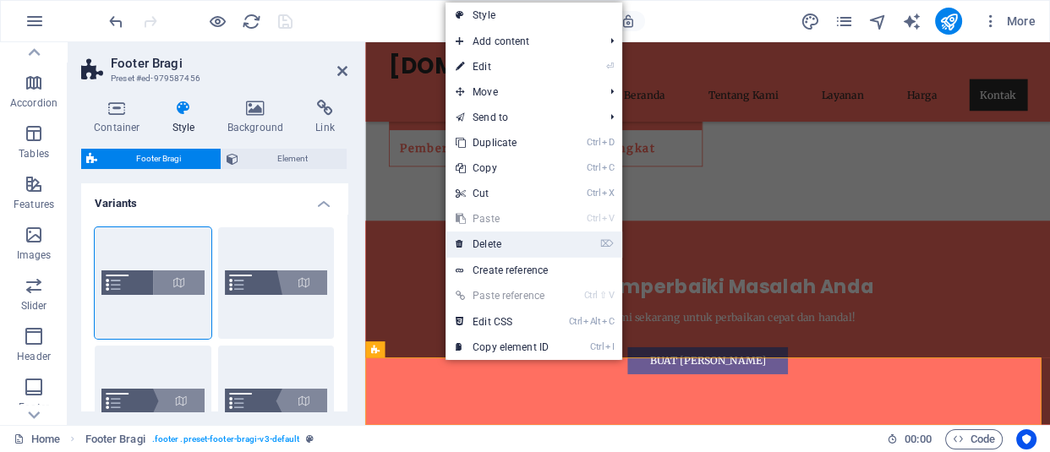
click at [512, 238] on link "⌦ Delete" at bounding box center [501, 244] width 113 height 25
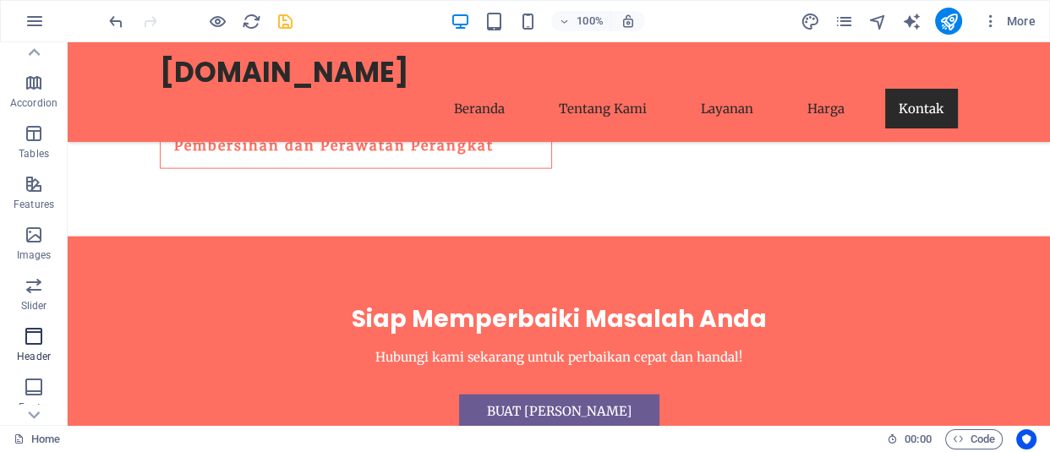
scroll to position [377, 0]
drag, startPoint x: 37, startPoint y: 246, endPoint x: 15, endPoint y: 234, distance: 25.0
click at [38, 246] on icon "button" at bounding box center [34, 240] width 20 height 20
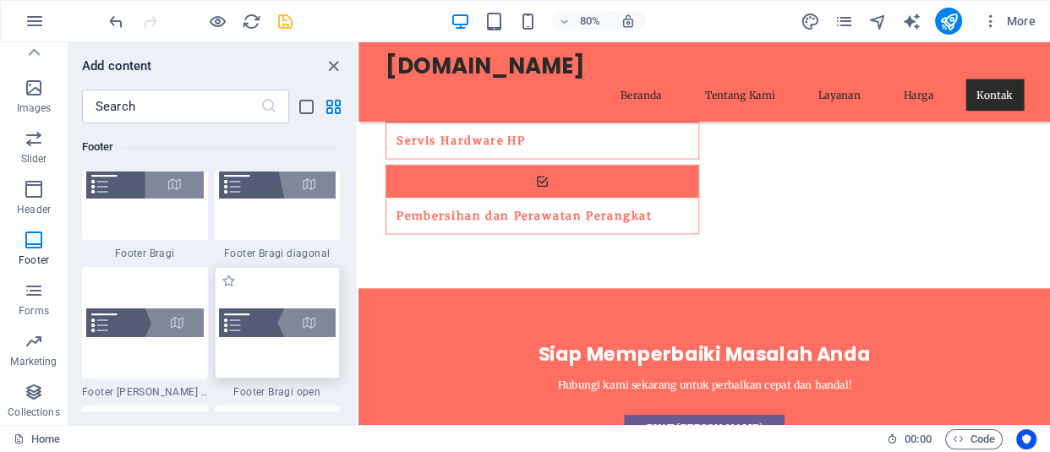
scroll to position [11573, 0]
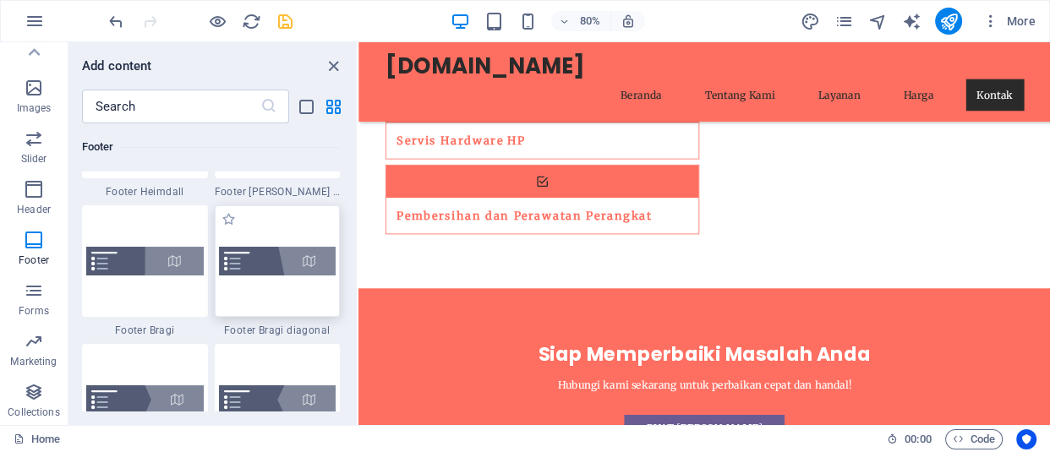
drag, startPoint x: 291, startPoint y: 298, endPoint x: 217, endPoint y: 437, distance: 157.7
click at [291, 298] on div at bounding box center [278, 261] width 126 height 112
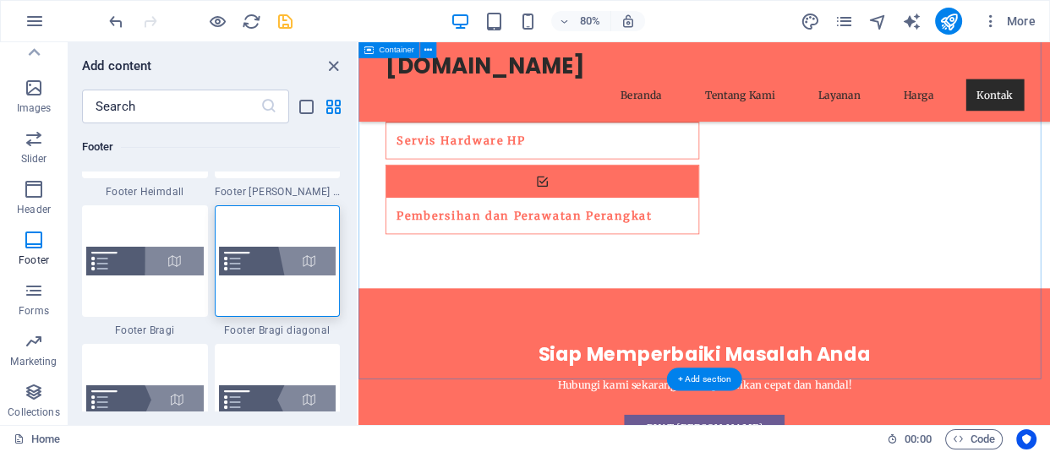
scroll to position [11804, 0]
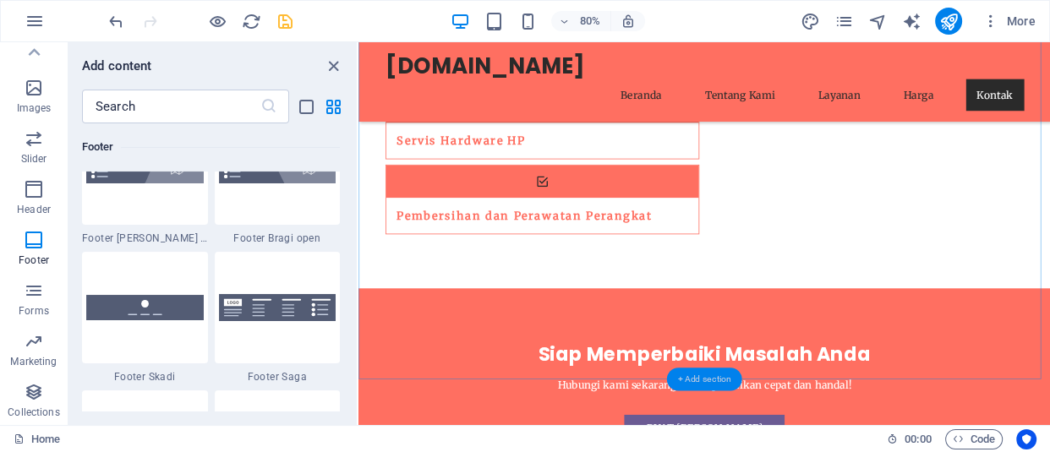
click at [692, 378] on div "+ Add section" at bounding box center [704, 379] width 75 height 23
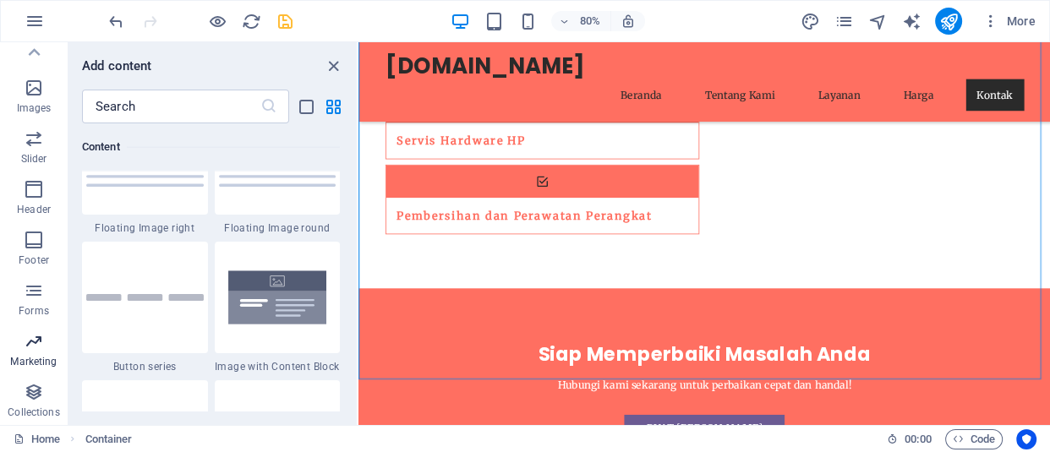
scroll to position [3878, 0]
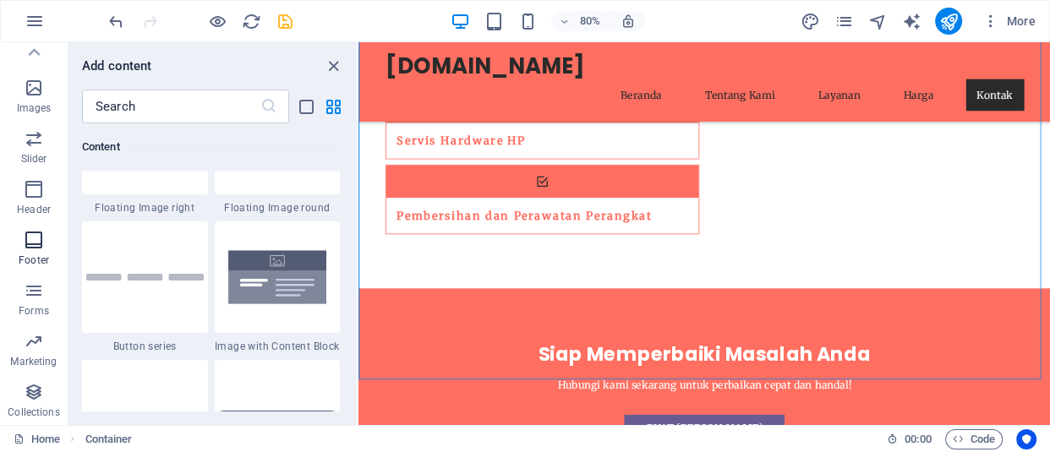
click at [37, 240] on icon "button" at bounding box center [34, 240] width 20 height 20
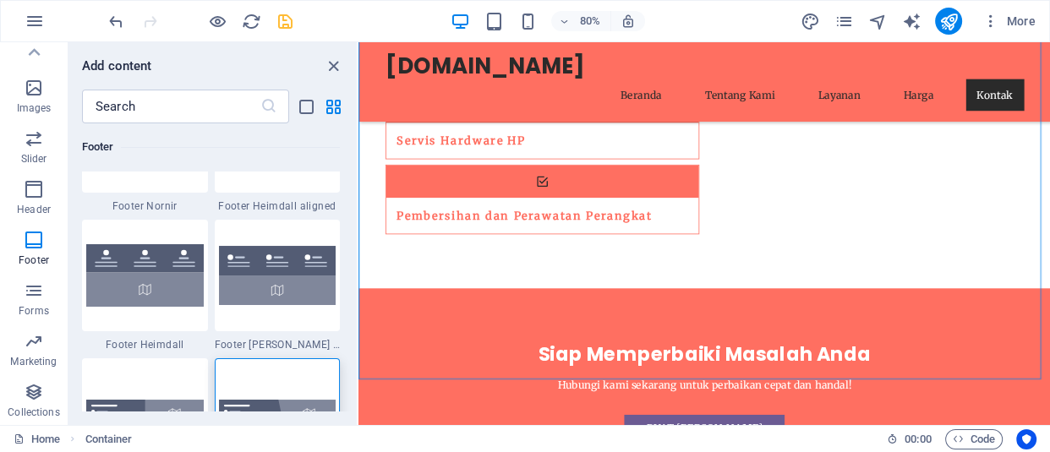
scroll to position [11496, 0]
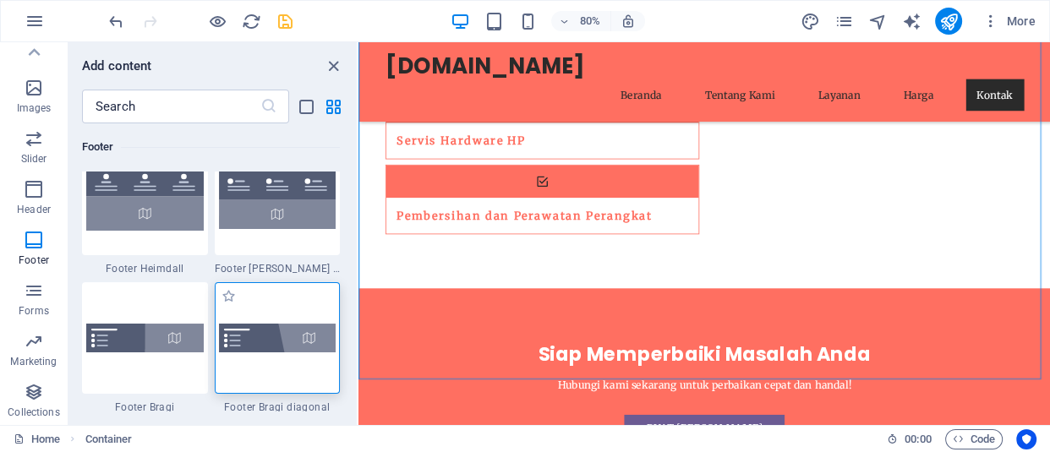
click at [300, 328] on img at bounding box center [277, 338] width 117 height 29
click at [583, 432] on div "Home Container" at bounding box center [444, 439] width 860 height 20
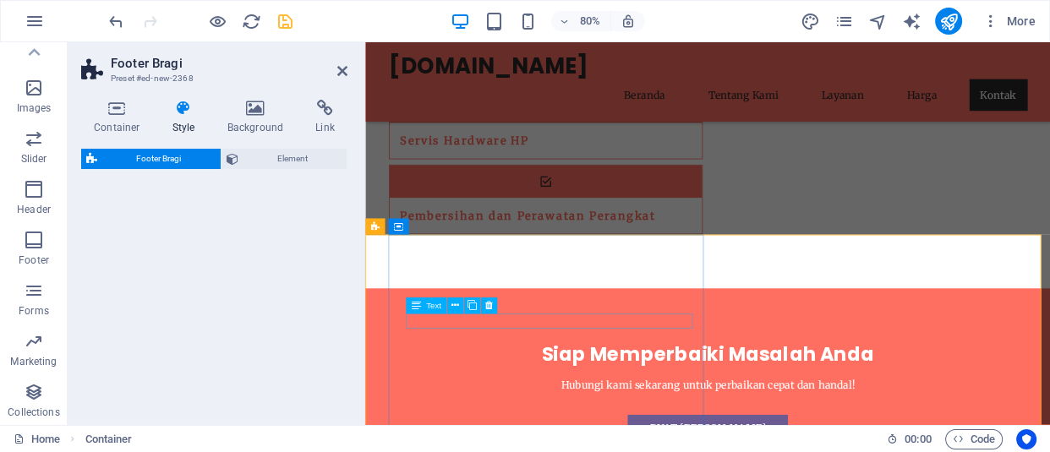
scroll to position [3609, 0]
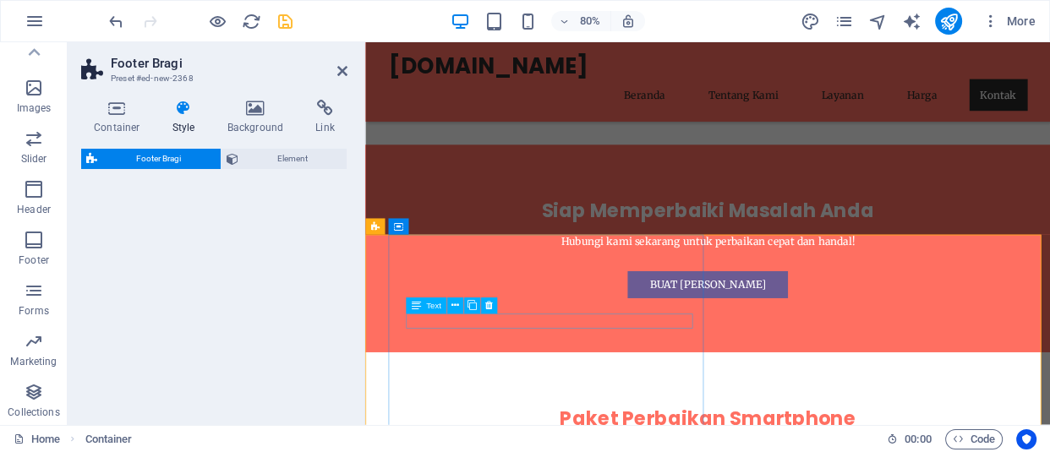
select select "%"
select select "rem"
select select "px"
select select "rem"
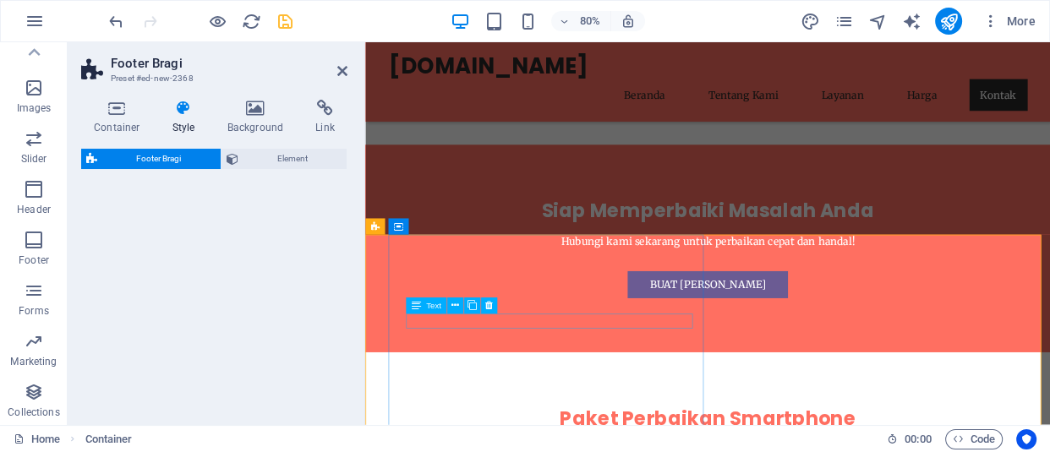
select select "rem"
select select "preset-footer-bragi-v3-diagonal"
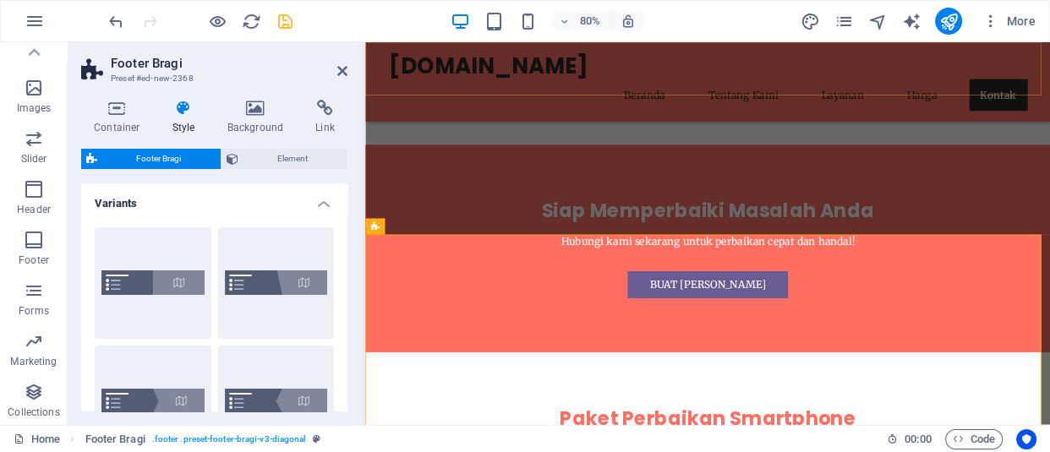
click at [365, 86] on div "retekno.my.id Beranda Tentang Kami Layanan Harga Kontak" at bounding box center [793, 92] width 856 height 100
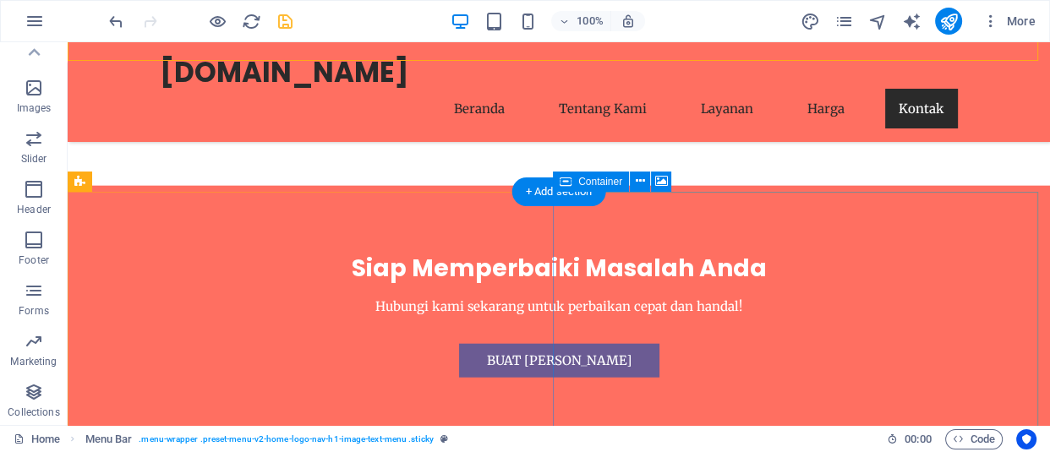
scroll to position [3824, 0]
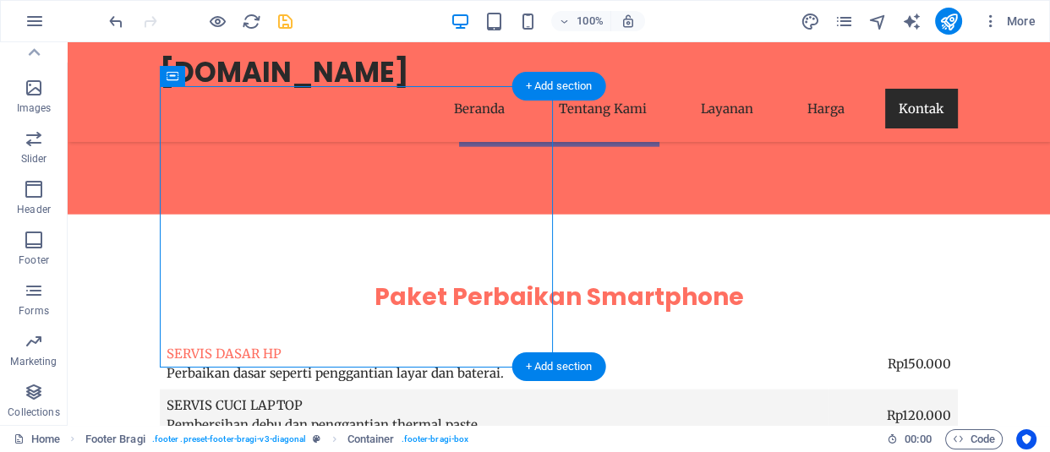
drag, startPoint x: 365, startPoint y: 299, endPoint x: 135, endPoint y: 211, distance: 246.2
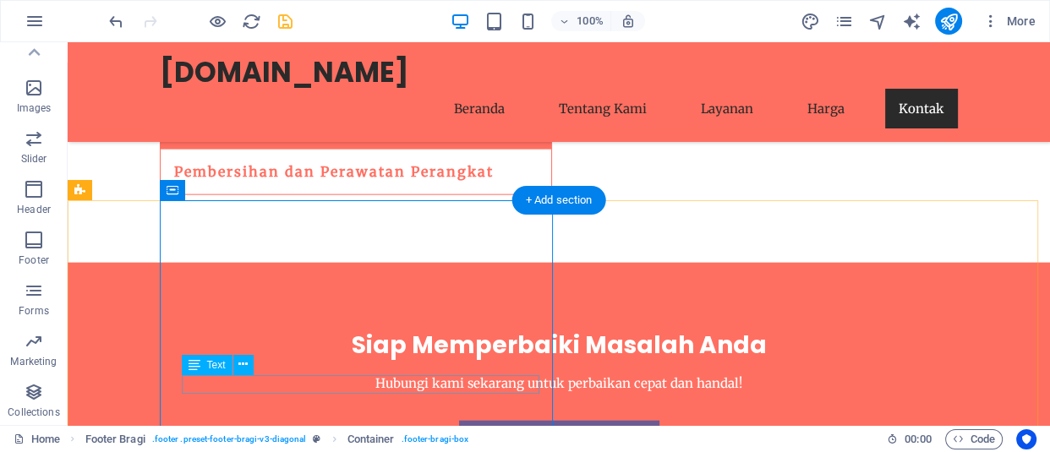
scroll to position [3747, 0]
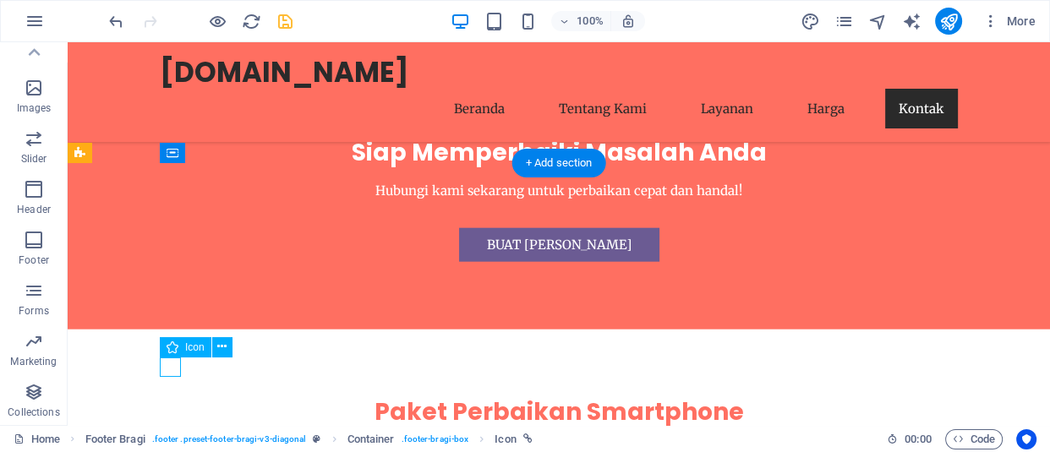
select select "xMidYMid"
select select "px"
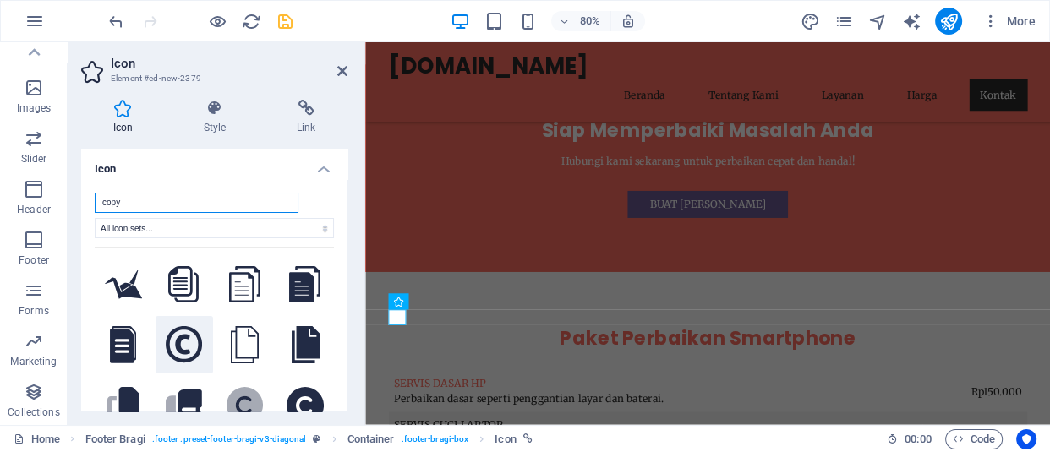
type input "copy"
click at [181, 340] on icon at bounding box center [184, 344] width 37 height 37
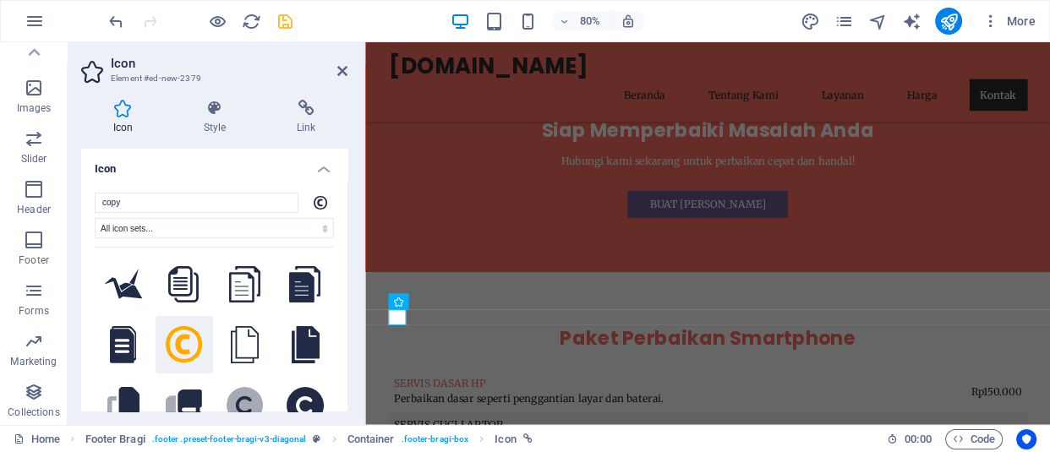
click at [344, 63] on h2 "Icon" at bounding box center [229, 63] width 237 height 15
click at [341, 74] on icon at bounding box center [342, 71] width 10 height 14
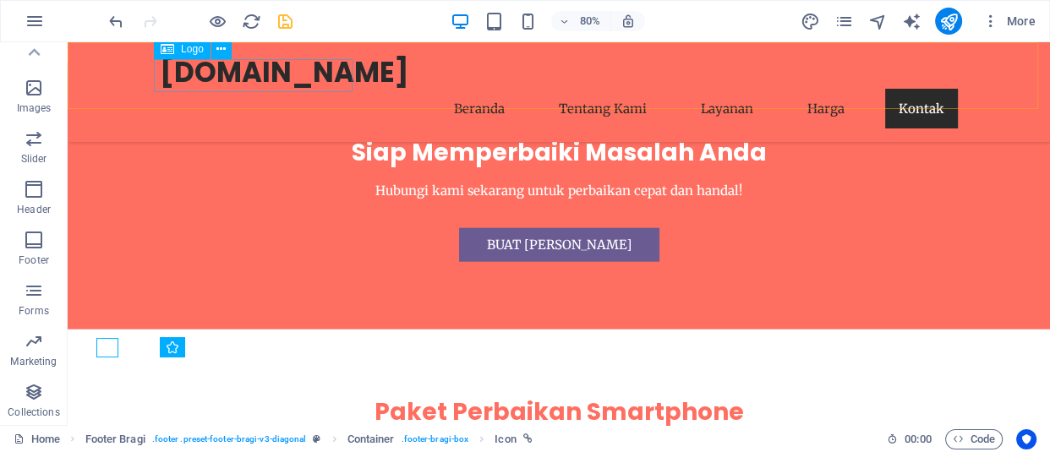
scroll to position [3747, 0]
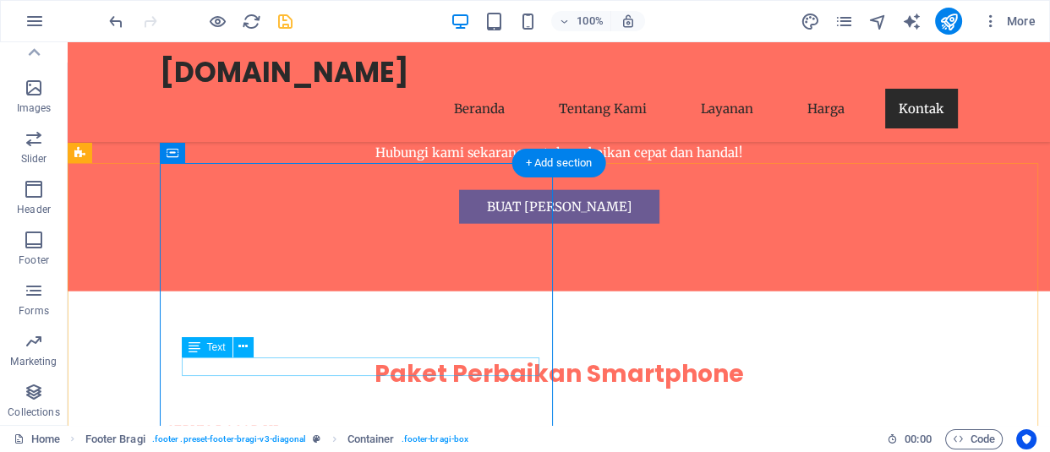
click at [257, 365] on div "H2 Text on background Container Image with text Container Counter Container Tex…" at bounding box center [559, 233] width 982 height 383
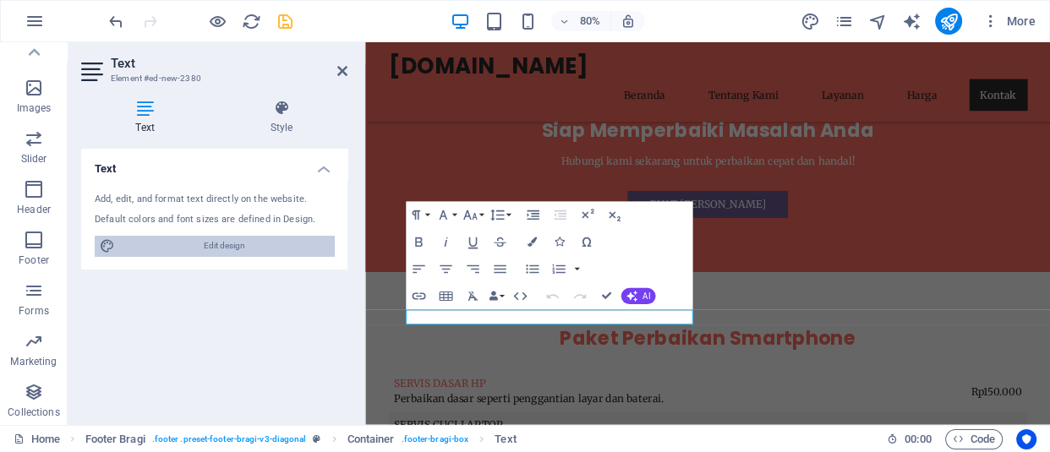
click at [232, 239] on span "Edit design" at bounding box center [224, 246] width 209 height 20
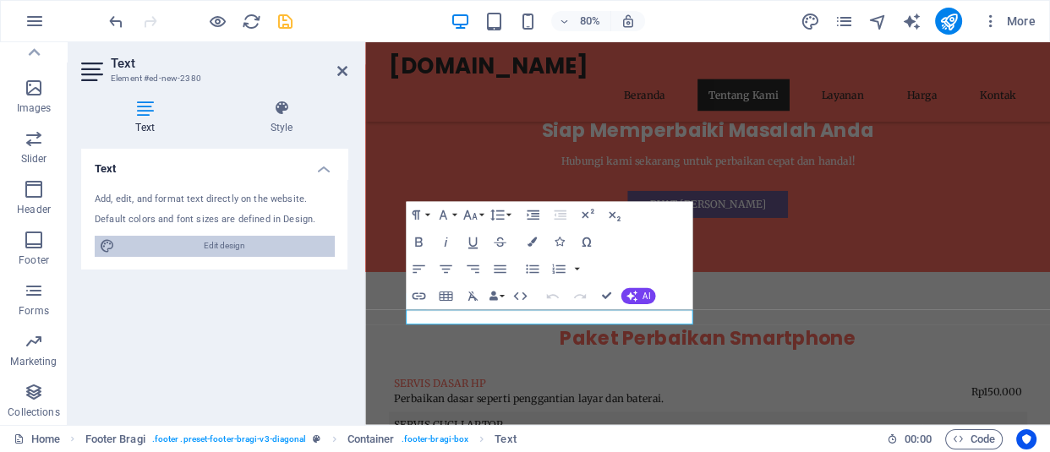
select select "px"
select select "200"
select select "px"
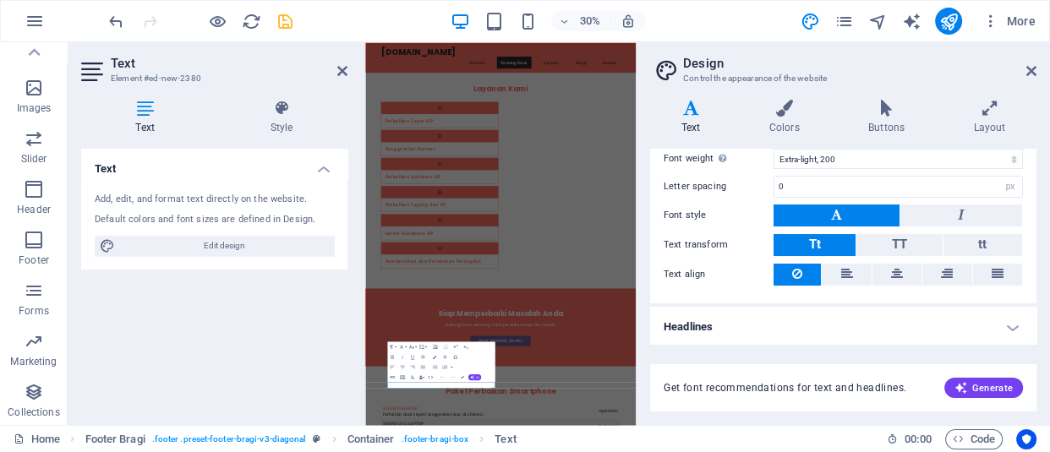
scroll to position [189, 0]
drag, startPoint x: 838, startPoint y: 36, endPoint x: 1035, endPoint y: 71, distance: 200.0
click at [1035, 71] on icon at bounding box center [1031, 71] width 10 height 14
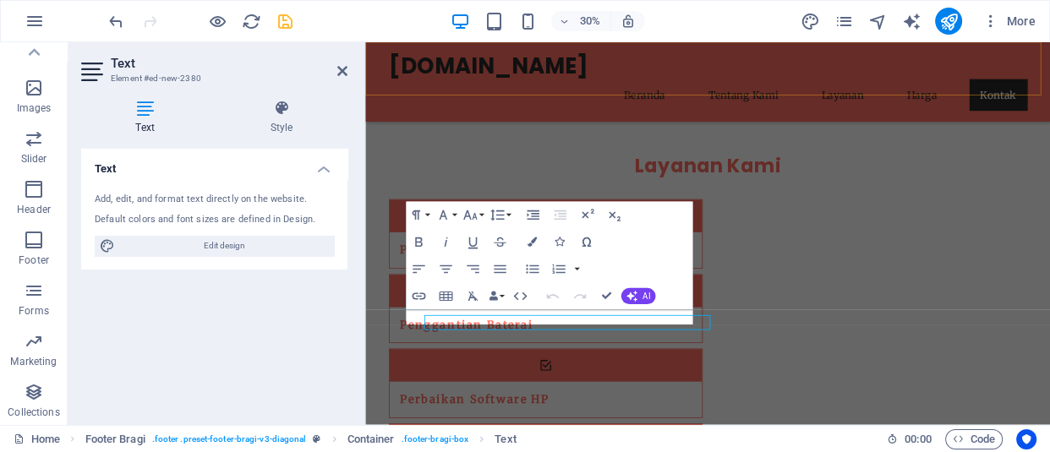
scroll to position [3709, 0]
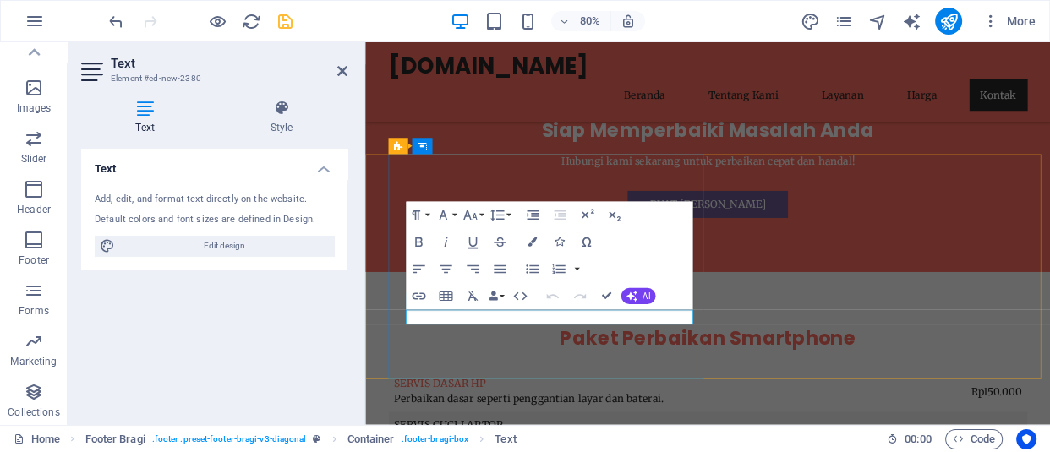
click at [551, 309] on button "Undo" at bounding box center [551, 296] width 25 height 27
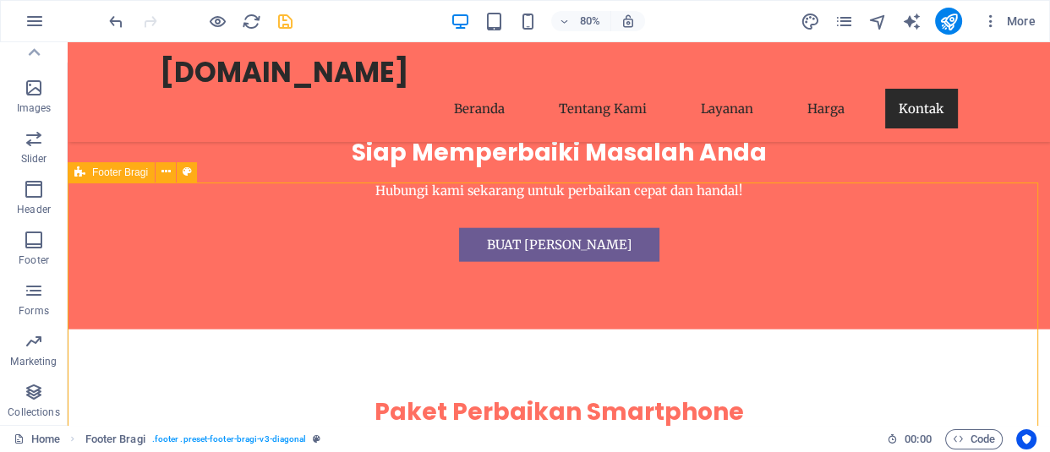
scroll to position [3728, 0]
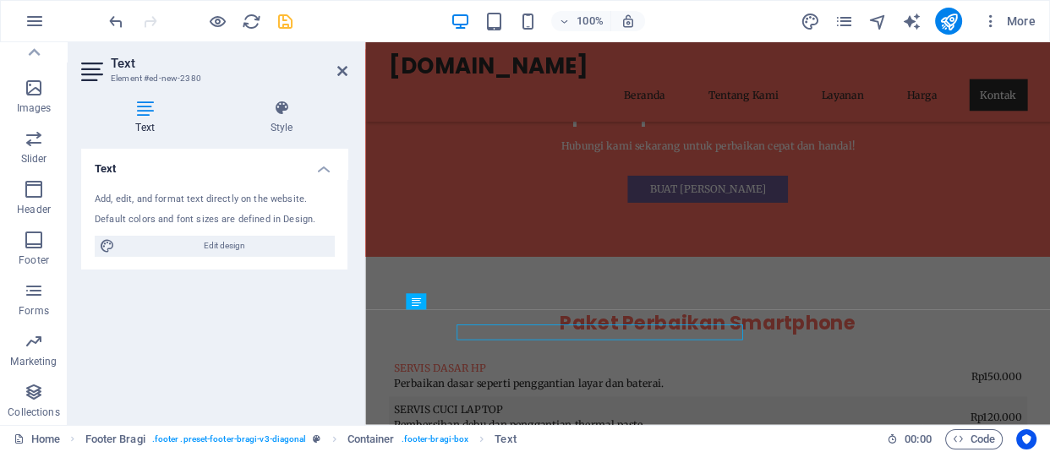
scroll to position [3709, 0]
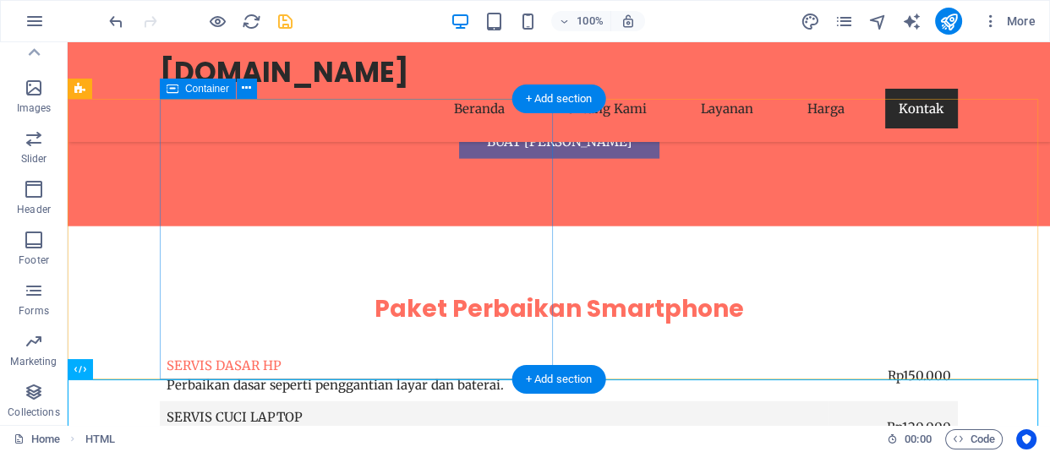
scroll to position [3747, 0]
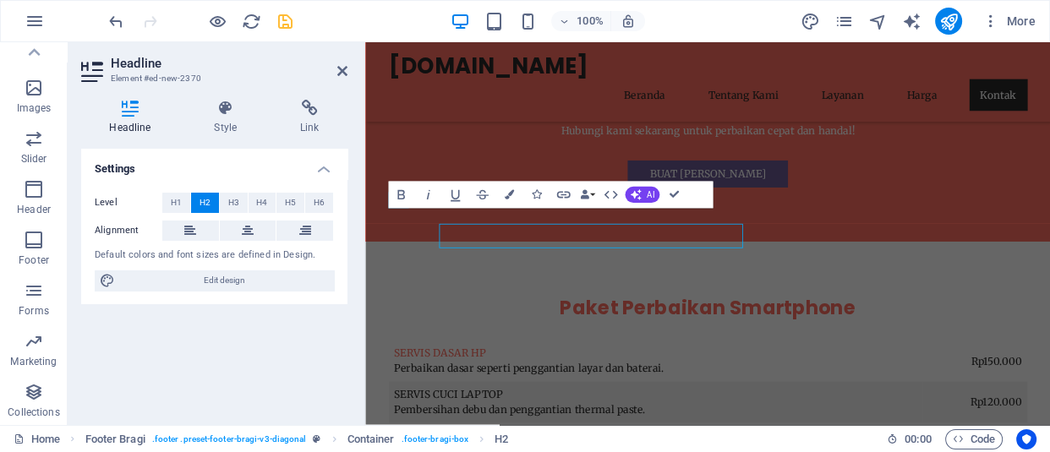
scroll to position [3709, 0]
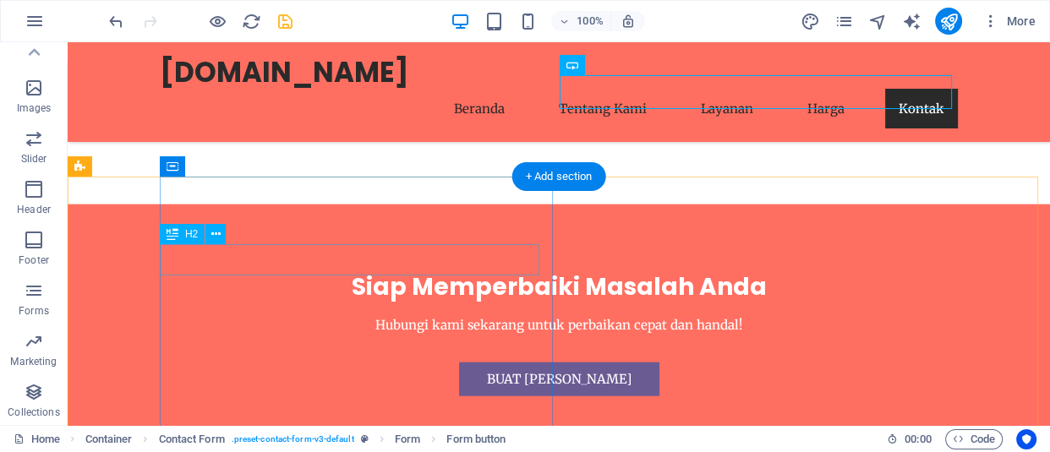
scroll to position [3805, 0]
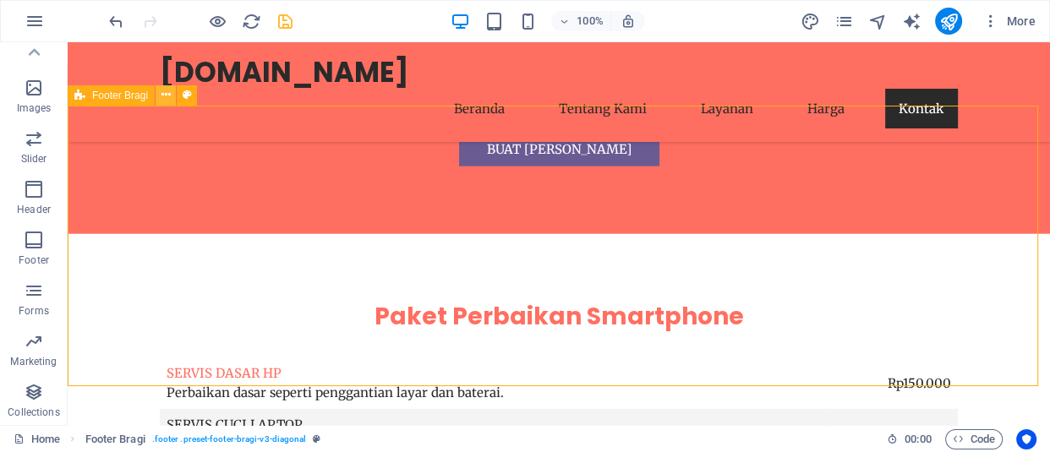
click at [161, 95] on icon at bounding box center [165, 95] width 9 height 18
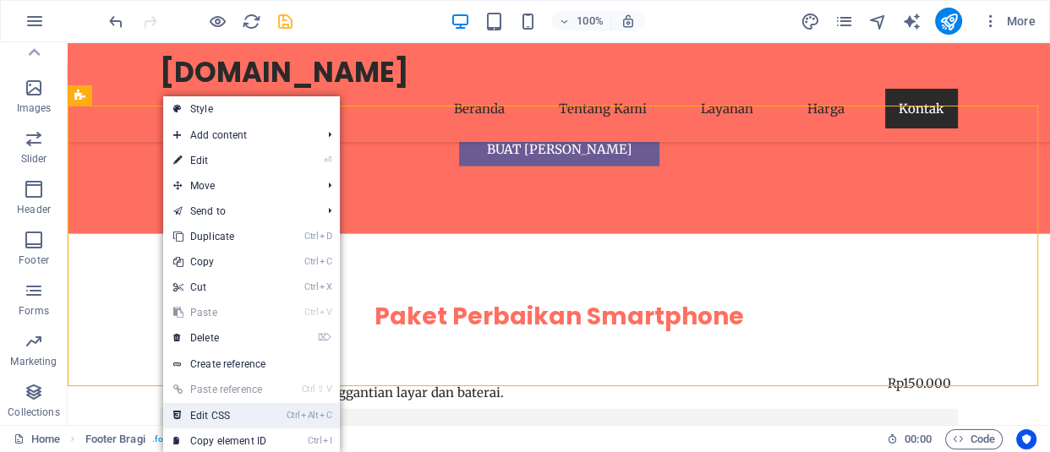
click at [231, 412] on link "Ctrl Alt C Edit CSS" at bounding box center [219, 415] width 113 height 25
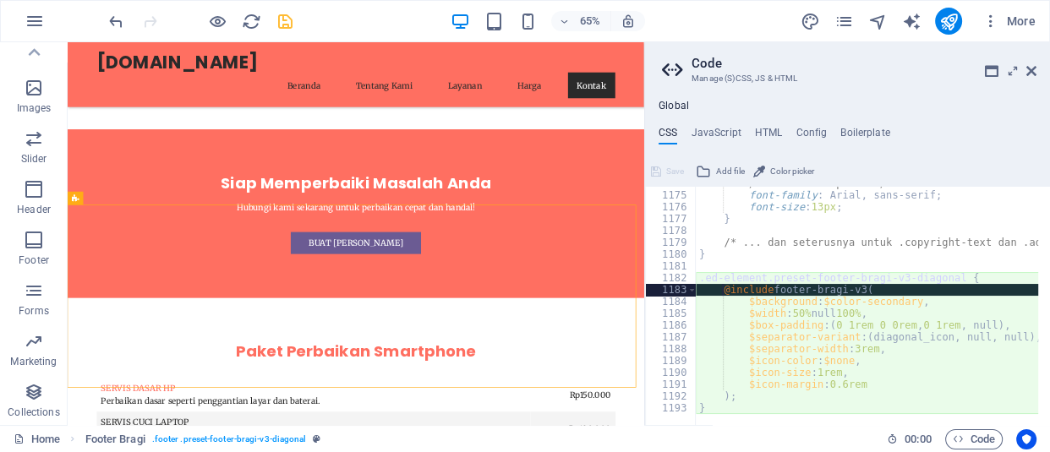
scroll to position [1737, 0]
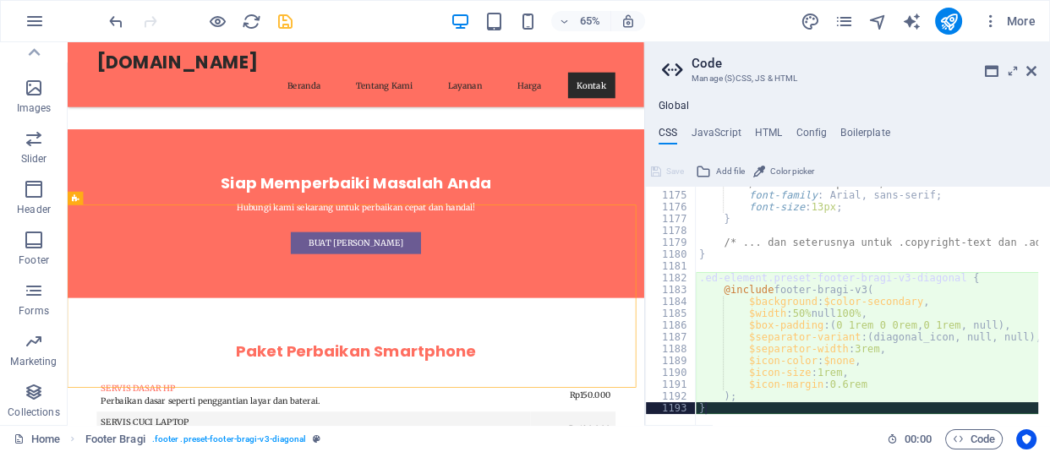
click at [779, 405] on div "/* Warna teks putih */ font-family : Arial, sans-serif; font-size : 13px ; } /*…" at bounding box center [1044, 303] width 696 height 251
click at [779, 404] on div "/* Warna teks putih */ font-family : Arial, sans-serif; font-size : 13px ; } /*…" at bounding box center [1044, 303] width 696 height 251
click at [778, 400] on div "/* Warna teks putih */ font-family : Arial, sans-serif; font-size : 13px ; } /*…" at bounding box center [1044, 303] width 696 height 251
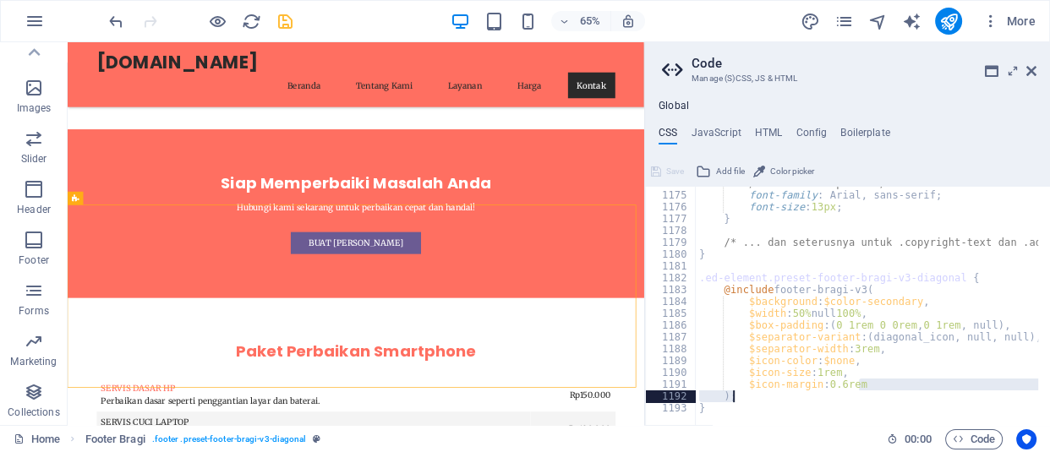
click at [875, 391] on div "/* Warna teks putih */ font-family : Arial, sans-serif; font-size : 13px ; } /*…" at bounding box center [1044, 303] width 696 height 251
type textarea "$icon-margin: 0.6rem );"
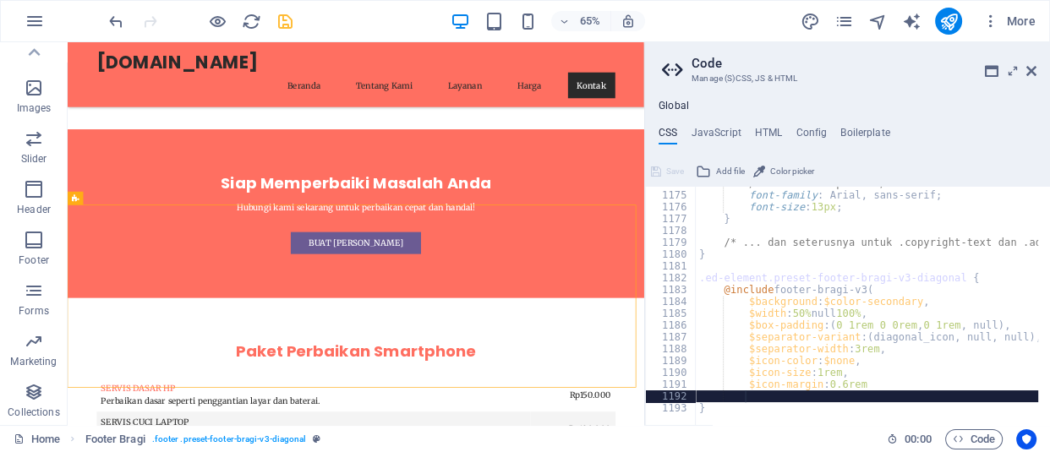
scroll to position [0, 7]
paste textarea "}"
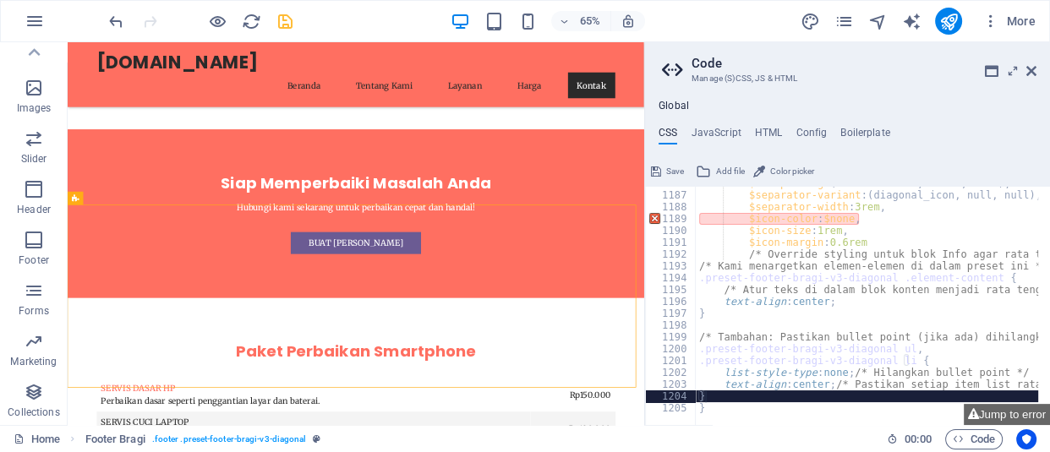
scroll to position [1878, 0]
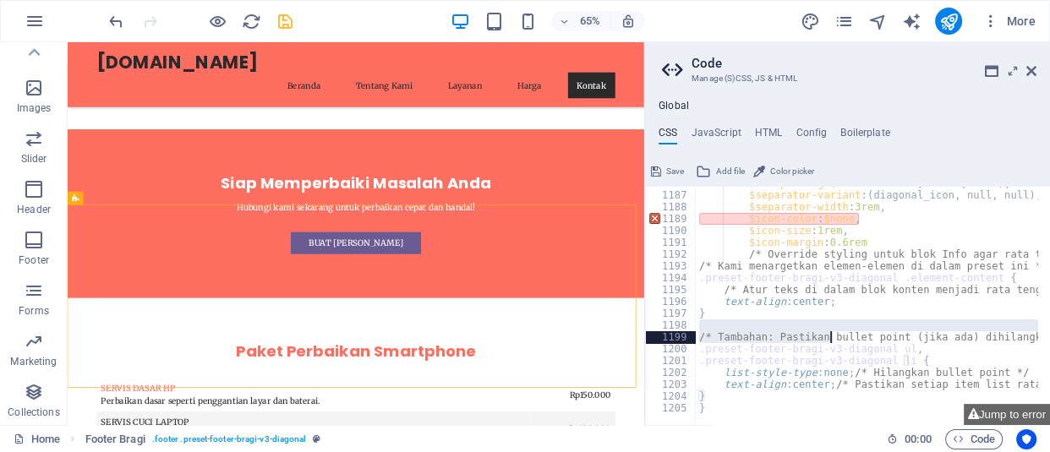
click at [828, 333] on div "$box-padding : ( 0 1rem 0 0rem , 0 1rem , null ) , $separator-variant : ( diago…" at bounding box center [1044, 303] width 696 height 251
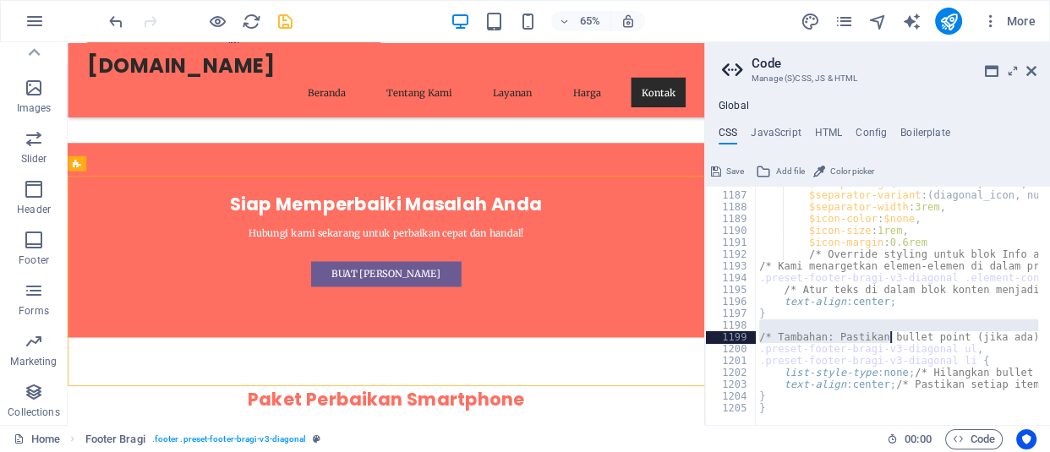
scroll to position [3677, 0]
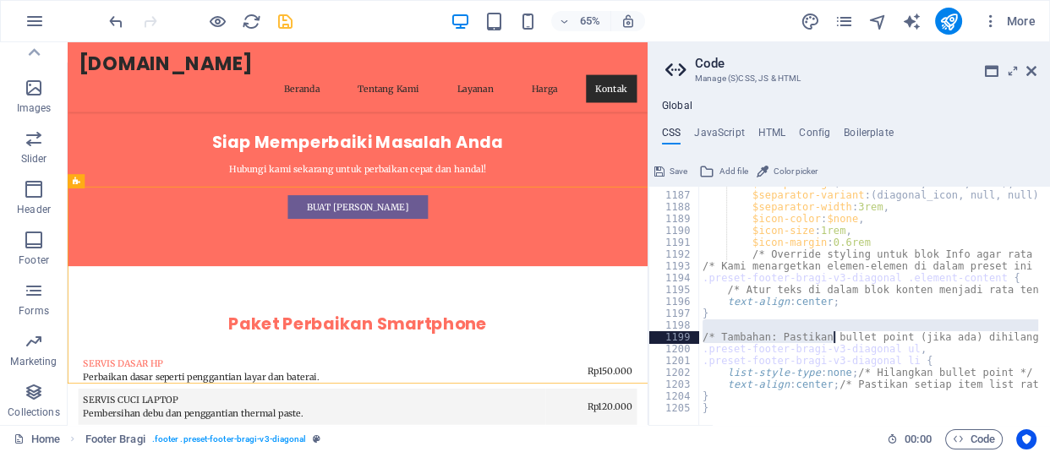
click at [616, 373] on div "Home Favorites Elements Columns Content Boxes Accordion Tables Features Images …" at bounding box center [525, 233] width 1050 height 383
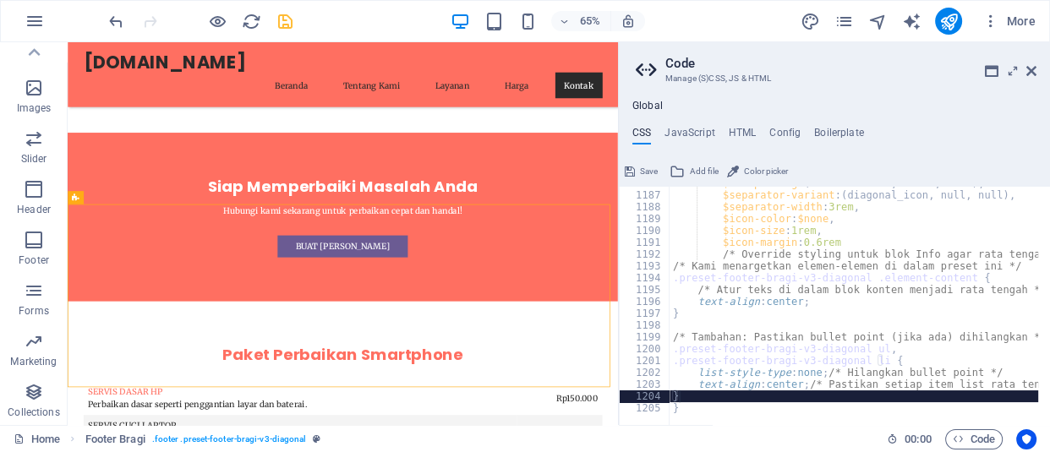
click at [829, 396] on div "$box-padding : ( 0 1rem 0 0rem , 0 1rem , null ) , $separator-variant : ( diago…" at bounding box center [1017, 303] width 696 height 251
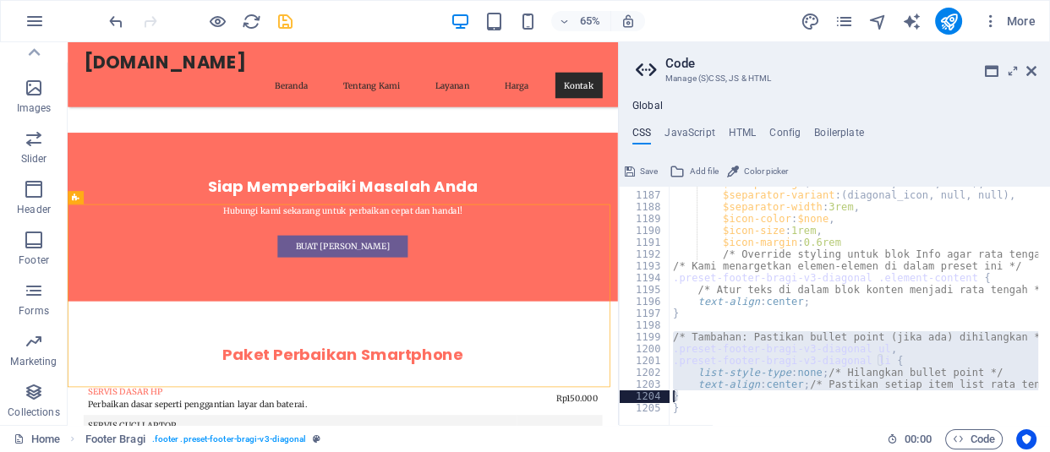
drag, startPoint x: 635, startPoint y: 334, endPoint x: 686, endPoint y: 384, distance: 71.7
click at [686, 384] on div "} 1186 1187 1188 1189 1190 1191 1192 1193 1194 1195 1196 1197 1198 1199 1200 12…" at bounding box center [834, 306] width 431 height 238
click at [686, 385] on div "$box-padding : ( 0 1rem 0 0rem , 0 1rem , null ) , $separator-variant : ( diago…" at bounding box center [853, 306] width 369 height 238
drag, startPoint x: 702, startPoint y: 392, endPoint x: 668, endPoint y: 335, distance: 67.1
click at [668, 335] on div "text-align: center; /* Pastikan setiap item list rata tengah */ 1186 1187 1188 …" at bounding box center [834, 306] width 431 height 238
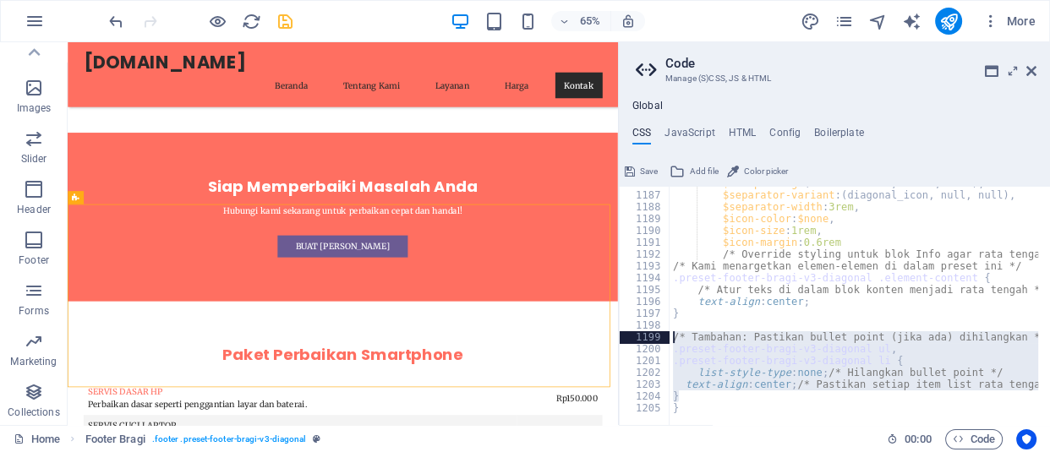
type textarea "/* Tambahan: Pastikan bullet point (jika ada) dihilangkan */ .preset-footer-bra…"
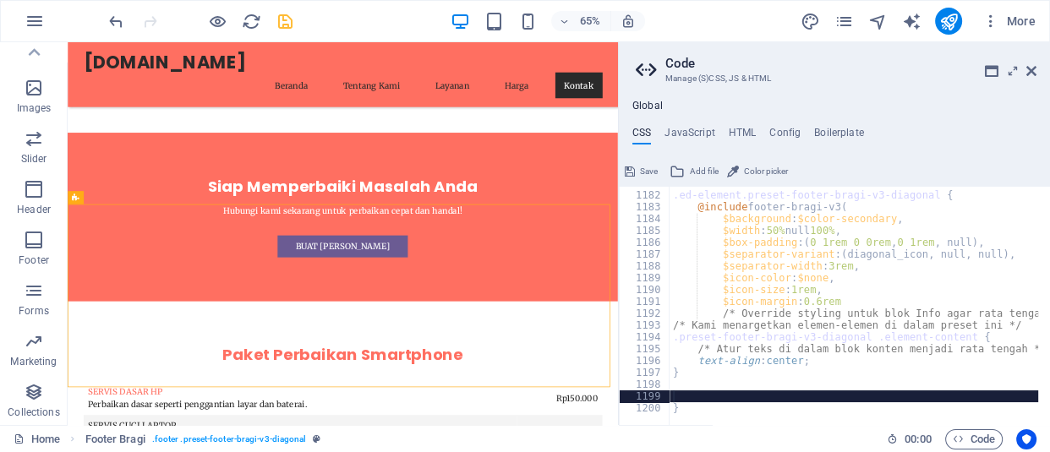
scroll to position [1819, 0]
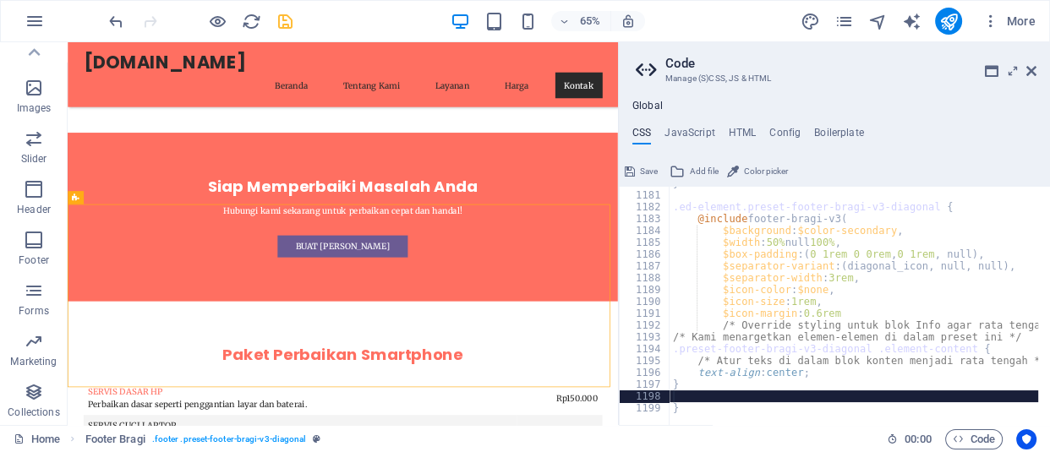
type textarea "}"
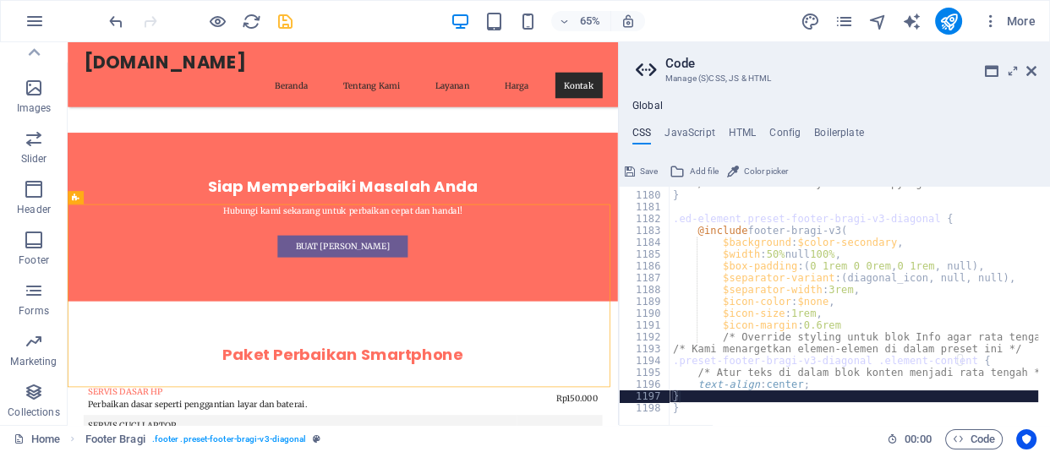
scroll to position [1796, 0]
type textarea "text-align: center;"
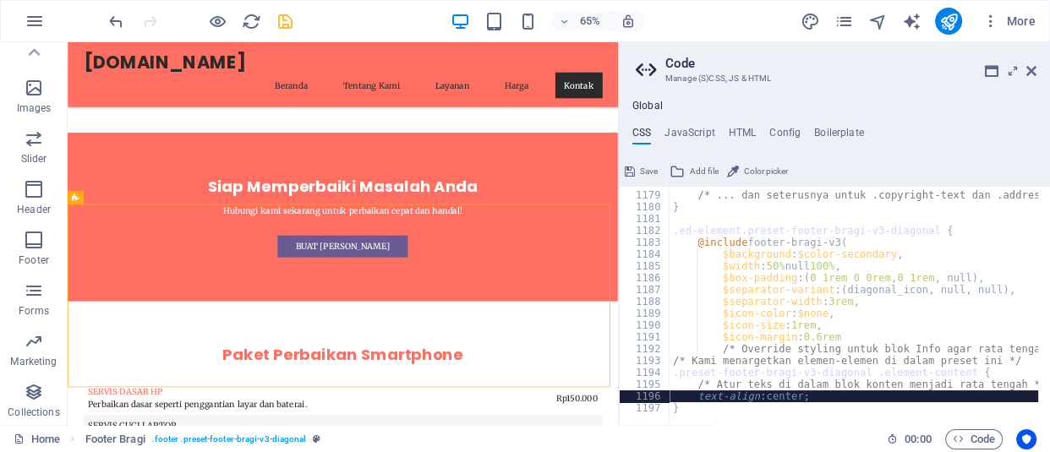
scroll to position [1784, 0]
click at [284, 8] on div at bounding box center [200, 21] width 189 height 27
click at [291, 14] on icon "save" at bounding box center [285, 21] width 19 height 19
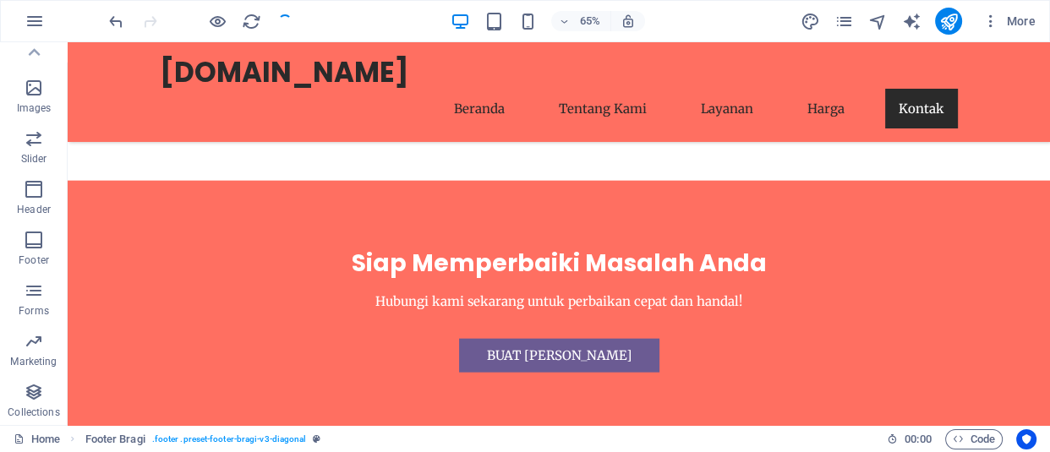
checkbox input "false"
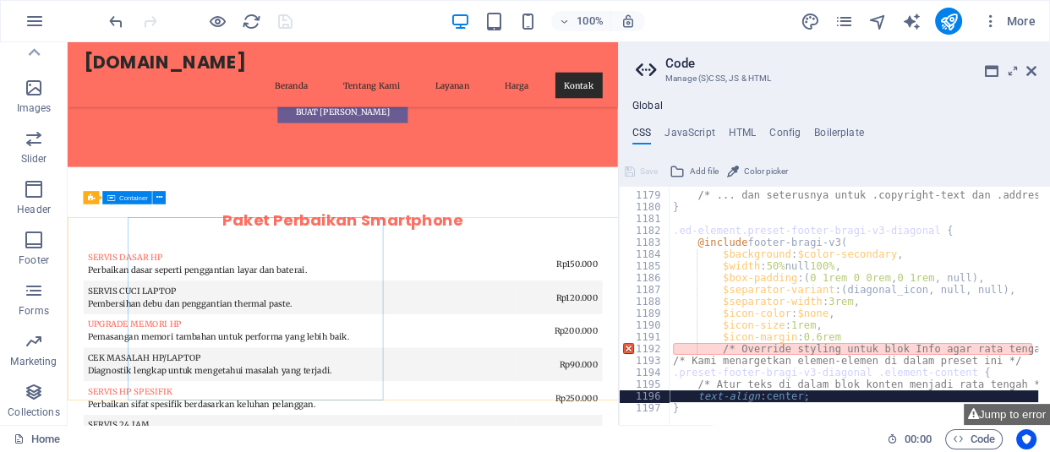
scroll to position [3598, 0]
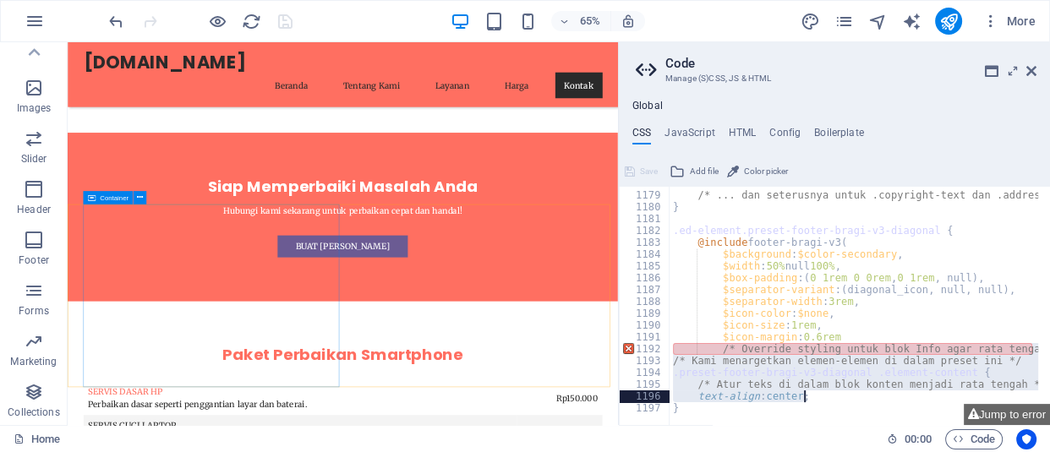
drag, startPoint x: 669, startPoint y: 349, endPoint x: 824, endPoint y: 398, distance: 163.1
click at [824, 398] on div "/* ... dan seterusnya untuk .copyright-text dan .address-text */ } .ed-element.…" at bounding box center [1017, 303] width 696 height 251
type textarea "/* Atur teks di dalam blok konten menjadi rata tengah */ text-align: center;"
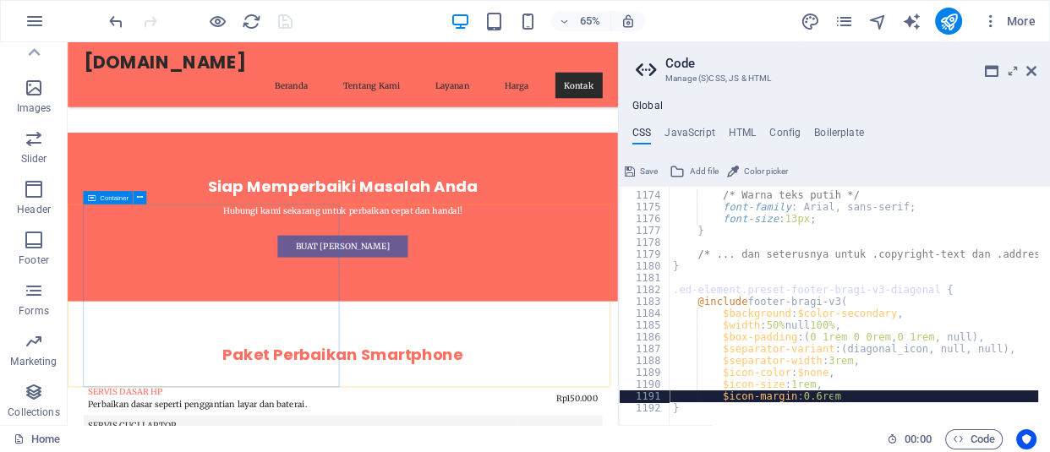
scroll to position [1724, 0]
click at [844, 326] on div "/* Warna teks putih */ font-family : Arial, sans-serif; font-size : 13px ; } /*…" at bounding box center [1017, 303] width 696 height 251
type textarea "$width: 50% null 100%,"
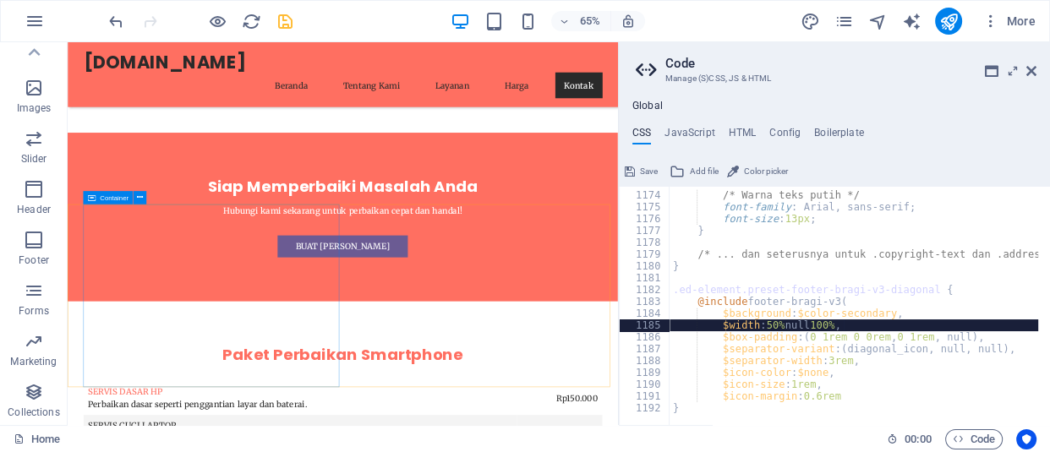
click at [696, 98] on div "Global CSS JavaScript HTML Config Boilerplate $width: 50% null 100%, 1173 1174 …" at bounding box center [834, 255] width 431 height 339
click at [1034, 74] on icon at bounding box center [1031, 71] width 10 height 14
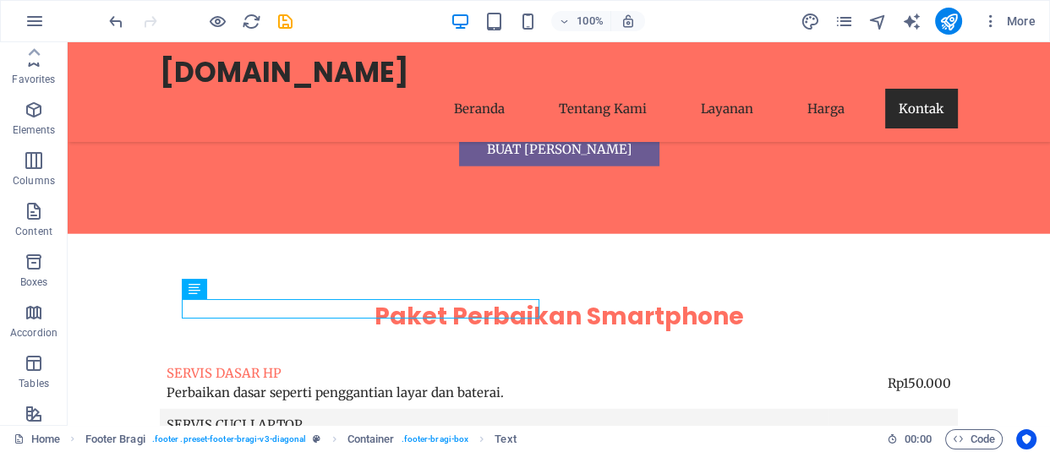
scroll to position [377, 0]
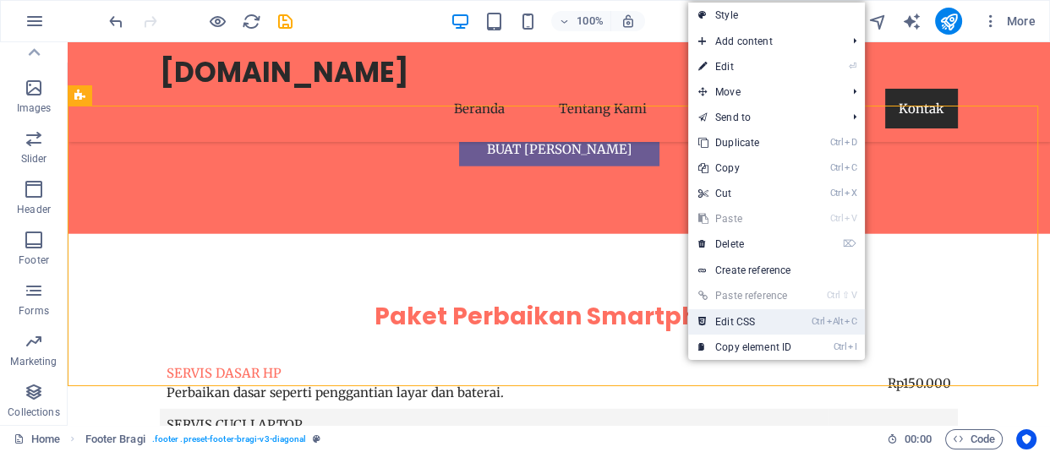
click at [711, 315] on link "Ctrl Alt C Edit CSS" at bounding box center [744, 321] width 113 height 25
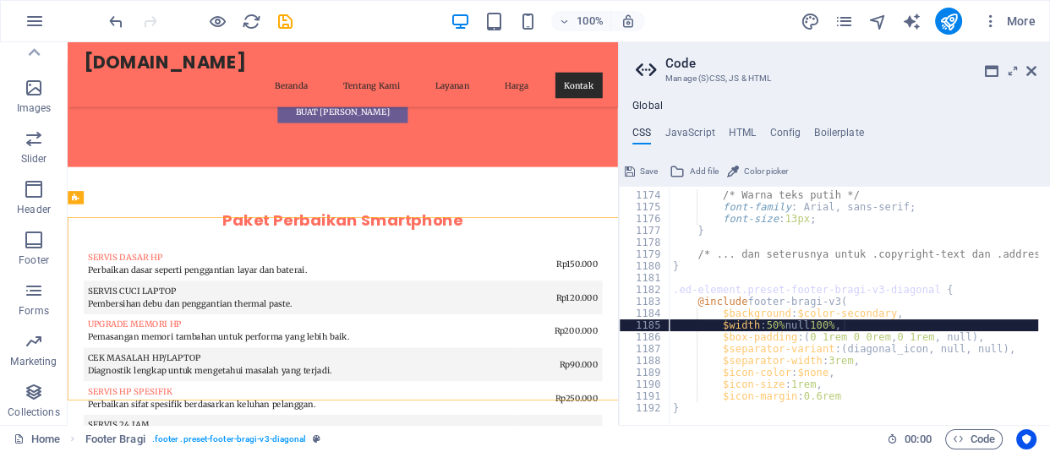
scroll to position [3598, 0]
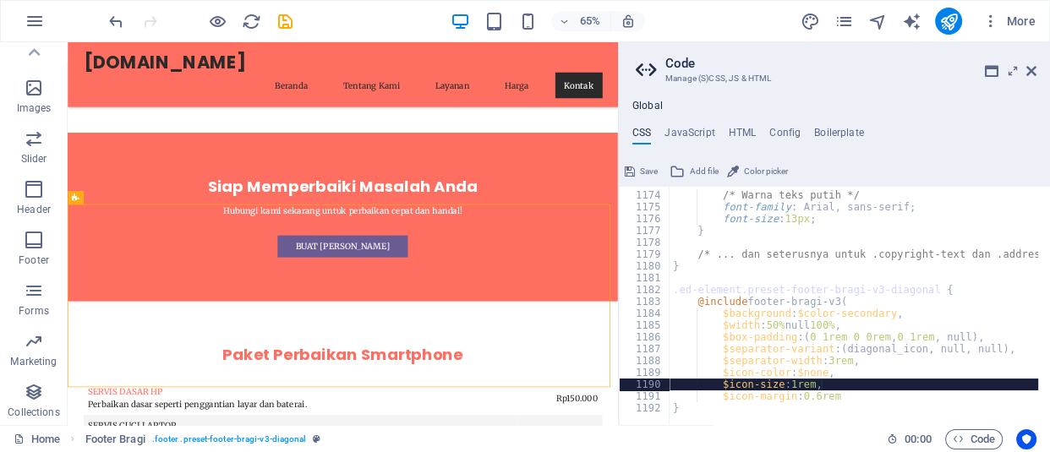
click at [848, 384] on div "/* Warna teks putih */ font-family : Arial, sans-serif; font-size : 13px ; } /*…" at bounding box center [1017, 303] width 696 height 251
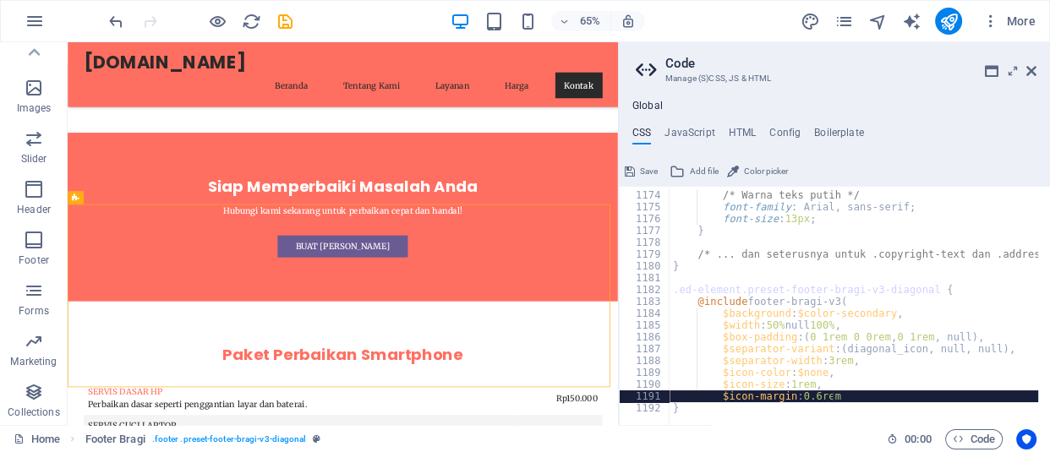
click at [865, 396] on div "/* Warna teks putih */ font-family : Arial, sans-serif; font-size : 13px ; } /*…" at bounding box center [1017, 303] width 696 height 251
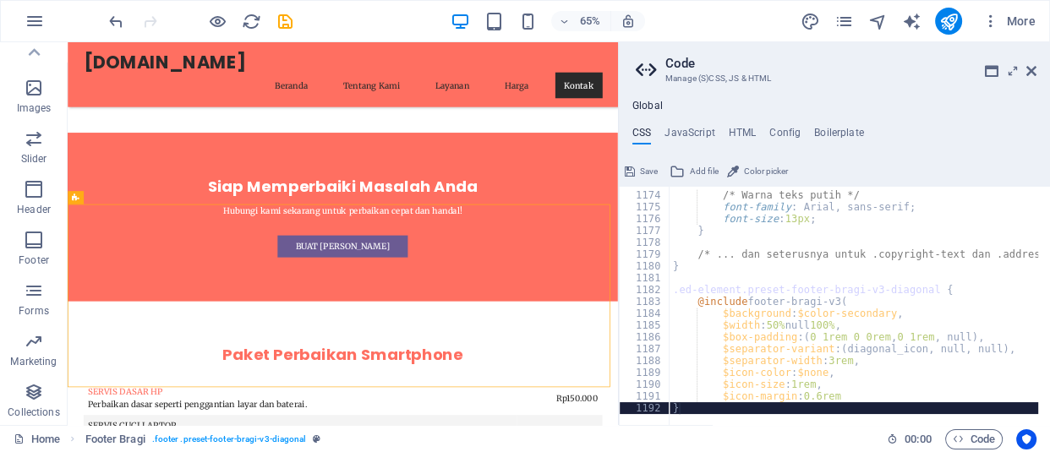
click at [865, 411] on div at bounding box center [1017, 417] width 696 height 16
click at [861, 399] on div "/* Warna teks putih */ font-family : Arial, sans-serif; font-size : 13px ; } /*…" at bounding box center [1017, 303] width 696 height 251
type textarea "$icon-margin: 0.6rem"
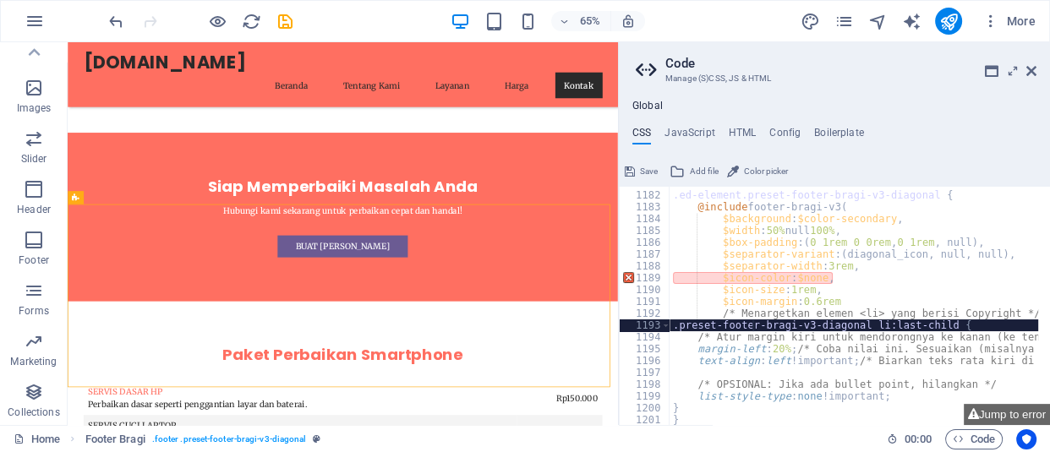
click at [754, 323] on div ".ed-element.preset-footer-bragi-v3-diagonal { @include footer-bragi-v3 ( $backg…" at bounding box center [1017, 303] width 696 height 251
click at [839, 276] on div ".ed-element.preset-footer-bragi-v3-diagonal { @include footer-bragi-v3 ( $backg…" at bounding box center [1017, 303] width 696 height 251
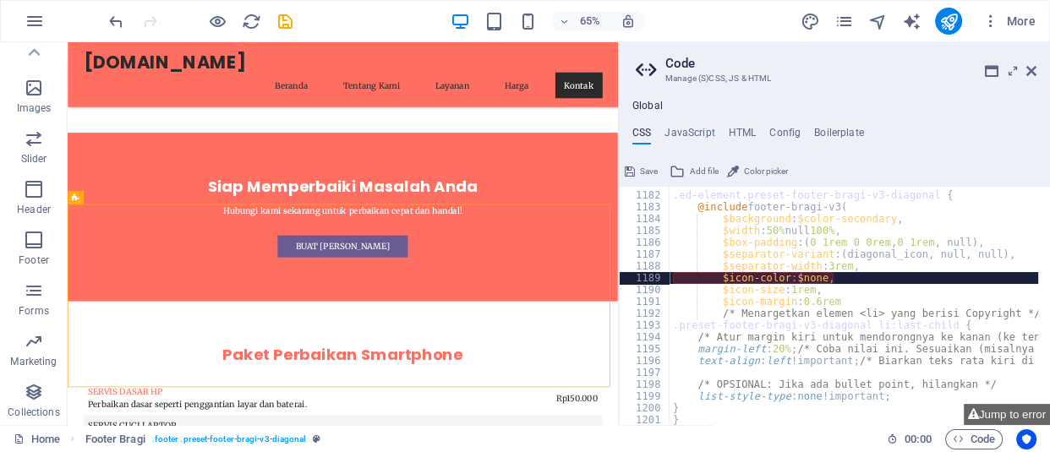
click at [826, 280] on div ".ed-element.preset-footer-bragi-v3-diagonal { @include footer-bragi-v3 ( $backg…" at bounding box center [1017, 303] width 696 height 251
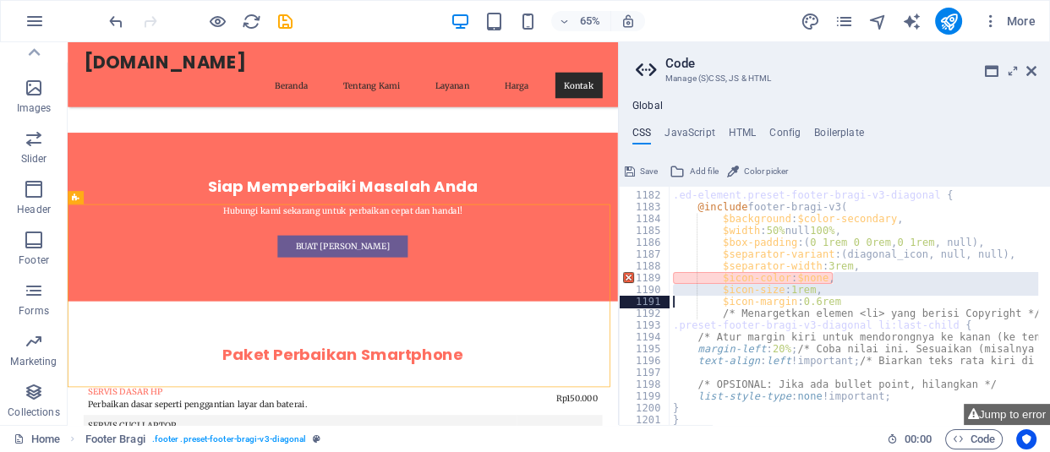
drag, startPoint x: 831, startPoint y: 280, endPoint x: 665, endPoint y: 287, distance: 165.9
click at [664, 292] on div "$icon-color: $none, 1181 1182 1183 1184 1185 1186 1187 1188 1189 1190 1191 1192…" at bounding box center [834, 306] width 431 height 238
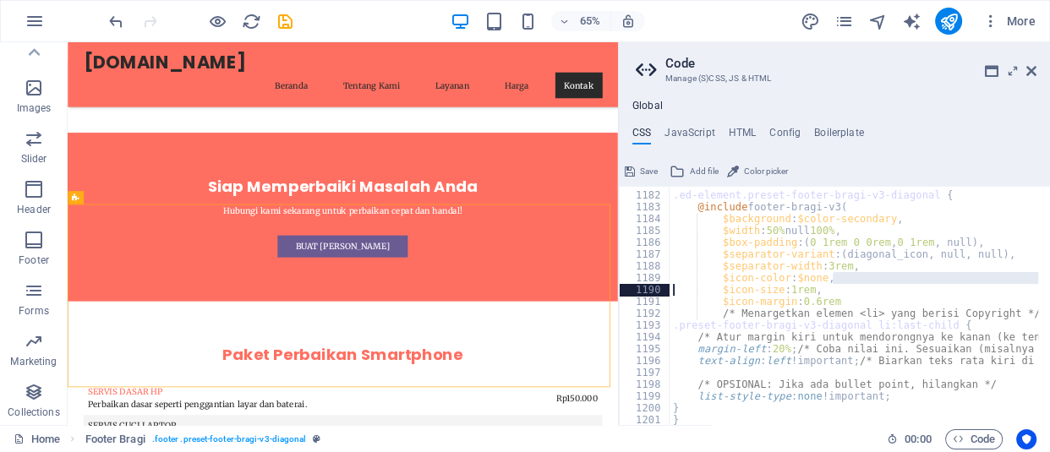
click at [665, 287] on div "1190" at bounding box center [645, 290] width 51 height 12
click at [668, 338] on div "1194" at bounding box center [645, 337] width 51 height 12
click at [704, 330] on div ".ed-element.preset-footer-bragi-v3-diagonal { @include footer-bragi-v3 ( $backg…" at bounding box center [1017, 303] width 696 height 251
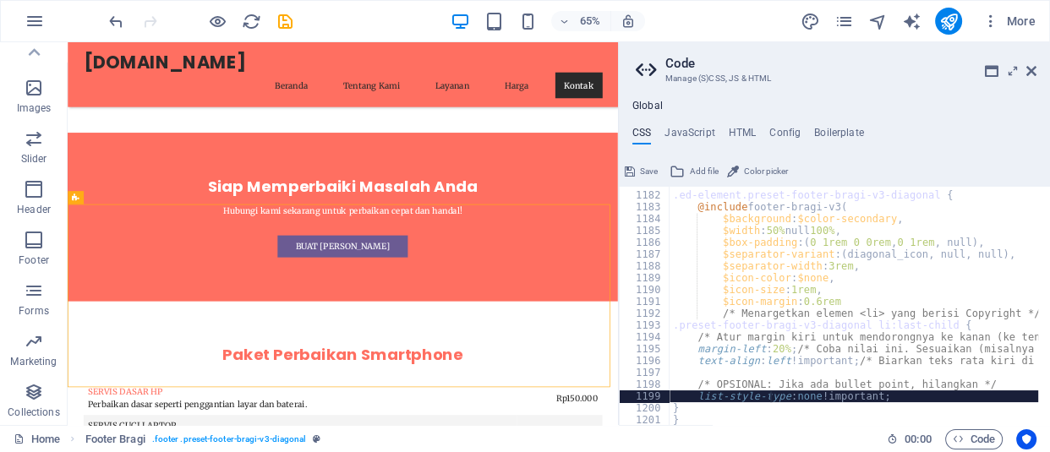
click at [772, 399] on div ".ed-element.preset-footer-bragi-v3-diagonal { @include footer-bragi-v3 ( $backg…" at bounding box center [1017, 303] width 696 height 251
type textarea "list-style-type: none !important;"
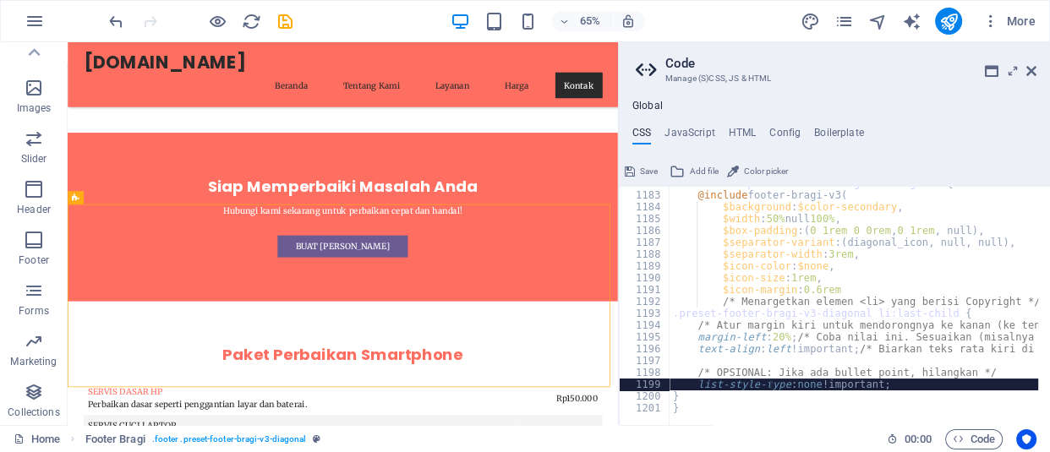
scroll to position [1832, 0]
click at [288, 8] on div at bounding box center [200, 21] width 189 height 27
click at [283, 25] on icon "save" at bounding box center [285, 21] width 19 height 19
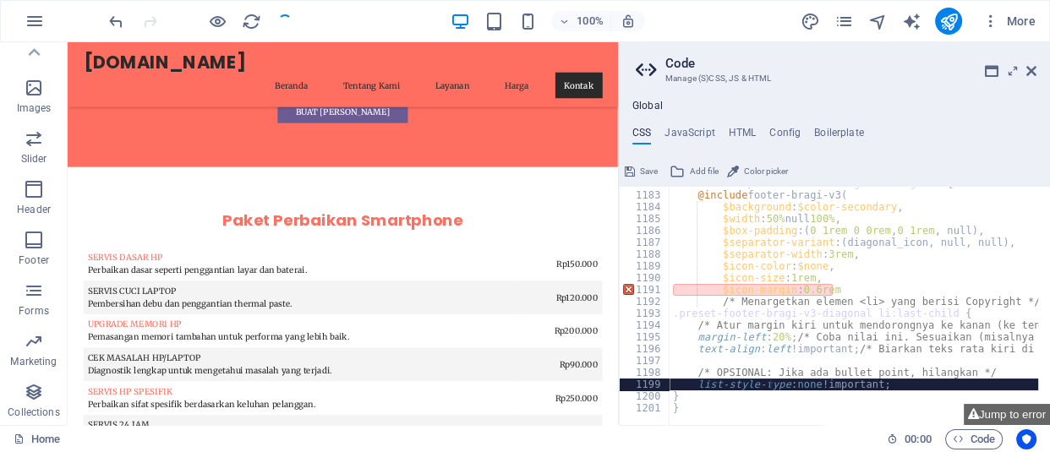
scroll to position [3598, 0]
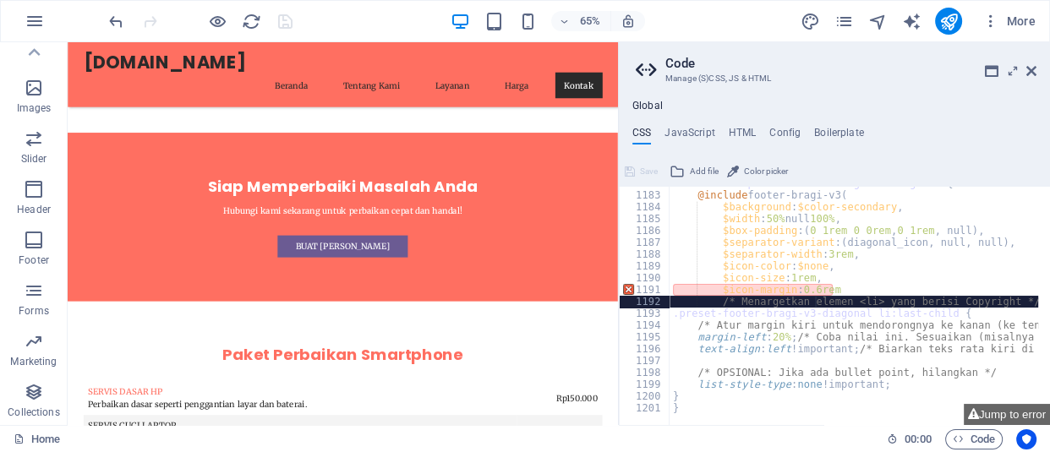
click at [813, 296] on div ".ed-element.preset-footer-bragi-v3-diagonal { @include footer-bragi-v3 ( $backg…" at bounding box center [1017, 303] width 696 height 251
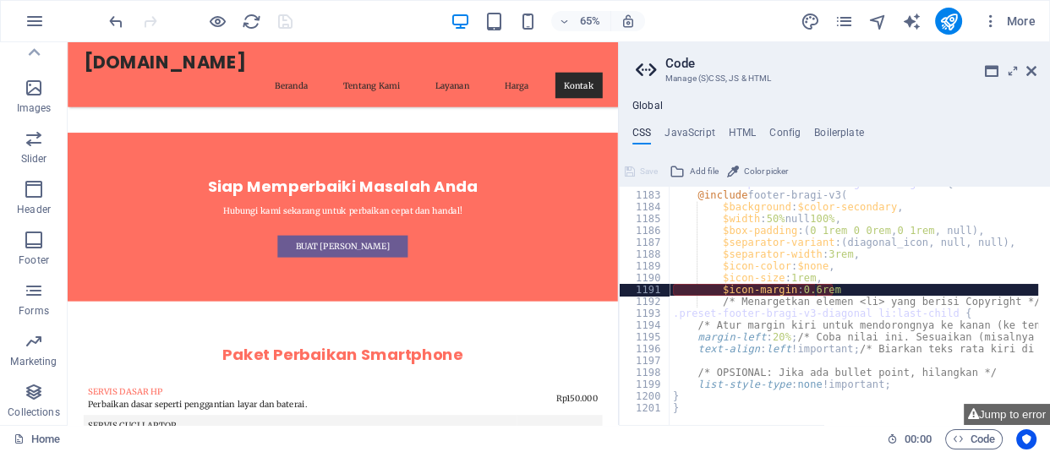
click at [813, 292] on div ".ed-element.preset-footer-bragi-v3-diagonal { @include footer-bragi-v3 ( $backg…" at bounding box center [1017, 303] width 696 height 251
click at [840, 289] on div ".ed-element.preset-footer-bragi-v3-diagonal { @include footer-bragi-v3 ( $backg…" at bounding box center [1017, 303] width 696 height 251
click at [809, 293] on div ".ed-element.preset-footer-bragi-v3-diagonal { @include footer-bragi-v3 ( $backg…" at bounding box center [1017, 303] width 696 height 251
click at [813, 293] on div ".ed-element.preset-footer-bragi-v3-diagonal { @include footer-bragi-v3 ( $backg…" at bounding box center [1017, 303] width 696 height 251
click at [818, 293] on div ".ed-element.preset-footer-bragi-v3-diagonal { @include footer-bragi-v3 ( $backg…" at bounding box center [1017, 303] width 696 height 251
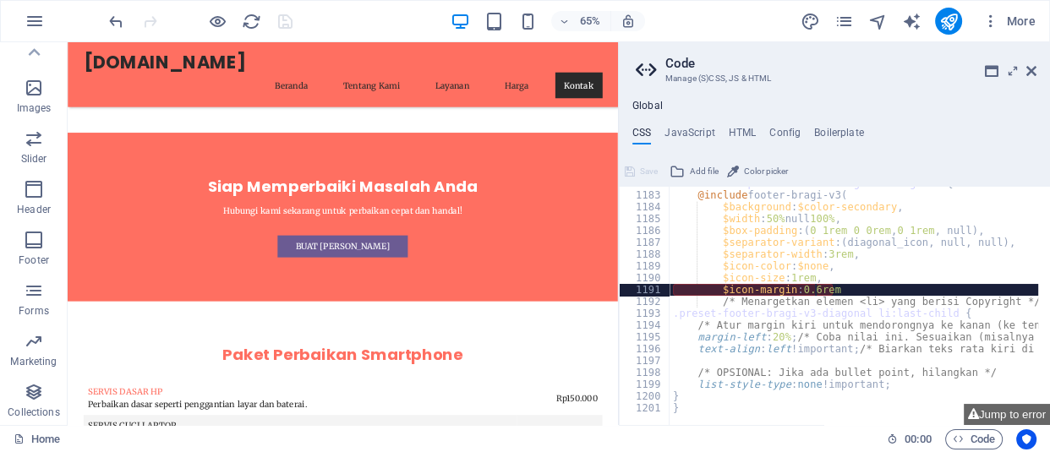
click at [816, 288] on div ".ed-element.preset-footer-bragi-v3-diagonal { @include footer-bragi-v3 ( $backg…" at bounding box center [1017, 303] width 696 height 251
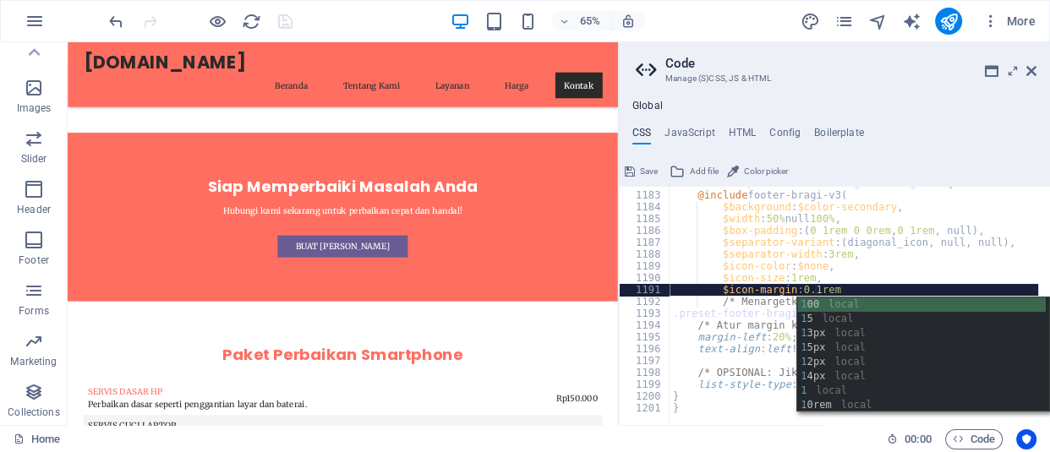
scroll to position [0, 15]
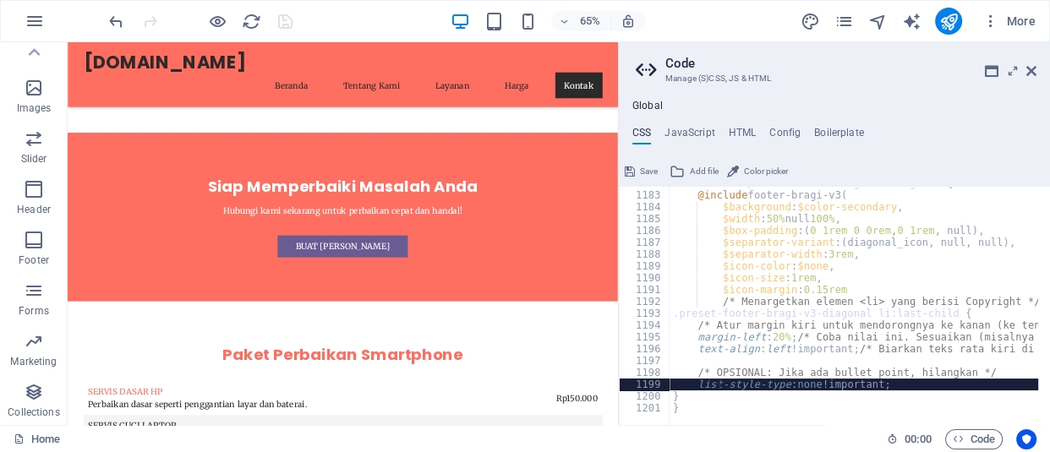
click at [719, 384] on div ".ed-element.preset-footer-bragi-v3-diagonal { @include footer-bragi-v3 ( $backg…" at bounding box center [1017, 303] width 696 height 251
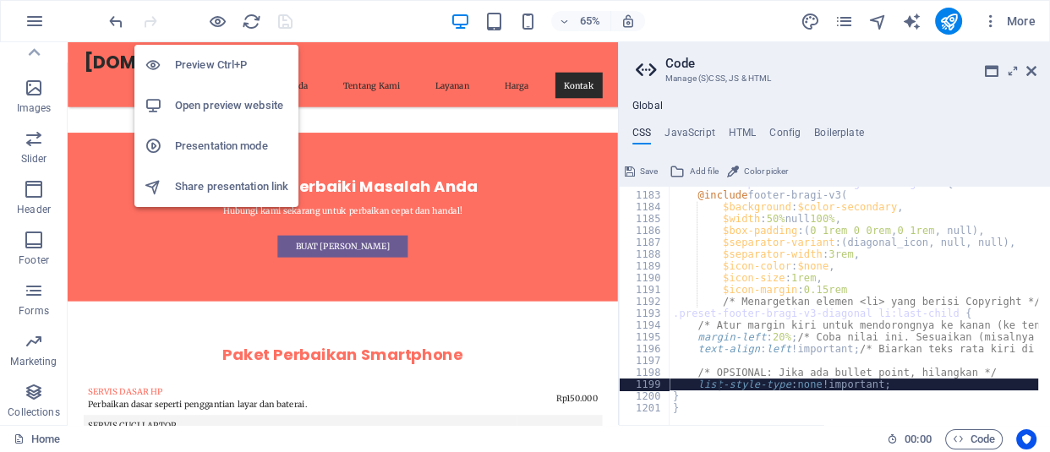
type textarea "list-style-type: none !important;"
click at [219, 32] on div "Preview Ctrl+P Open preview website Presentation mode Share presentation link" at bounding box center [216, 119] width 164 height 176
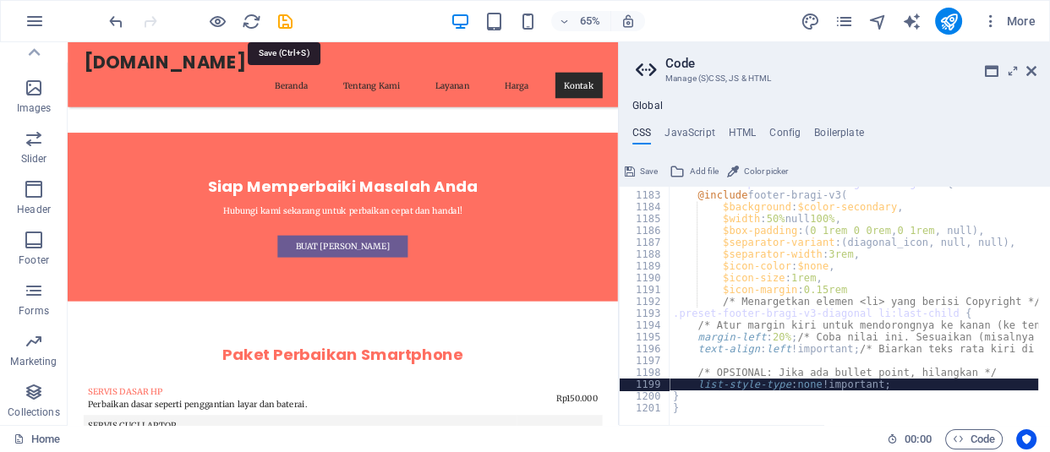
click at [286, 25] on icon "save" at bounding box center [285, 21] width 19 height 19
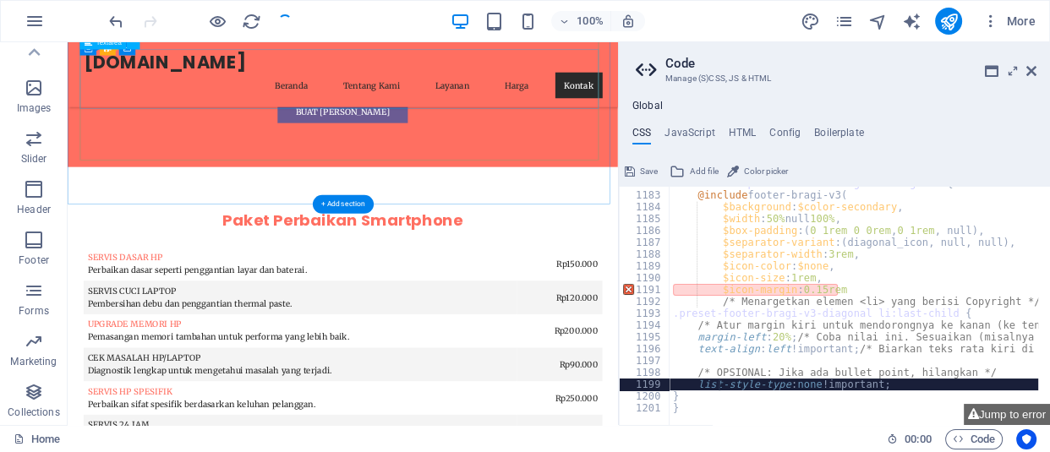
scroll to position [3598, 0]
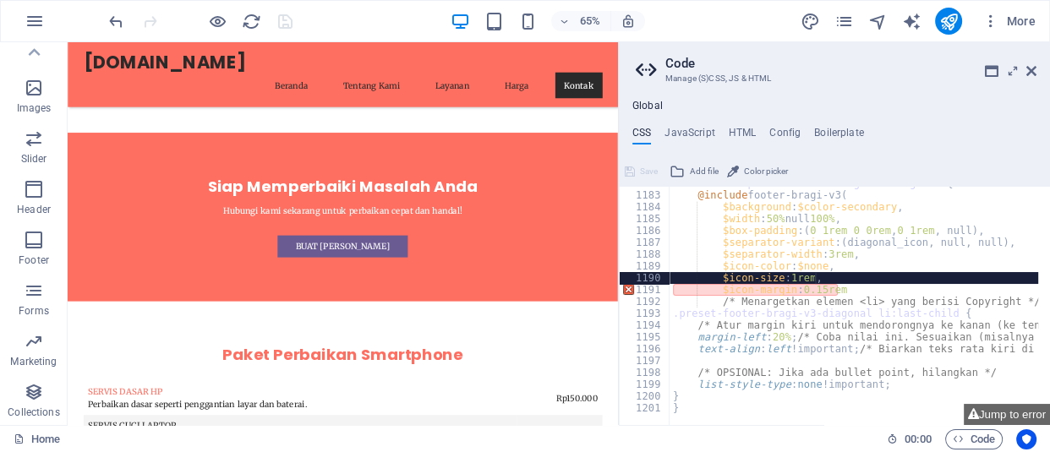
click at [814, 276] on div ".ed-element.preset-footer-bragi-v3-diagonal { @include footer-bragi-v3 ( $backg…" at bounding box center [1017, 303] width 696 height 251
click at [842, 292] on div ".ed-element.preset-footer-bragi-v3-diagonal { @include footer-bragi-v3 ( $backg…" at bounding box center [1017, 303] width 696 height 251
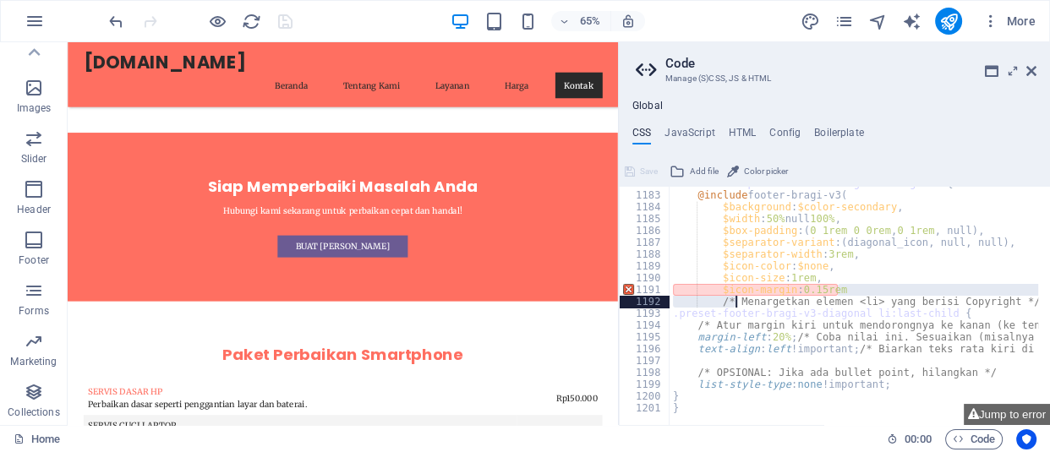
drag, startPoint x: 844, startPoint y: 288, endPoint x: 735, endPoint y: 296, distance: 110.2
click at [735, 304] on div ".ed-element.preset-footer-bragi-v3-diagonal { @include footer-bragi-v3 ( $backg…" at bounding box center [1017, 303] width 696 height 251
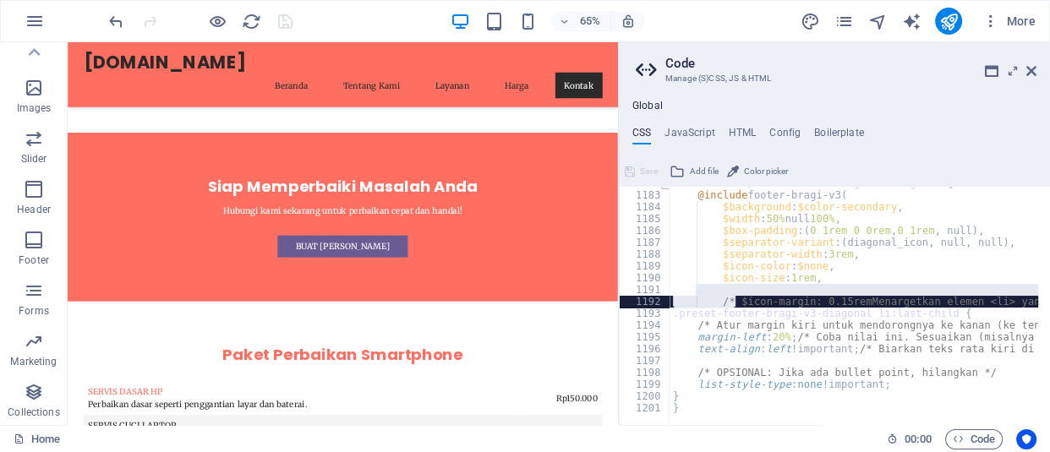
scroll to position [1832, 0]
click at [825, 282] on div ".ed-element.preset-footer-bragi-v3-diagonal { @include footer-bragi-v3 ( $backg…" at bounding box center [1017, 303] width 696 height 251
type textarea "$icon-size: 1rem,"
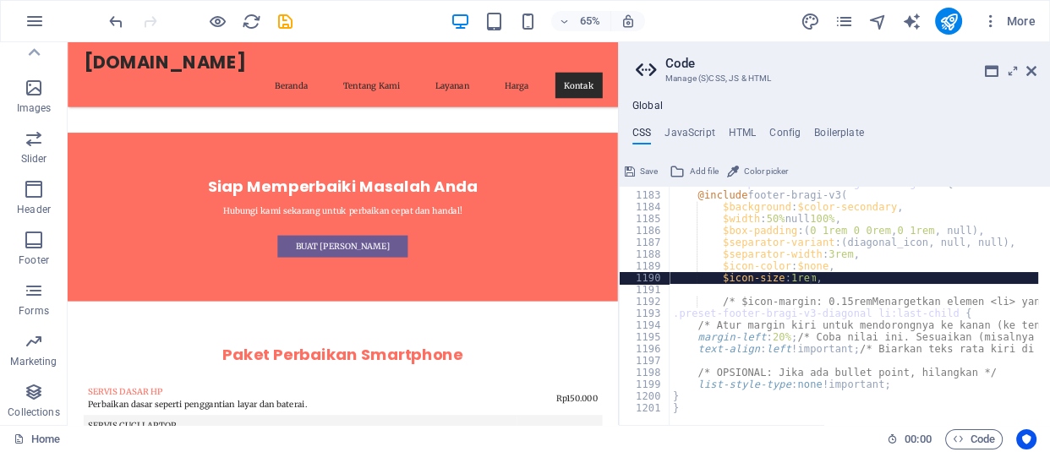
click at [809, 281] on div ".ed-element.preset-footer-bragi-v3-diagonal { @include footer-bragi-v3 ( $backg…" at bounding box center [1017, 303] width 696 height 251
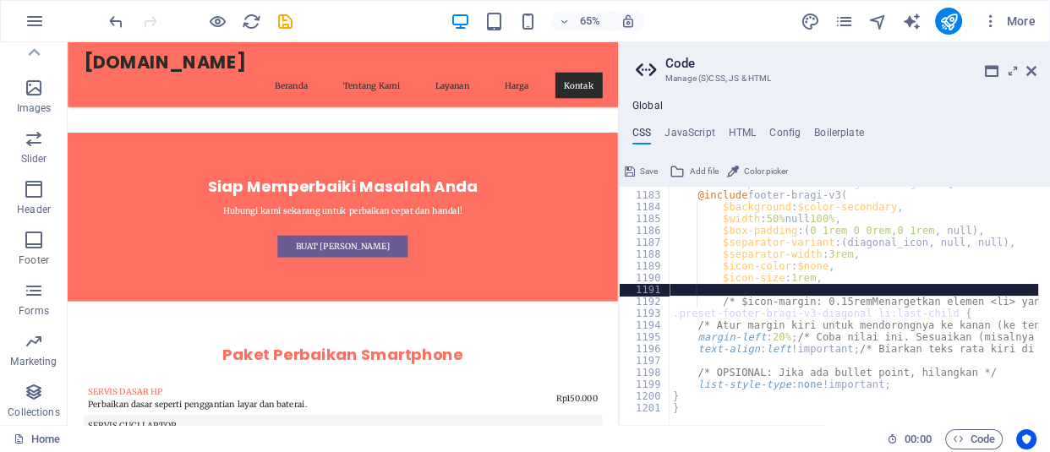
click at [822, 292] on div ".ed-element.preset-footer-bragi-v3-diagonal { @include footer-bragi-v3 ( $backg…" at bounding box center [1017, 303] width 696 height 251
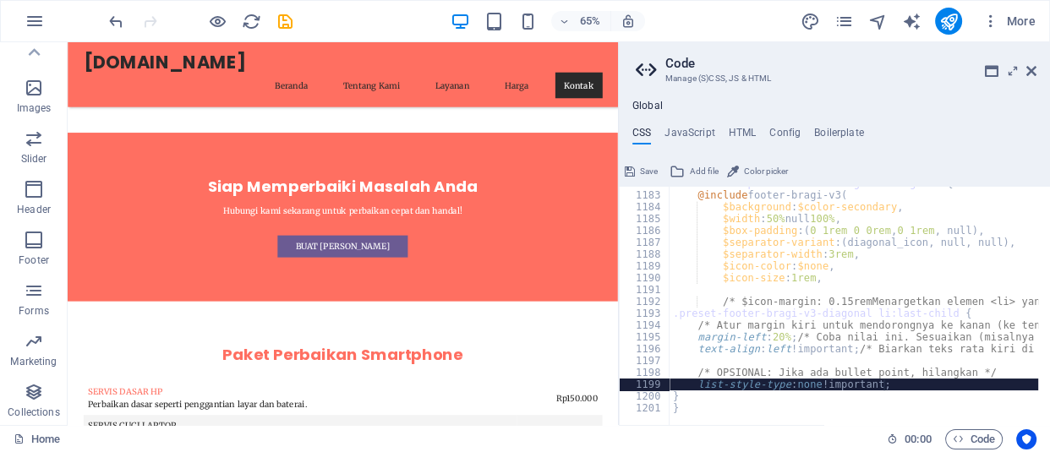
click at [910, 384] on div ".ed-element.preset-footer-bragi-v3-diagonal { @include footer-bragi-v3 ( $backg…" at bounding box center [1017, 303] width 696 height 251
click at [713, 399] on div ".ed-element.preset-footer-bragi-v3-diagonal { @include footer-bragi-v3 ( $backg…" at bounding box center [1017, 303] width 696 height 251
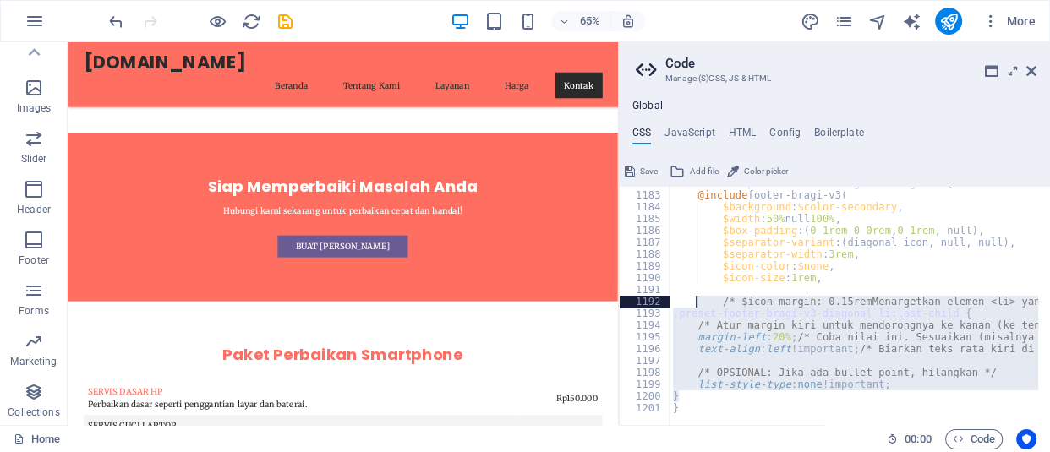
drag, startPoint x: 713, startPoint y: 399, endPoint x: 699, endPoint y: 296, distance: 104.1
click at [699, 296] on div ".ed-element.preset-footer-bragi-v3-diagonal { @include footer-bragi-v3 ( $backg…" at bounding box center [1017, 303] width 696 height 251
click at [899, 377] on div ".ed-element.preset-footer-bragi-v3-diagonal { @include footer-bragi-v3 ( $backg…" at bounding box center [853, 306] width 369 height 238
click at [899, 377] on div ".ed-element.preset-footer-bragi-v3-diagonal { @include footer-bragi-v3 ( $backg…" at bounding box center [1017, 303] width 696 height 251
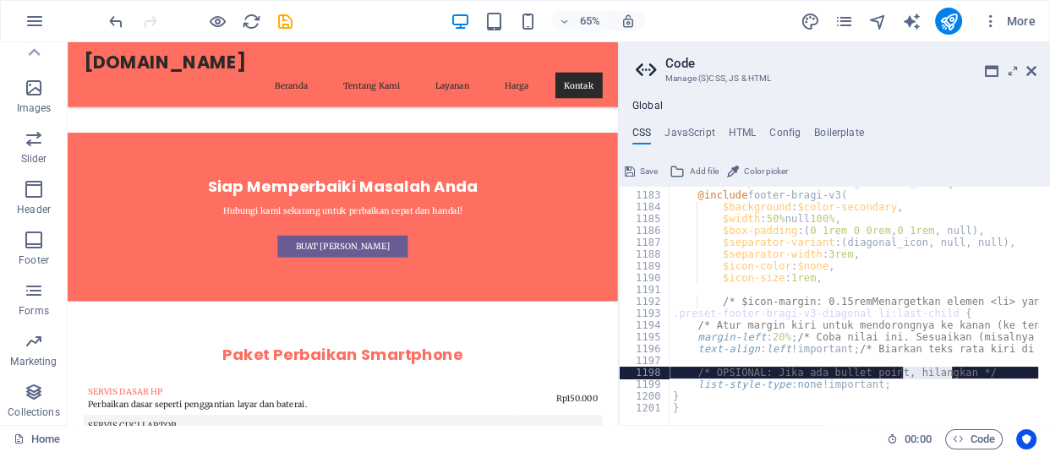
click at [905, 391] on div ".ed-element.preset-footer-bragi-v3-diagonal { @include footer-bragi-v3 ( $backg…" at bounding box center [1017, 303] width 696 height 251
type textarea "}"
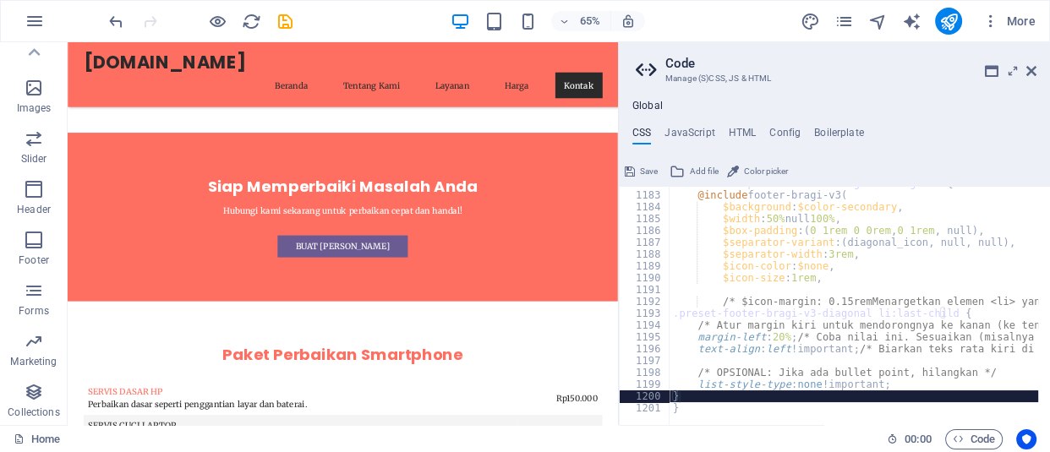
scroll to position [1961, 0]
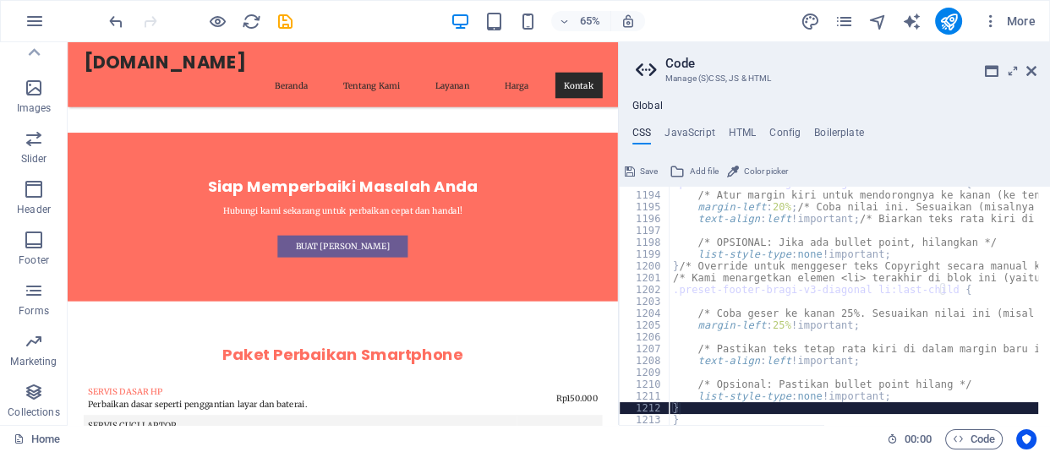
click at [717, 407] on div ".preset-footer-bragi-v3-diagonal li:last-child { /* Atur margin kiri untuk mend…" at bounding box center [1017, 303] width 696 height 251
type textarea "list-style-type: none !important;"
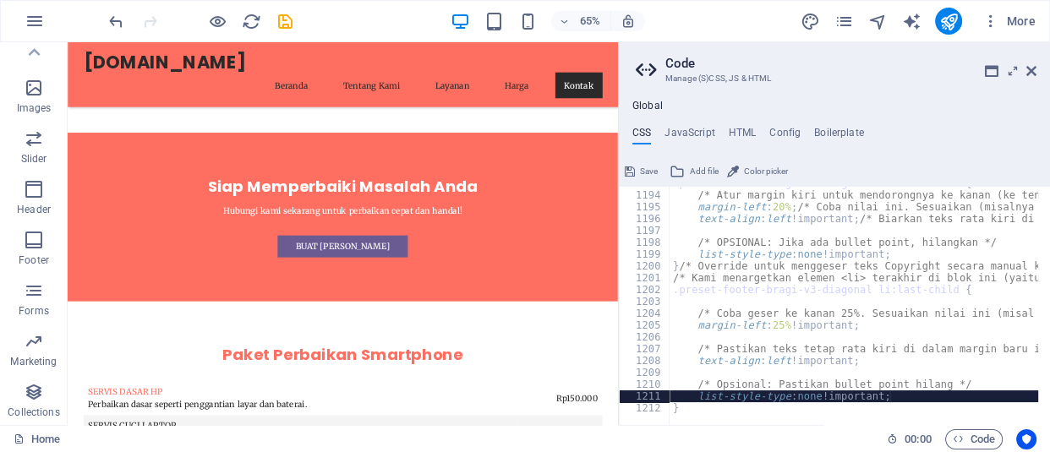
click at [272, 17] on div at bounding box center [200, 21] width 189 height 27
click at [284, 13] on icon "save" at bounding box center [285, 21] width 19 height 19
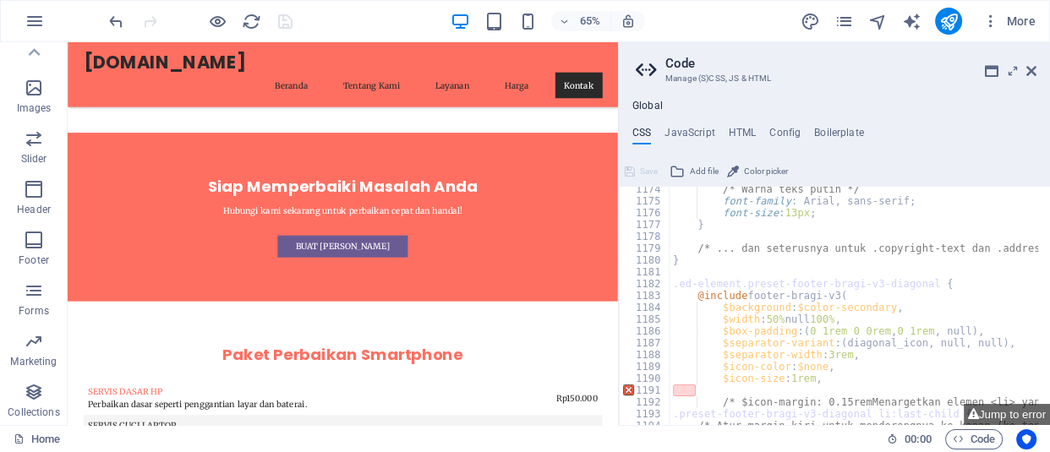
click at [692, 386] on div "/* Warna teks putih */ font-family : Arial, sans-serif; font-size : 13px ; } /*…" at bounding box center [1017, 308] width 696 height 251
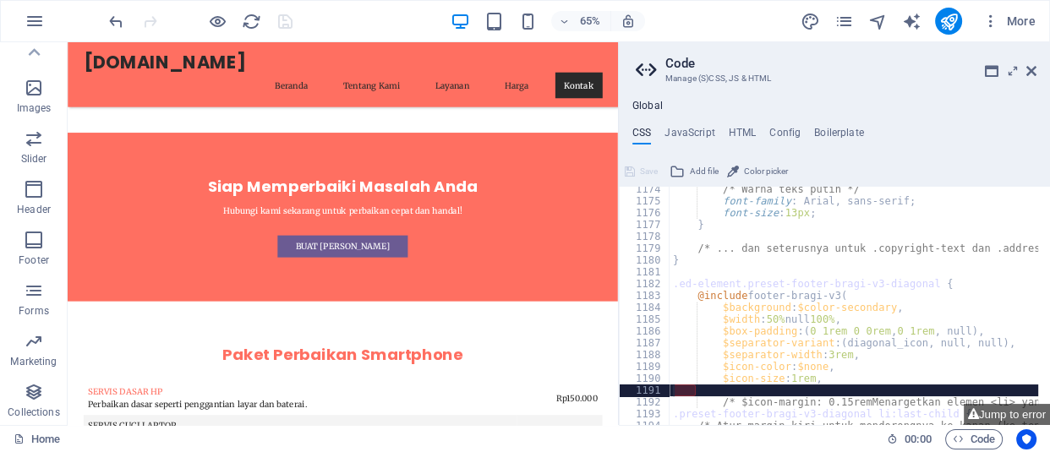
type textarea "$icon-size: 1rem,"
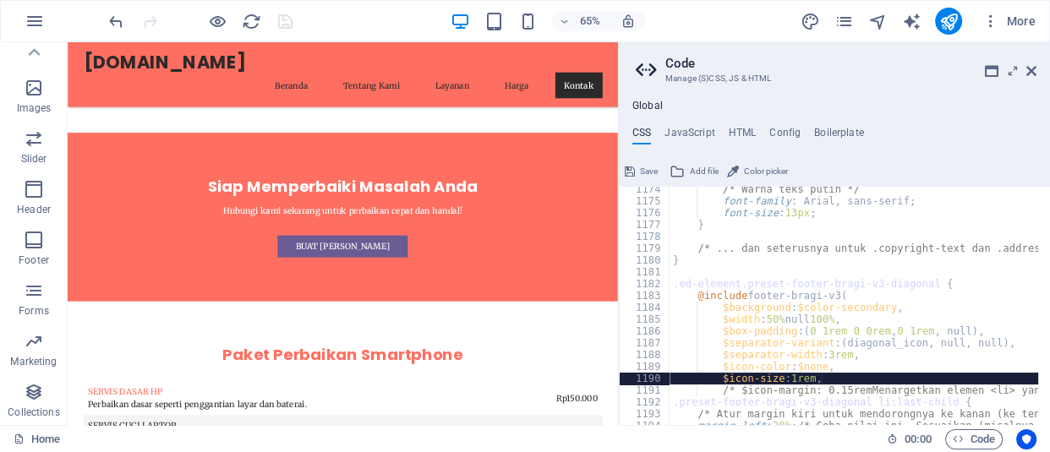
click at [268, 15] on div at bounding box center [200, 21] width 189 height 27
click at [289, 20] on icon "save" at bounding box center [285, 21] width 19 height 19
click at [289, 20] on div at bounding box center [200, 21] width 189 height 27
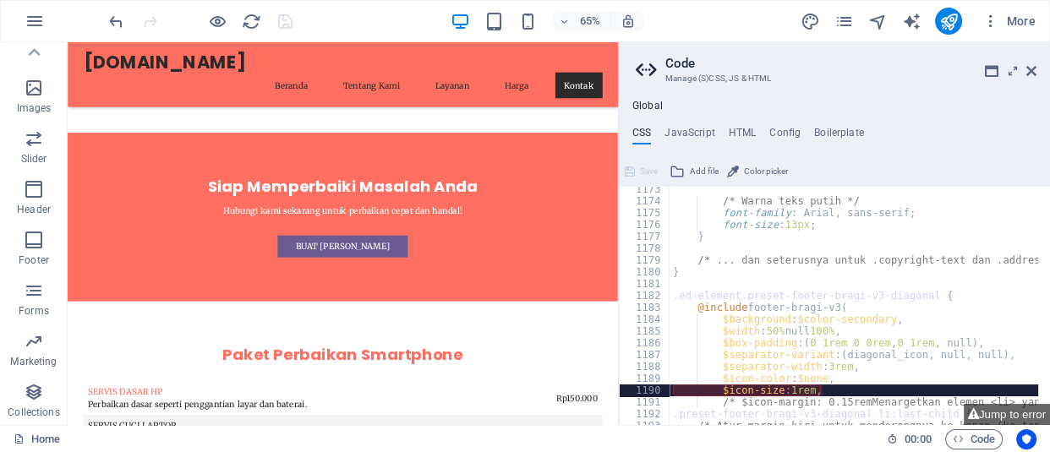
scroll to position [1719, 0]
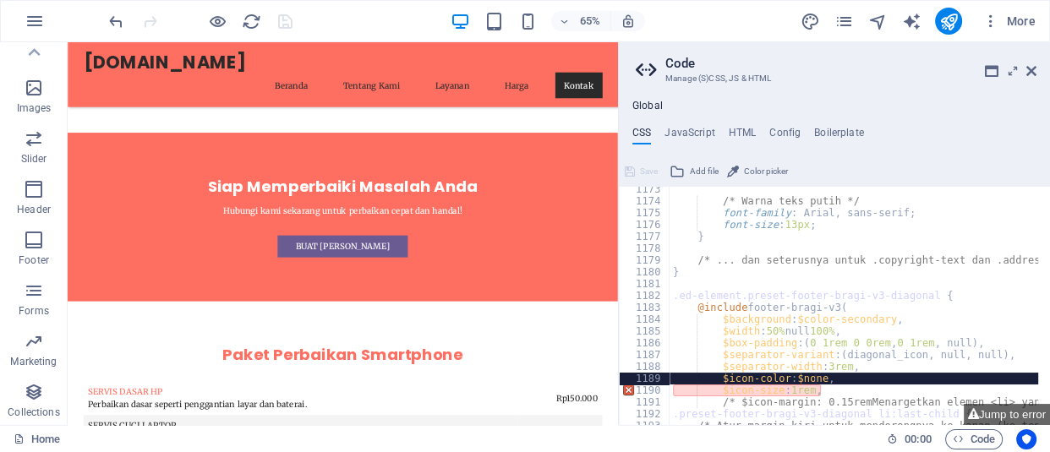
click at [815, 375] on div "/* Warna teks putih */ font-family : Arial, sans-serif; font-size : 13px ; } /*…" at bounding box center [1017, 308] width 696 height 251
click at [835, 389] on div "/* Warna teks putih */ font-family : Arial, sans-serif; font-size : 13px ; } /*…" at bounding box center [1017, 308] width 696 height 251
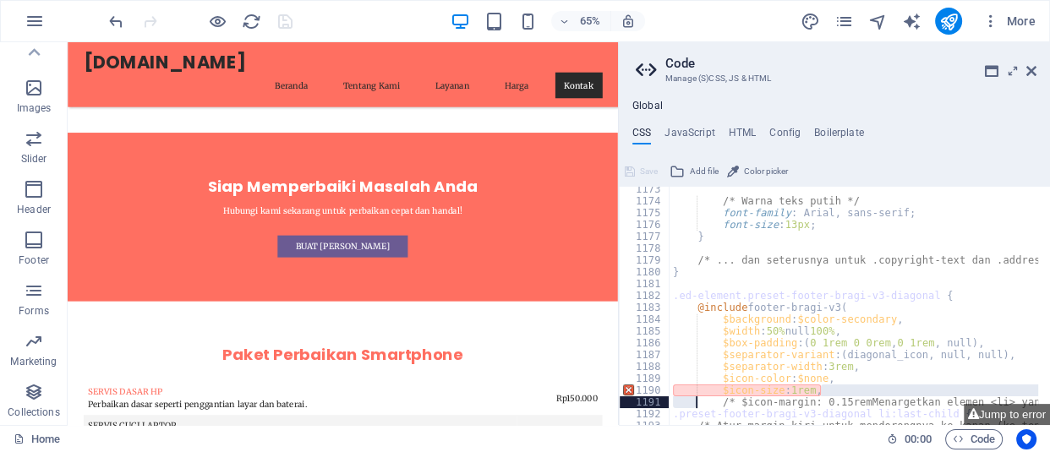
drag, startPoint x: 835, startPoint y: 389, endPoint x: 708, endPoint y: 400, distance: 127.3
click at [708, 400] on div "/* Warna teks putih */ font-family : Arial, sans-serif; font-size : 13px ; } /*…" at bounding box center [1017, 308] width 696 height 251
type textarea "$icon-size: 1rem, /* $icon-margin: 0.15remMenargetkan elemen <li> yang berisi C…"
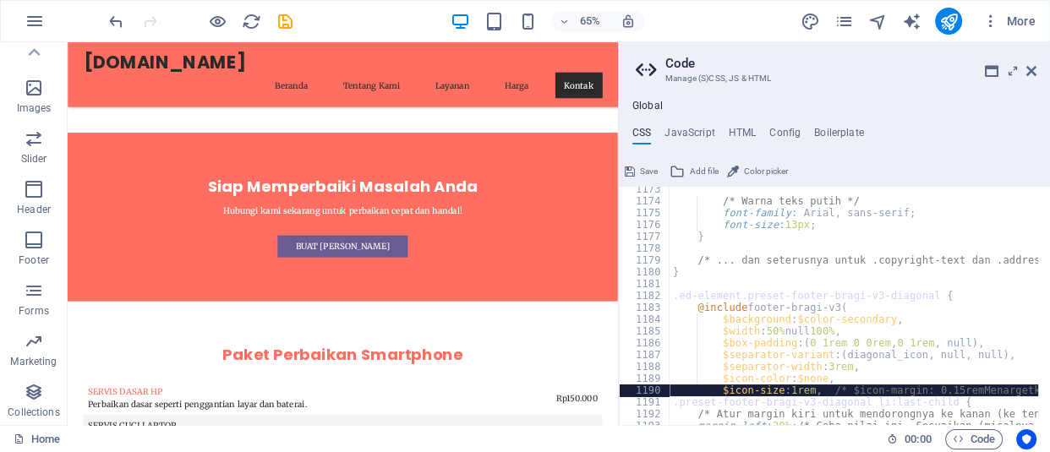
click at [303, 16] on div "65% More" at bounding box center [574, 21] width 937 height 27
click at [287, 19] on icon "save" at bounding box center [285, 21] width 19 height 19
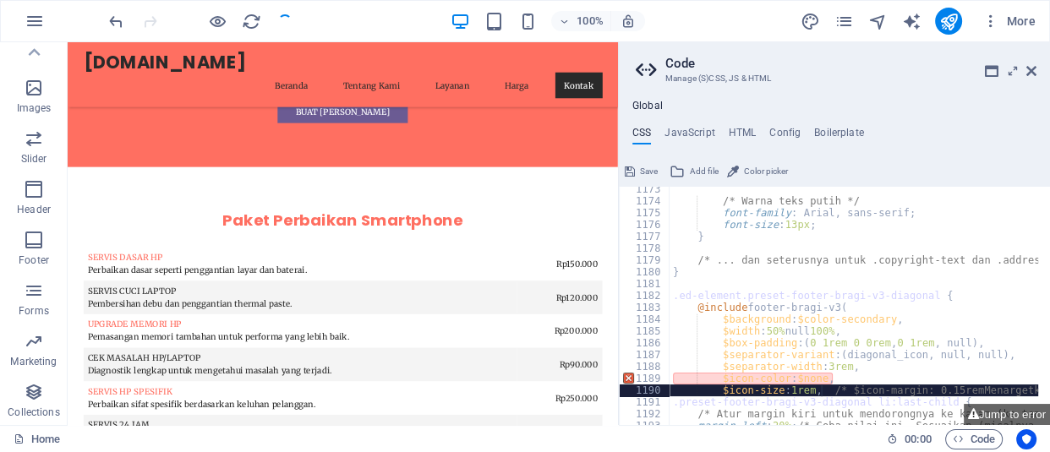
scroll to position [3598, 0]
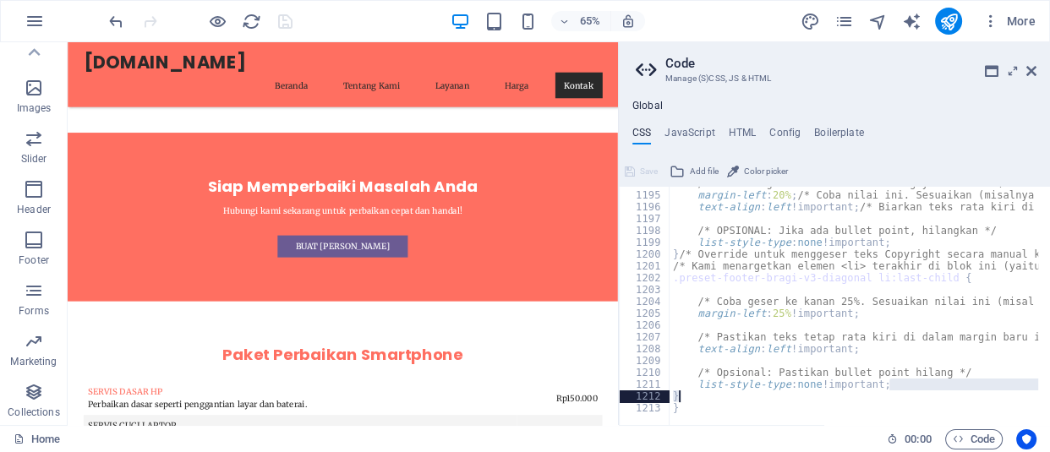
type textarea "}"
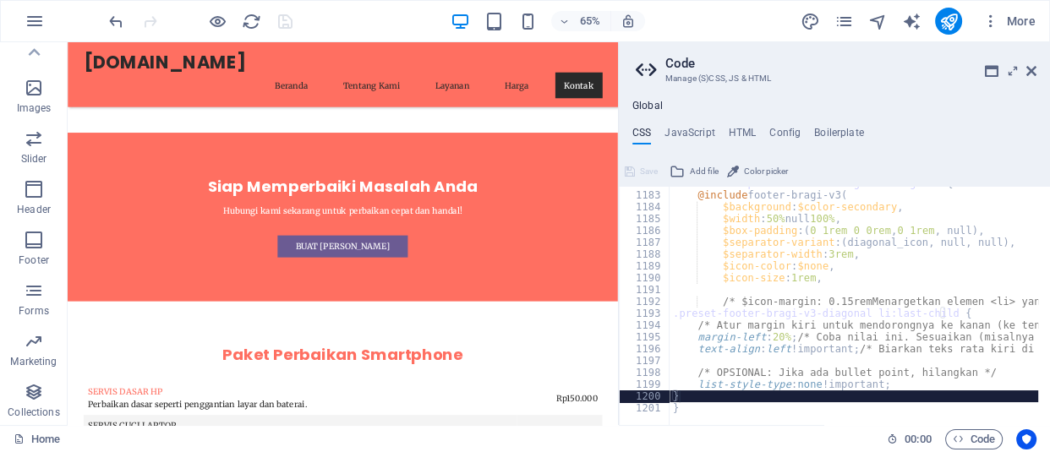
scroll to position [1832, 0]
click at [1034, 68] on icon at bounding box center [1031, 71] width 10 height 14
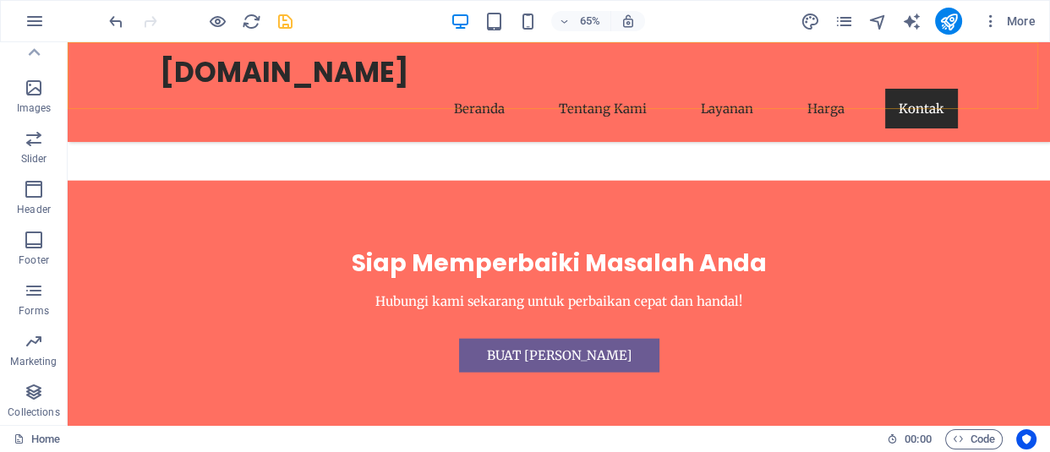
scroll to position [3805, 0]
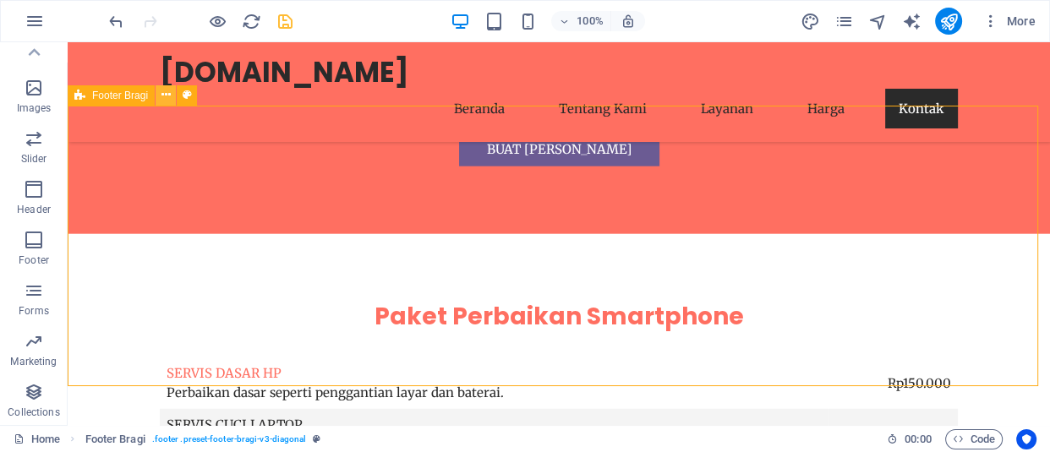
click at [162, 94] on icon at bounding box center [165, 95] width 9 height 18
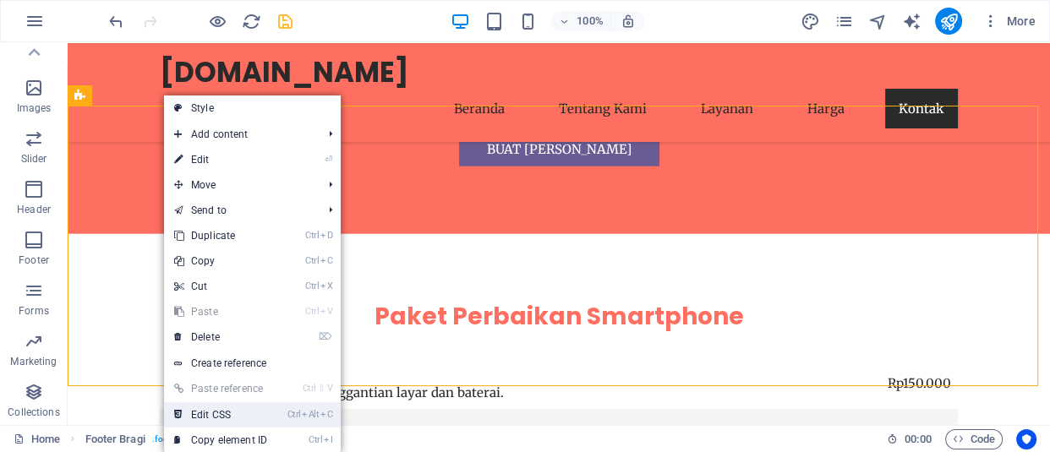
drag, startPoint x: 267, startPoint y: 419, endPoint x: 410, endPoint y: 482, distance: 156.0
click at [267, 419] on link "Ctrl Alt C Edit CSS" at bounding box center [220, 414] width 113 height 25
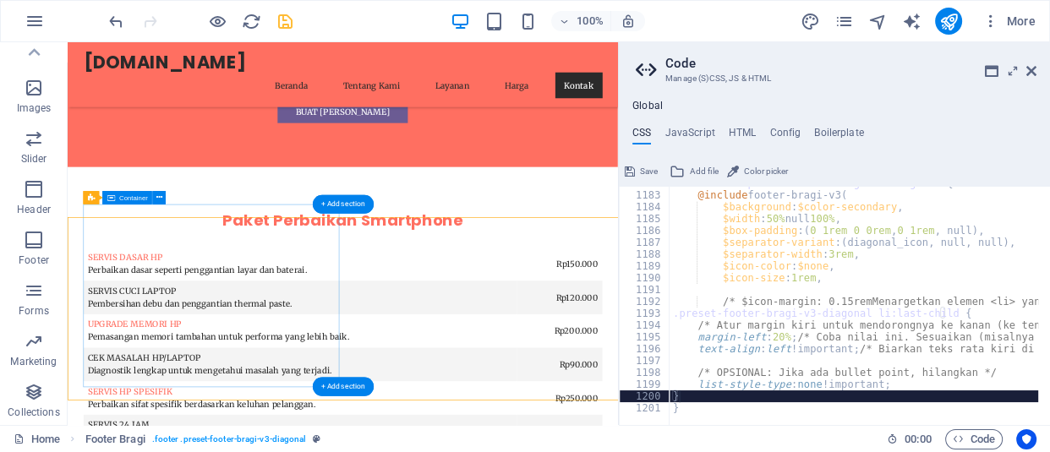
scroll to position [3598, 0]
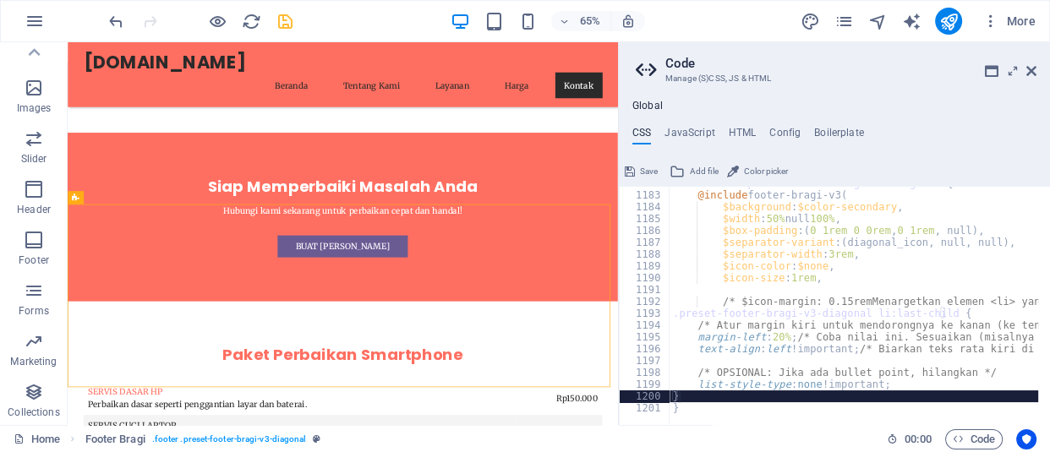
type textarea "} }"
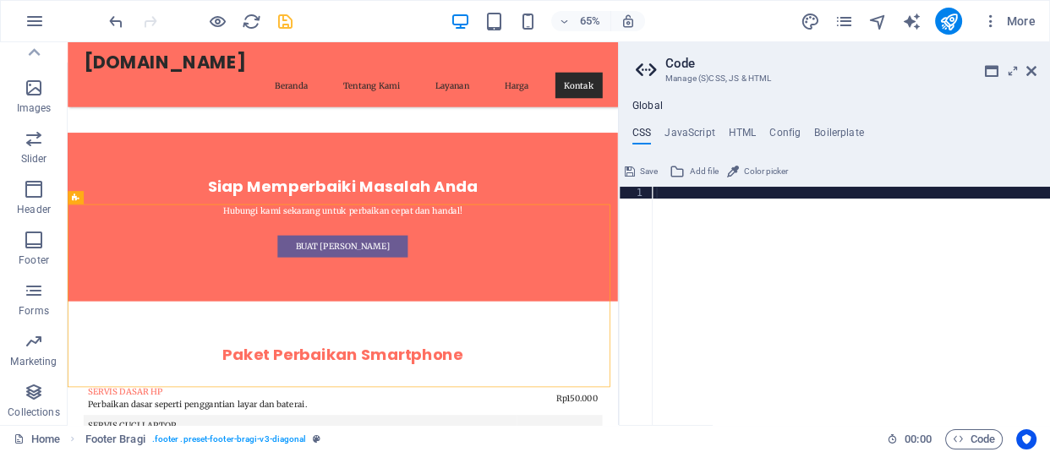
type textarea "}"
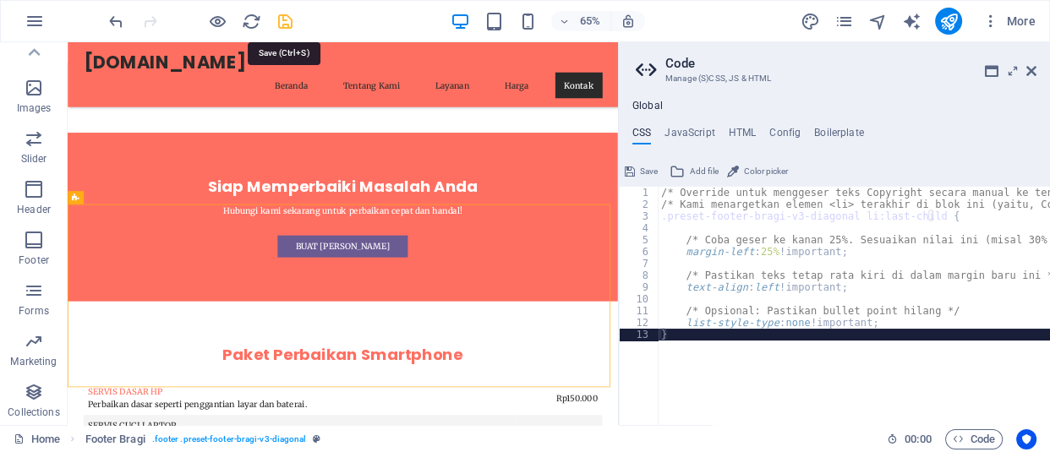
click at [282, 17] on icon "save" at bounding box center [285, 21] width 19 height 19
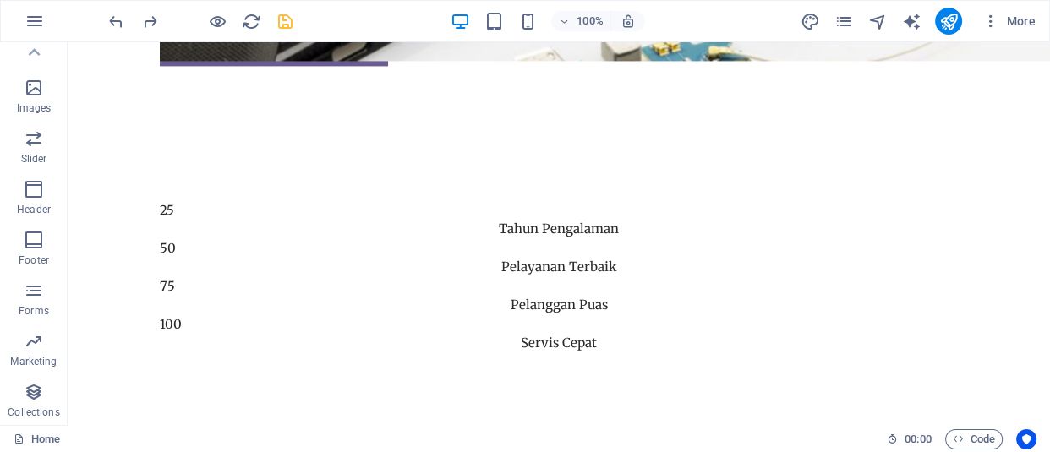
scroll to position [0, 0]
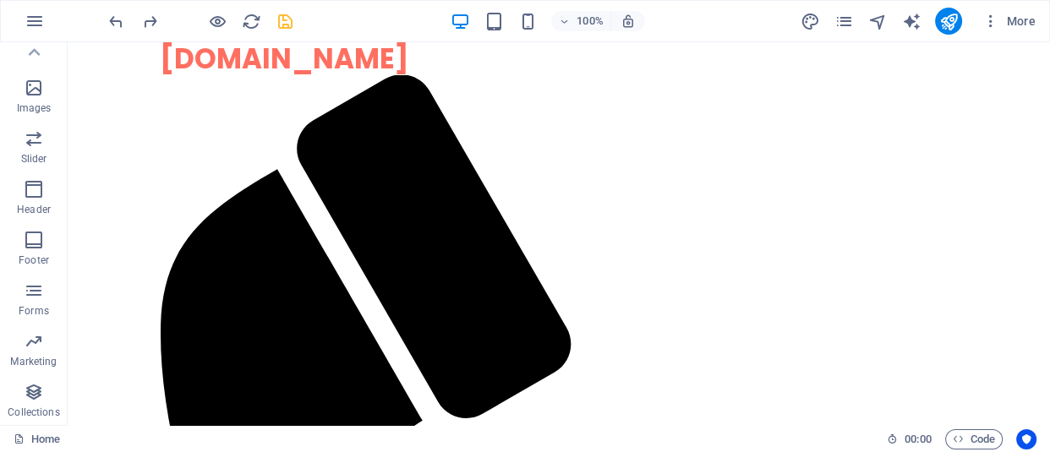
drag, startPoint x: 1041, startPoint y: 203, endPoint x: 1082, endPoint y: 82, distance: 127.8
drag, startPoint x: 1040, startPoint y: 357, endPoint x: 1115, endPoint y: 49, distance: 316.8
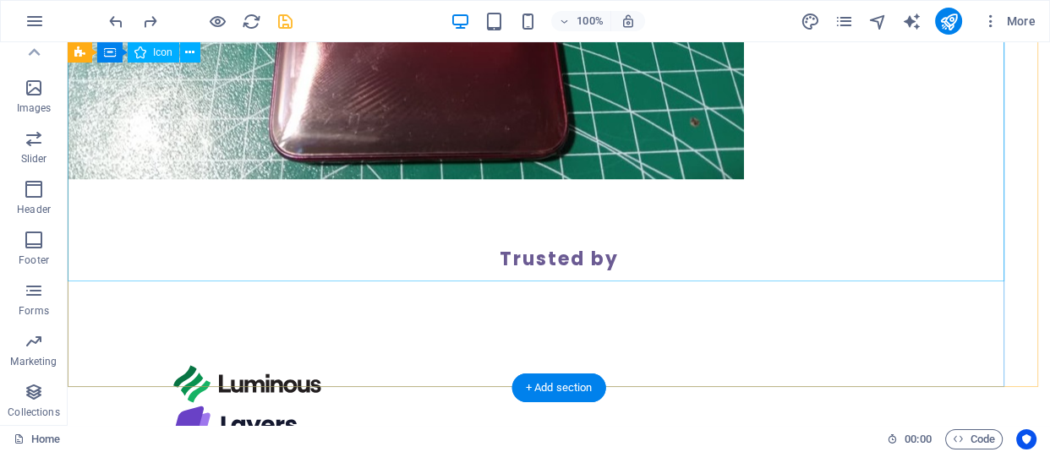
scroll to position [13263, 0]
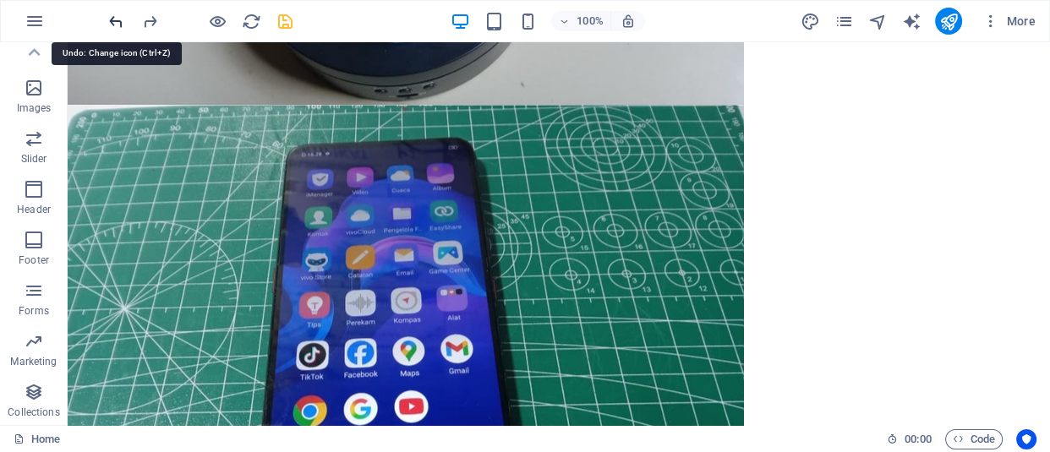
click at [112, 19] on icon "undo" at bounding box center [116, 21] width 19 height 19
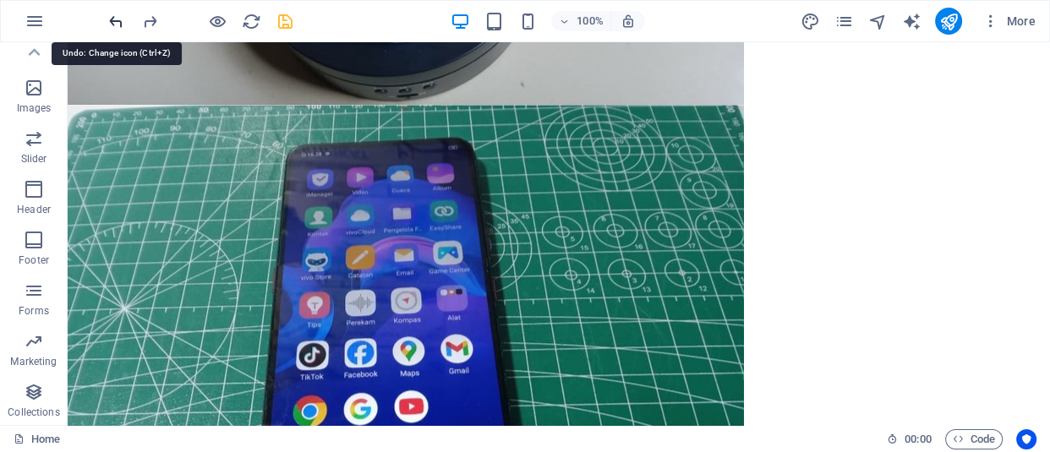
click at [122, 15] on icon "undo" at bounding box center [116, 21] width 19 height 19
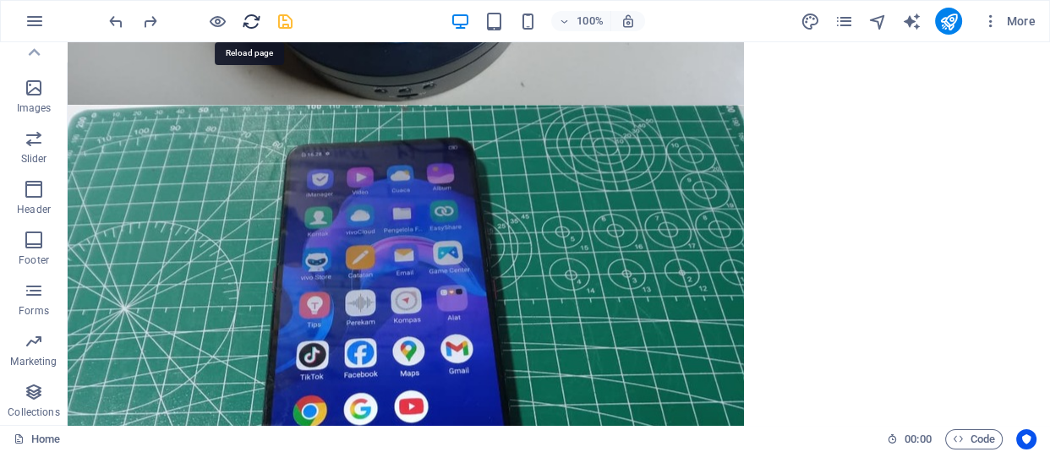
click at [254, 17] on icon "reload" at bounding box center [251, 21] width 19 height 19
click at [253, 22] on icon "reload" at bounding box center [251, 21] width 19 height 19
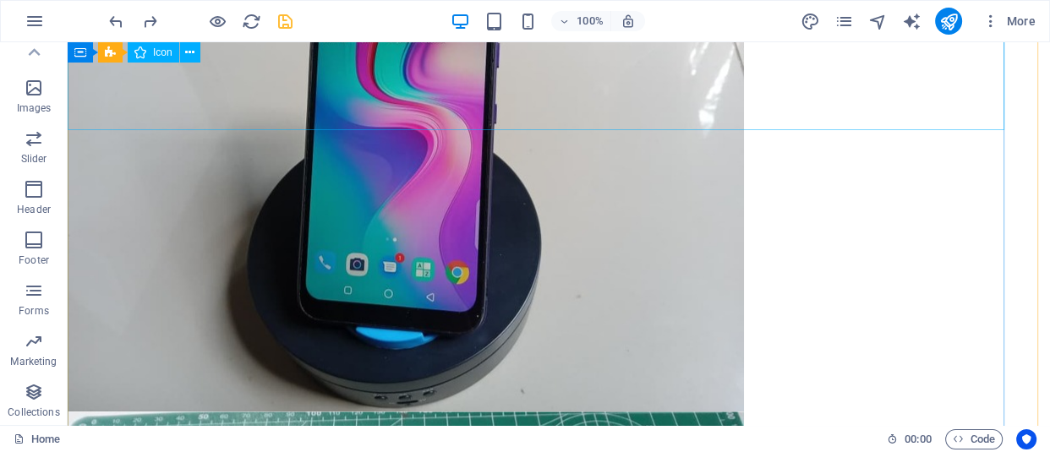
scroll to position [12571, 0]
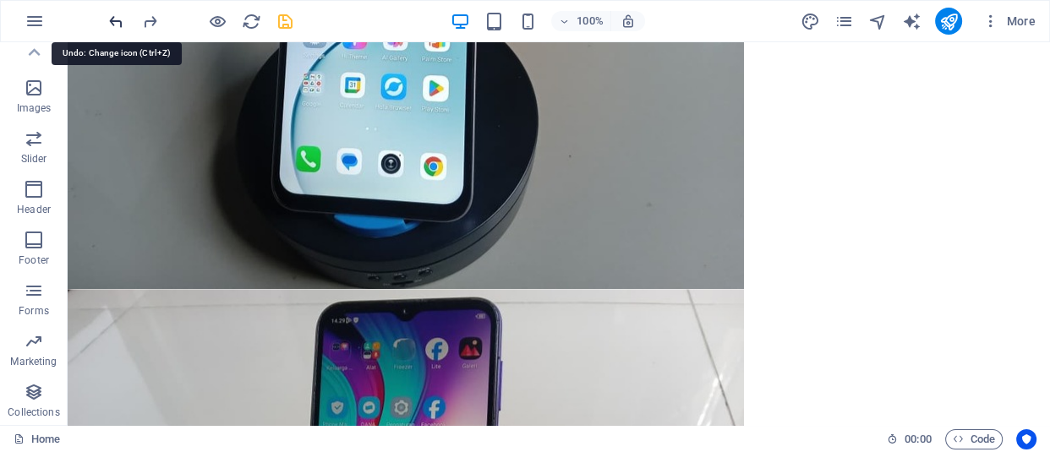
click at [112, 24] on icon "undo" at bounding box center [116, 21] width 19 height 19
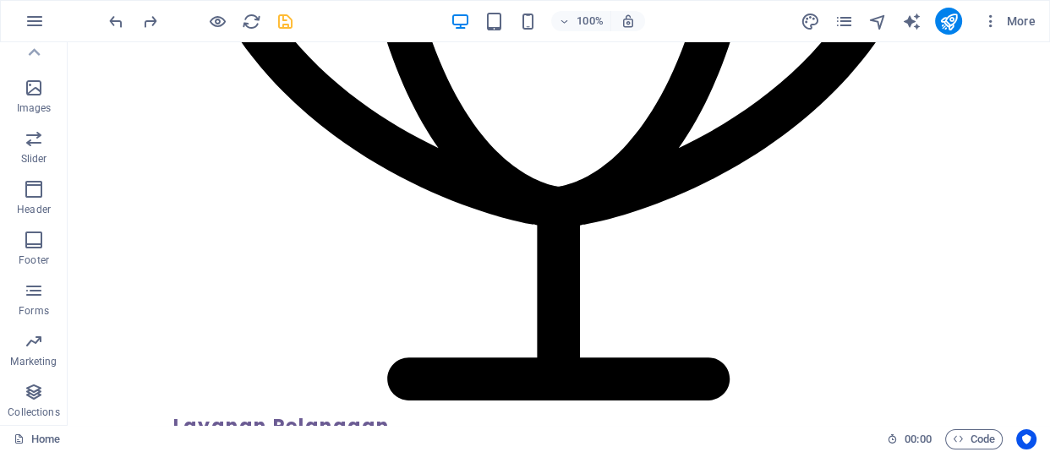
scroll to position [0, 0]
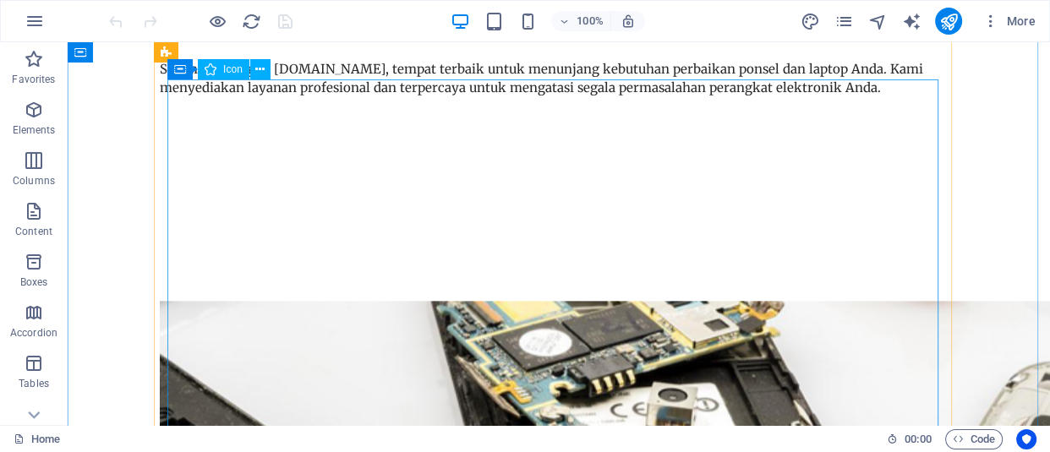
scroll to position [1997, 0]
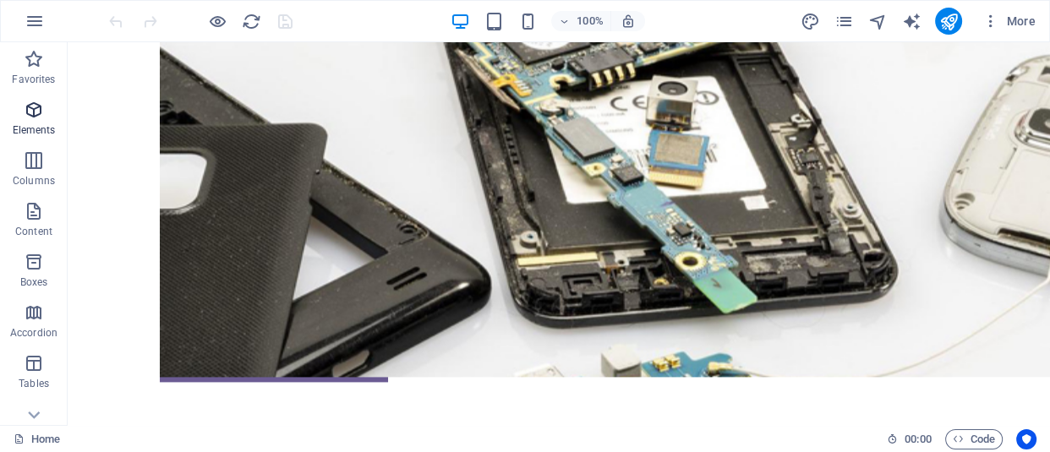
click at [36, 116] on icon "button" at bounding box center [34, 110] width 20 height 20
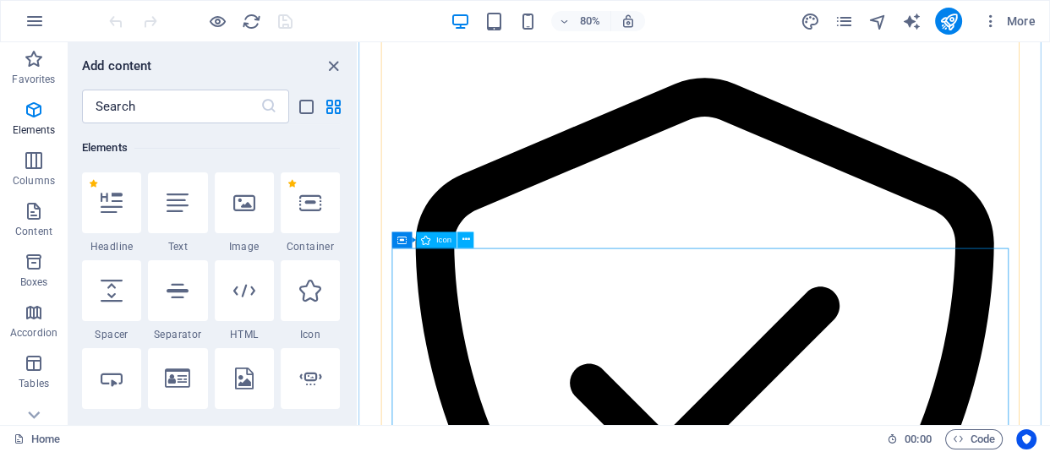
scroll to position [2996, 0]
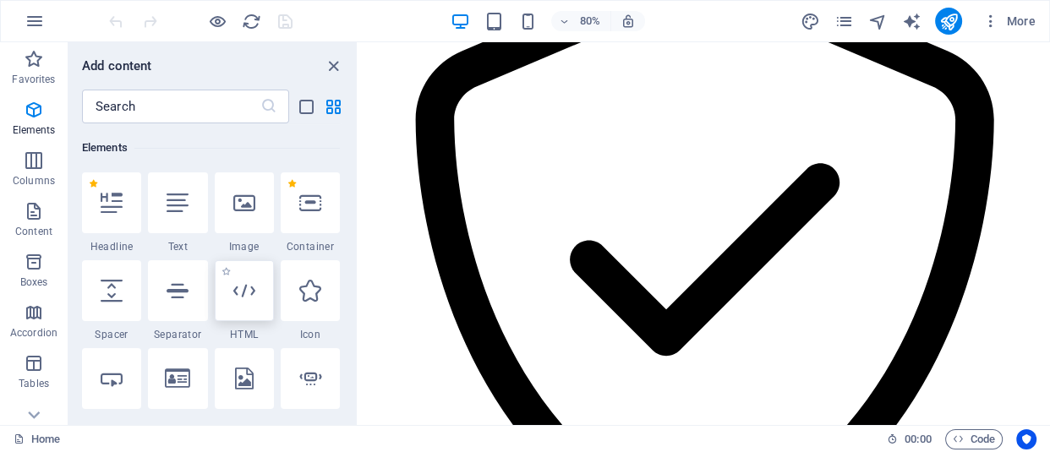
click at [250, 300] on icon at bounding box center [244, 291] width 22 height 22
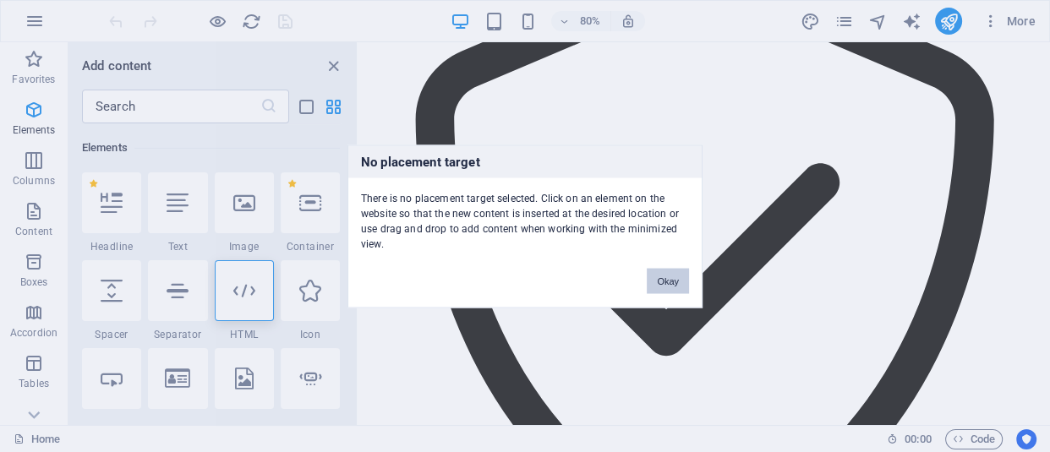
click at [676, 276] on button "Okay" at bounding box center [668, 280] width 42 height 25
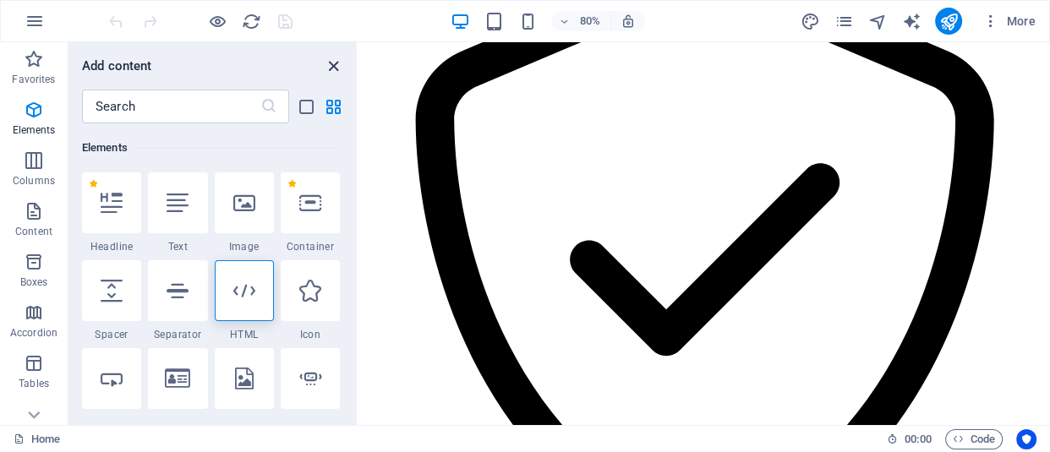
click at [331, 61] on icon "close panel" at bounding box center [333, 66] width 19 height 19
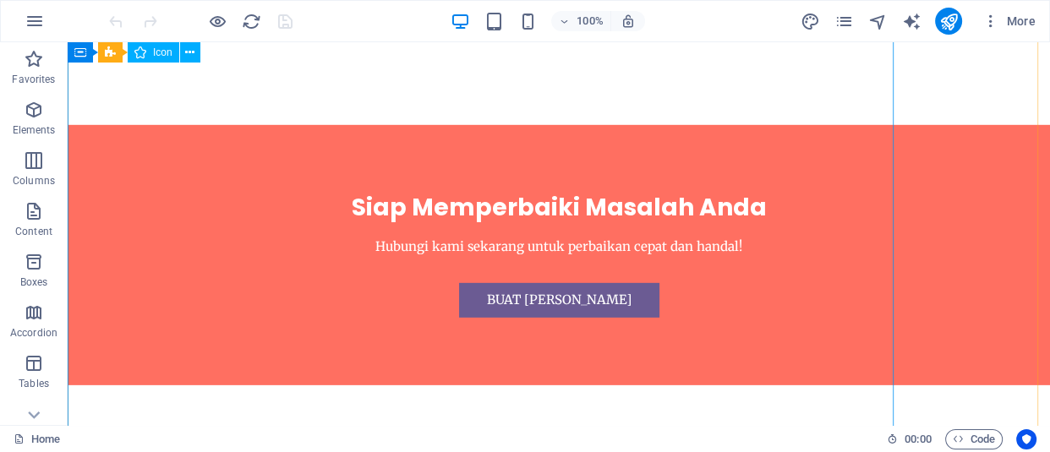
scroll to position [10680, 0]
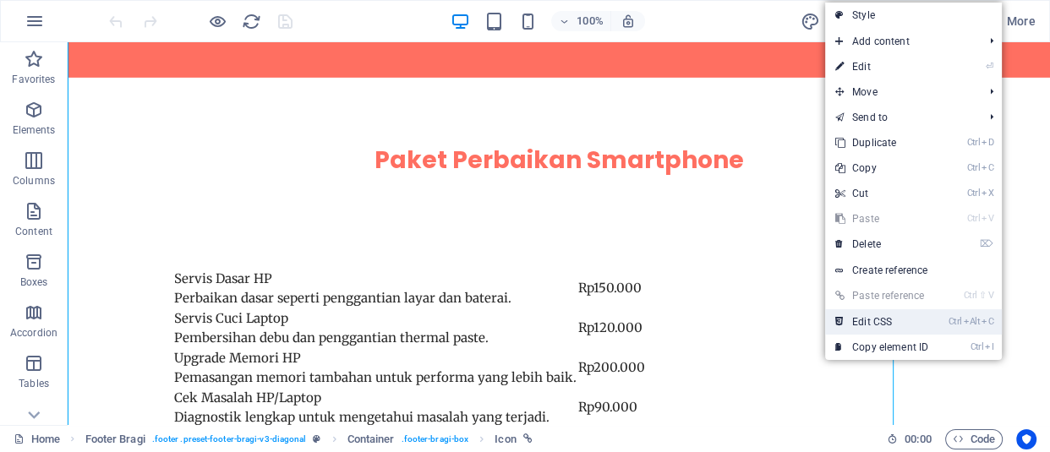
click at [872, 326] on link "Ctrl Alt C Edit CSS" at bounding box center [881, 321] width 113 height 25
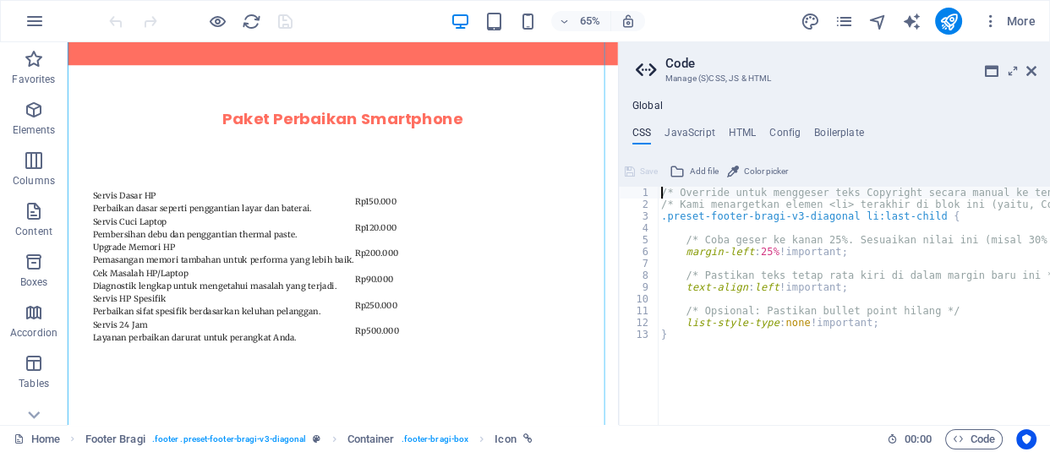
type textarea "list-style-type: none !important; }"
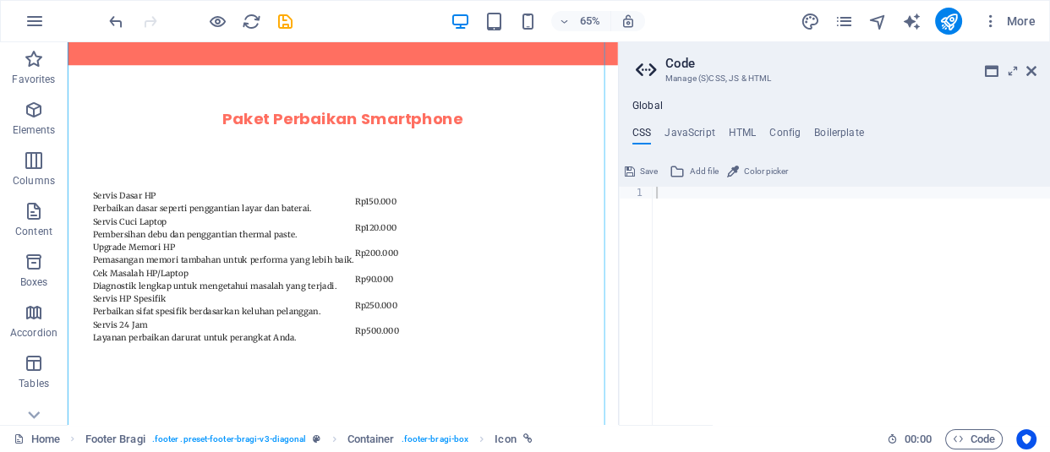
click at [287, 20] on div at bounding box center [200, 21] width 189 height 27
click at [287, 20] on icon "save" at bounding box center [285, 21] width 19 height 19
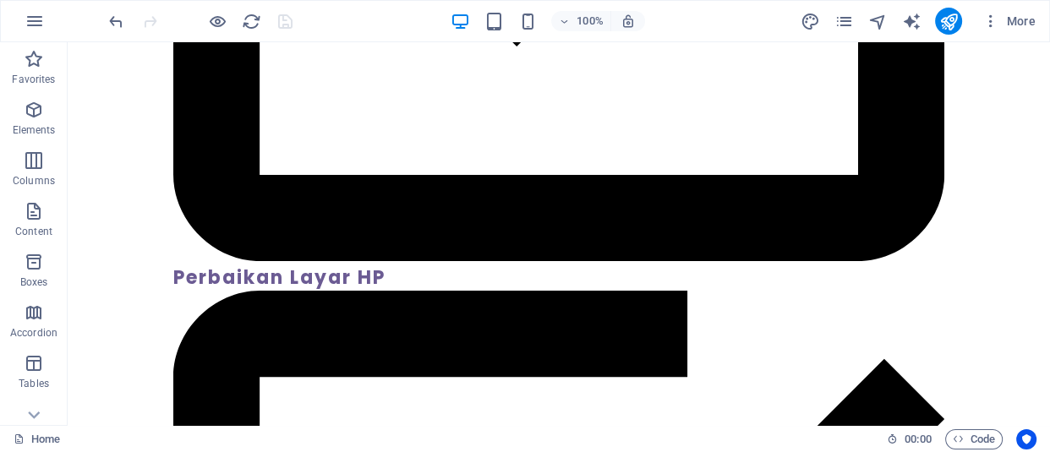
scroll to position [5762, 0]
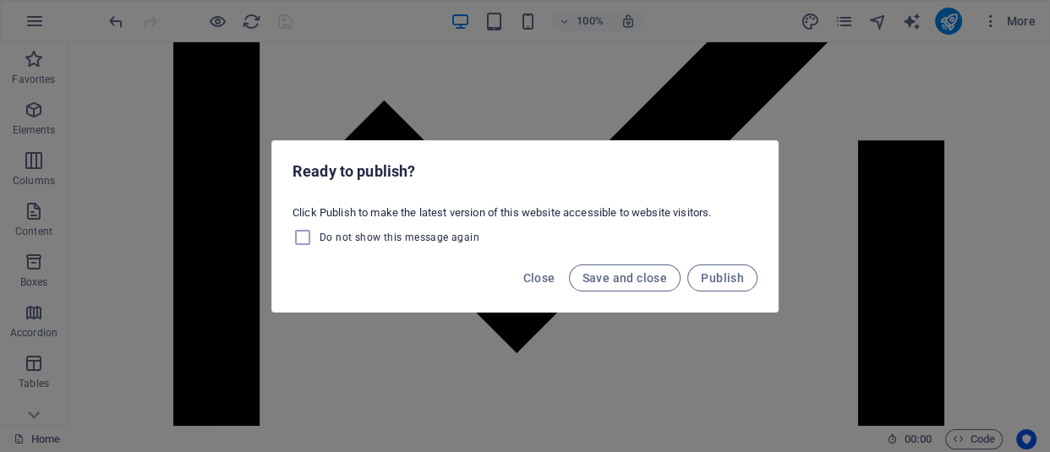
click at [587, 40] on div "Ready to publish? Click Publish to make the latest version of this website acce…" at bounding box center [525, 226] width 1050 height 452
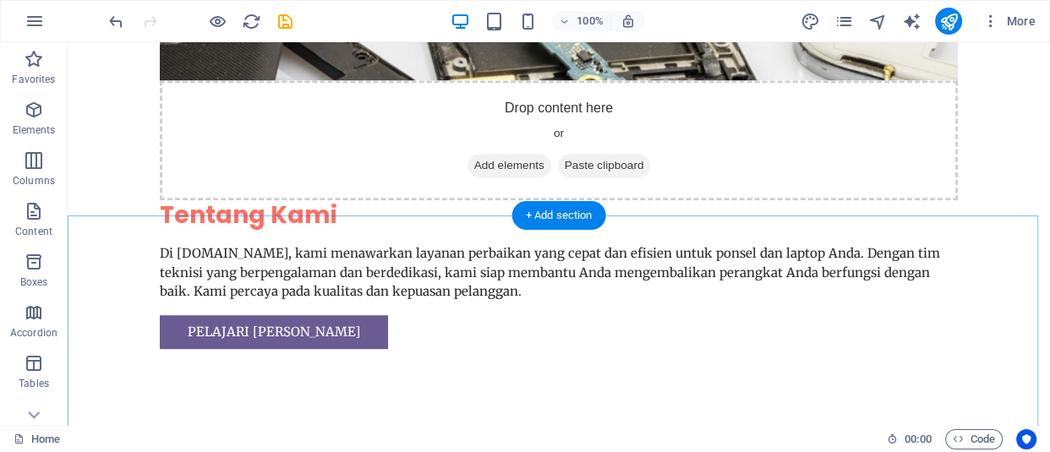
scroll to position [998, 0]
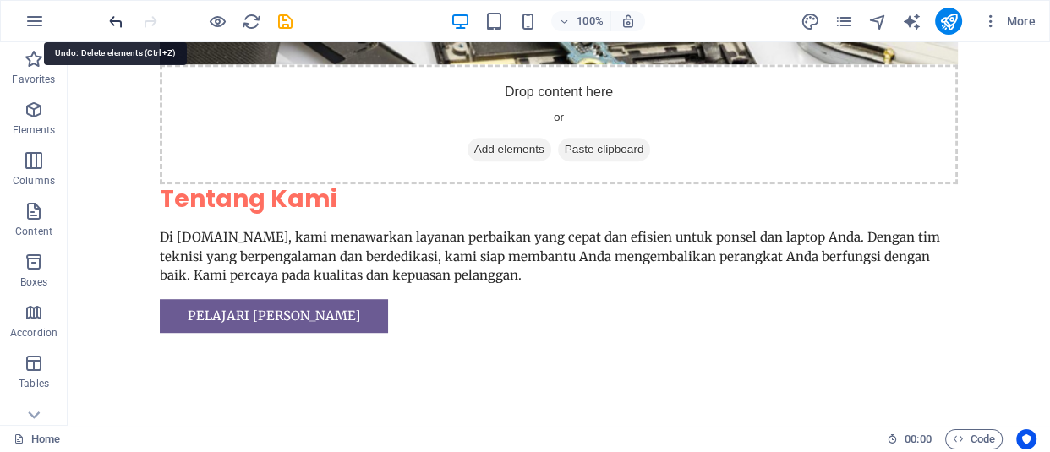
click at [107, 17] on icon "undo" at bounding box center [116, 21] width 19 height 19
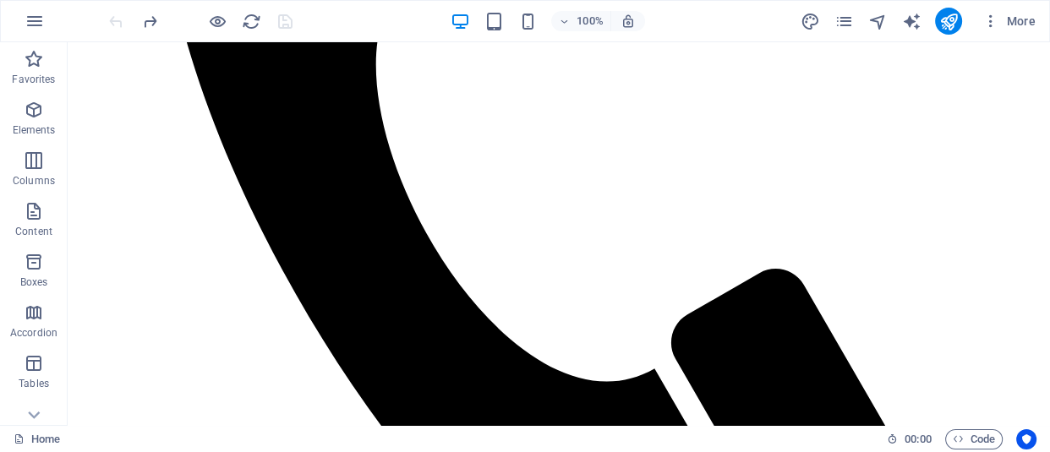
scroll to position [70, 0]
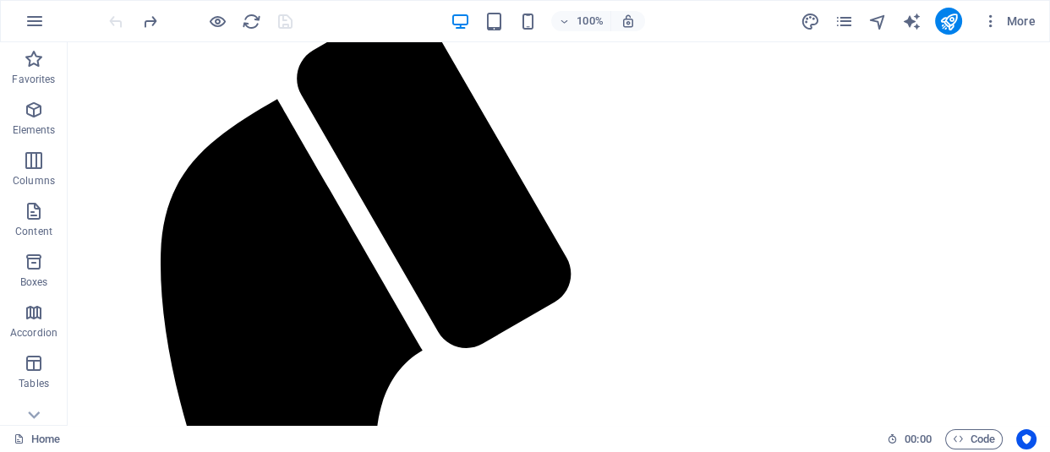
click at [120, 25] on div at bounding box center [200, 21] width 189 height 27
click at [98, 17] on div "100% More" at bounding box center [525, 21] width 1048 height 41
click at [102, 17] on div "100% More" at bounding box center [525, 21] width 1048 height 41
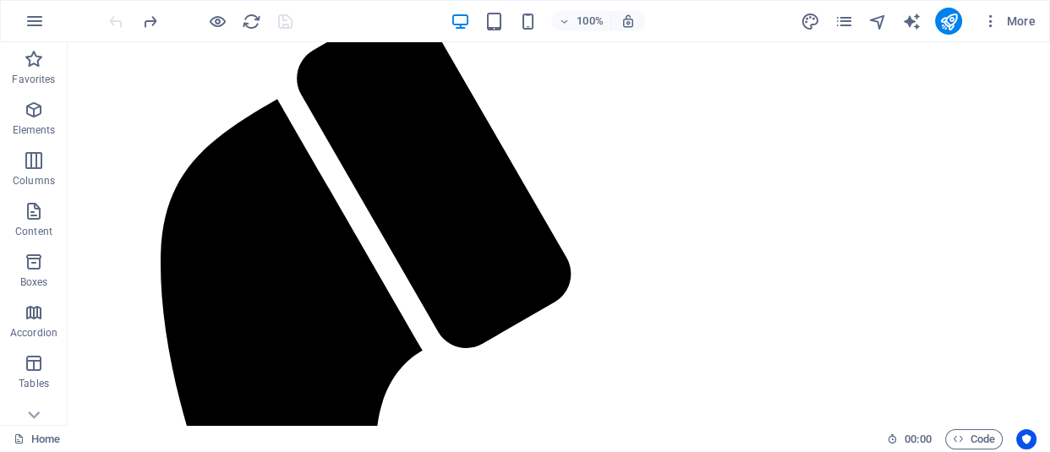
drag, startPoint x: 103, startPoint y: 17, endPoint x: 139, endPoint y: 41, distance: 43.4
click at [107, 18] on div "100% More" at bounding box center [525, 21] width 1048 height 41
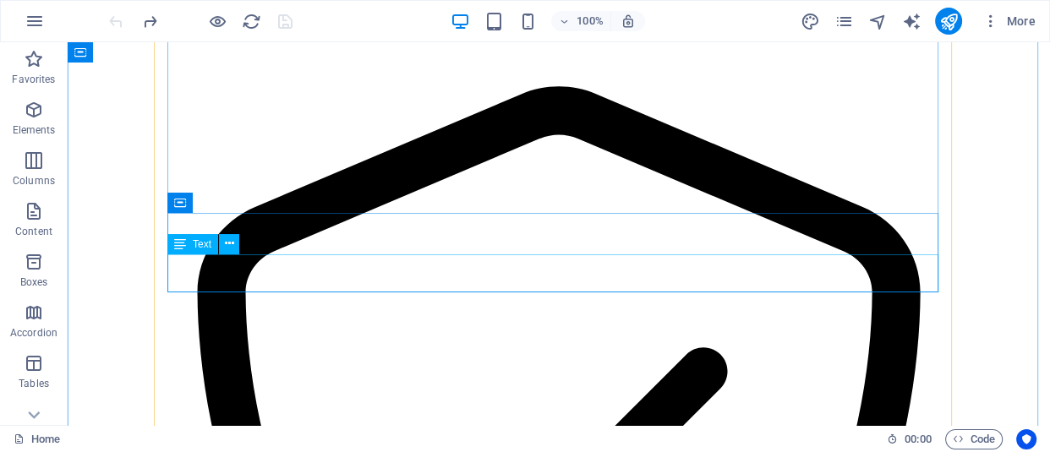
scroll to position [3150, 0]
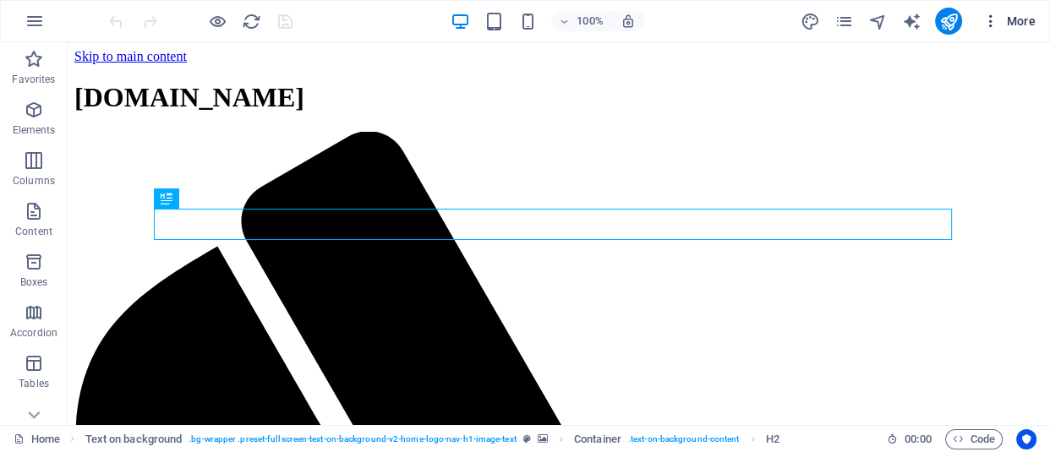
scroll to position [460, 0]
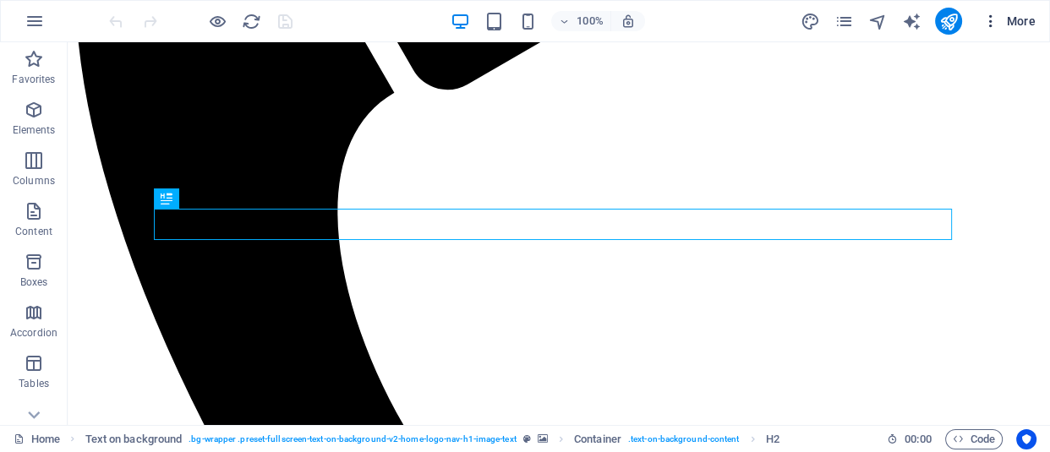
click at [990, 25] on icon "button" at bounding box center [990, 21] width 17 height 17
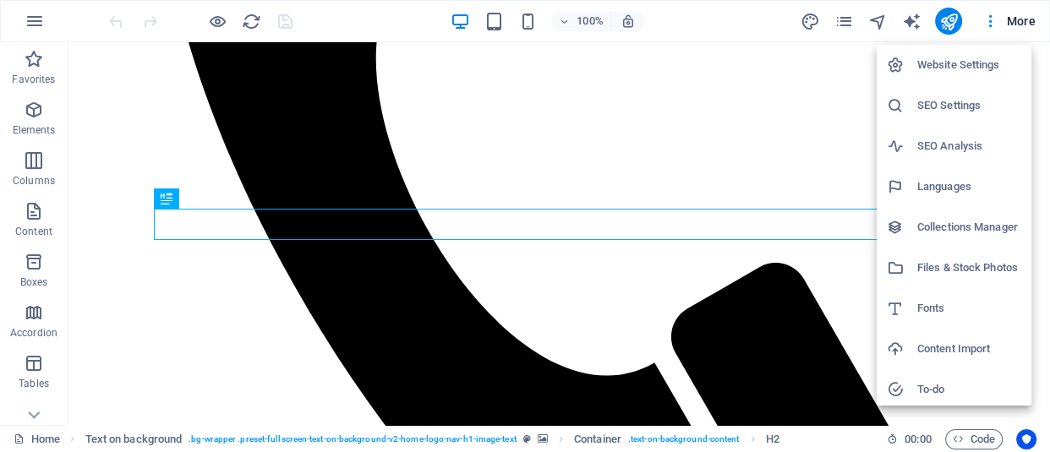
click at [34, 25] on div at bounding box center [525, 226] width 1050 height 452
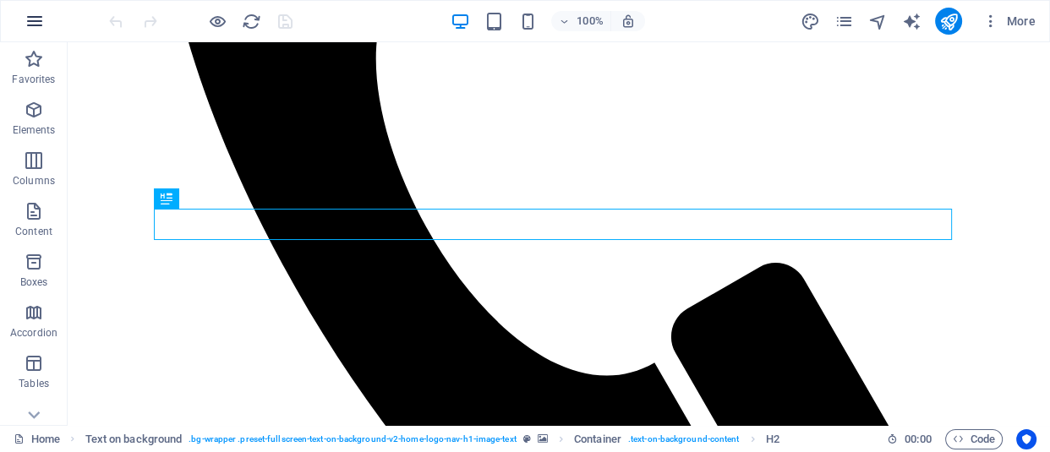
click at [36, 22] on icon "button" at bounding box center [35, 21] width 20 height 20
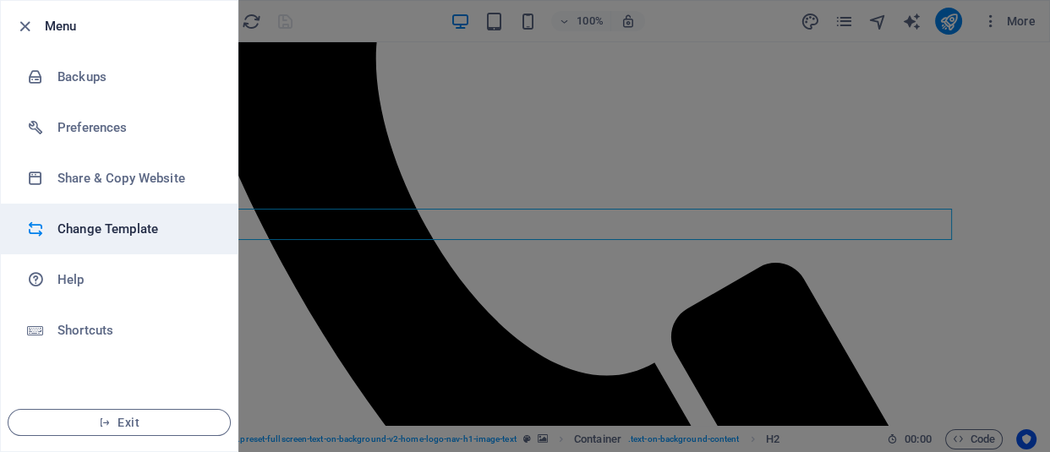
click at [128, 231] on h6 "Change Template" at bounding box center [135, 229] width 156 height 20
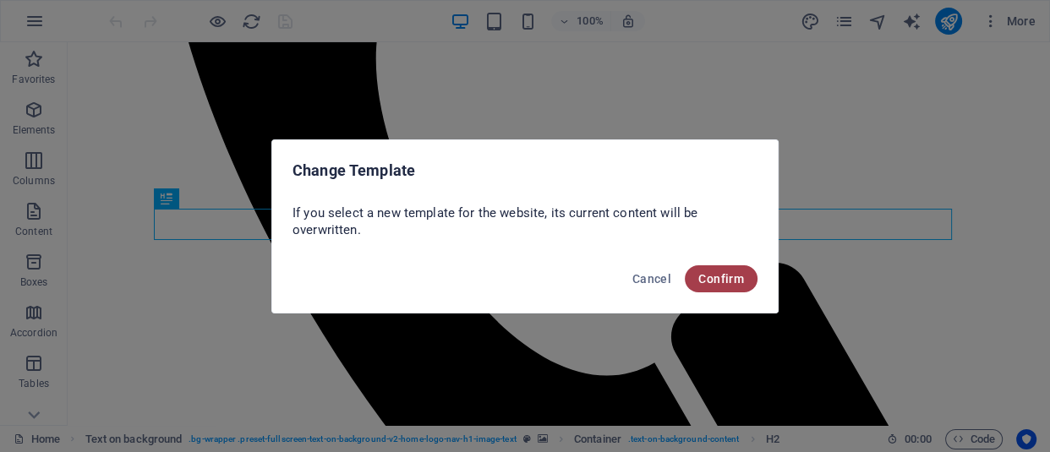
click at [734, 276] on span "Confirm" at bounding box center [721, 279] width 46 height 14
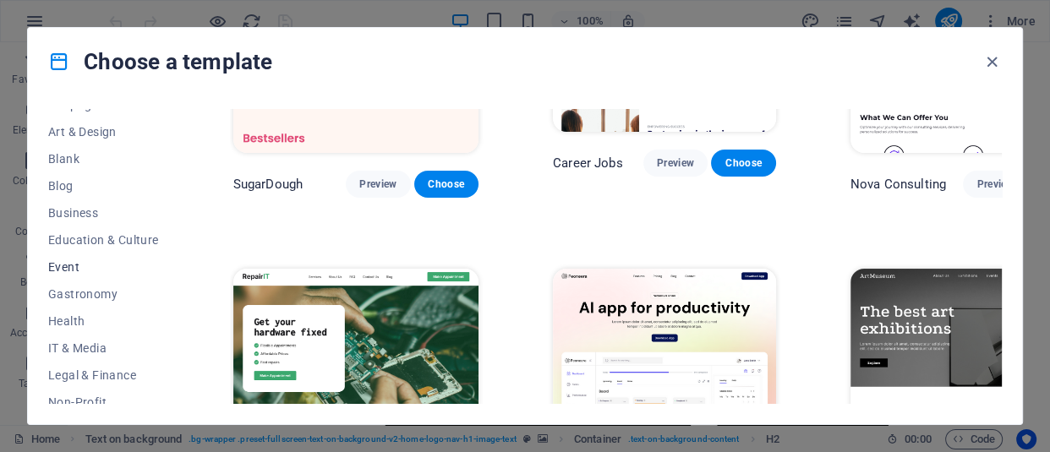
scroll to position [230, 0]
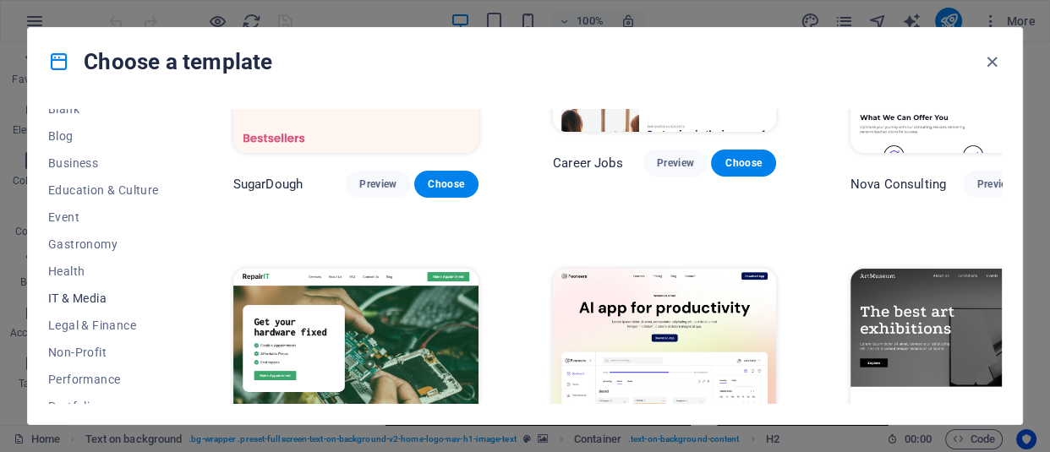
click at [79, 300] on span "IT & Media" at bounding box center [103, 299] width 111 height 14
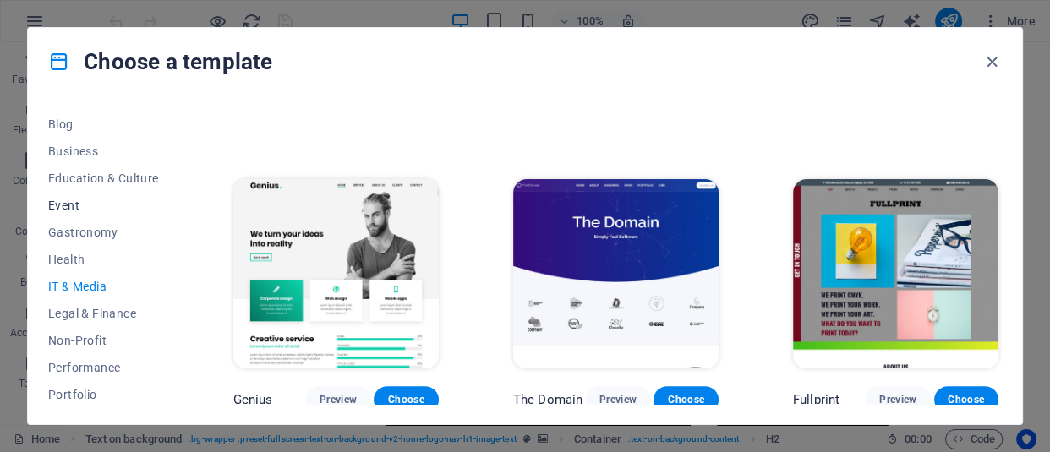
scroll to position [380, 0]
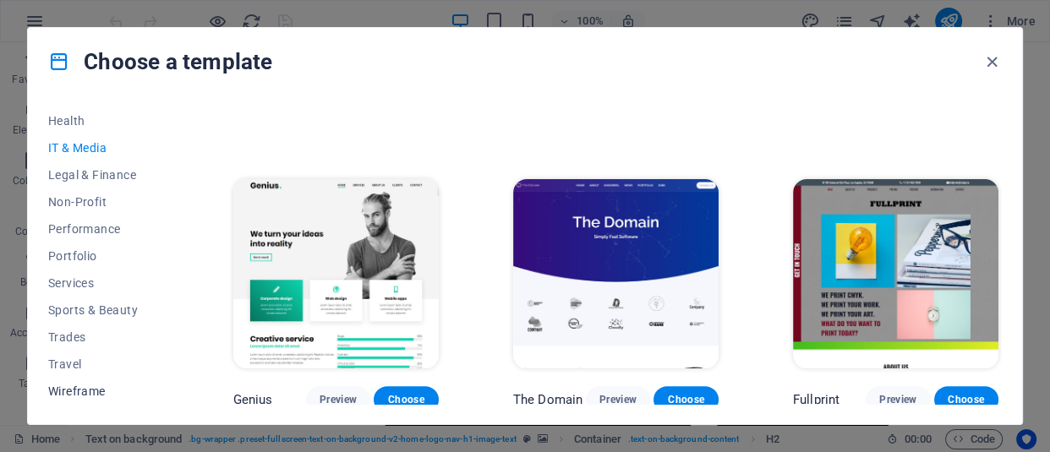
click at [74, 381] on button "Wireframe" at bounding box center [103, 391] width 111 height 27
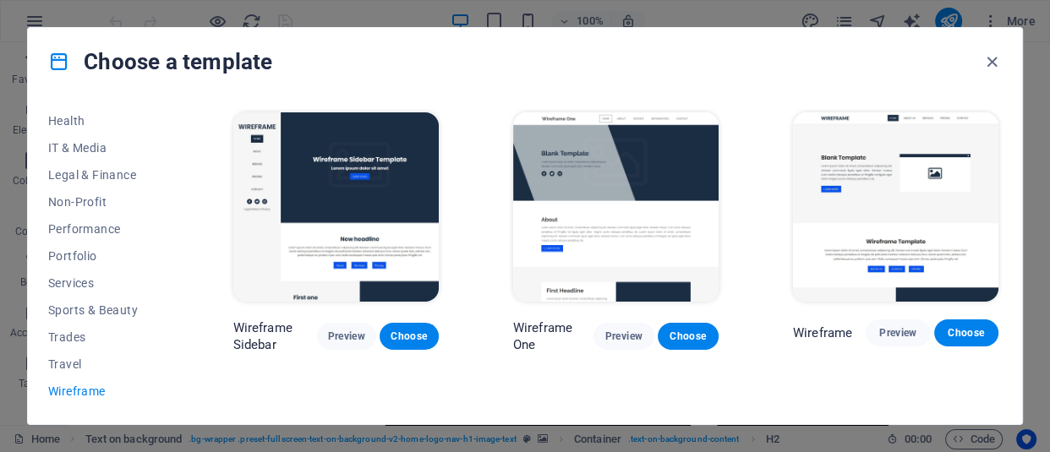
scroll to position [0, 0]
click at [58, 359] on span "Travel" at bounding box center [103, 365] width 111 height 14
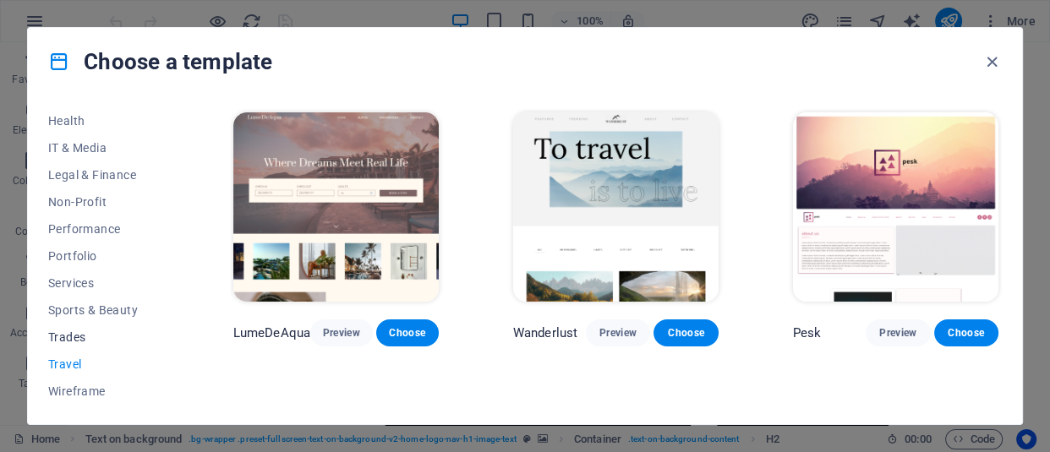
click at [71, 337] on span "Trades" at bounding box center [103, 338] width 111 height 14
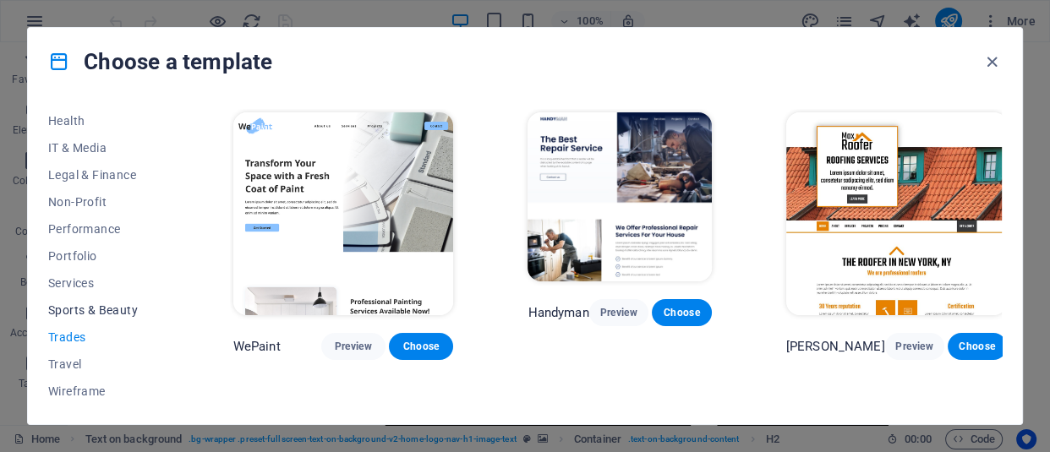
click at [85, 313] on span "Sports & Beauty" at bounding box center [103, 310] width 111 height 14
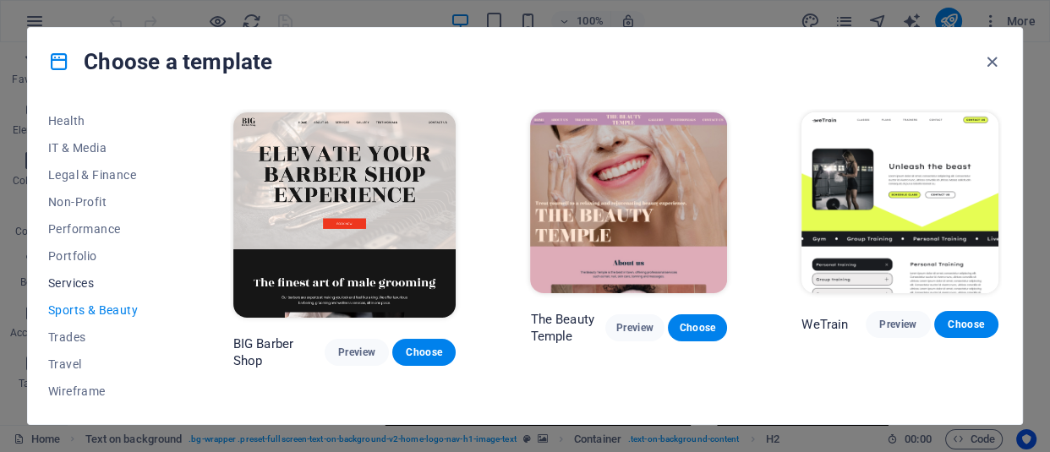
click at [75, 276] on span "Services" at bounding box center [103, 283] width 111 height 14
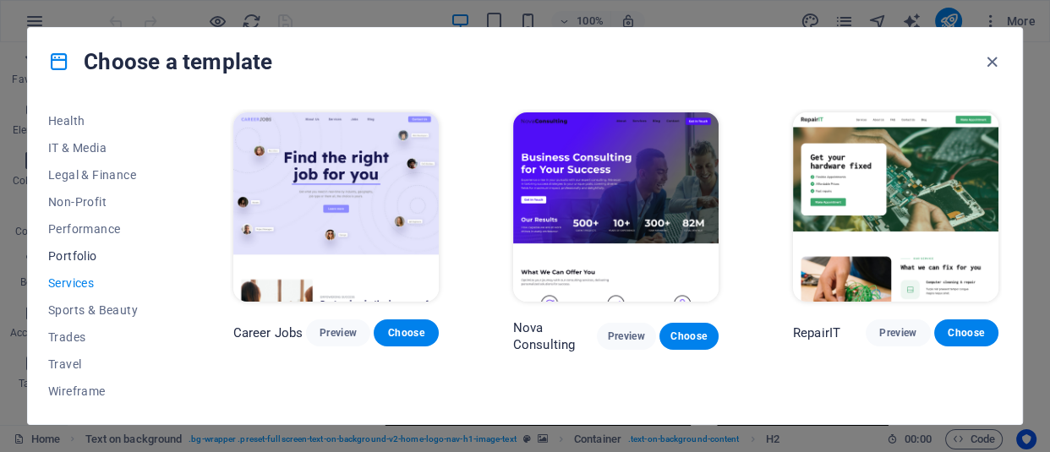
click at [78, 268] on button "Portfolio" at bounding box center [103, 256] width 111 height 27
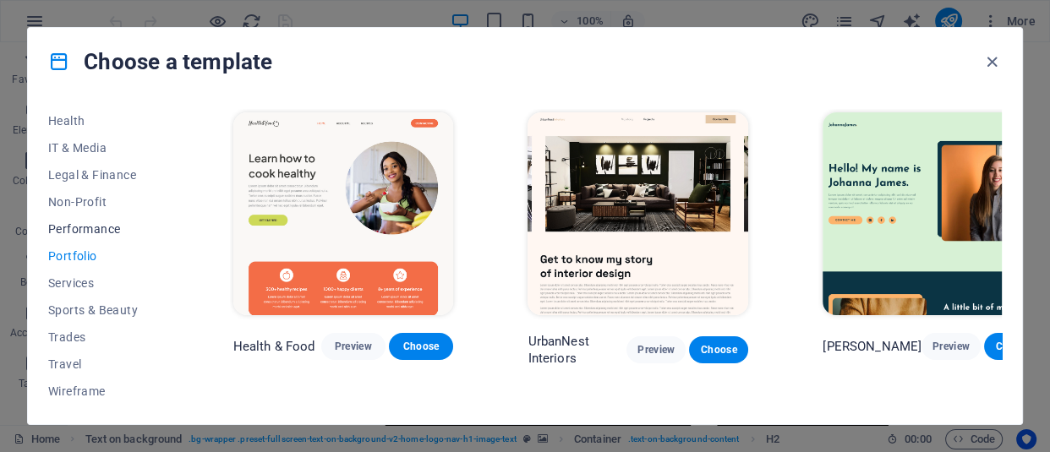
click at [104, 227] on span "Performance" at bounding box center [103, 229] width 111 height 14
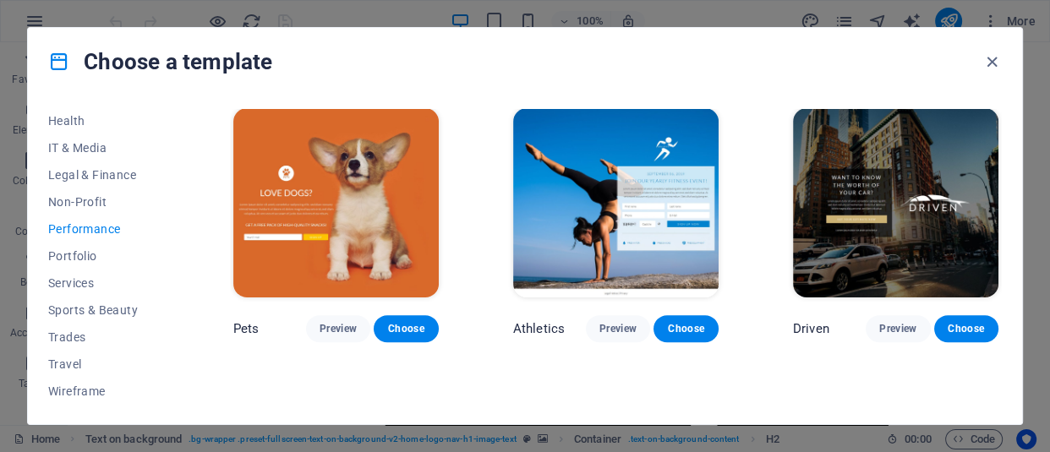
scroll to position [770, 0]
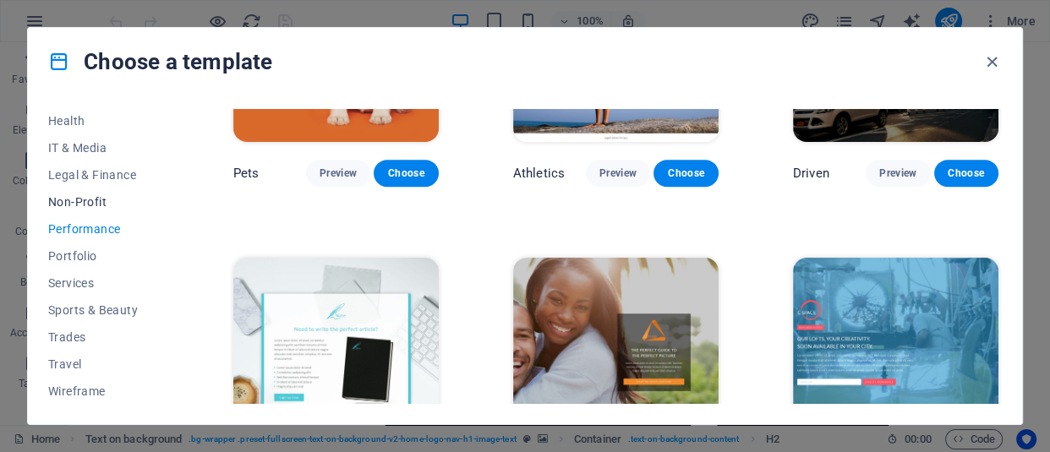
click at [87, 192] on button "Non-Profit" at bounding box center [103, 202] width 111 height 27
click at [87, 193] on button "Non-Profit" at bounding box center [103, 202] width 111 height 27
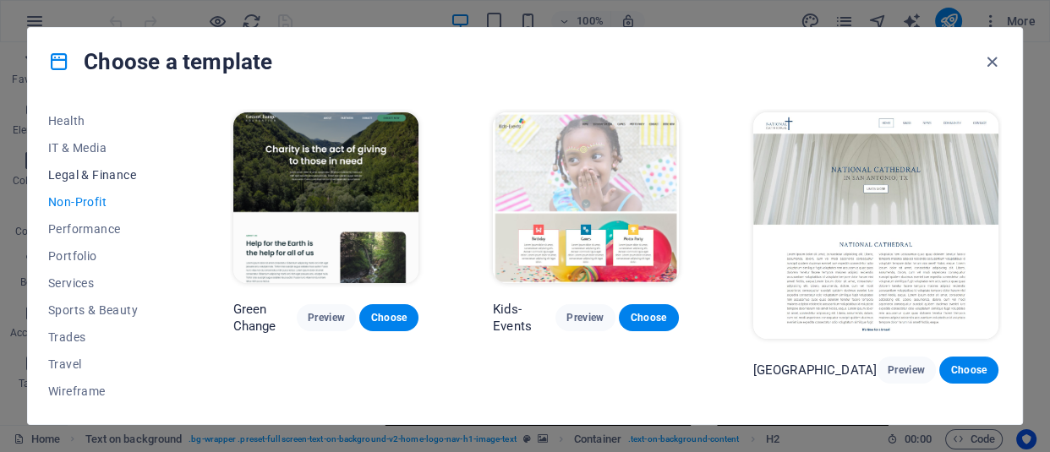
click at [101, 178] on span "Legal & Finance" at bounding box center [103, 175] width 111 height 14
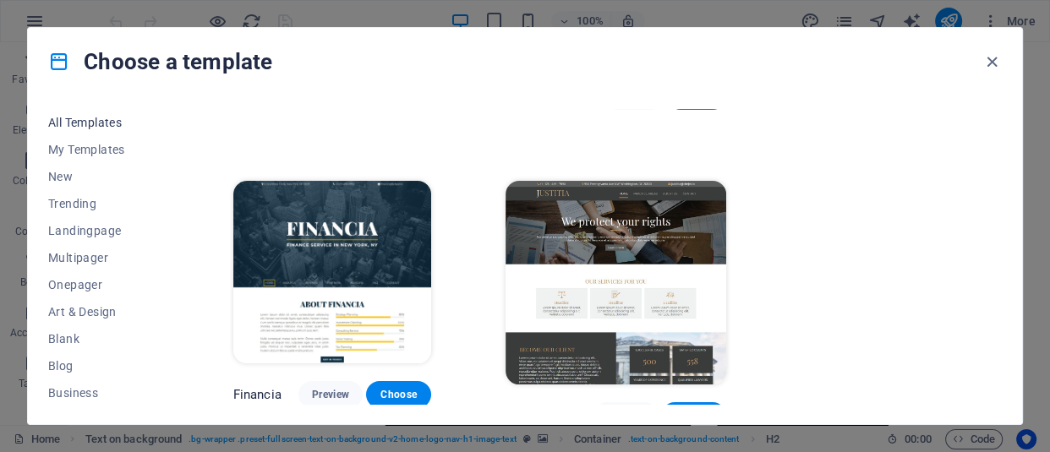
click at [109, 127] on span "All Templates" at bounding box center [103, 123] width 111 height 14
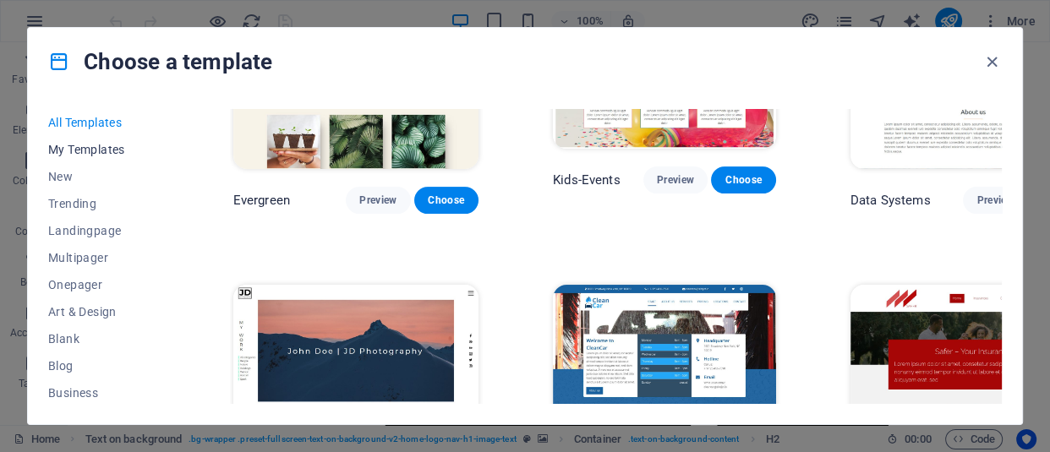
scroll to position [9518, 0]
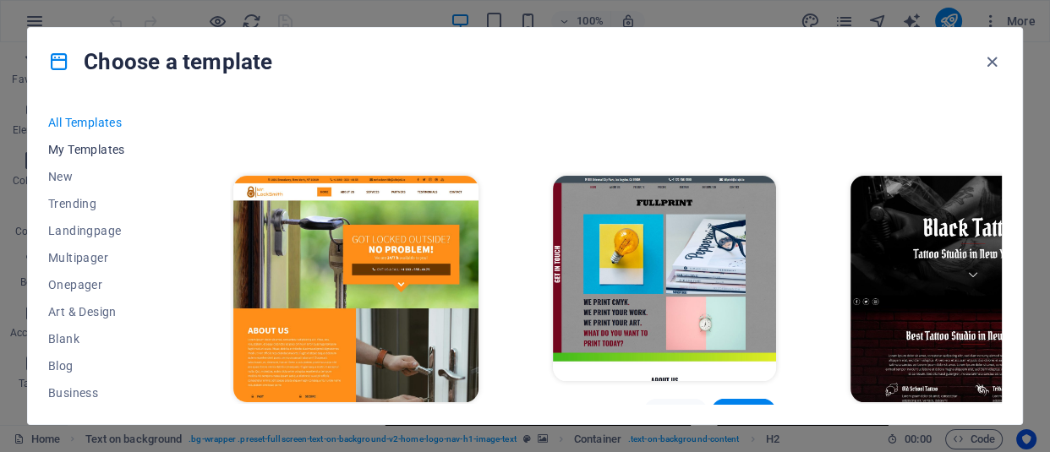
click at [111, 145] on span "My Templates" at bounding box center [103, 150] width 111 height 14
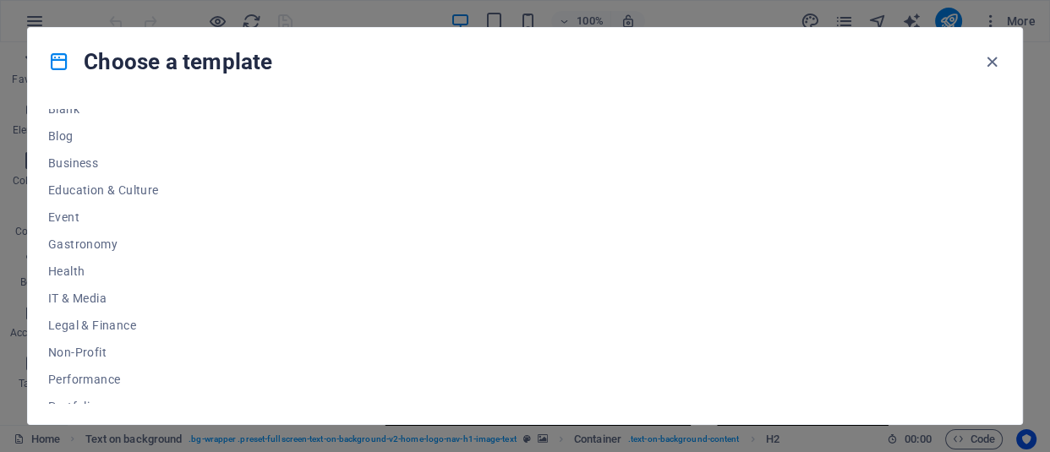
scroll to position [76, 0]
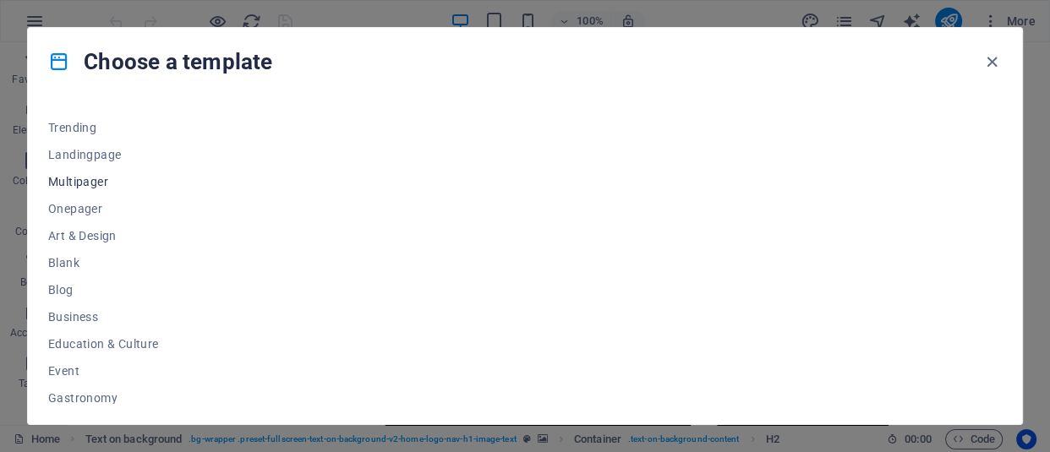
click at [86, 178] on span "Multipager" at bounding box center [103, 182] width 111 height 14
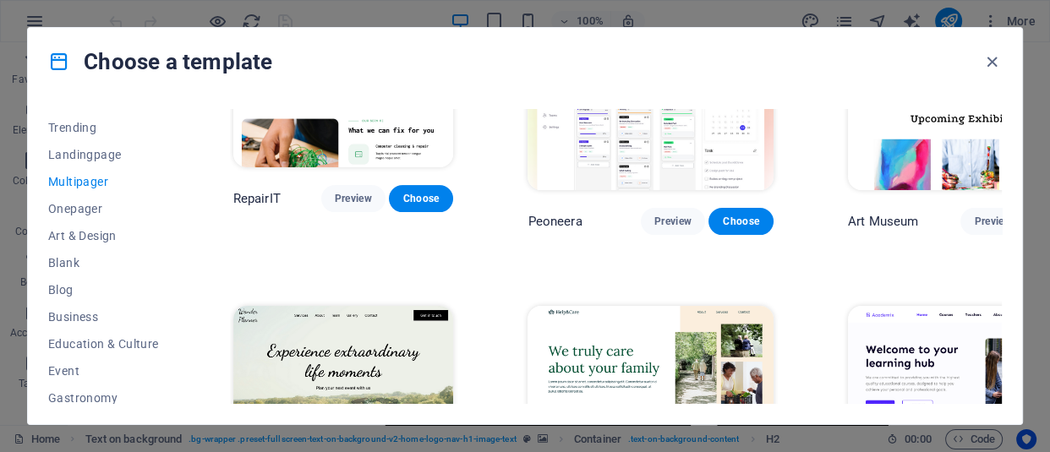
scroll to position [384, 0]
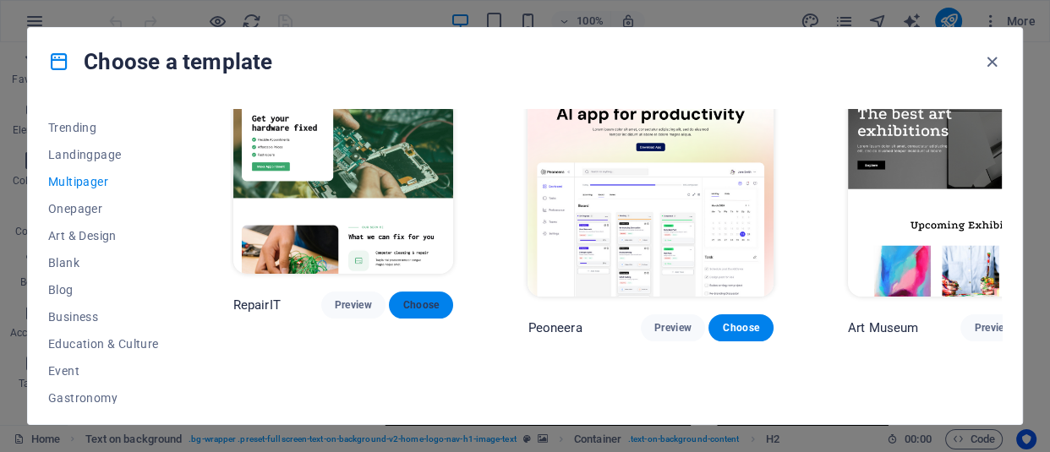
click at [405, 298] on span "Choose" at bounding box center [420, 305] width 37 height 14
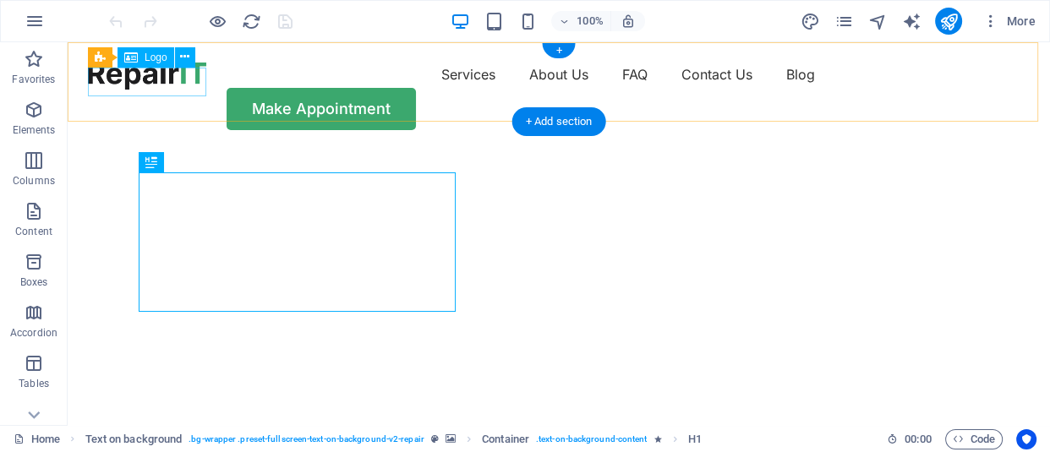
click at [171, 77] on div at bounding box center [147, 75] width 118 height 29
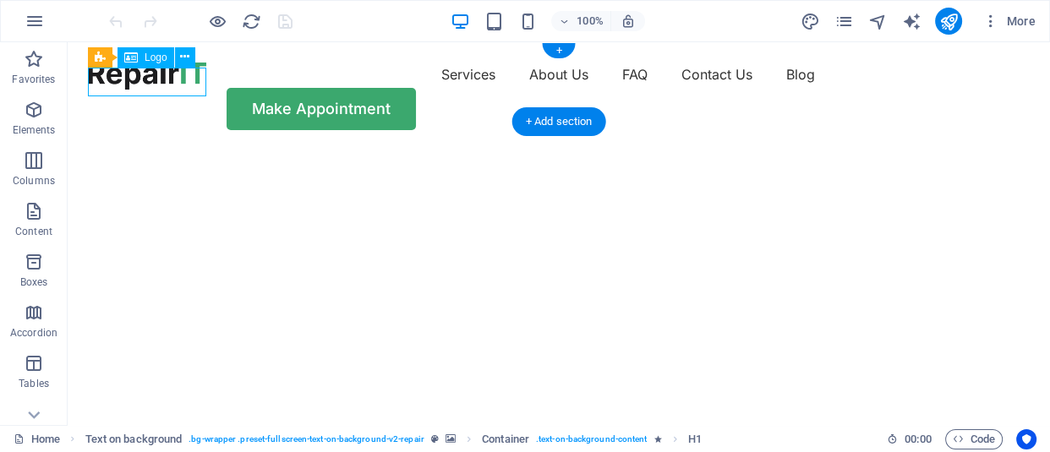
click at [171, 77] on div at bounding box center [147, 75] width 118 height 29
select select "px"
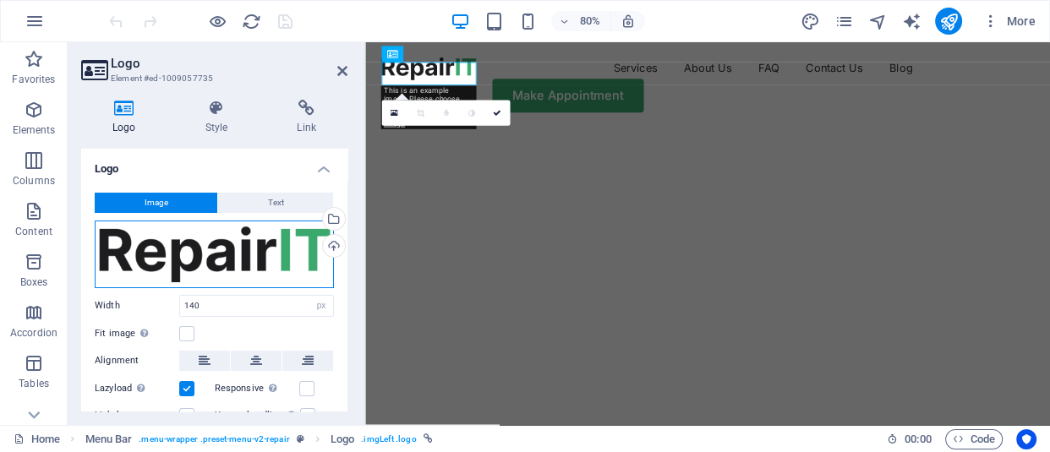
click at [311, 258] on div "Drag files here, click to choose files or select files from Files or our free s…" at bounding box center [214, 255] width 239 height 68
click at [311, 258] on body "[DOMAIN_NAME] Home Favorites Elements Columns Content Boxes Accordion Tables Fe…" at bounding box center [525, 226] width 1050 height 452
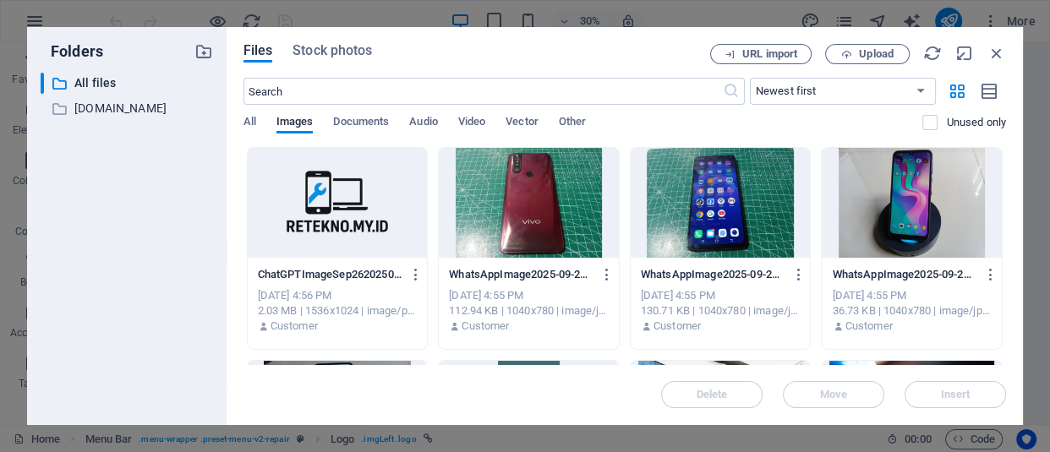
click at [363, 227] on div at bounding box center [338, 203] width 180 height 110
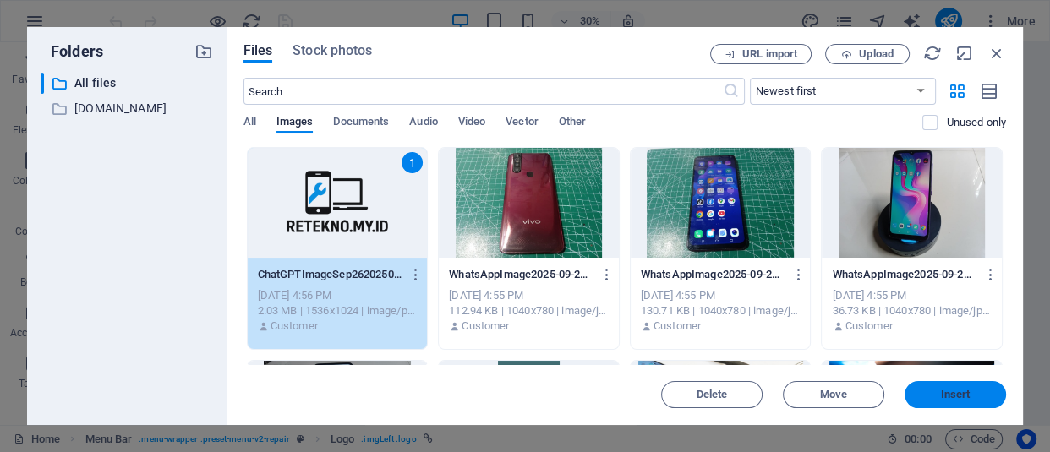
click at [947, 387] on button "Insert" at bounding box center [954, 394] width 101 height 27
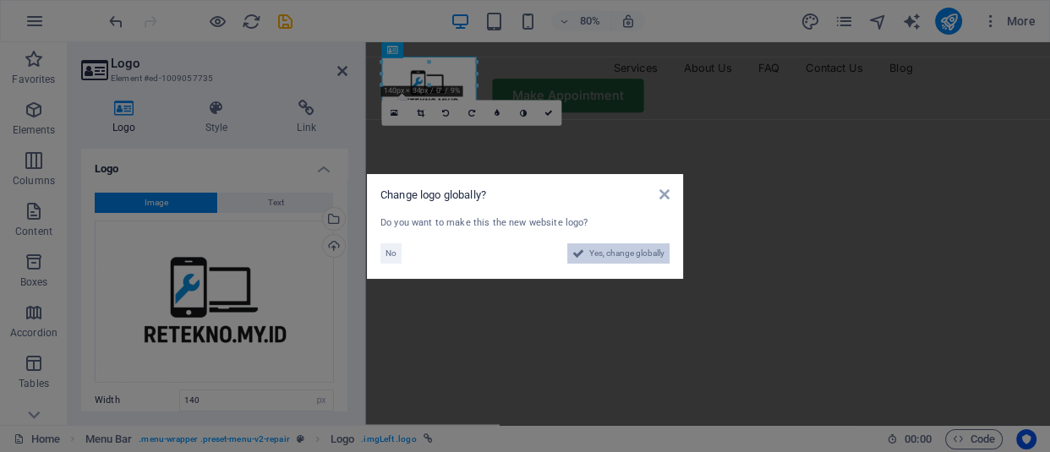
drag, startPoint x: 634, startPoint y: 255, endPoint x: 721, endPoint y: 724, distance: 477.2
click at [634, 255] on span "Yes, change globally" at bounding box center [626, 253] width 75 height 20
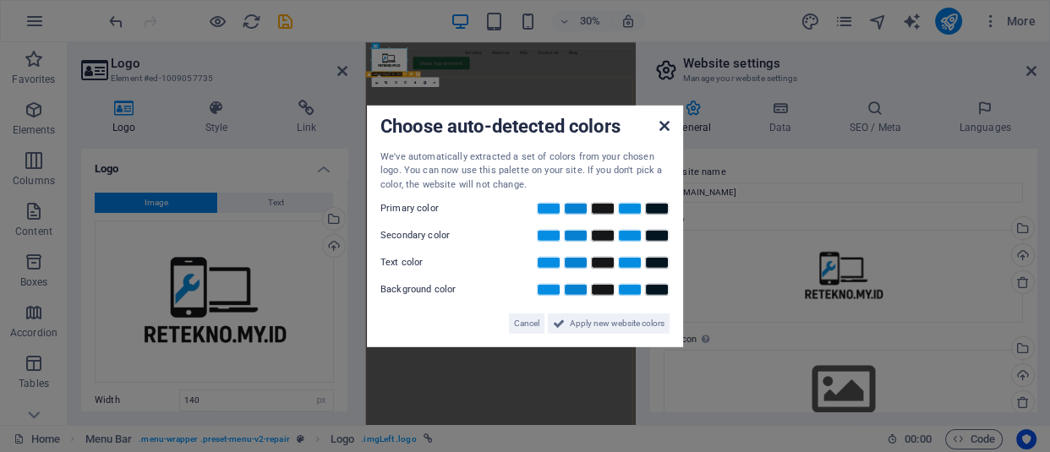
click at [666, 123] on icon at bounding box center [664, 125] width 10 height 14
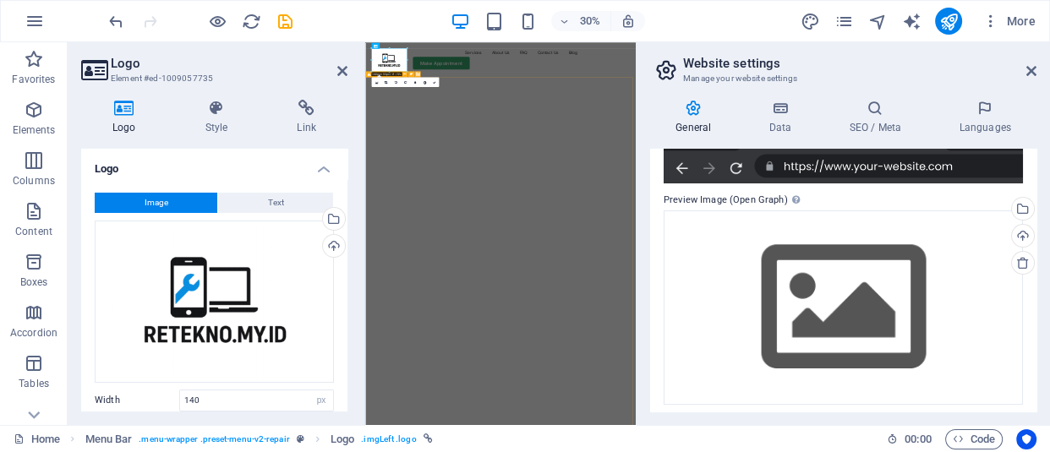
scroll to position [326, 0]
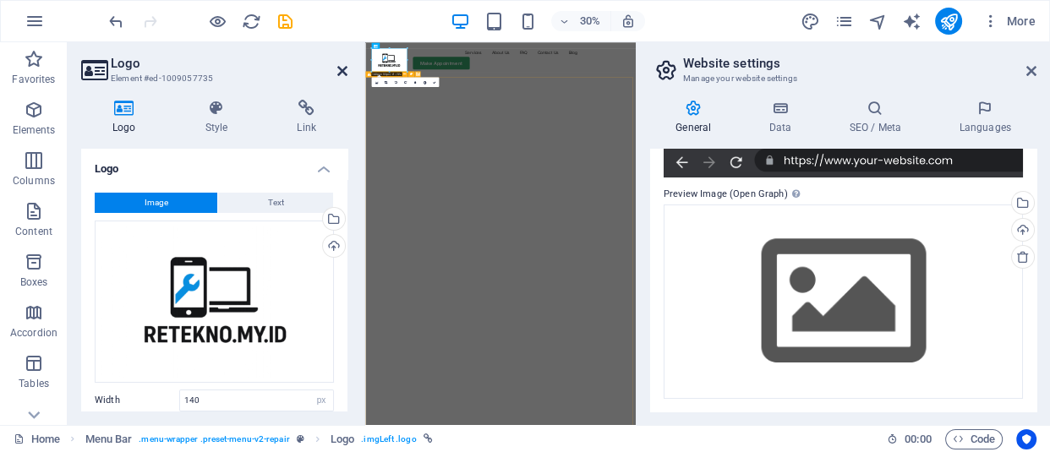
click at [342, 67] on icon at bounding box center [342, 71] width 10 height 14
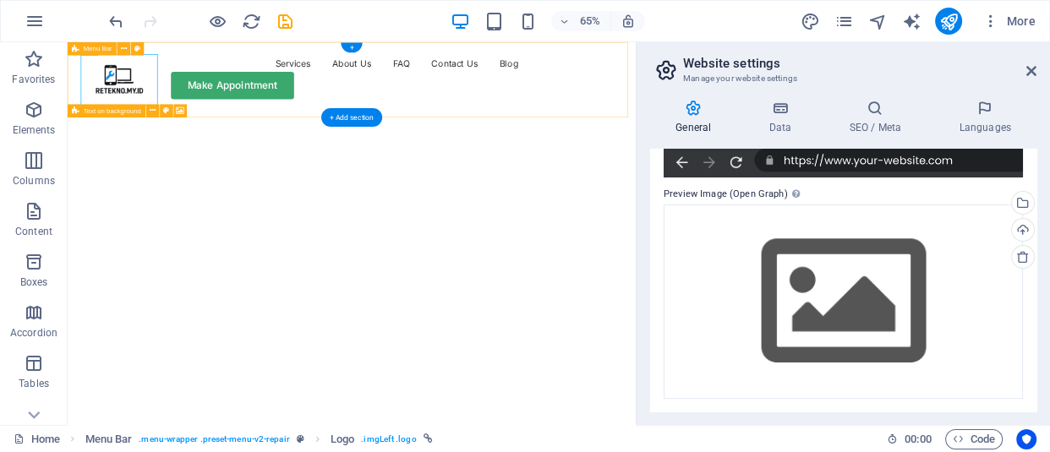
click at [647, 148] on div "Menu Services About Us FAQ Contact Us Blog Make Appointment" at bounding box center [505, 95] width 874 height 107
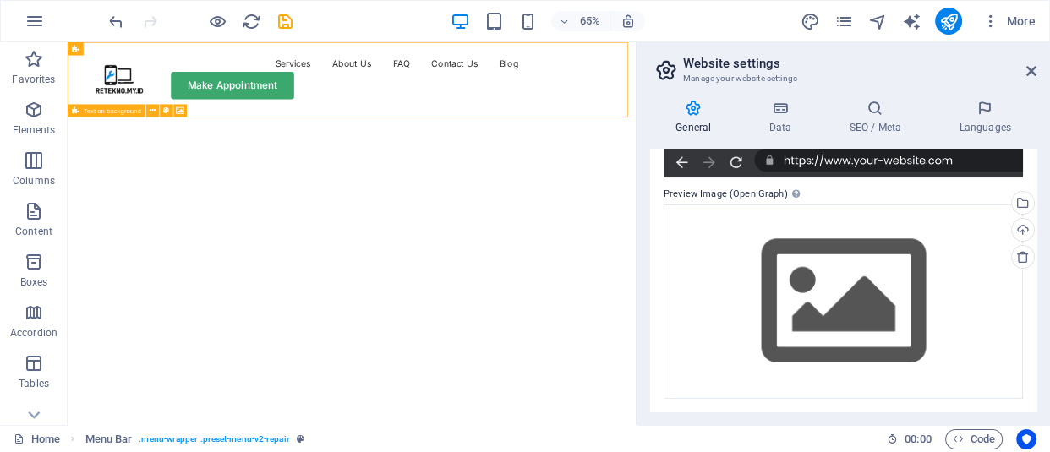
click at [1032, 61] on h2 "Website settings" at bounding box center [859, 63] width 353 height 15
click at [1029, 65] on icon at bounding box center [1031, 71] width 10 height 14
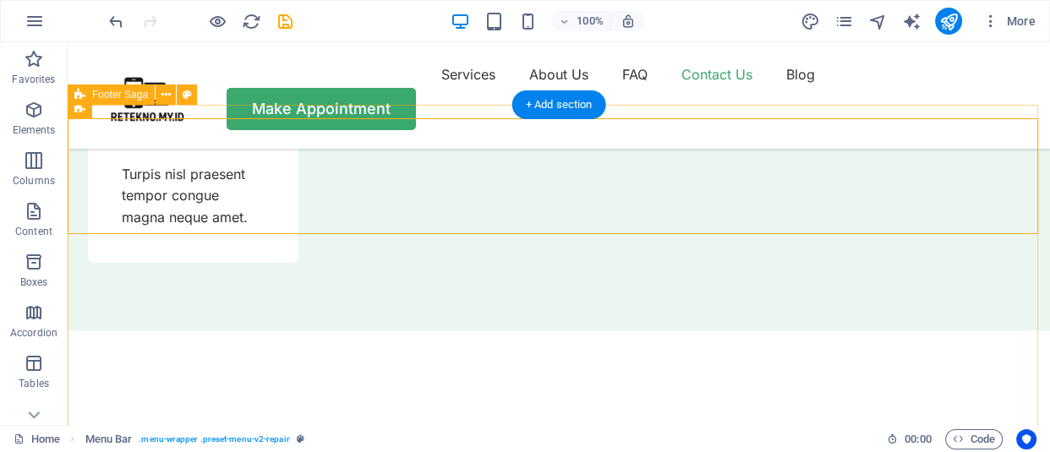
scroll to position [5986, 0]
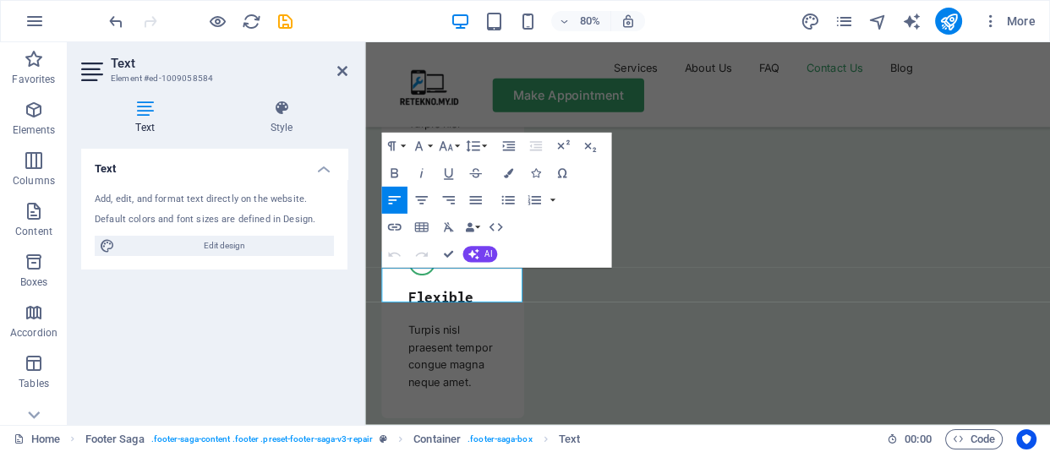
scroll to position [6101, 0]
click at [346, 74] on icon at bounding box center [342, 71] width 10 height 14
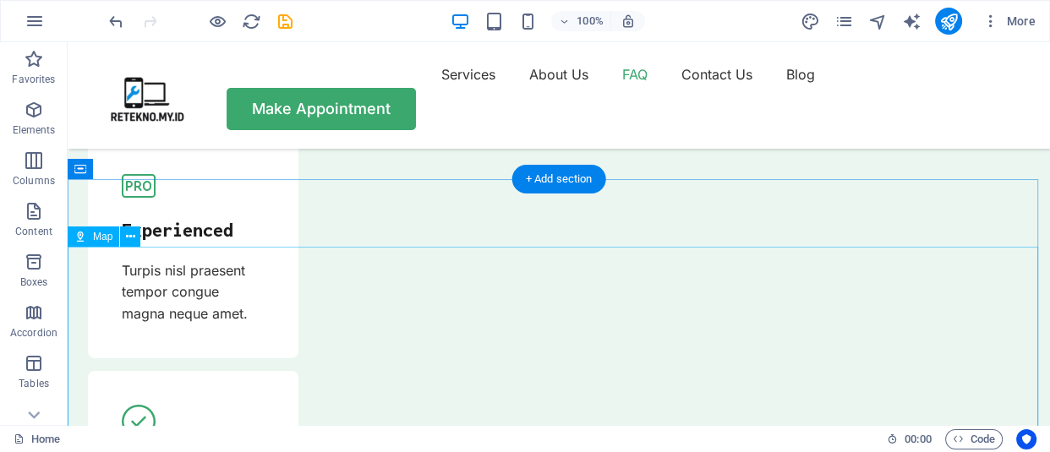
scroll to position [5218, 0]
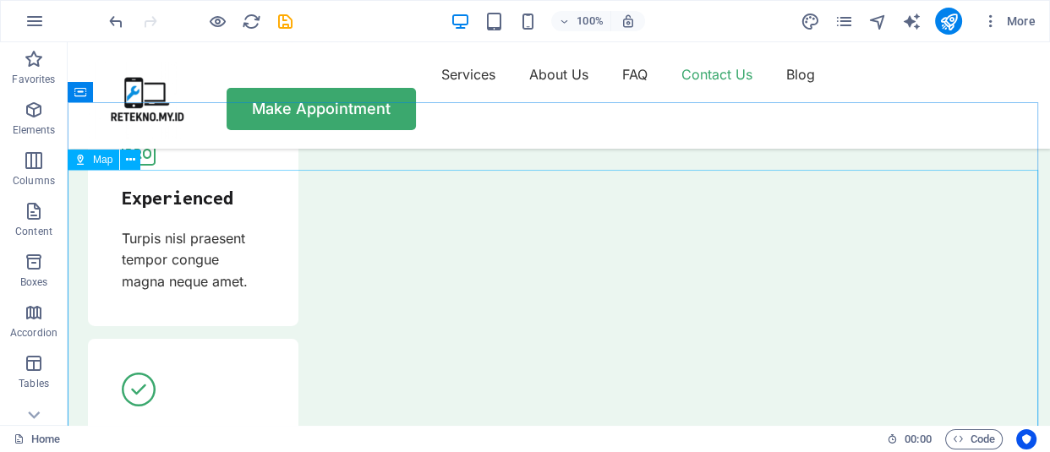
click at [96, 161] on span "Map" at bounding box center [102, 160] width 19 height 10
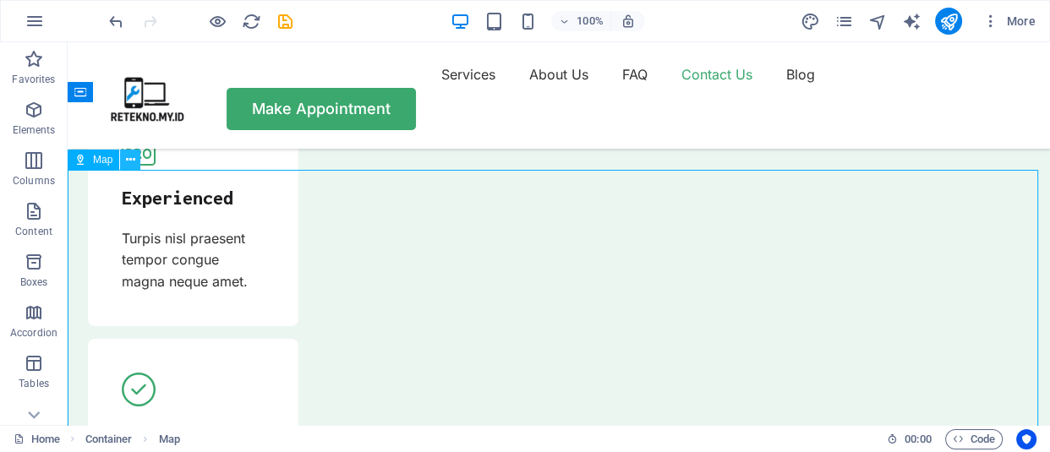
click at [139, 161] on button at bounding box center [130, 160] width 20 height 20
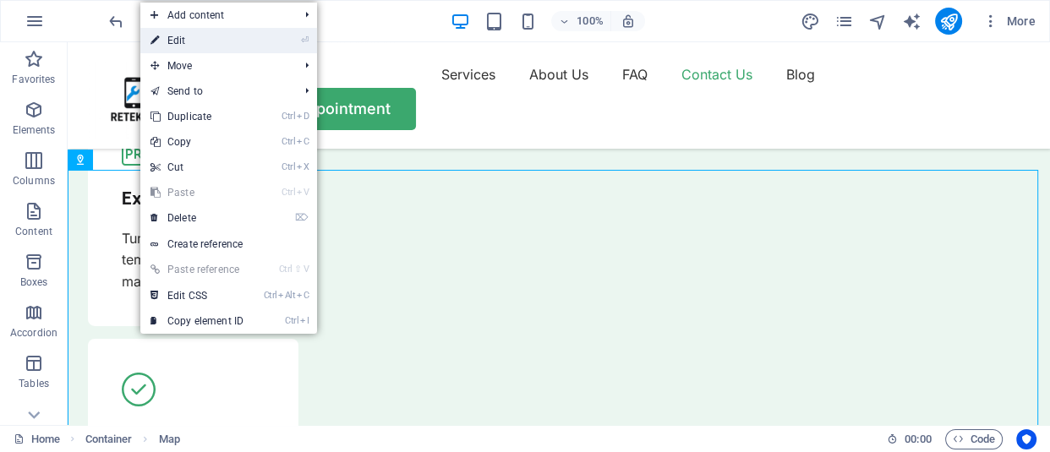
click at [195, 44] on link "⏎ Edit" at bounding box center [196, 40] width 113 height 25
select select "1"
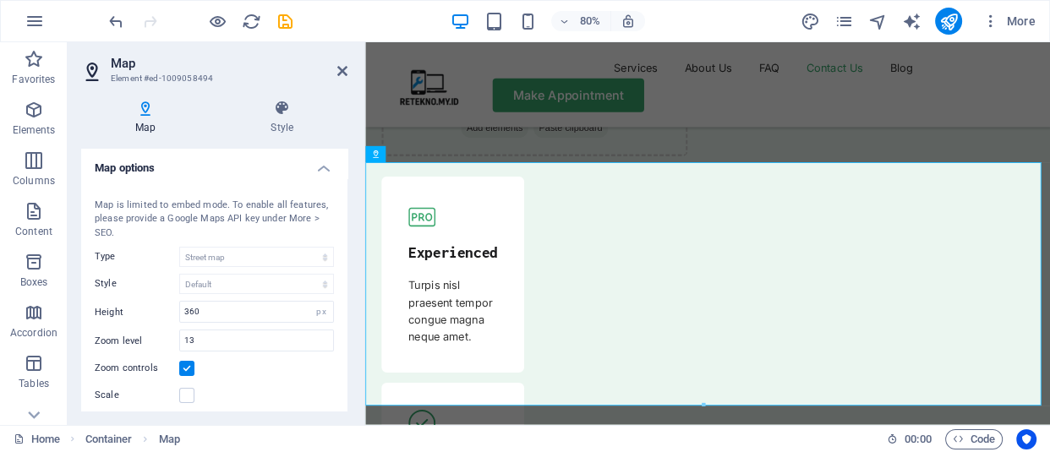
scroll to position [0, 0]
click at [275, 113] on icon at bounding box center [281, 108] width 131 height 17
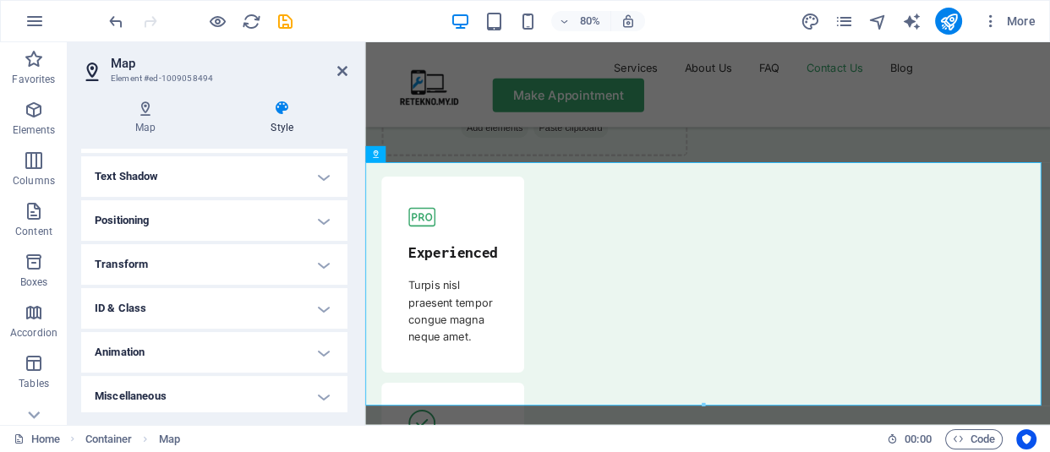
scroll to position [451, 0]
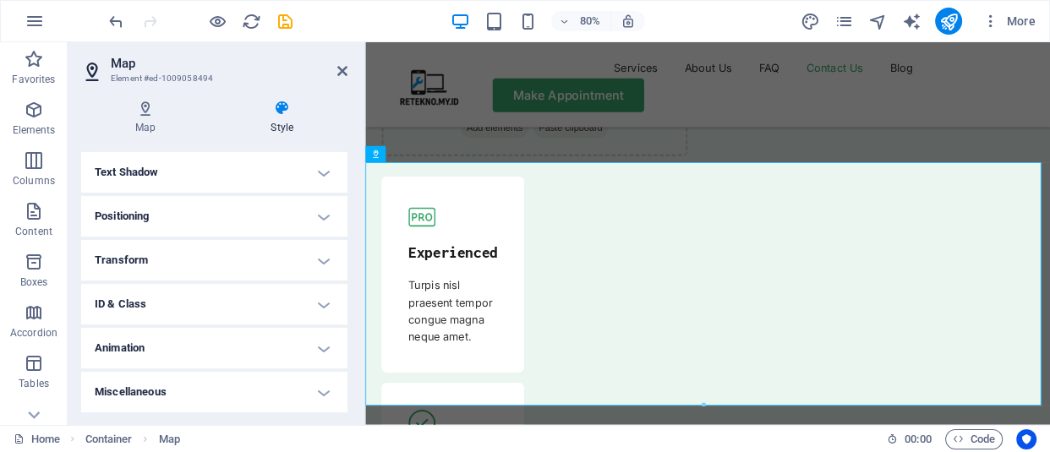
click at [275, 218] on h4 "Positioning" at bounding box center [214, 216] width 266 height 41
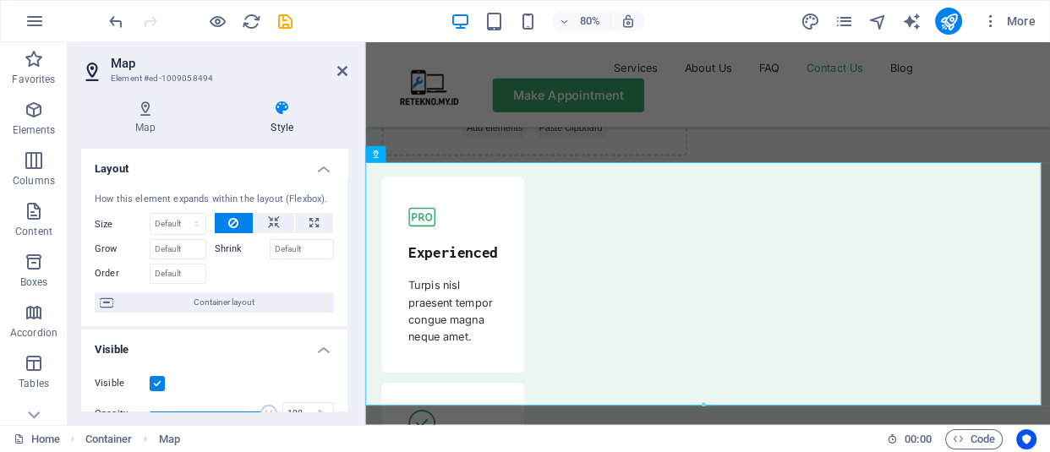
scroll to position [0, 0]
click at [174, 116] on icon at bounding box center [145, 108] width 128 height 17
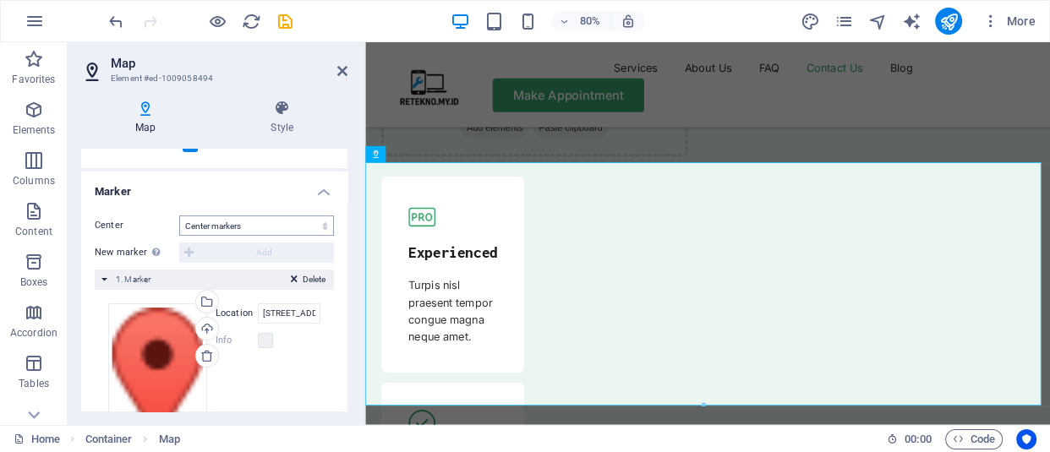
scroll to position [366, 0]
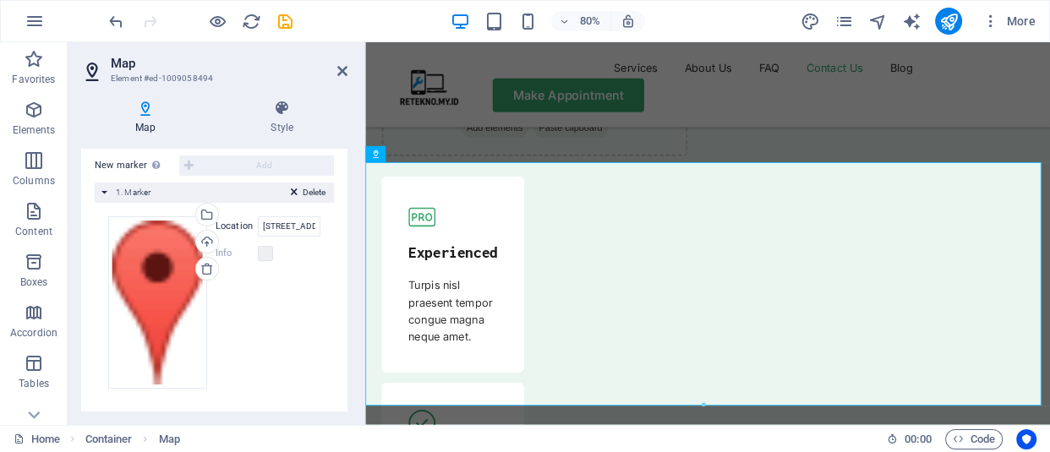
click at [347, 69] on aside "Map Element #ed-1009058494 Map Style Map options Map center 44 Grafton St, Conn…" at bounding box center [217, 233] width 298 height 383
click at [338, 66] on icon at bounding box center [342, 71] width 10 height 14
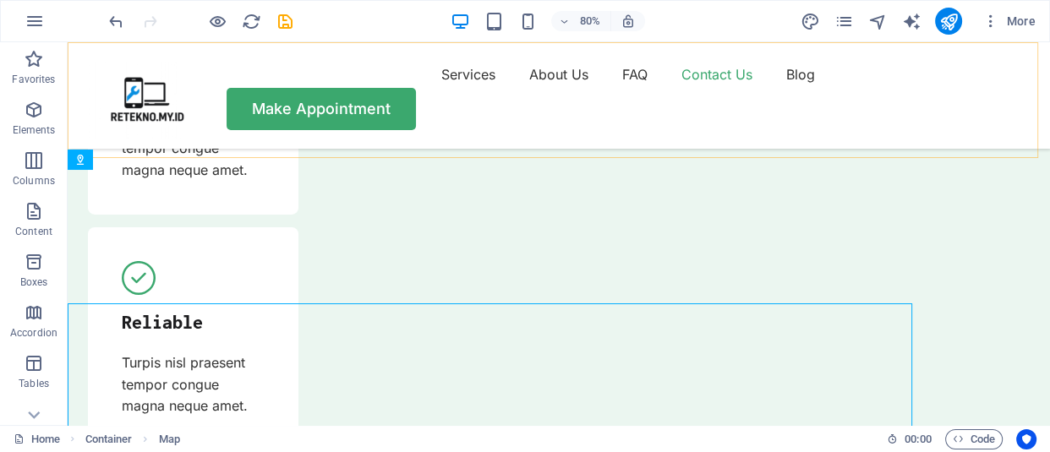
scroll to position [5218, 0]
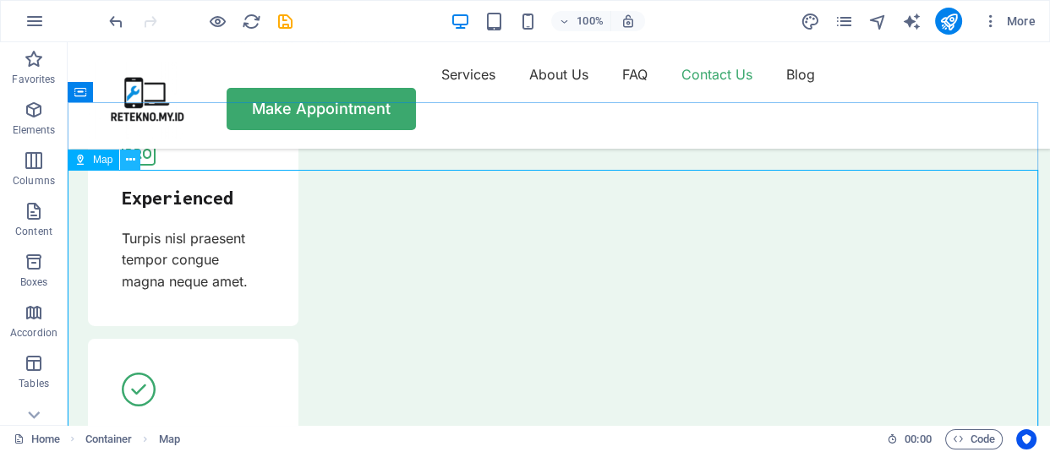
click at [126, 161] on icon at bounding box center [130, 160] width 9 height 18
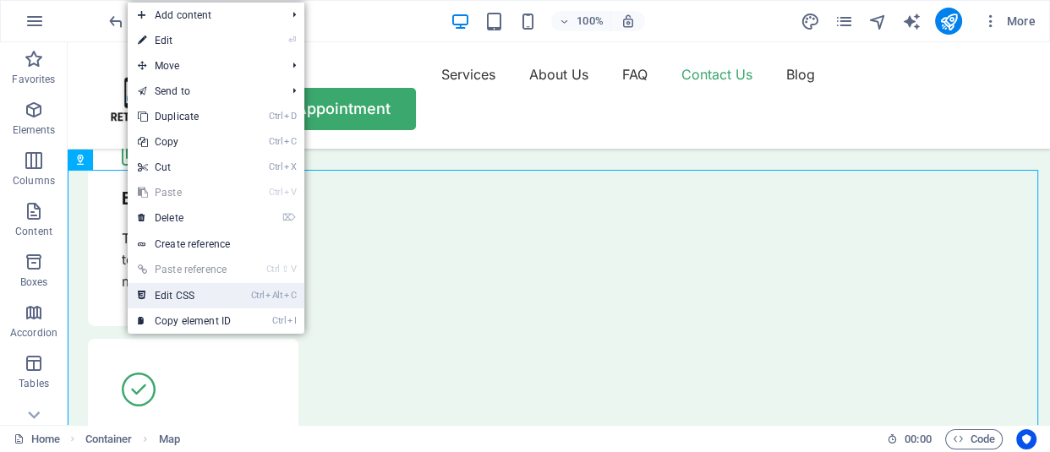
click at [194, 291] on link "Ctrl Alt C Edit CSS" at bounding box center [184, 295] width 113 height 25
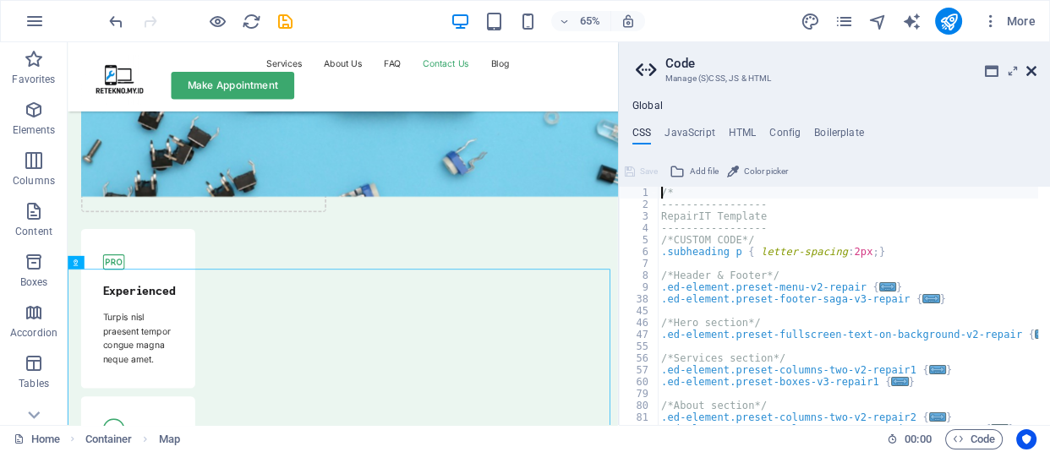
click at [1030, 68] on icon at bounding box center [1031, 71] width 10 height 14
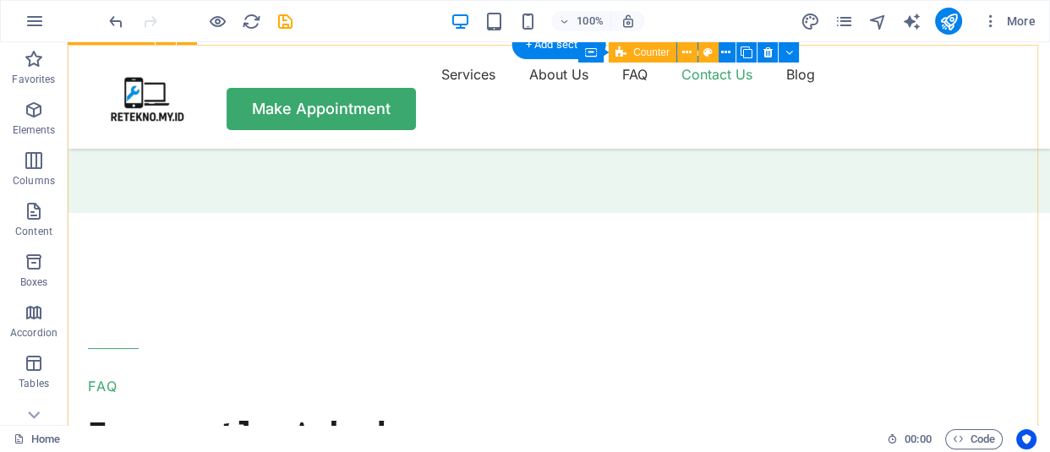
scroll to position [6063, 0]
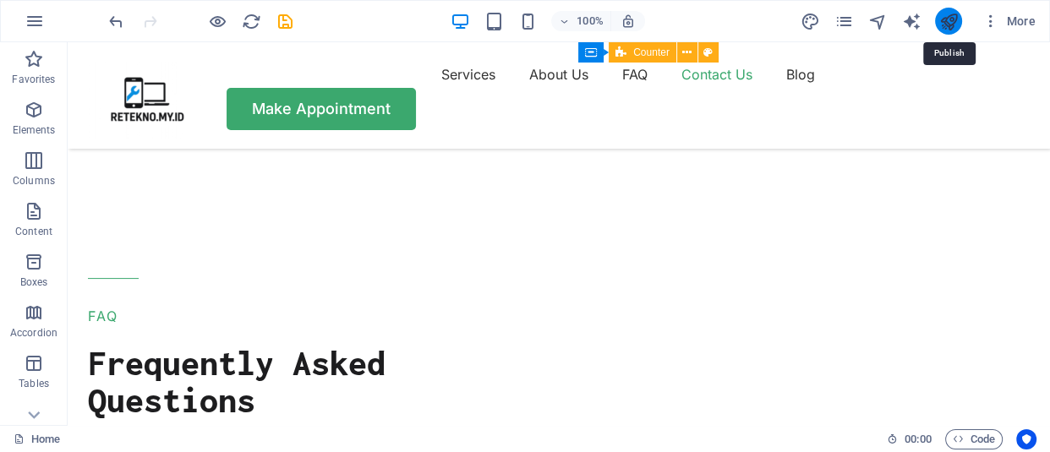
click at [947, 14] on icon "publish" at bounding box center [947, 21] width 19 height 19
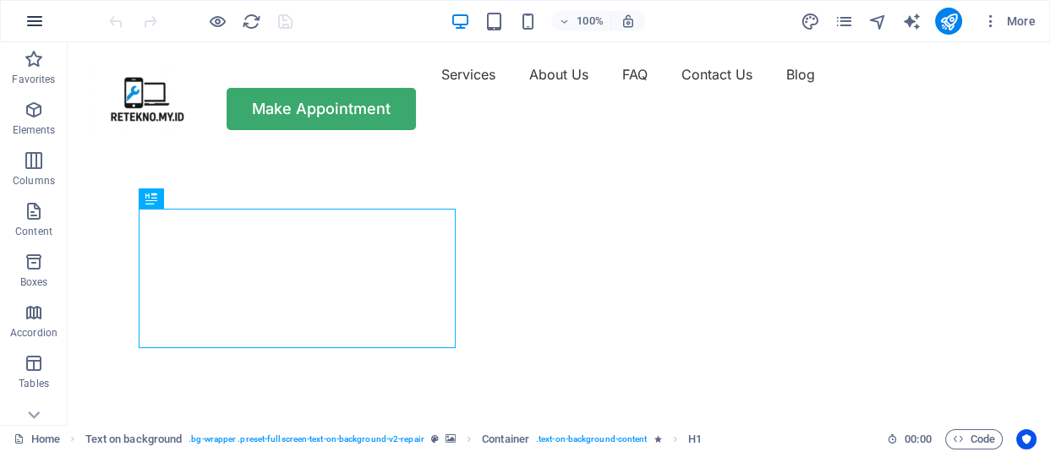
click at [42, 24] on icon "button" at bounding box center [35, 21] width 20 height 20
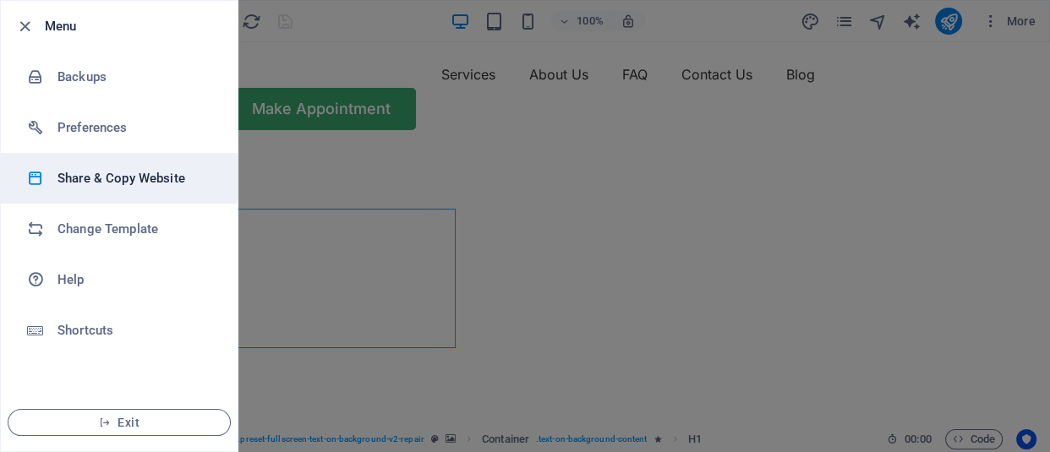
click at [152, 190] on li "Share & Copy Website" at bounding box center [119, 178] width 237 height 51
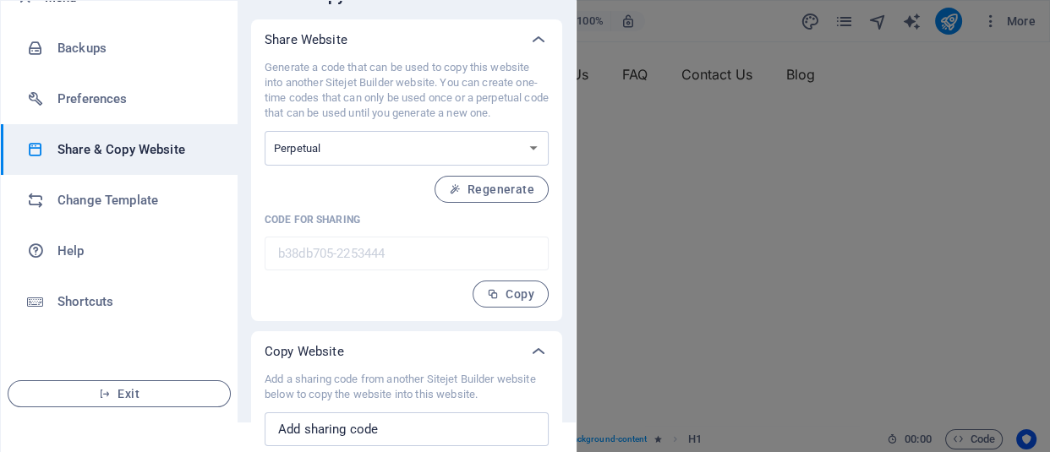
scroll to position [74, 0]
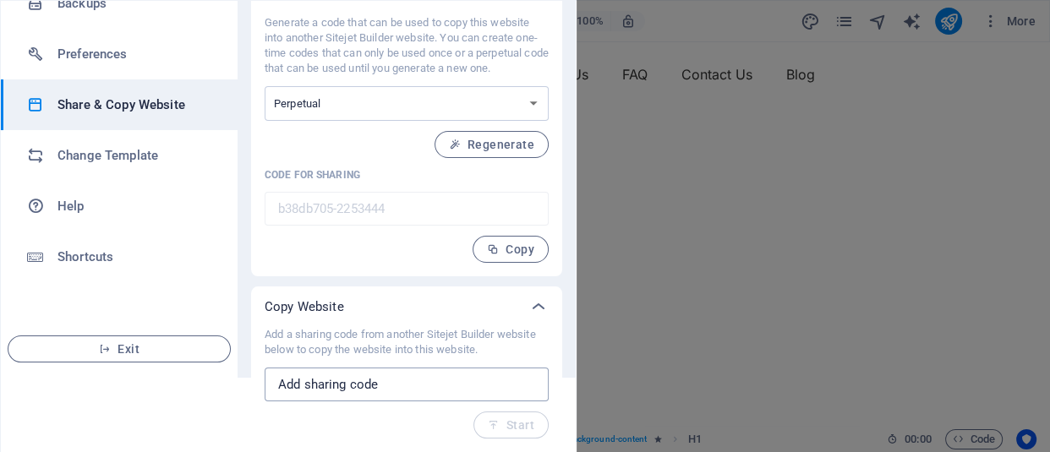
click at [394, 393] on input "text" at bounding box center [407, 385] width 284 height 34
click at [507, 142] on span "Regenerate" at bounding box center [491, 145] width 85 height 14
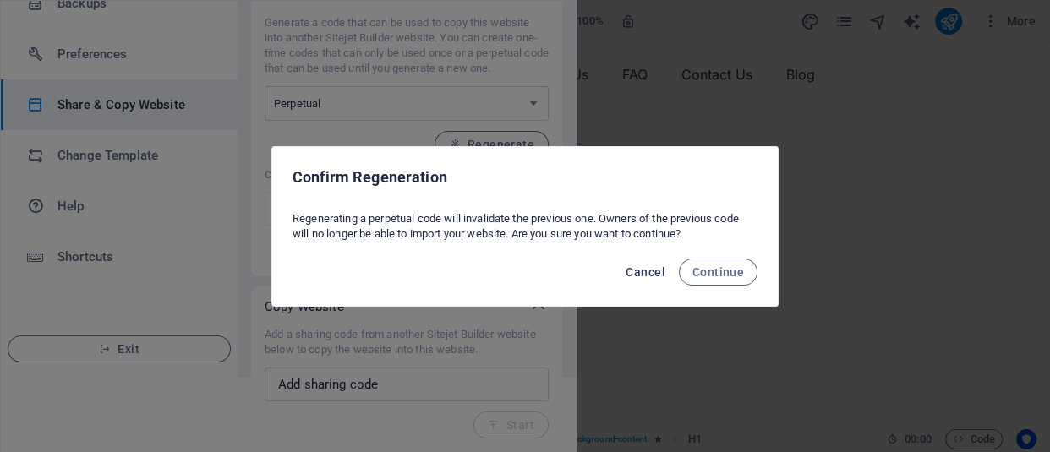
click at [663, 268] on span "Cancel" at bounding box center [645, 272] width 39 height 14
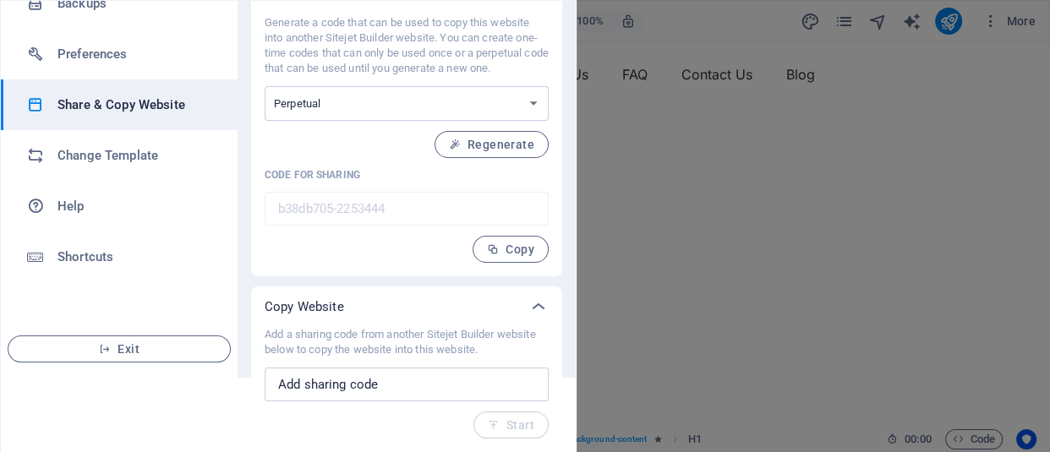
click at [472, 122] on div "Generate a code that can be used to copy this website into another Sitejet Buil…" at bounding box center [407, 139] width 284 height 248
click at [474, 109] on select "One-time Perpetual" at bounding box center [407, 103] width 284 height 35
click at [473, 390] on input "text" at bounding box center [407, 385] width 284 height 34
click at [484, 390] on input "text" at bounding box center [407, 385] width 284 height 34
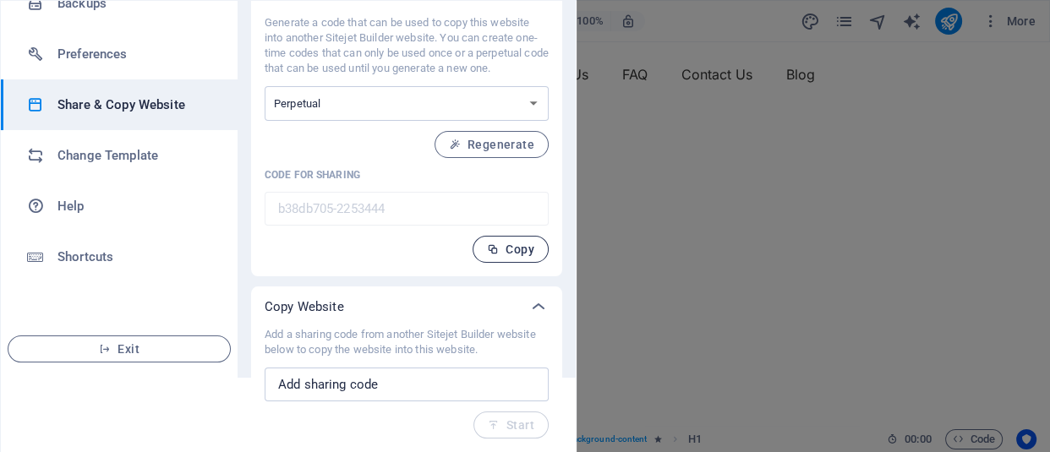
click at [499, 249] on span "Copy" at bounding box center [510, 250] width 47 height 14
click at [393, 121] on div "Generate a code that can be used to copy this website into another Sitejet Buil…" at bounding box center [407, 139] width 284 height 248
click at [397, 100] on select "One-time Perpetual" at bounding box center [407, 103] width 284 height 35
select select "onetime"
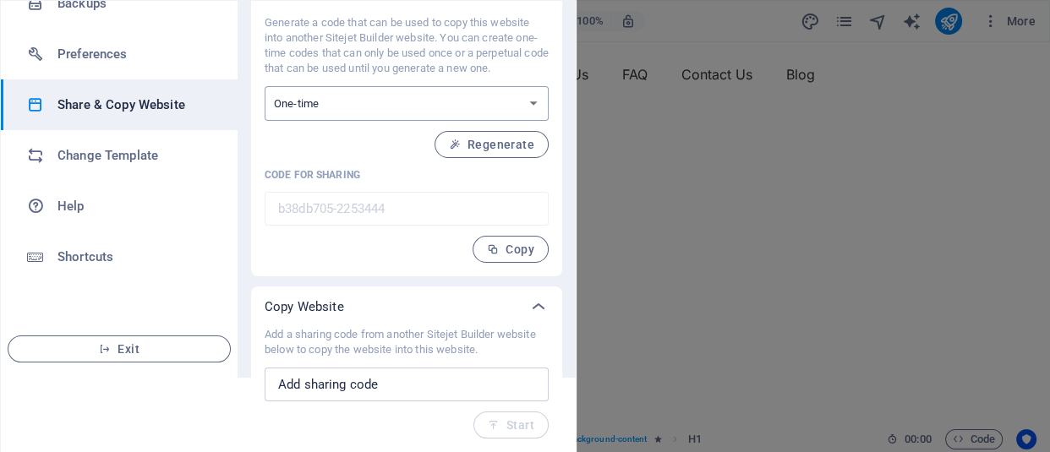
click at [265, 86] on select "One-time Perpetual" at bounding box center [407, 103] width 284 height 35
click at [483, 138] on span "Generate" at bounding box center [498, 145] width 73 height 14
type input "1cd09f15-2253444"
click at [448, 386] on input "text" at bounding box center [407, 385] width 284 height 34
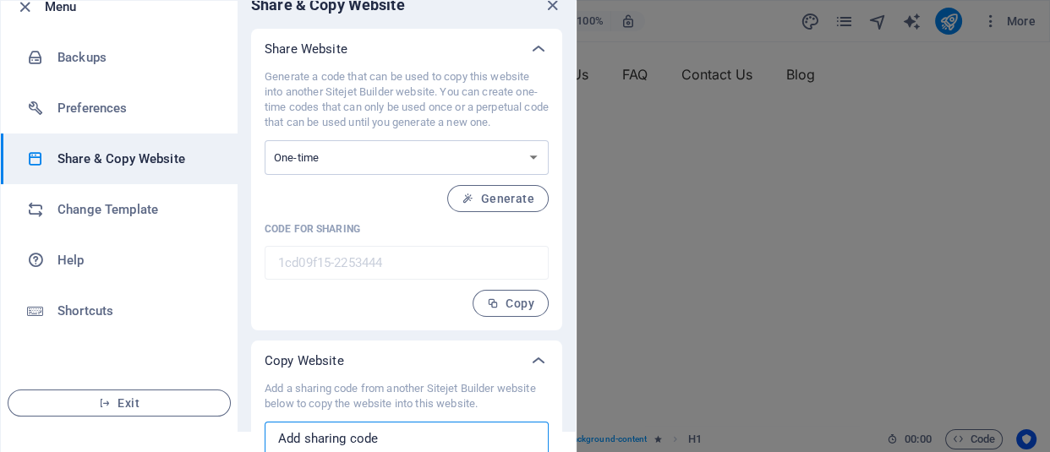
scroll to position [0, 0]
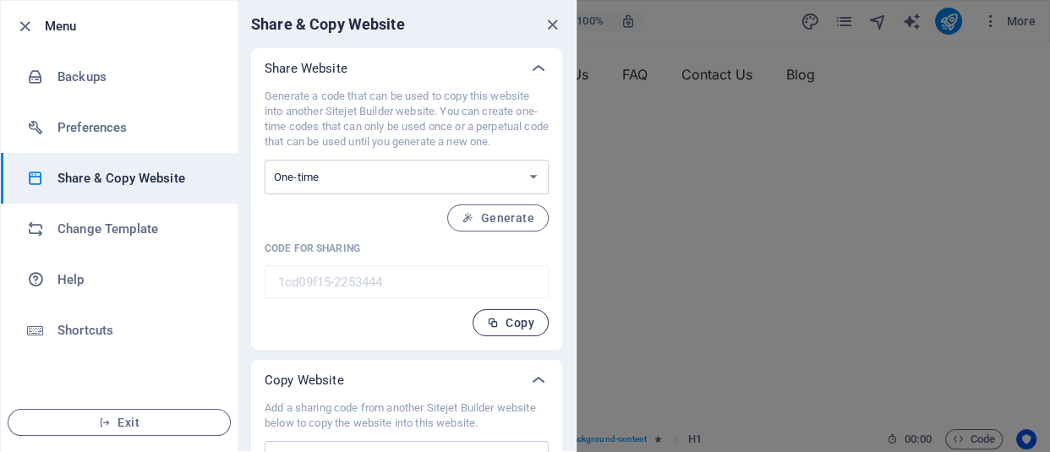
click at [514, 320] on span "Copy" at bounding box center [510, 323] width 47 height 14
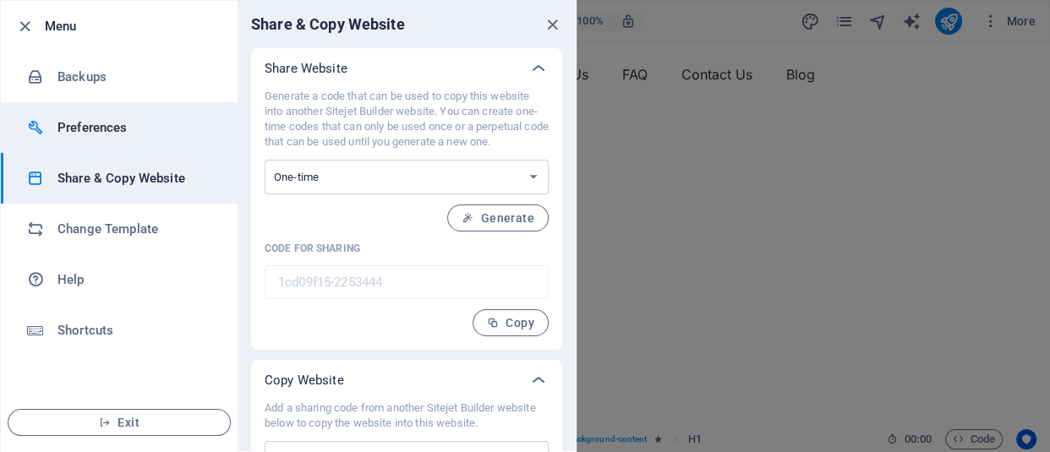
click at [115, 128] on h6 "Preferences" at bounding box center [135, 127] width 156 height 20
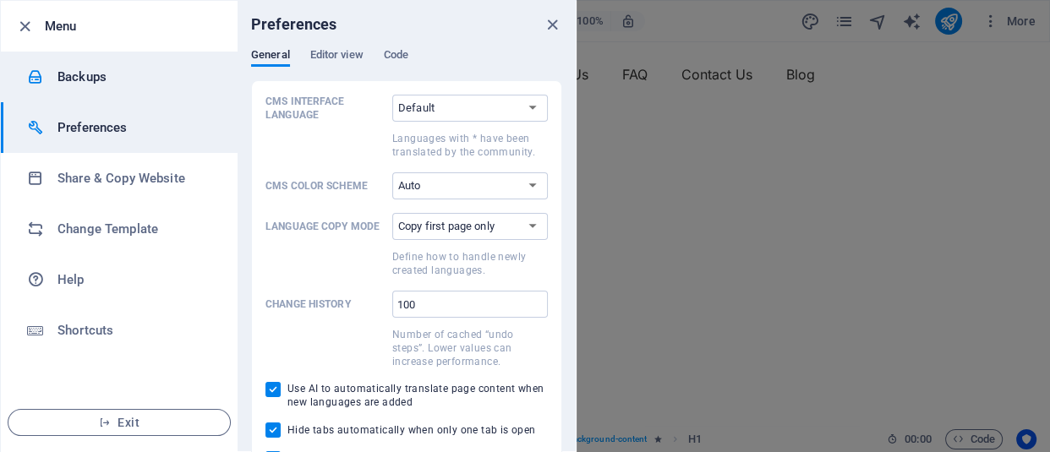
click at [118, 86] on h6 "Backups" at bounding box center [135, 77] width 156 height 20
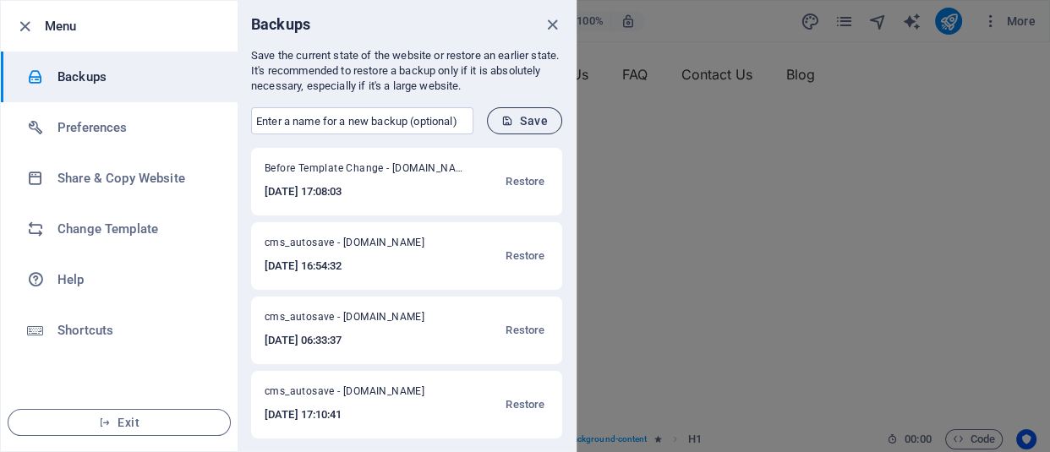
click at [532, 118] on span "Save" at bounding box center [524, 121] width 46 height 14
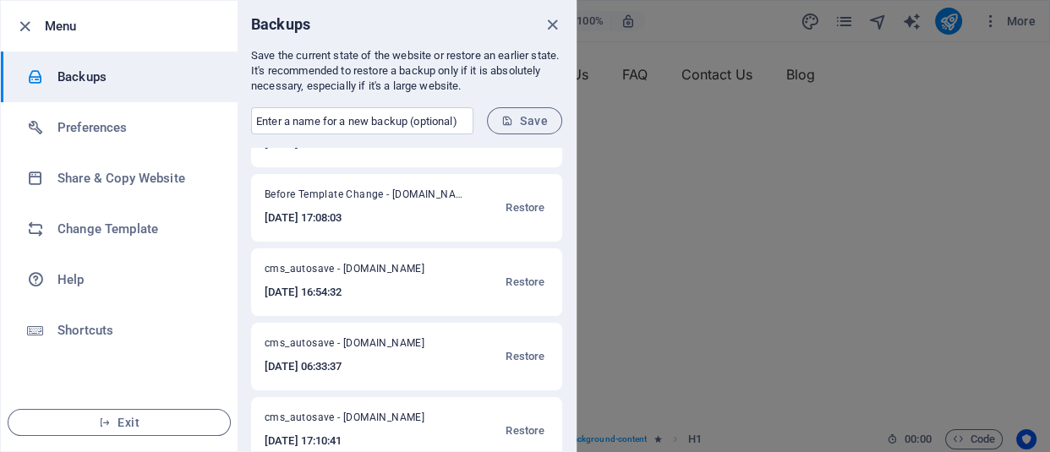
scroll to position [74, 0]
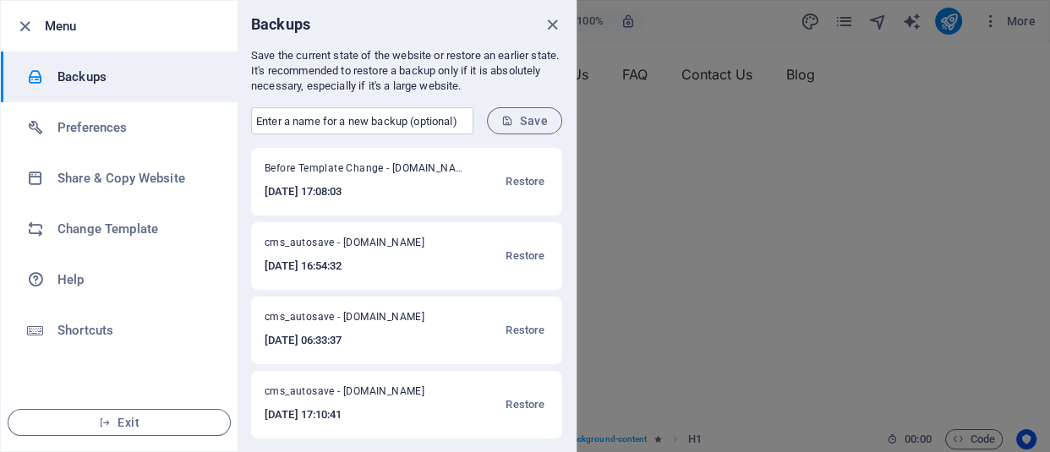
click at [381, 399] on span "cms_autosave - retekno.my.id" at bounding box center [356, 395] width 182 height 20
click at [344, 391] on span "cms_autosave - retekno.my.id" at bounding box center [356, 395] width 182 height 20
click at [412, 412] on h6 "2025-09-26 17:10:41" at bounding box center [356, 415] width 182 height 20
click at [342, 418] on h6 "2025-09-26 17:10:41" at bounding box center [356, 415] width 182 height 20
click at [522, 402] on span "Restore" at bounding box center [524, 405] width 39 height 20
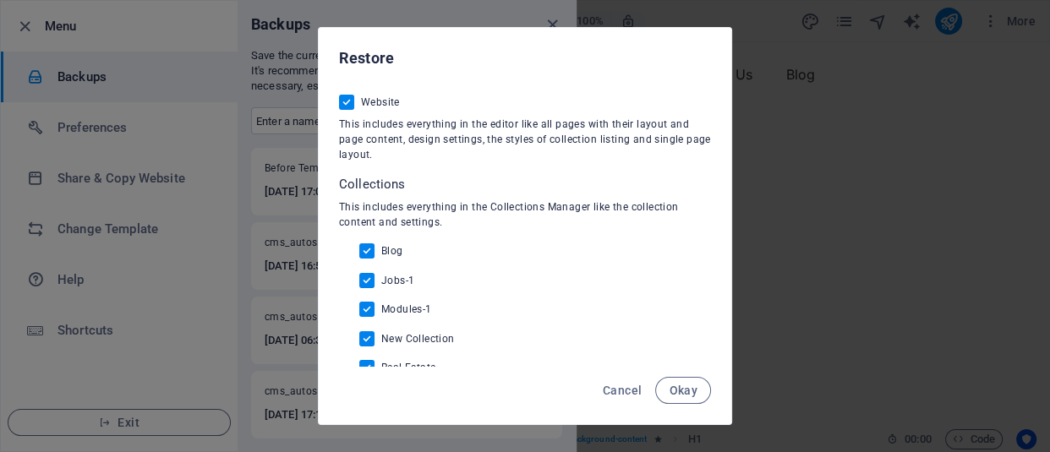
scroll to position [41, 0]
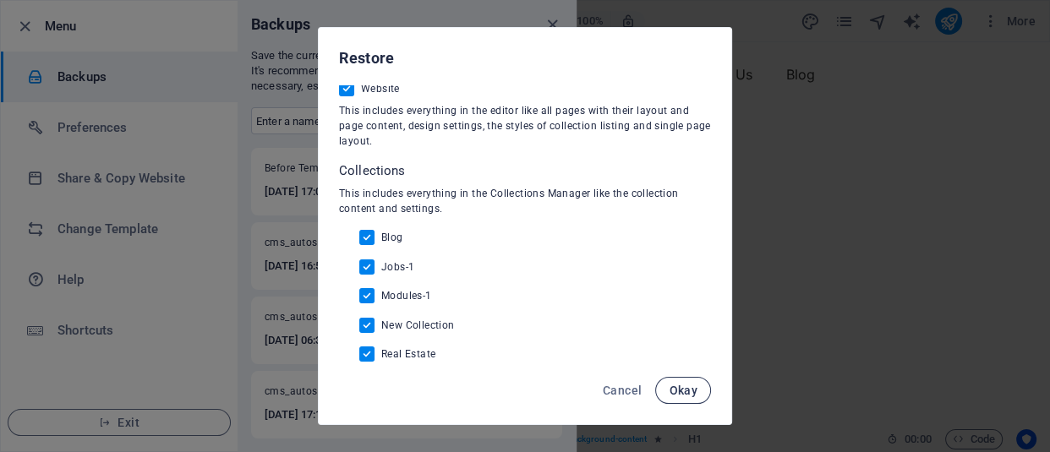
click at [691, 389] on span "Okay" at bounding box center [683, 391] width 29 height 14
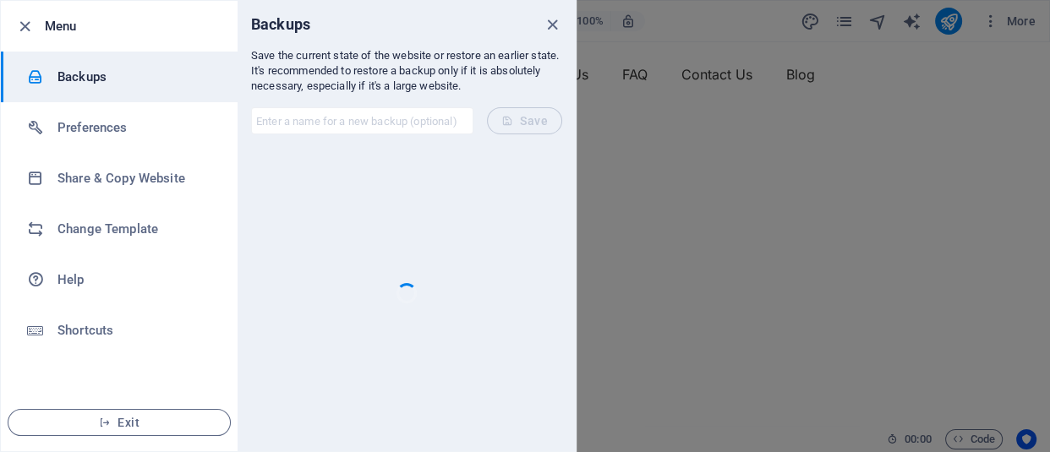
scroll to position [0, 0]
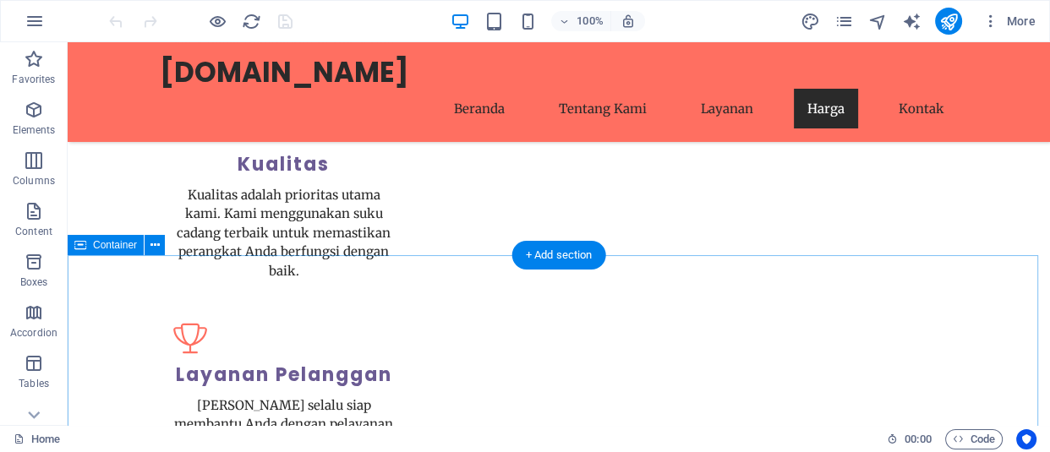
scroll to position [2240, 0]
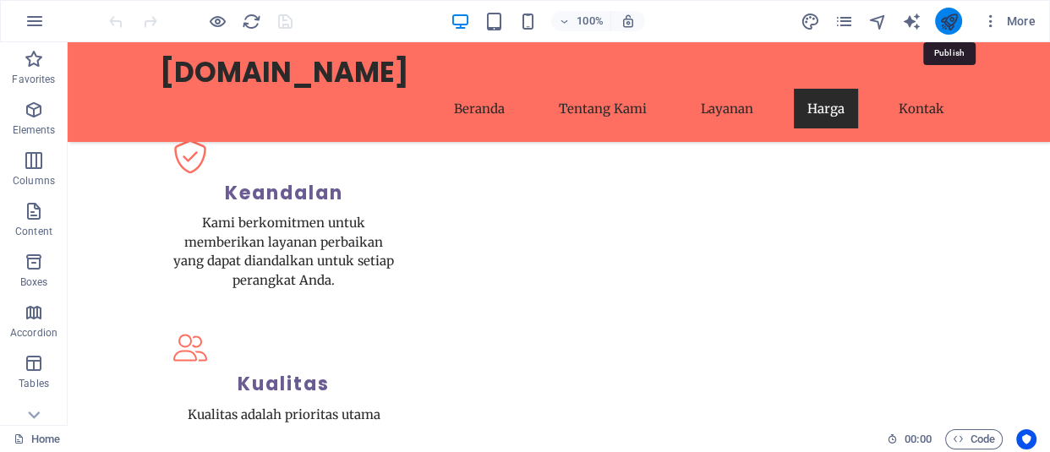
click at [956, 12] on icon "publish" at bounding box center [947, 21] width 19 height 19
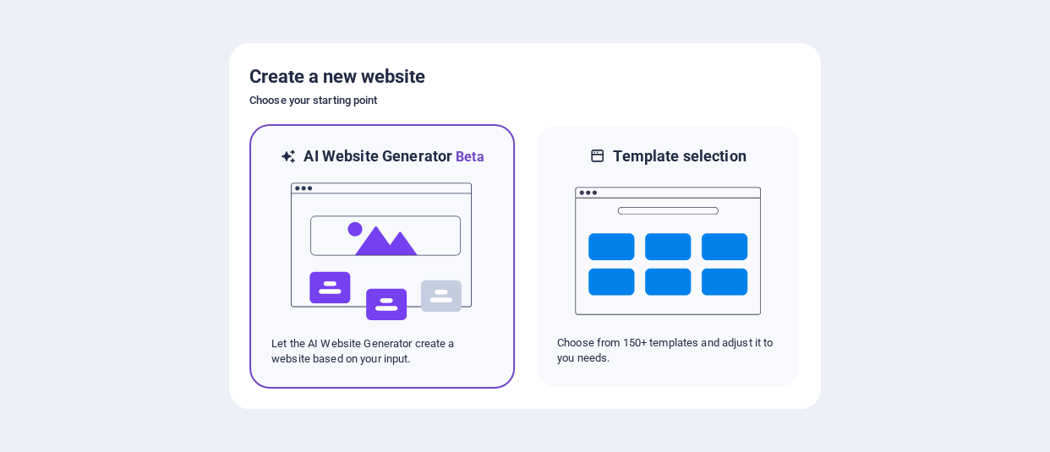
click at [437, 300] on img at bounding box center [382, 251] width 186 height 169
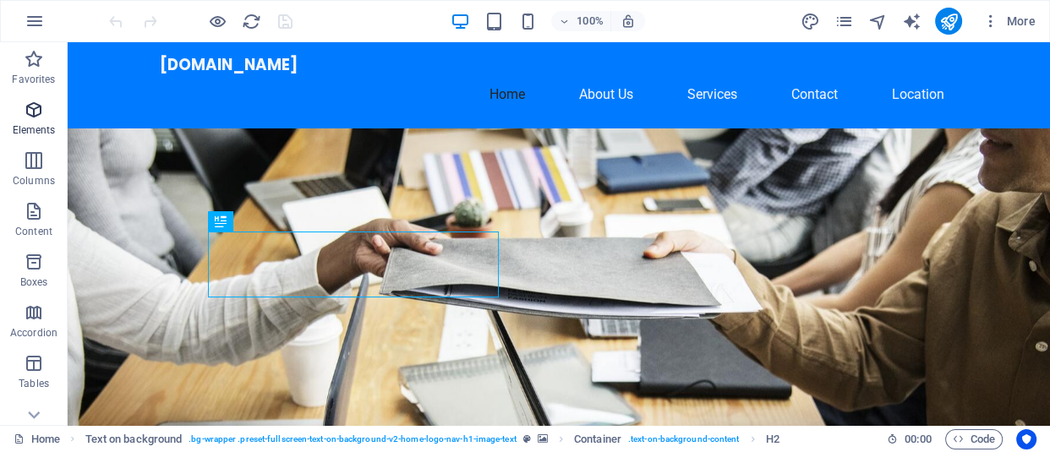
click at [32, 117] on icon "button" at bounding box center [34, 110] width 20 height 20
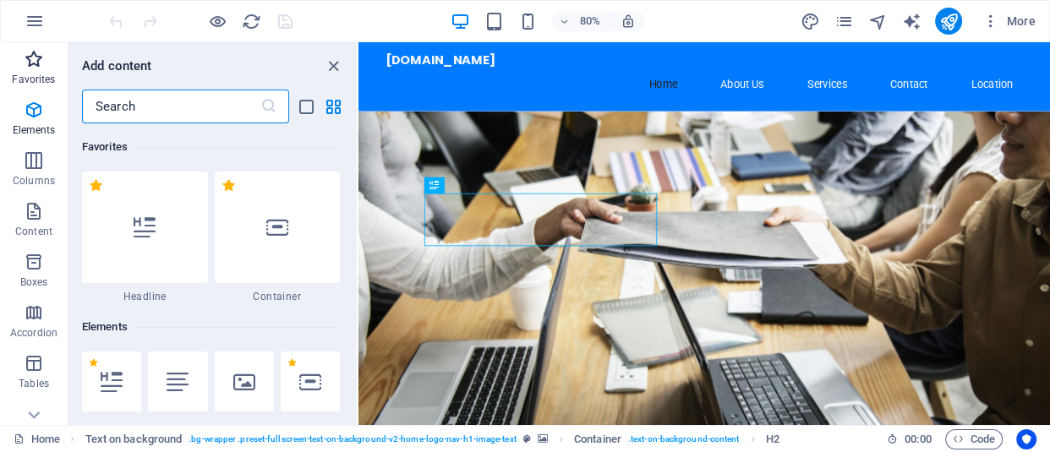
scroll to position [179, 0]
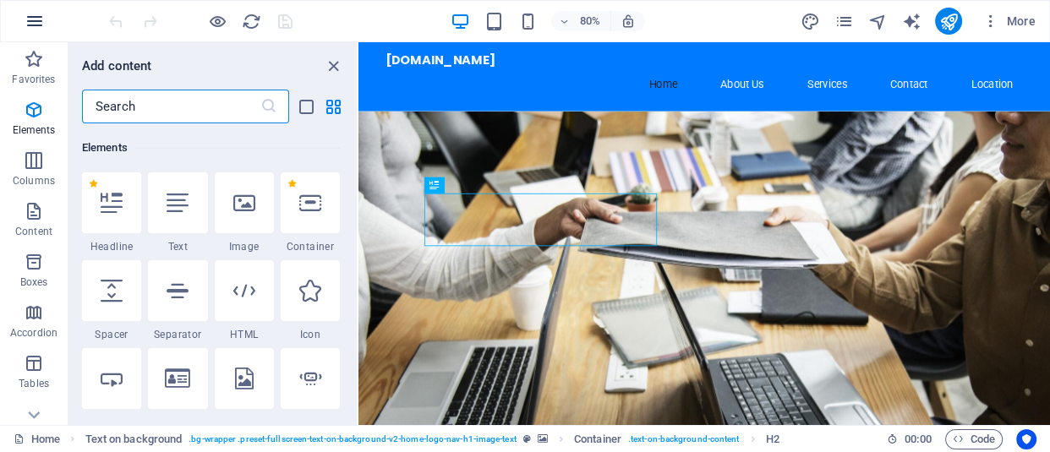
click at [28, 15] on icon "button" at bounding box center [35, 21] width 20 height 20
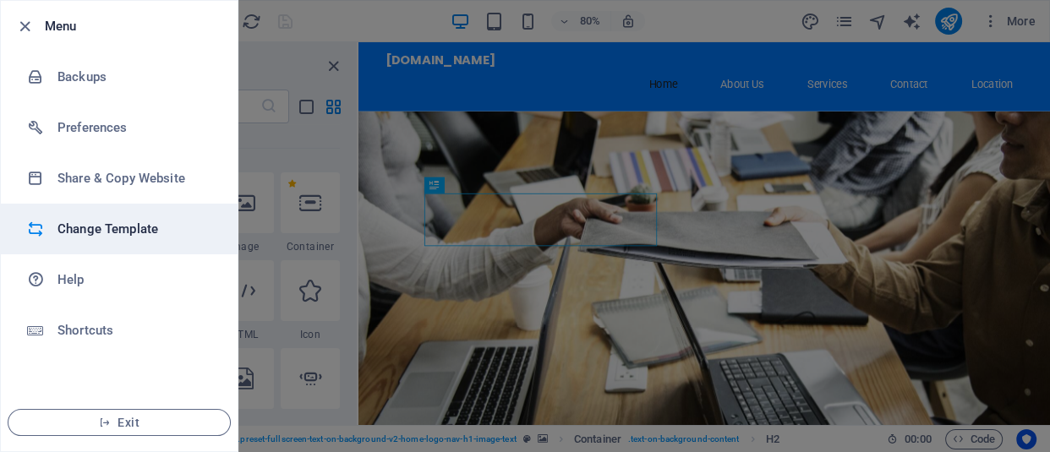
click at [125, 228] on h6 "Change Template" at bounding box center [135, 229] width 156 height 20
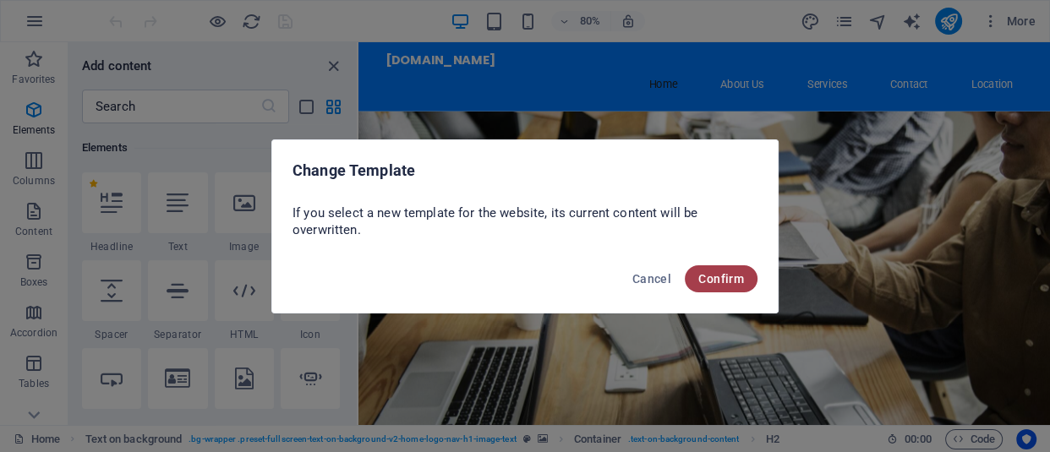
click at [732, 279] on span "Confirm" at bounding box center [721, 279] width 46 height 14
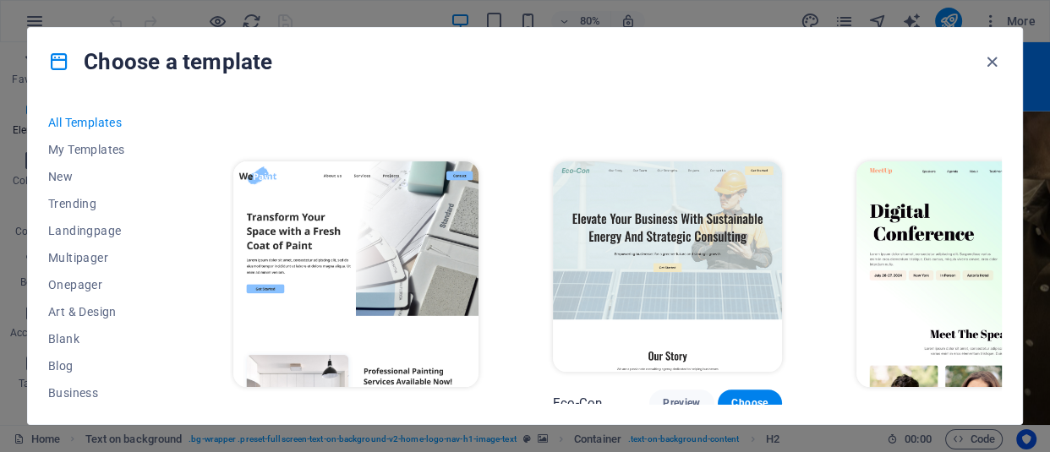
scroll to position [998, 0]
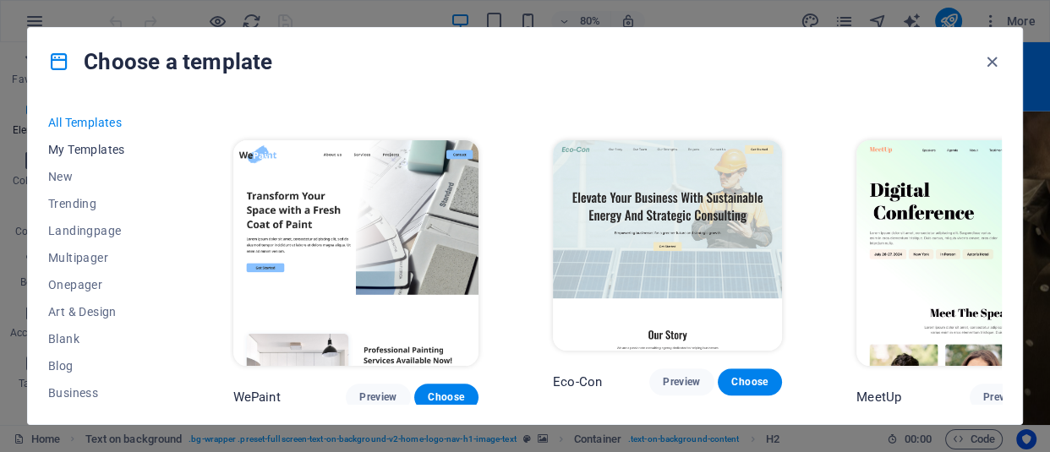
click at [109, 146] on span "My Templates" at bounding box center [103, 150] width 111 height 14
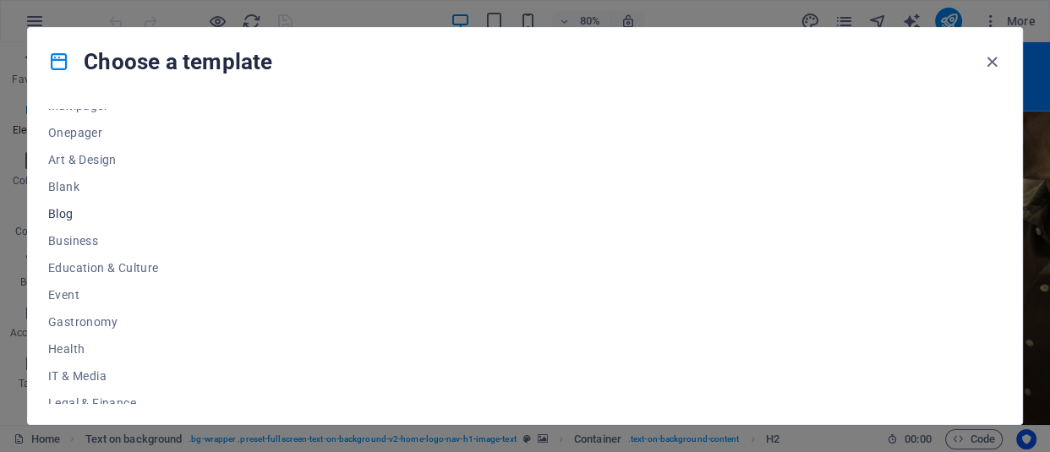
scroll to position [153, 0]
click at [72, 186] on span "Blank" at bounding box center [103, 186] width 111 height 14
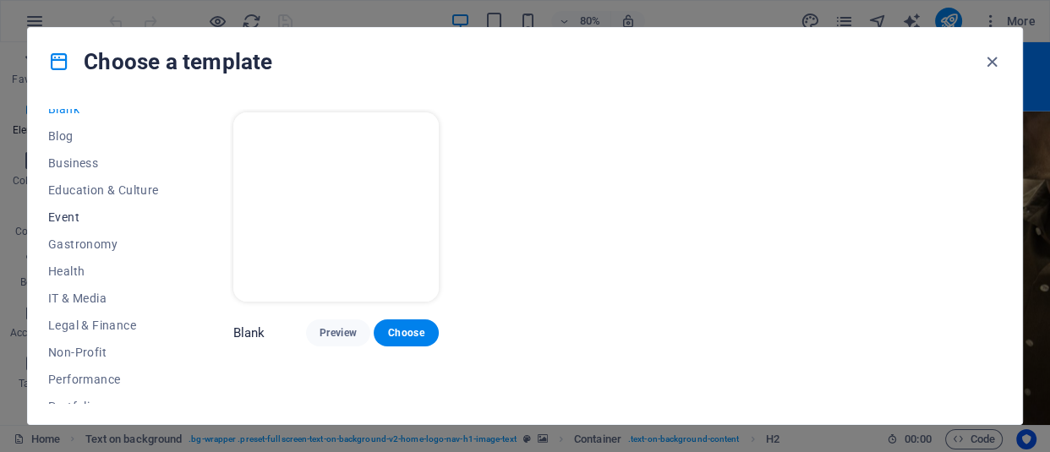
scroll to position [380, 0]
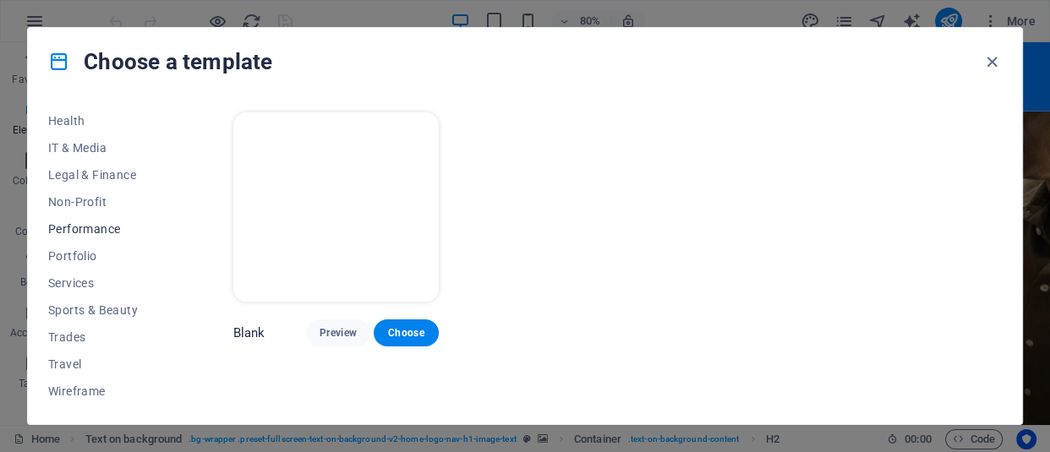
click at [79, 226] on span "Performance" at bounding box center [103, 229] width 111 height 14
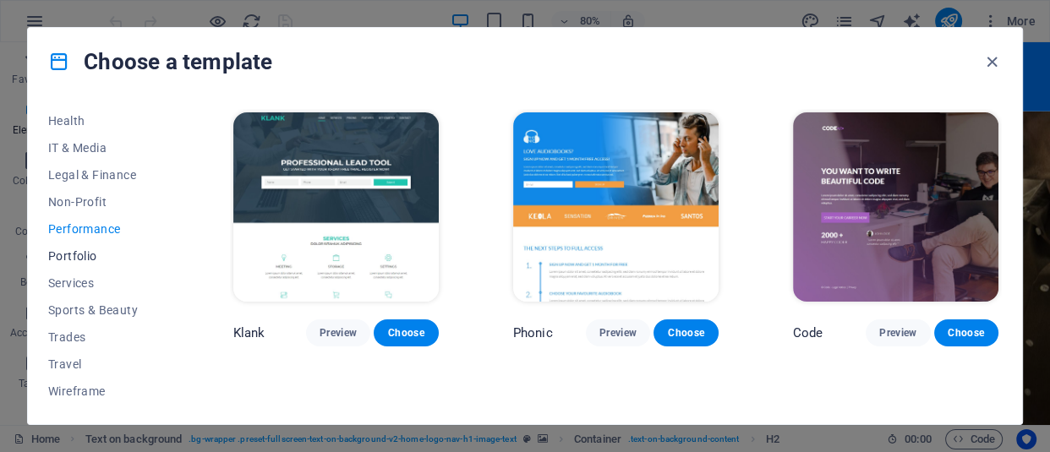
click at [76, 258] on span "Portfolio" at bounding box center [103, 256] width 111 height 14
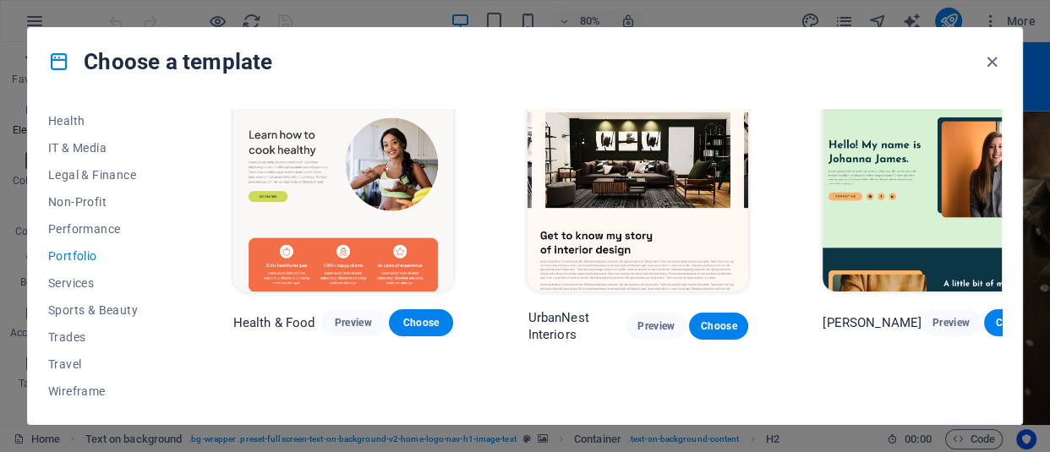
scroll to position [0, 0]
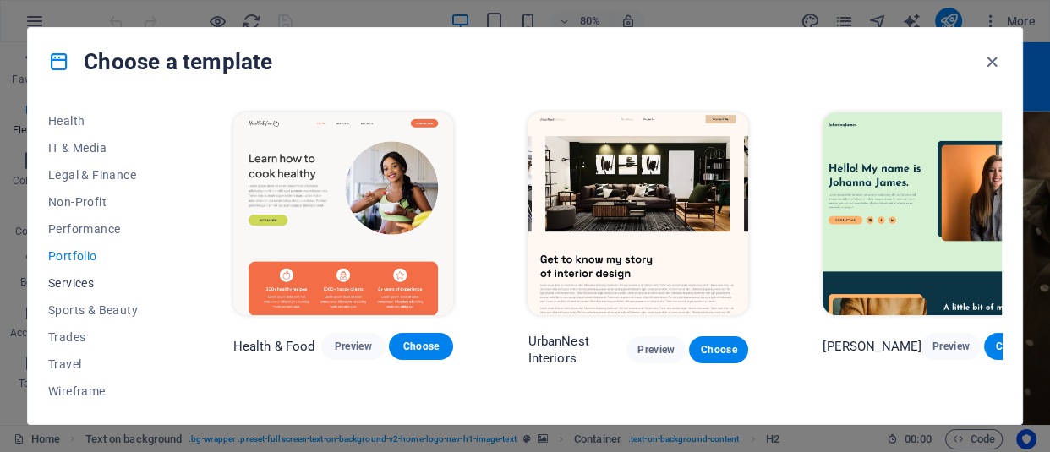
click at [67, 281] on span "Services" at bounding box center [103, 283] width 111 height 14
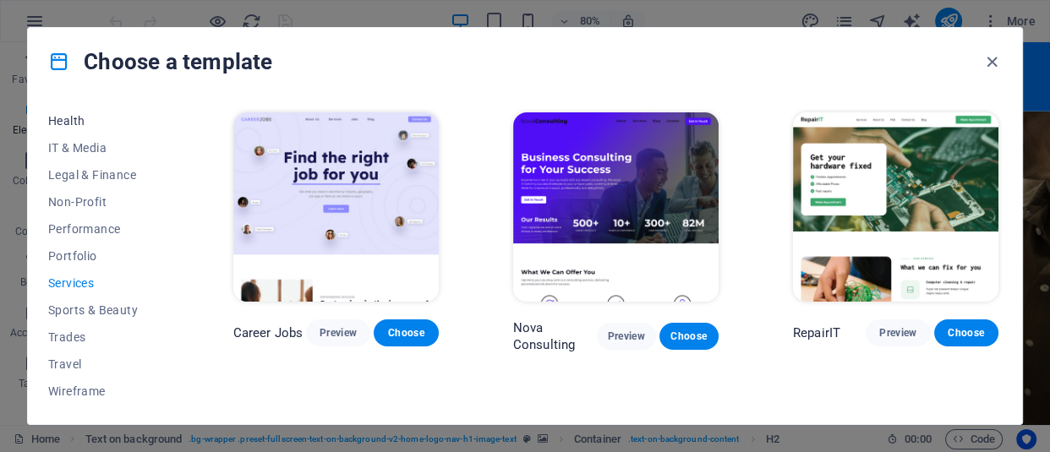
click at [68, 123] on span "Health" at bounding box center [103, 121] width 111 height 14
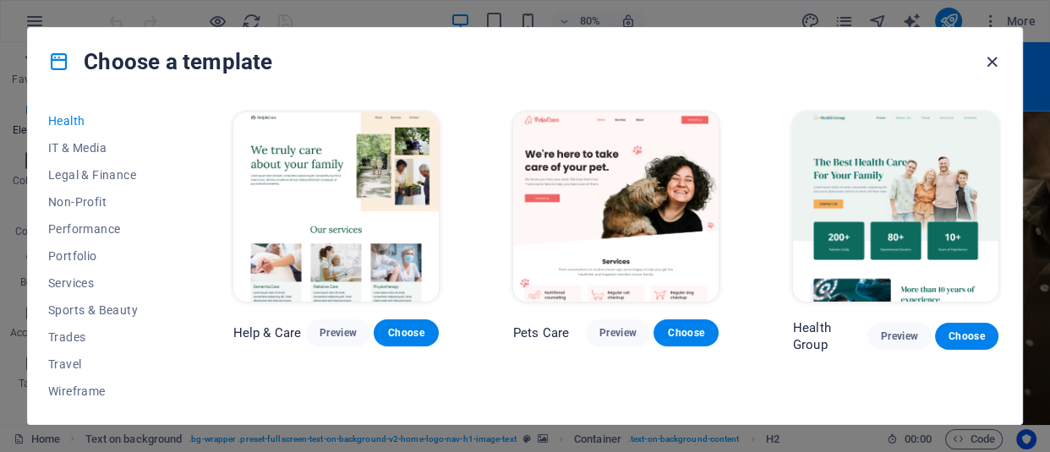
click at [994, 58] on icon "button" at bounding box center [991, 61] width 19 height 19
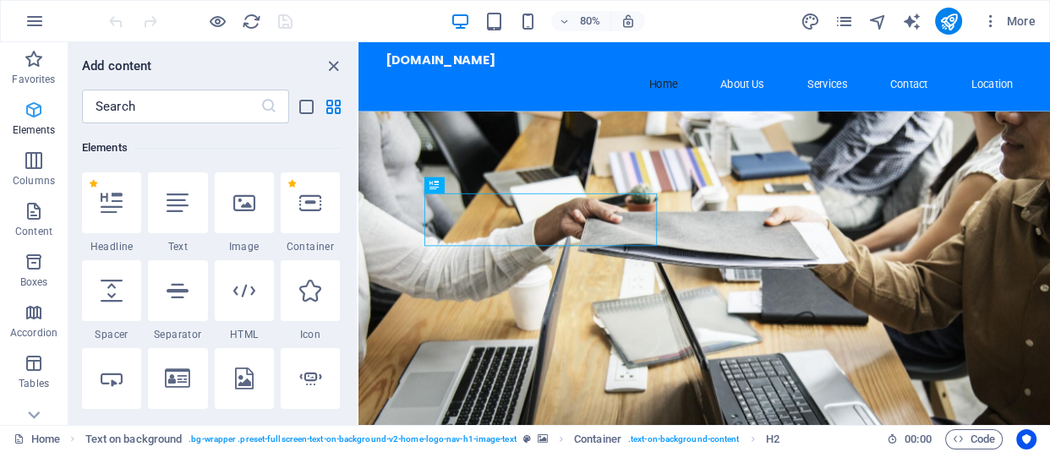
click at [34, 105] on icon "button" at bounding box center [34, 110] width 20 height 20
click at [33, 21] on icon "button" at bounding box center [35, 21] width 20 height 20
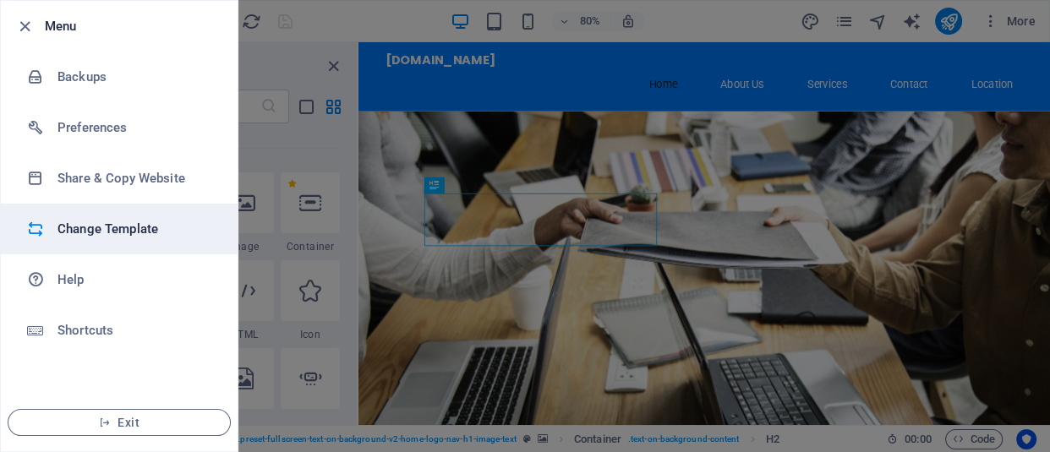
click at [125, 216] on li "Change Template" at bounding box center [119, 229] width 237 height 51
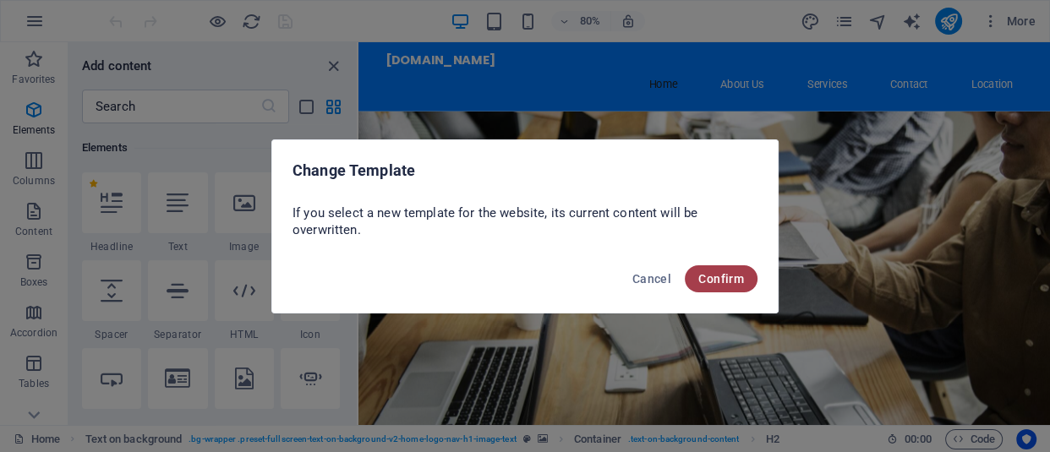
click at [713, 276] on span "Confirm" at bounding box center [721, 279] width 46 height 14
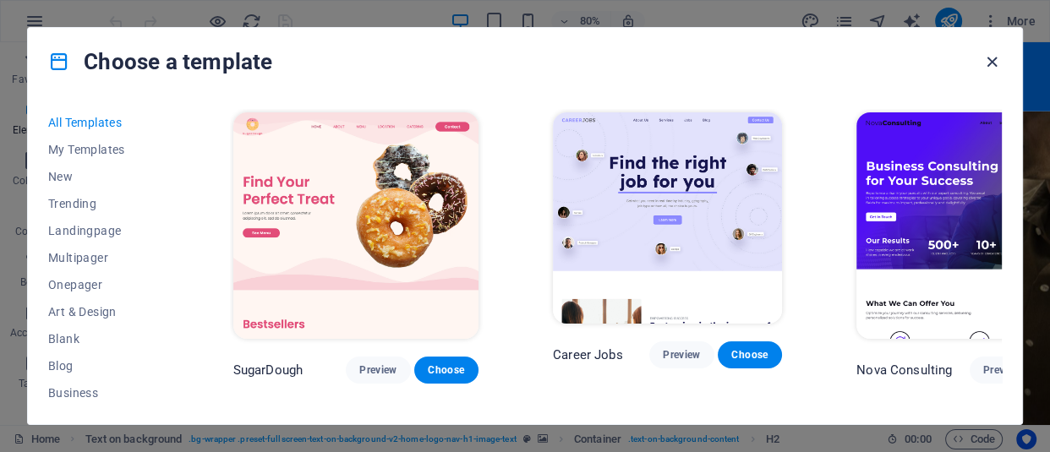
click at [993, 57] on icon "button" at bounding box center [991, 61] width 19 height 19
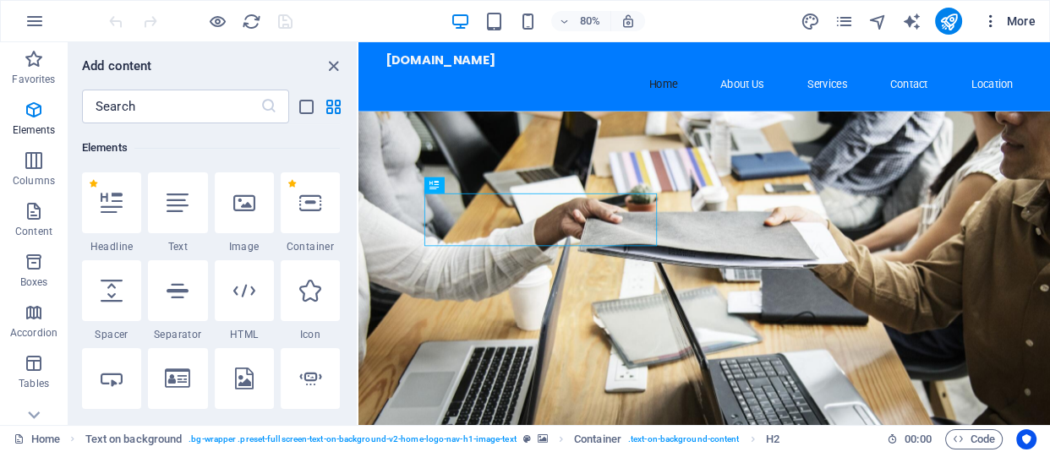
click at [990, 27] on icon "button" at bounding box center [990, 21] width 17 height 17
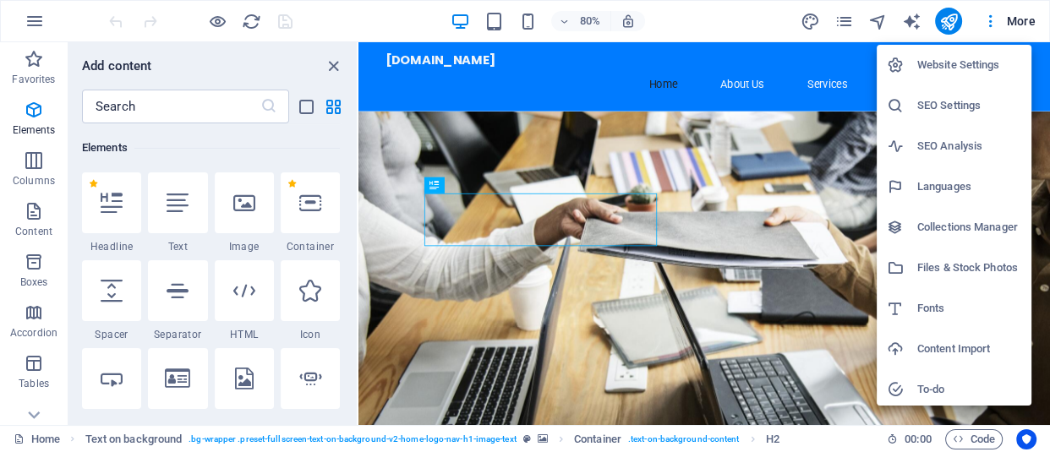
click at [949, 339] on h6 "Content Import" at bounding box center [969, 349] width 104 height 20
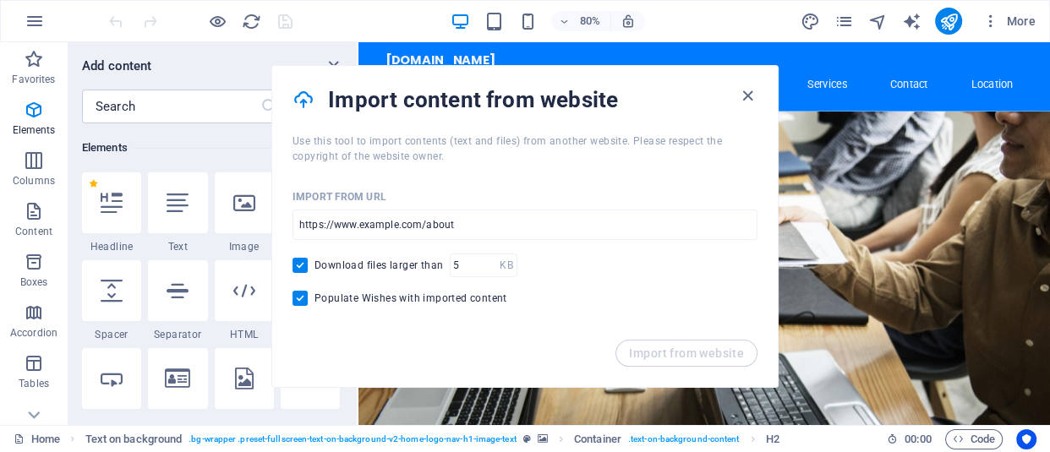
click at [749, 85] on div "Import content from website" at bounding box center [524, 100] width 505 height 68
click at [740, 92] on icon "button" at bounding box center [747, 95] width 19 height 19
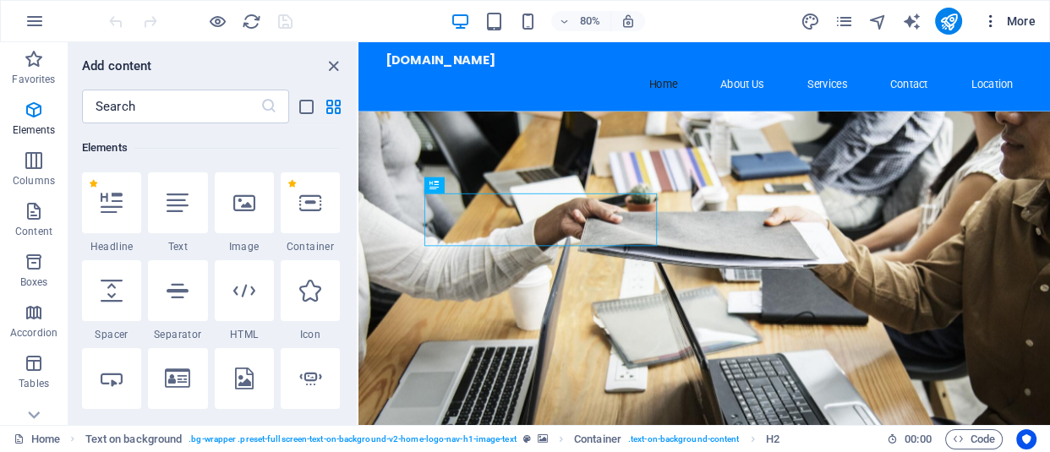
click at [991, 20] on icon "button" at bounding box center [990, 21] width 17 height 17
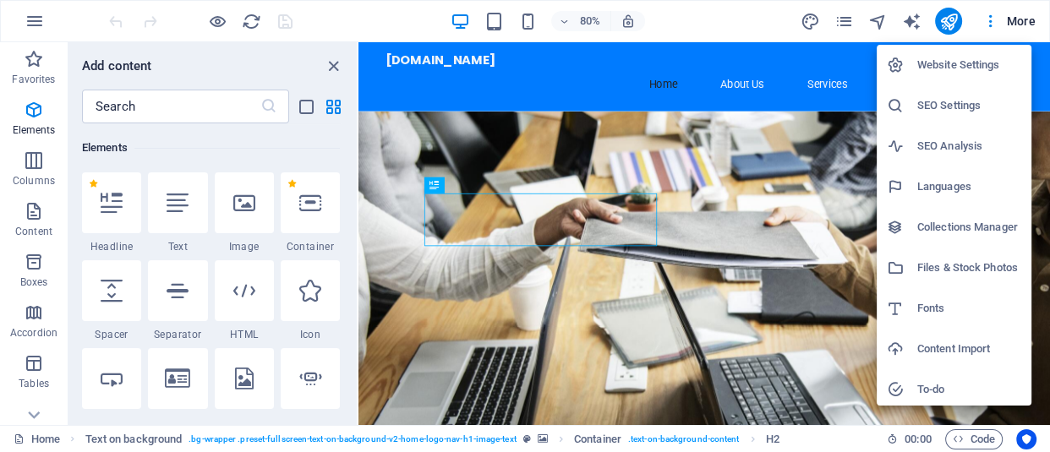
click at [960, 269] on h6 "Files & Stock Photos" at bounding box center [969, 268] width 104 height 20
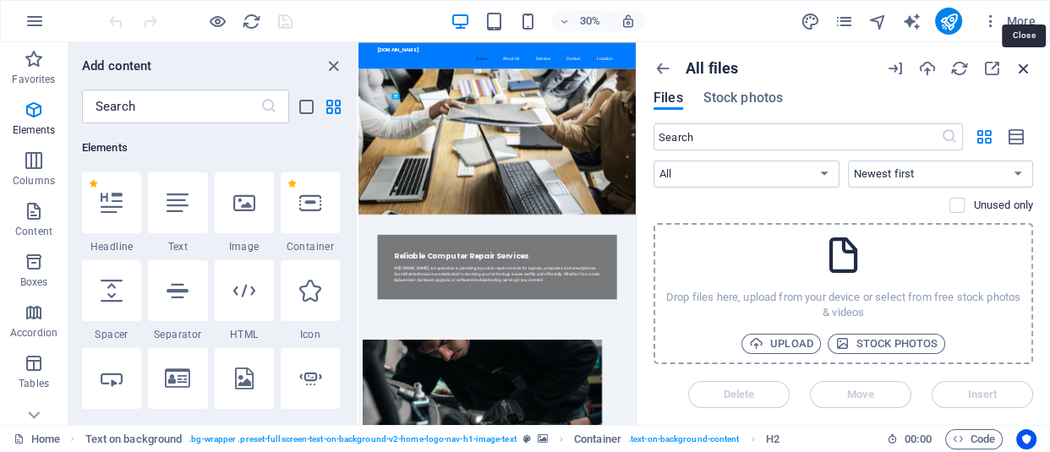
click at [1027, 65] on icon "button" at bounding box center [1023, 68] width 19 height 19
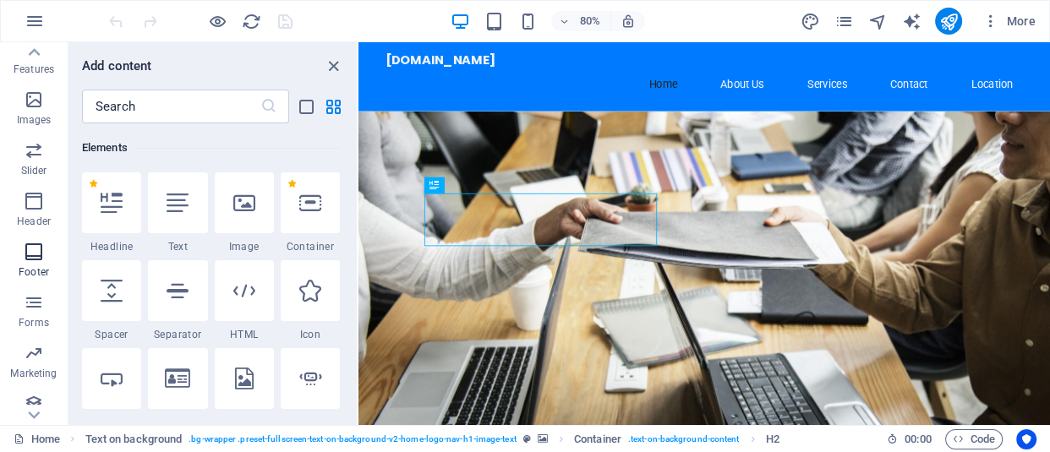
scroll to position [377, 0]
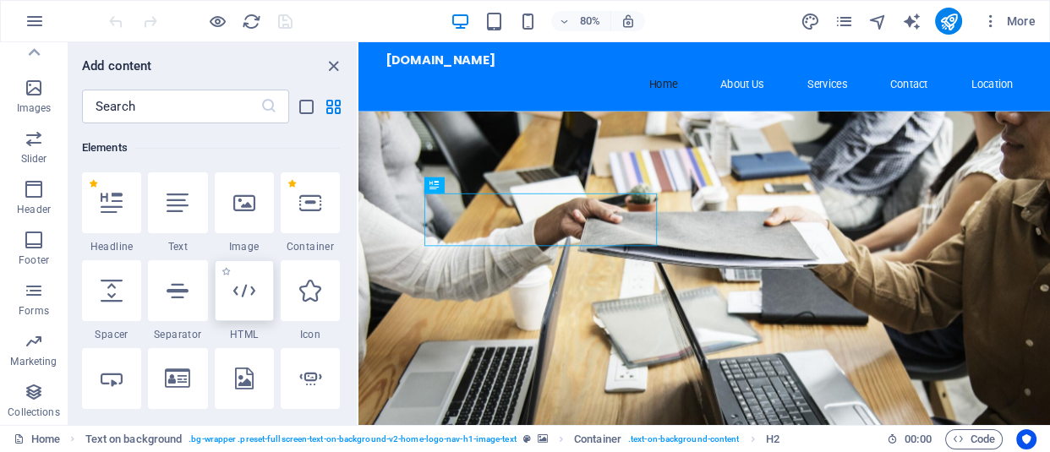
click at [240, 314] on div at bounding box center [244, 290] width 59 height 61
click at [358, 314] on div "Drag here to replace the existing content. Press “Ctrl” if you want to create a…" at bounding box center [703, 233] width 691 height 383
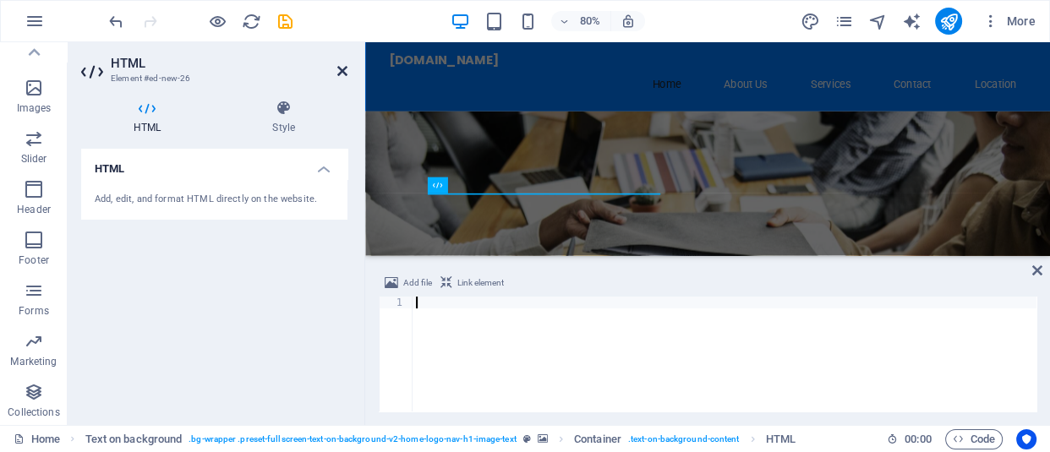
click at [347, 68] on icon at bounding box center [342, 71] width 10 height 14
click at [644, 67] on div "[DOMAIN_NAME]" at bounding box center [794, 65] width 798 height 19
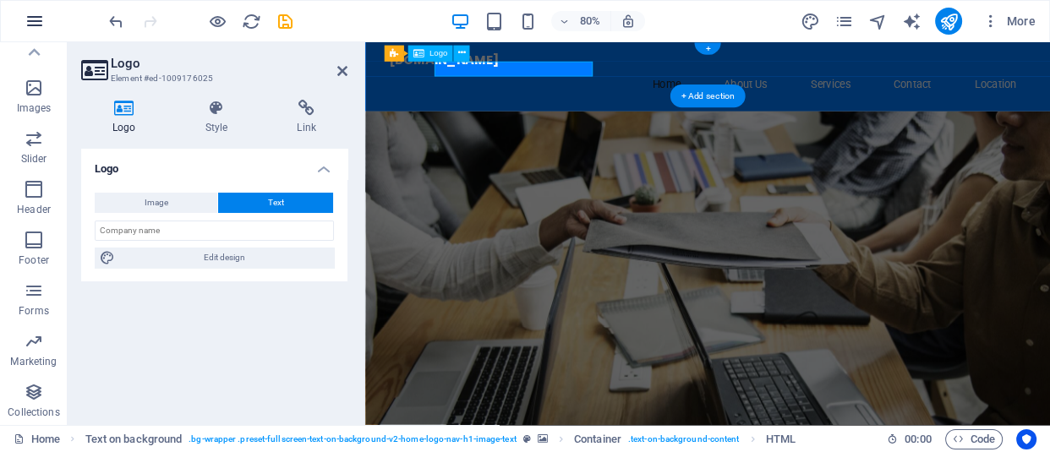
click at [26, 9] on button "button" at bounding box center [34, 21] width 41 height 41
